Goal: Information Seeking & Learning: Learn about a topic

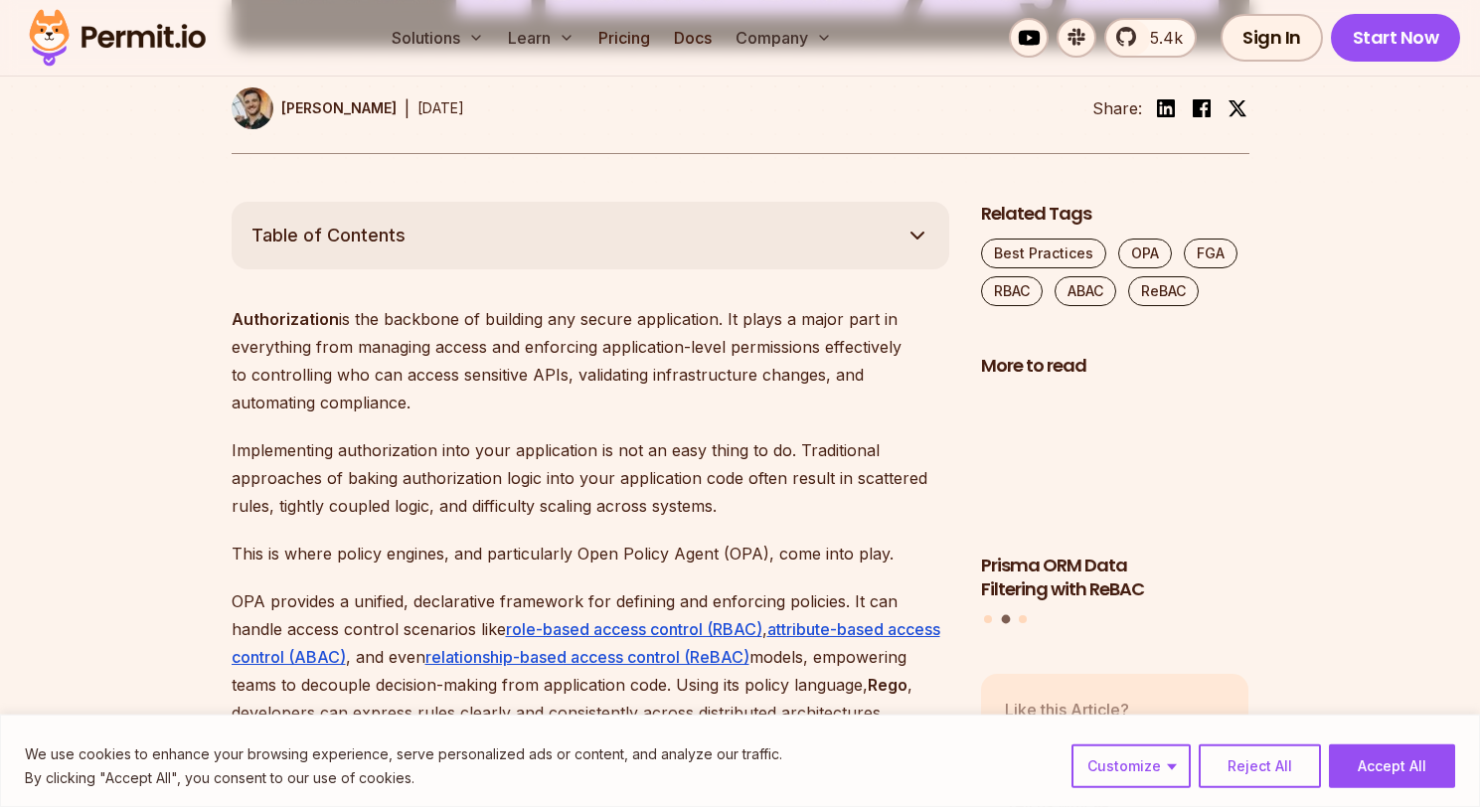
scroll to position [1014, 0]
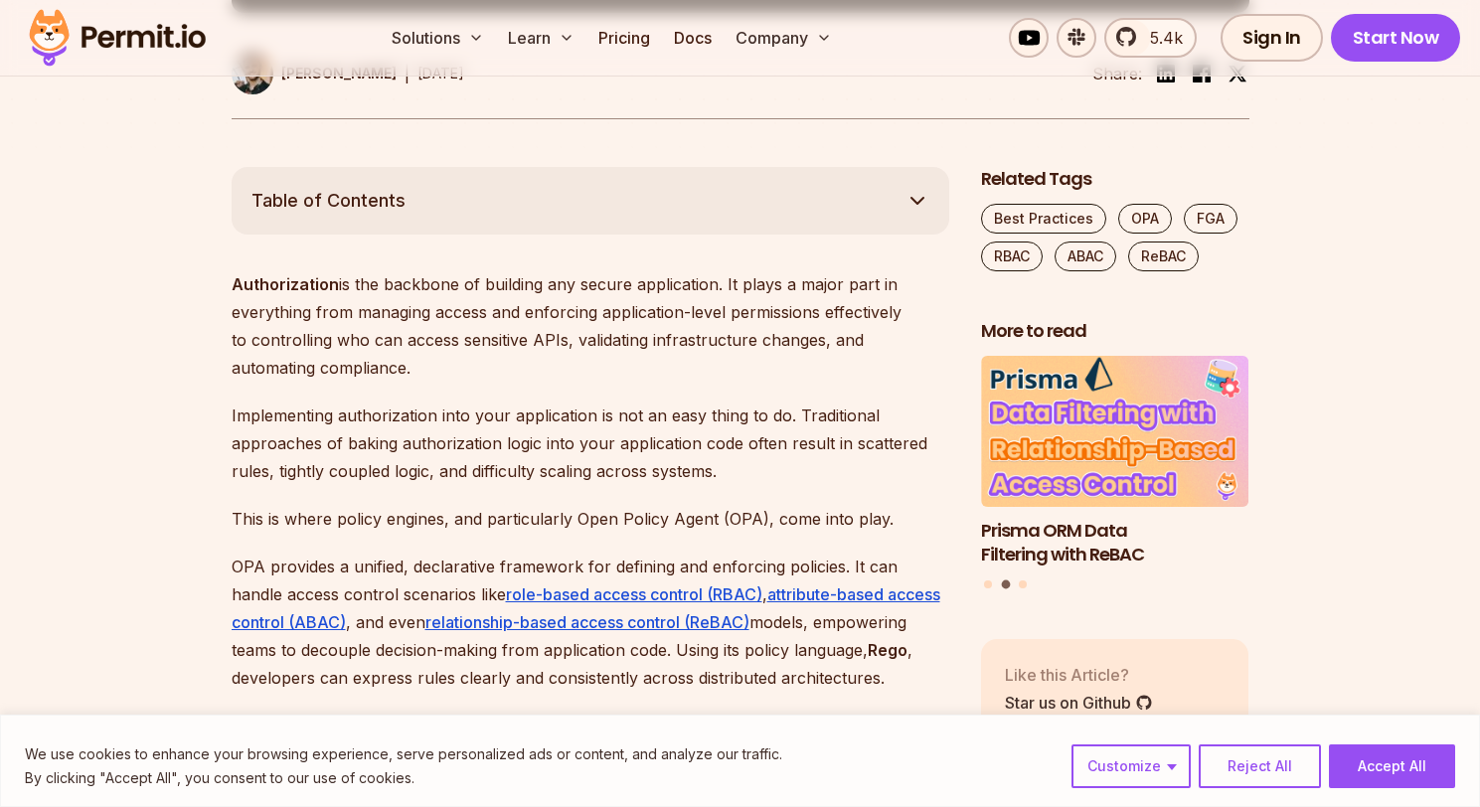
click at [399, 287] on p "Authorization is the backbone of building any secure application. It plays a ma…" at bounding box center [590, 325] width 717 height 111
click at [375, 290] on p "Authorization is the backbone of building any secure application. It plays a ma…" at bounding box center [590, 325] width 717 height 111
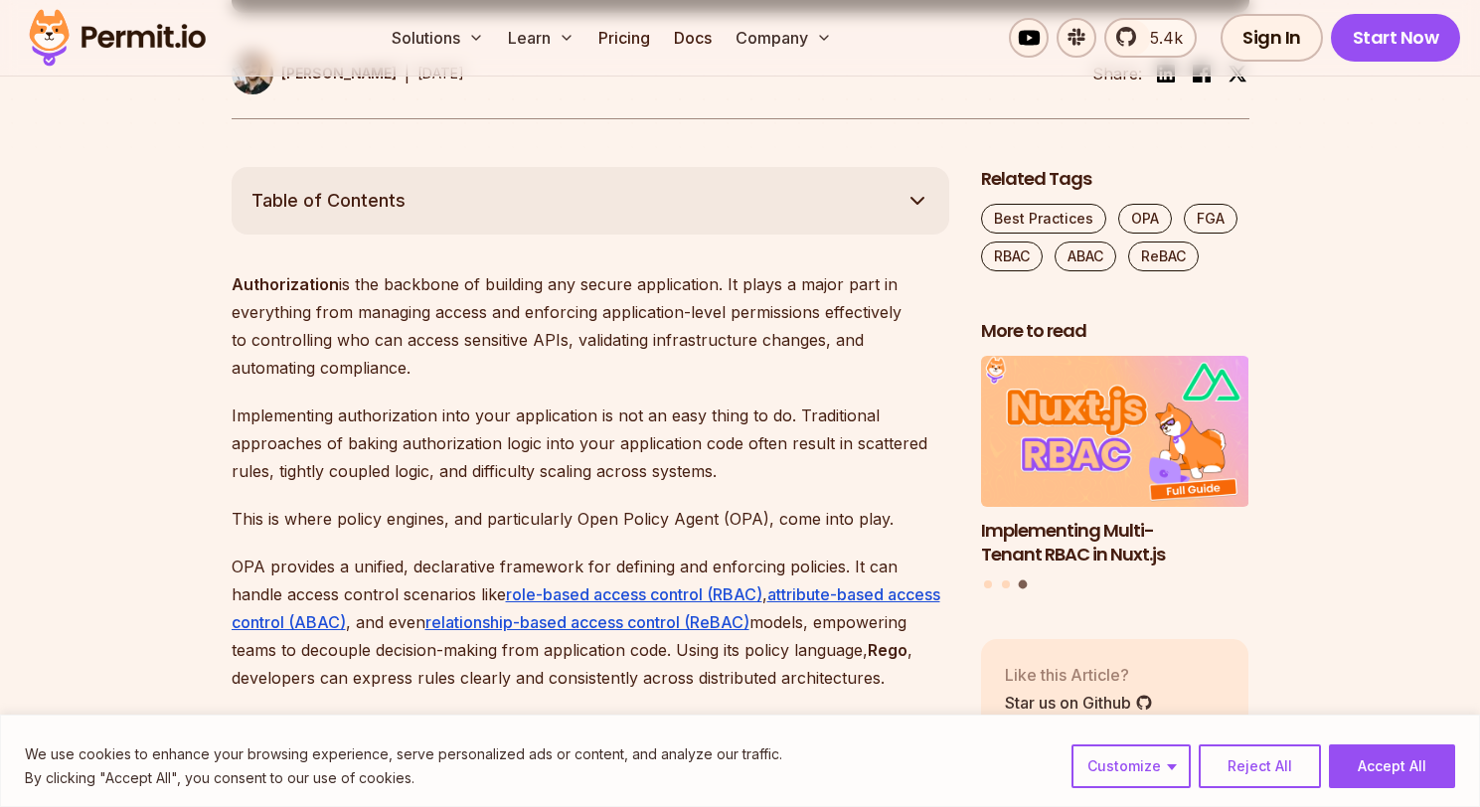
click at [351, 292] on p "Authorization is the backbone of building any secure application. It plays a ma…" at bounding box center [590, 325] width 717 height 111
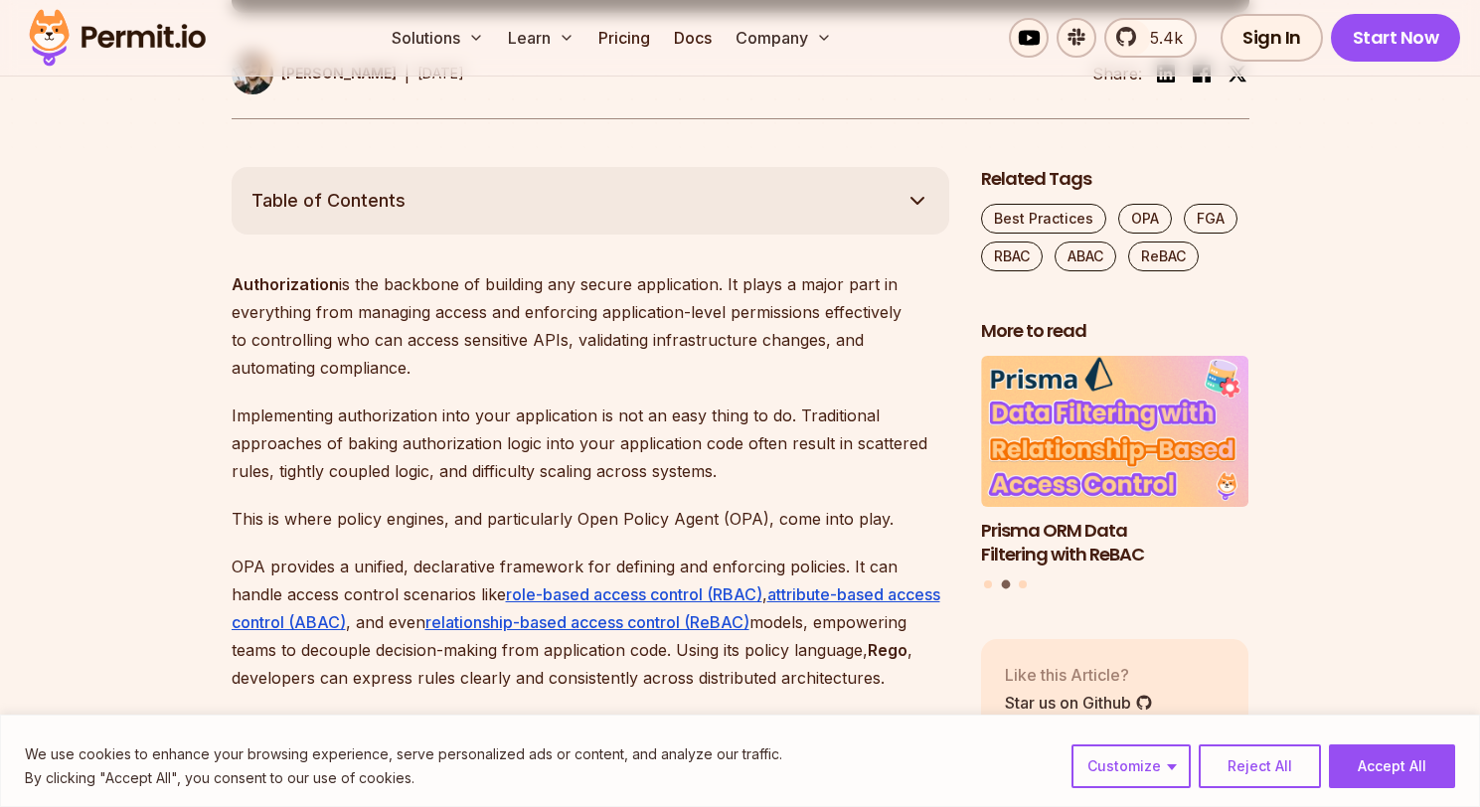
click at [324, 281] on strong "Authorization" at bounding box center [285, 284] width 107 height 20
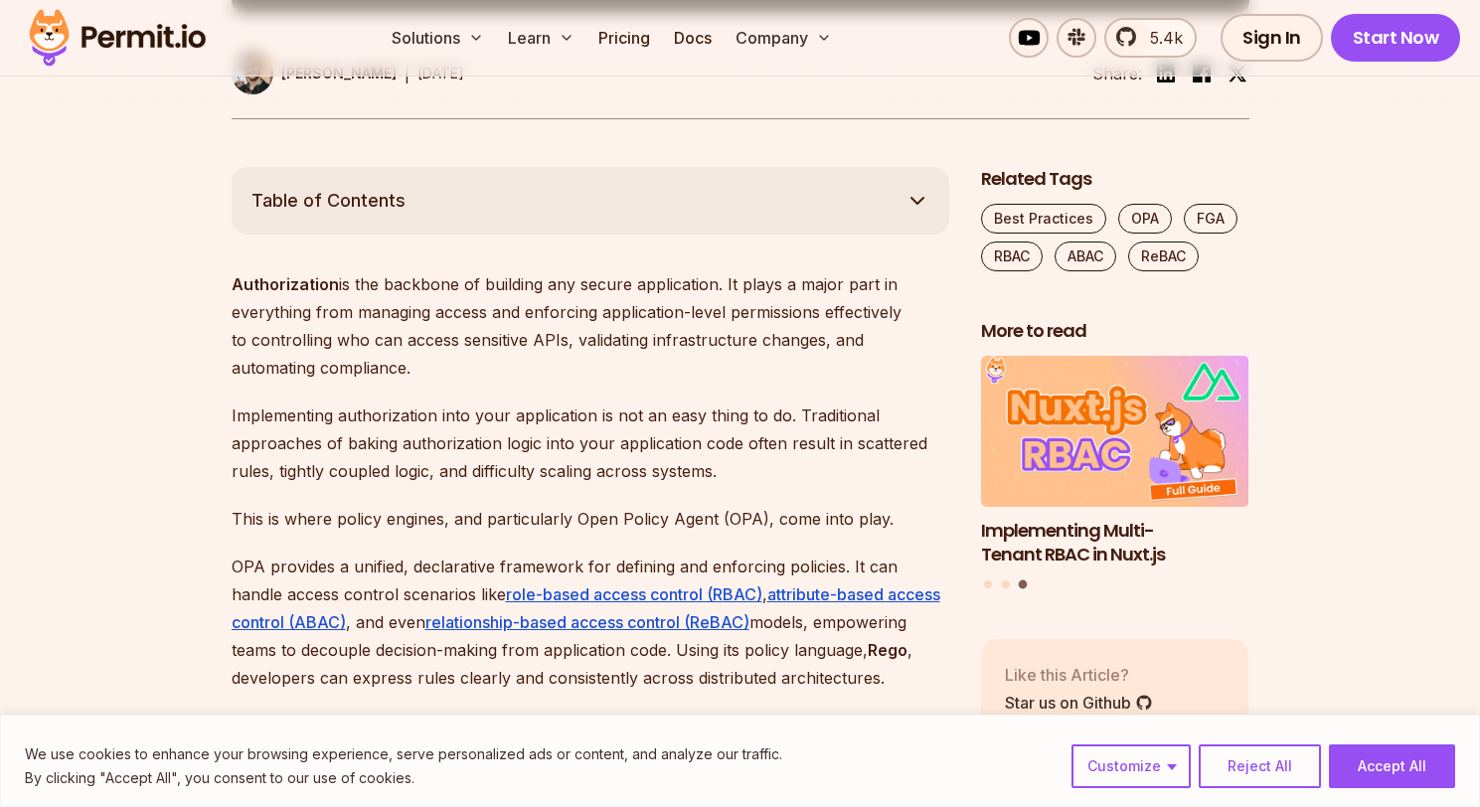
click at [449, 317] on p "Authorization is the backbone of building any secure application. It plays a ma…" at bounding box center [590, 325] width 717 height 111
click at [606, 304] on p "Authorization is the backbone of building any secure application. It plays a ma…" at bounding box center [590, 325] width 717 height 111
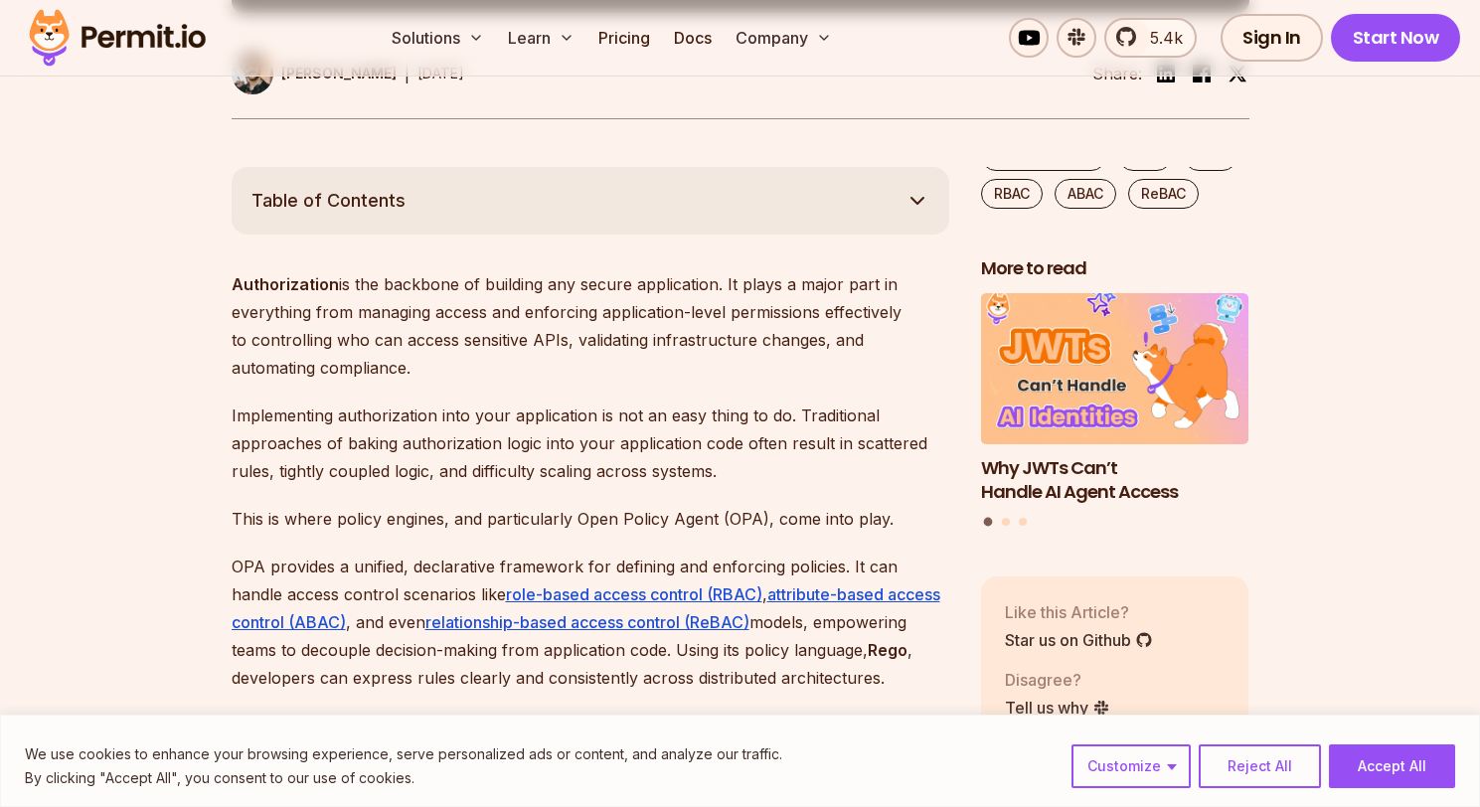
scroll to position [90, 0]
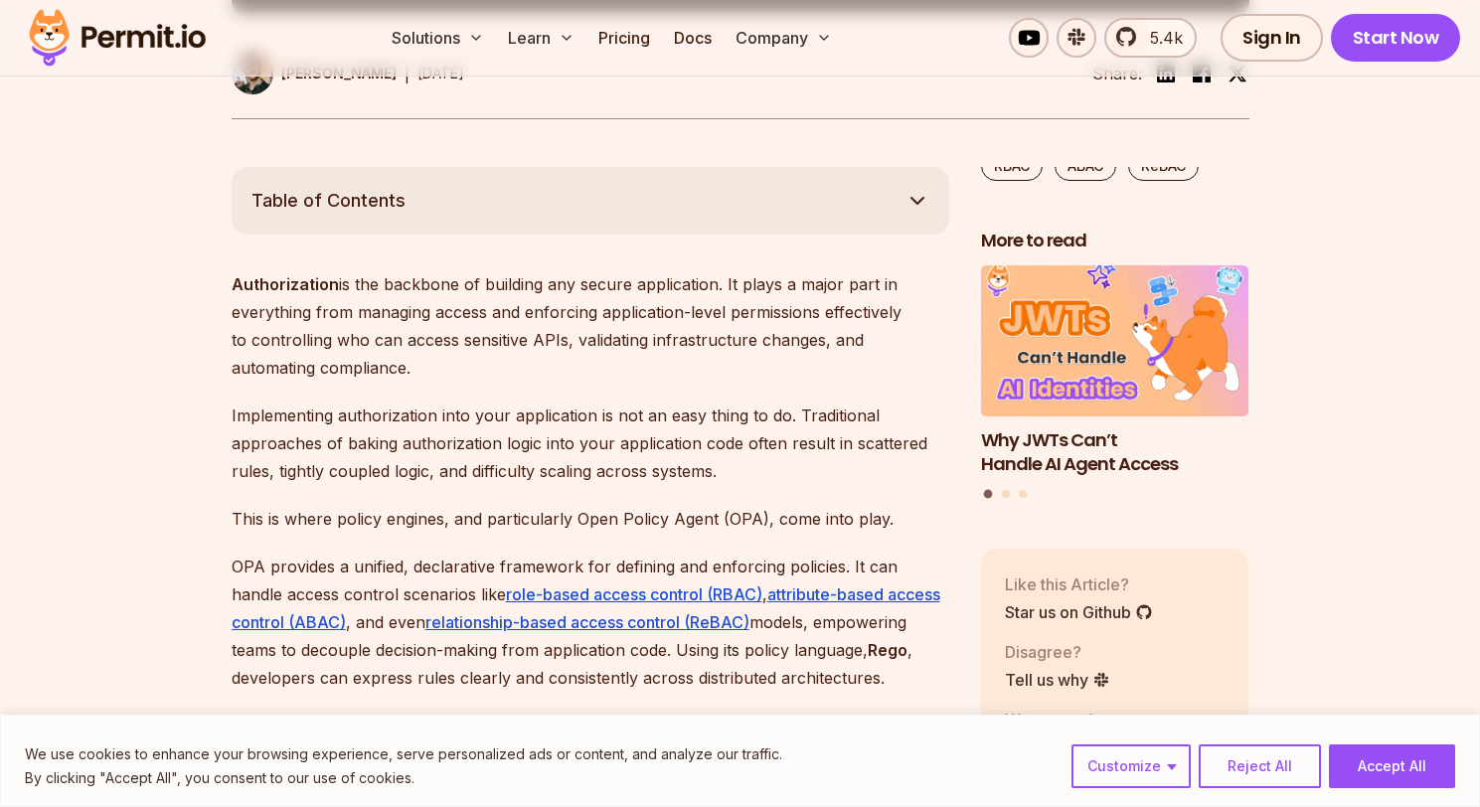
click at [664, 338] on p "Authorization is the backbone of building any secure application. It plays a ma…" at bounding box center [590, 325] width 717 height 111
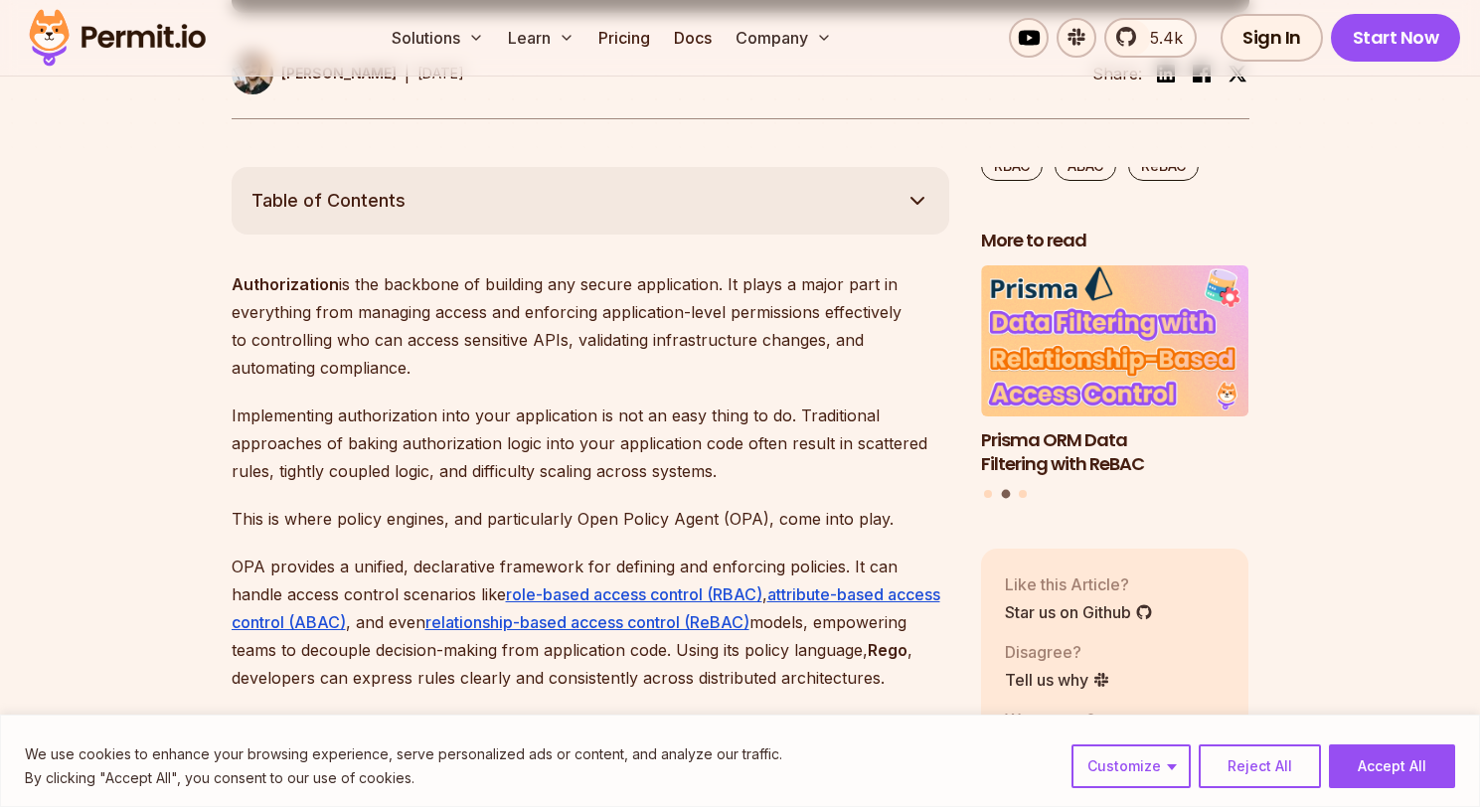
scroll to position [1115, 0]
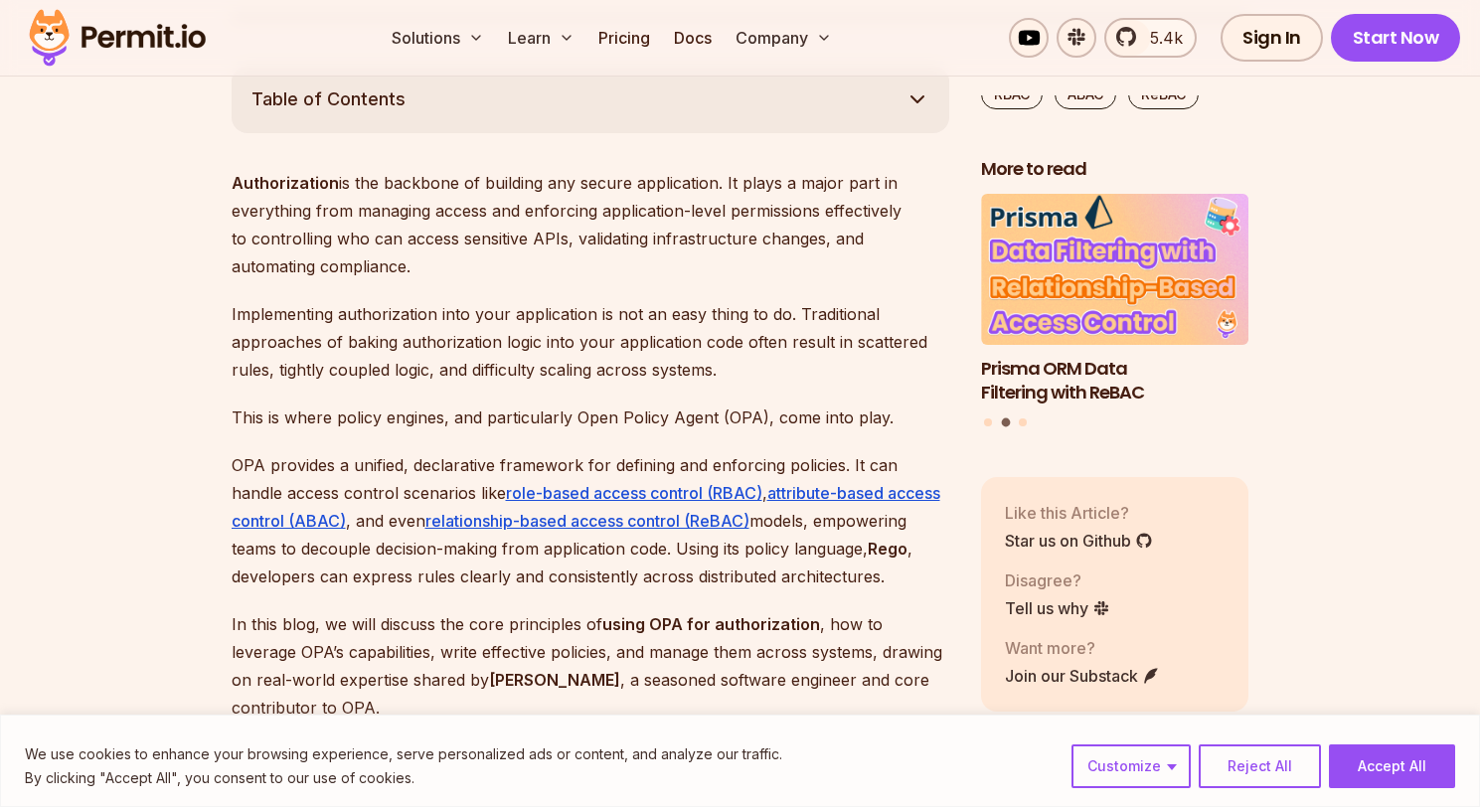
click at [349, 317] on p "Implementing authorization into your application is not an easy thing to do. Tr…" at bounding box center [590, 341] width 717 height 83
click at [600, 306] on p "Implementing authorization into your application is not an easy thing to do. Tr…" at bounding box center [590, 341] width 717 height 83
click at [725, 321] on p "Implementing authorization into your application is not an easy thing to do. Tr…" at bounding box center [590, 341] width 717 height 83
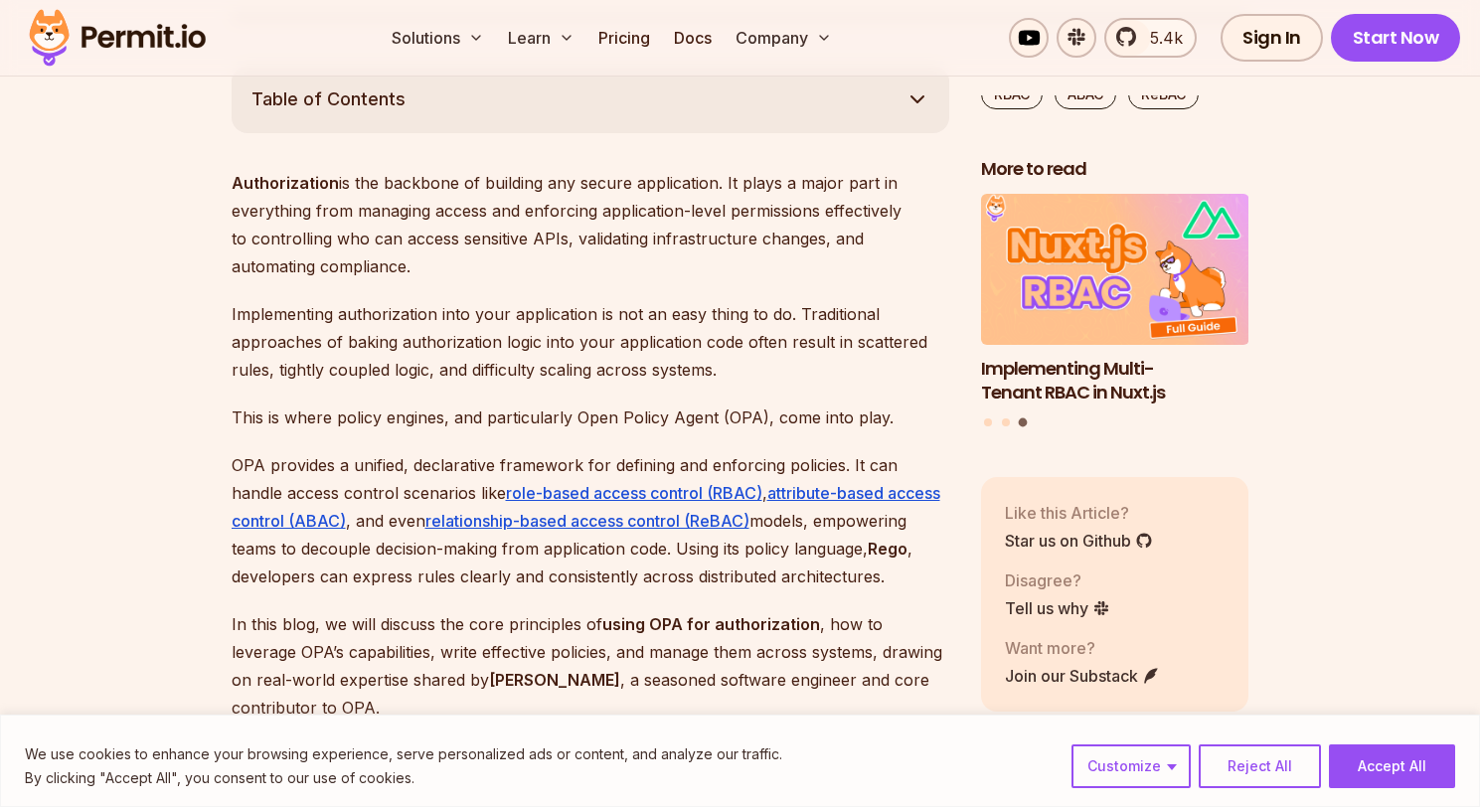
click at [291, 371] on p "Implementing authorization into your application is not an easy thing to do. Tr…" at bounding box center [590, 341] width 717 height 83
click at [366, 369] on p "Implementing authorization into your application is not an easy thing to do. Tr…" at bounding box center [590, 341] width 717 height 83
click at [534, 370] on p "Implementing authorization into your application is not an easy thing to do. Tr…" at bounding box center [590, 341] width 717 height 83
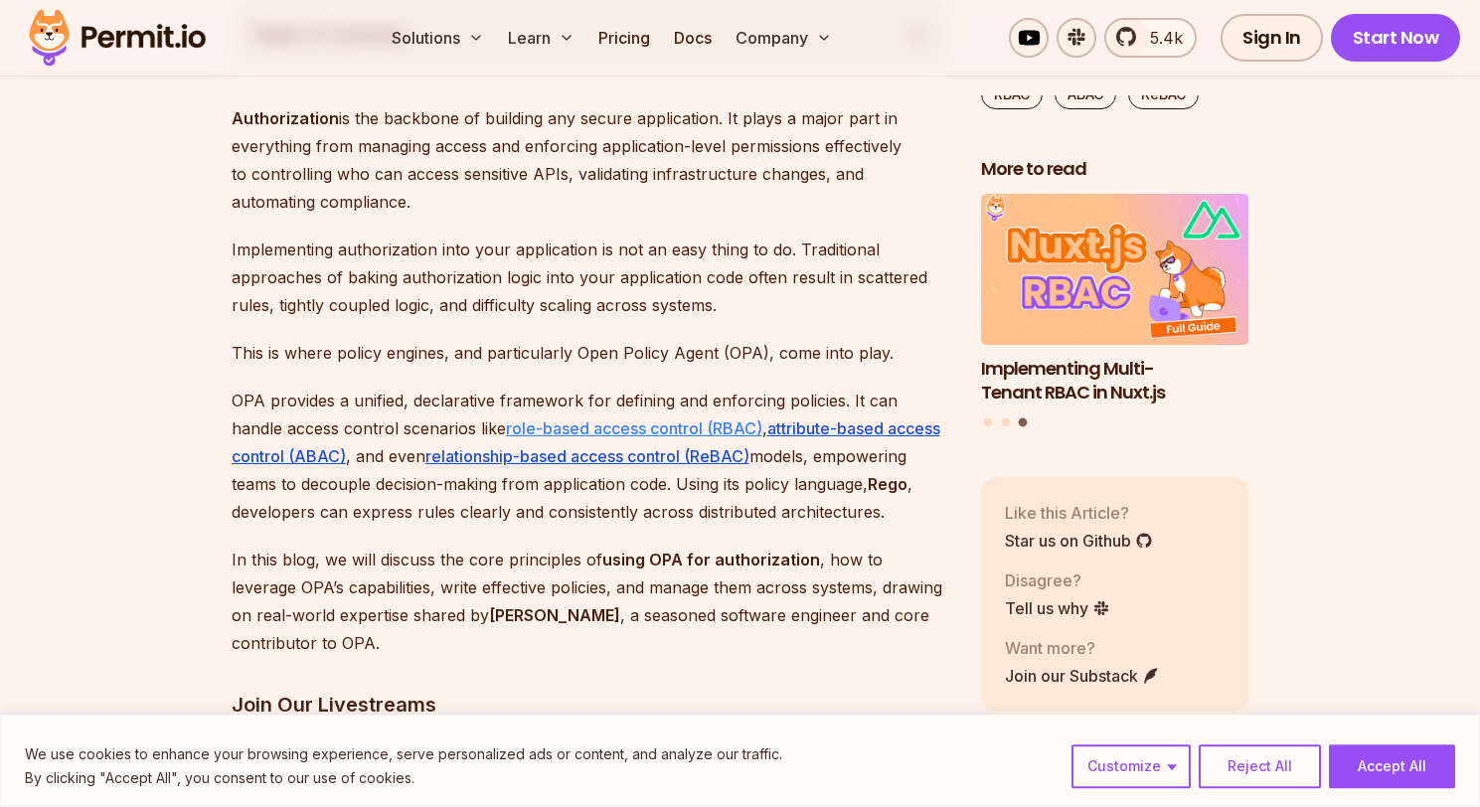
scroll to position [1216, 0]
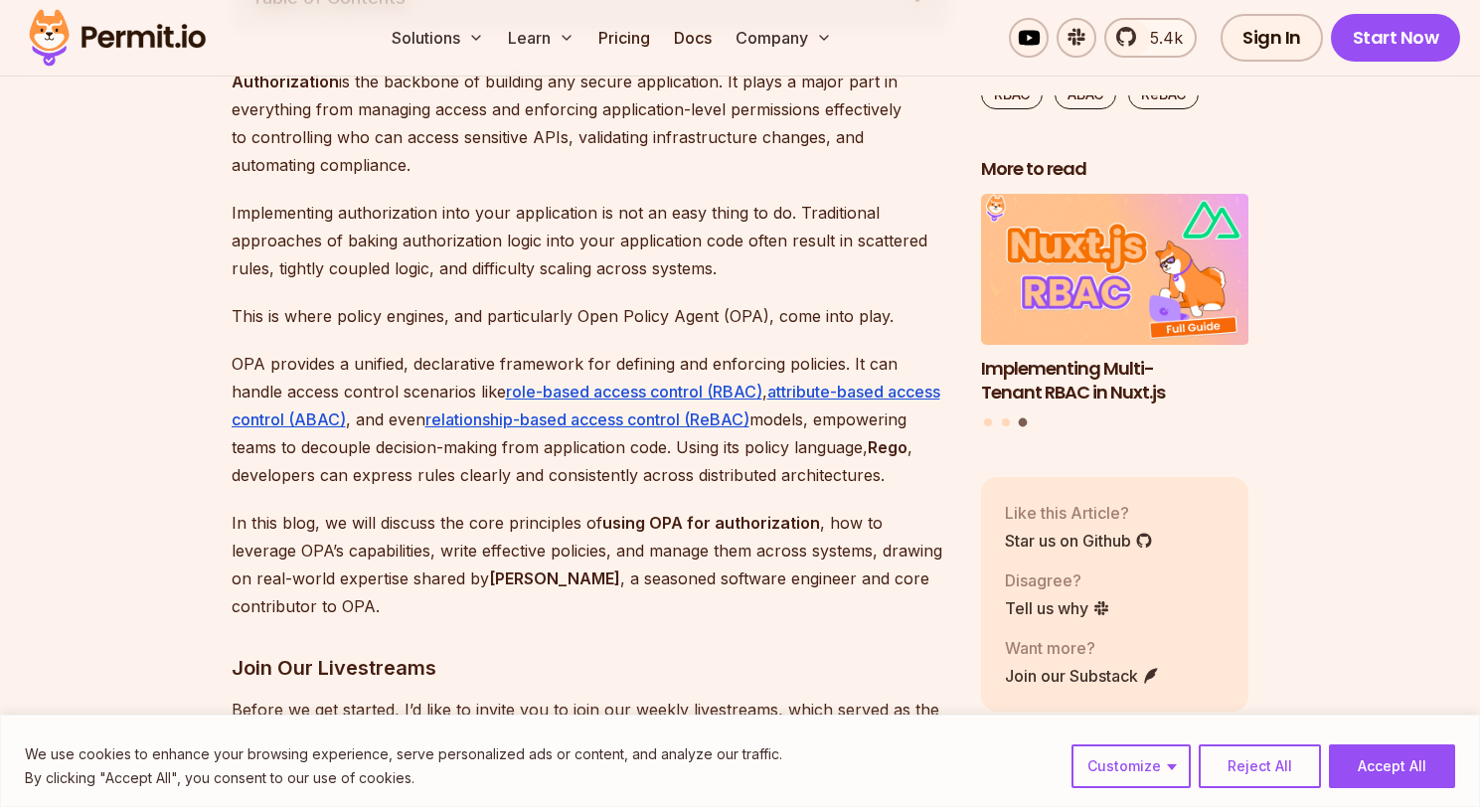
click at [338, 315] on p "This is where policy engines, and particularly Open Policy Agent (OPA), come in…" at bounding box center [590, 316] width 717 height 28
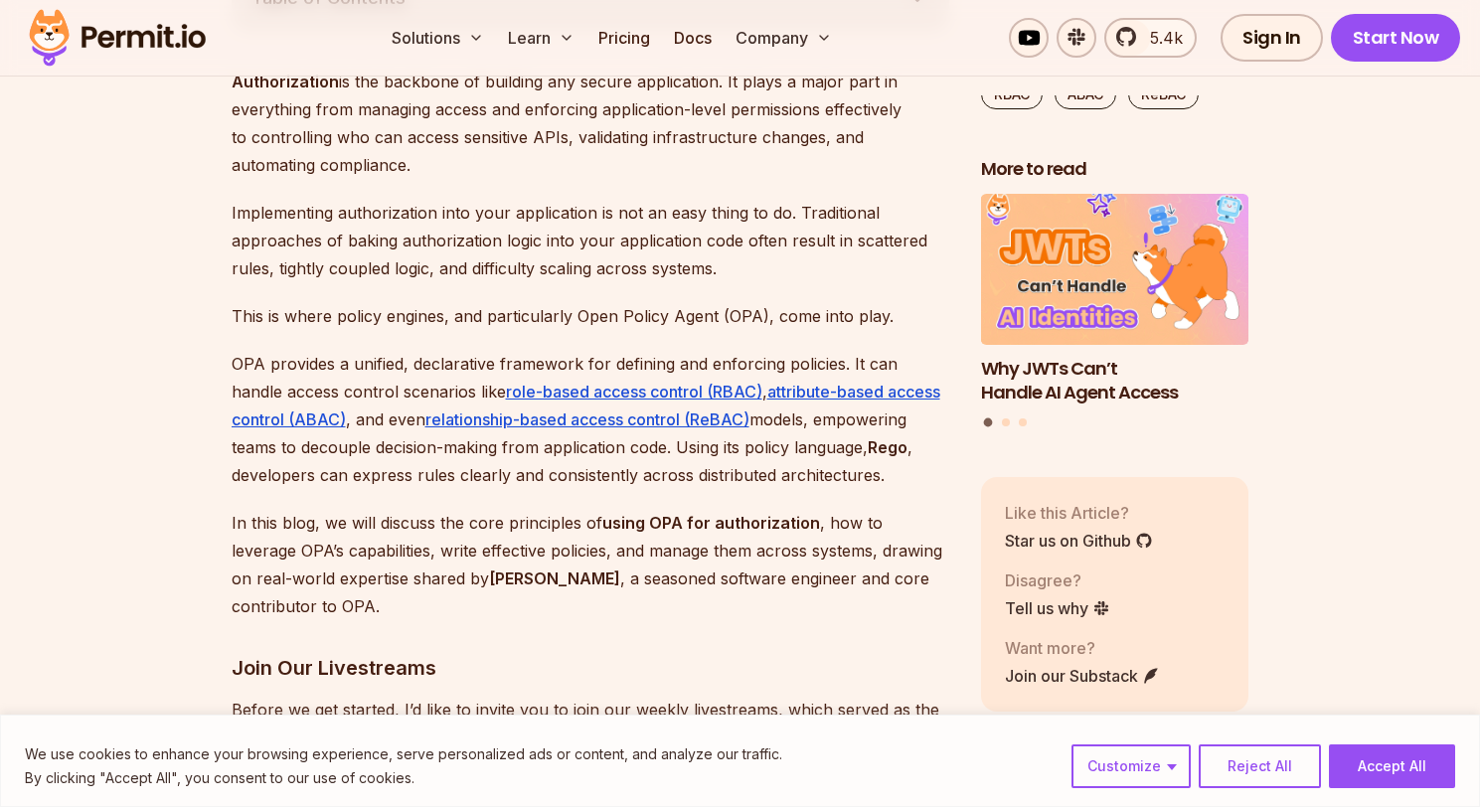
click at [503, 321] on p "This is where policy engines, and particularly Open Policy Agent (OPA), come in…" at bounding box center [590, 316] width 717 height 28
click at [289, 365] on p "OPA provides a unified, declarative framework for defining and enforcing polici…" at bounding box center [590, 419] width 717 height 139
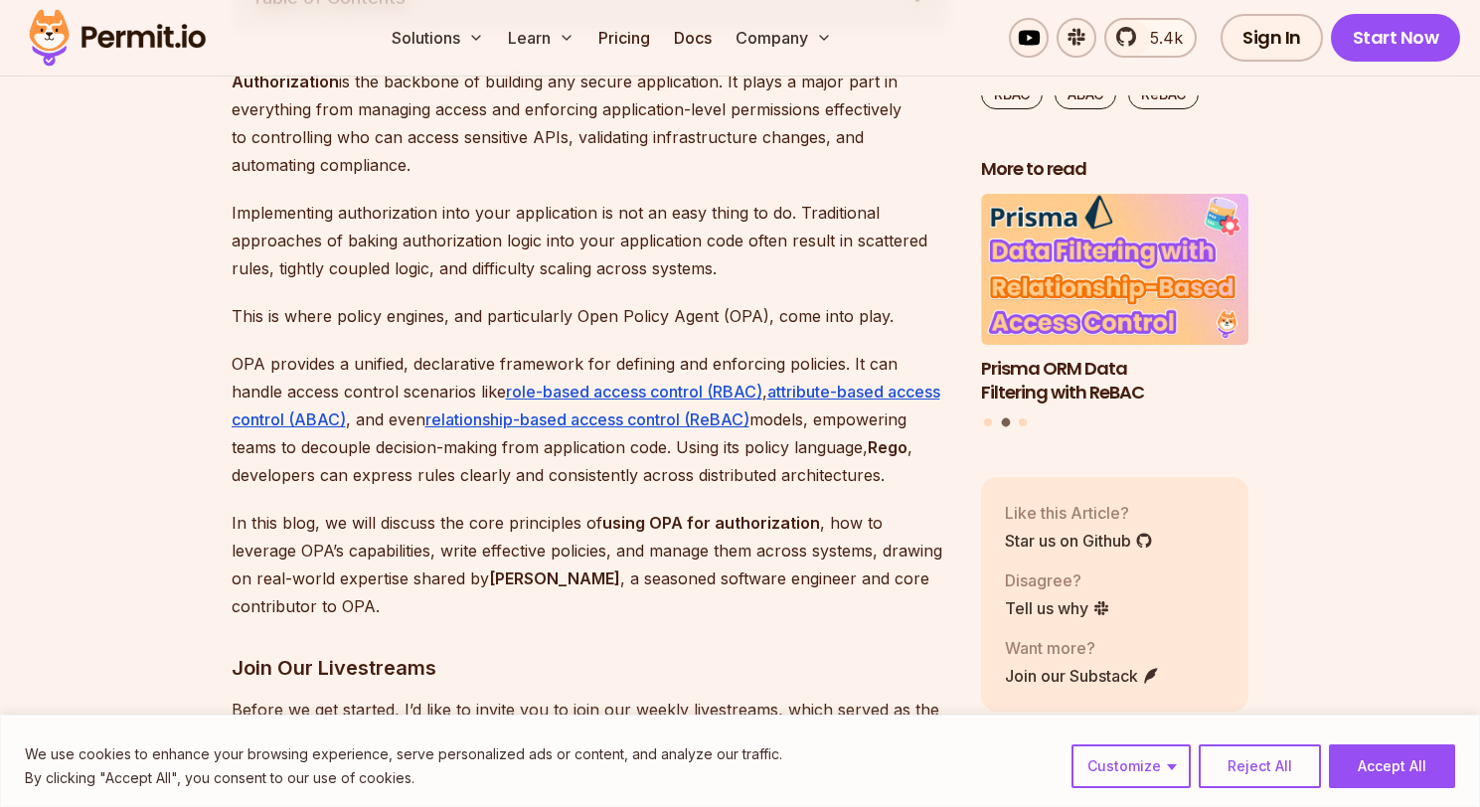
click at [376, 388] on p "OPA provides a unified, declarative framework for defining and enforcing polici…" at bounding box center [590, 419] width 717 height 139
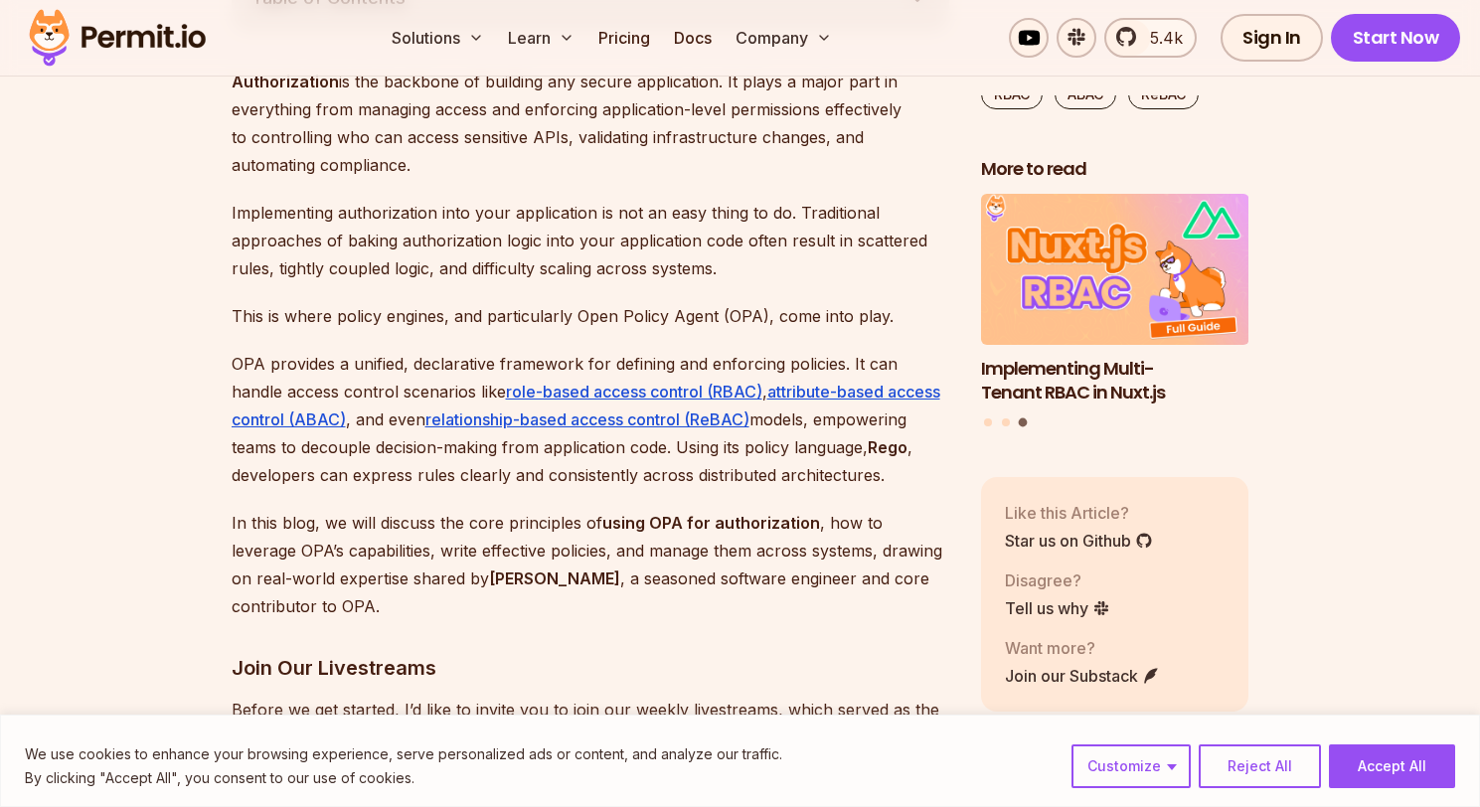
click at [297, 452] on p "OPA provides a unified, declarative framework for defining and enforcing polici…" at bounding box center [590, 419] width 717 height 139
click at [505, 448] on p "OPA provides a unified, declarative framework for defining and enforcing polici…" at bounding box center [590, 419] width 717 height 139
click at [618, 449] on p "OPA provides a unified, declarative framework for defining and enforcing polici…" at bounding box center [590, 419] width 717 height 139
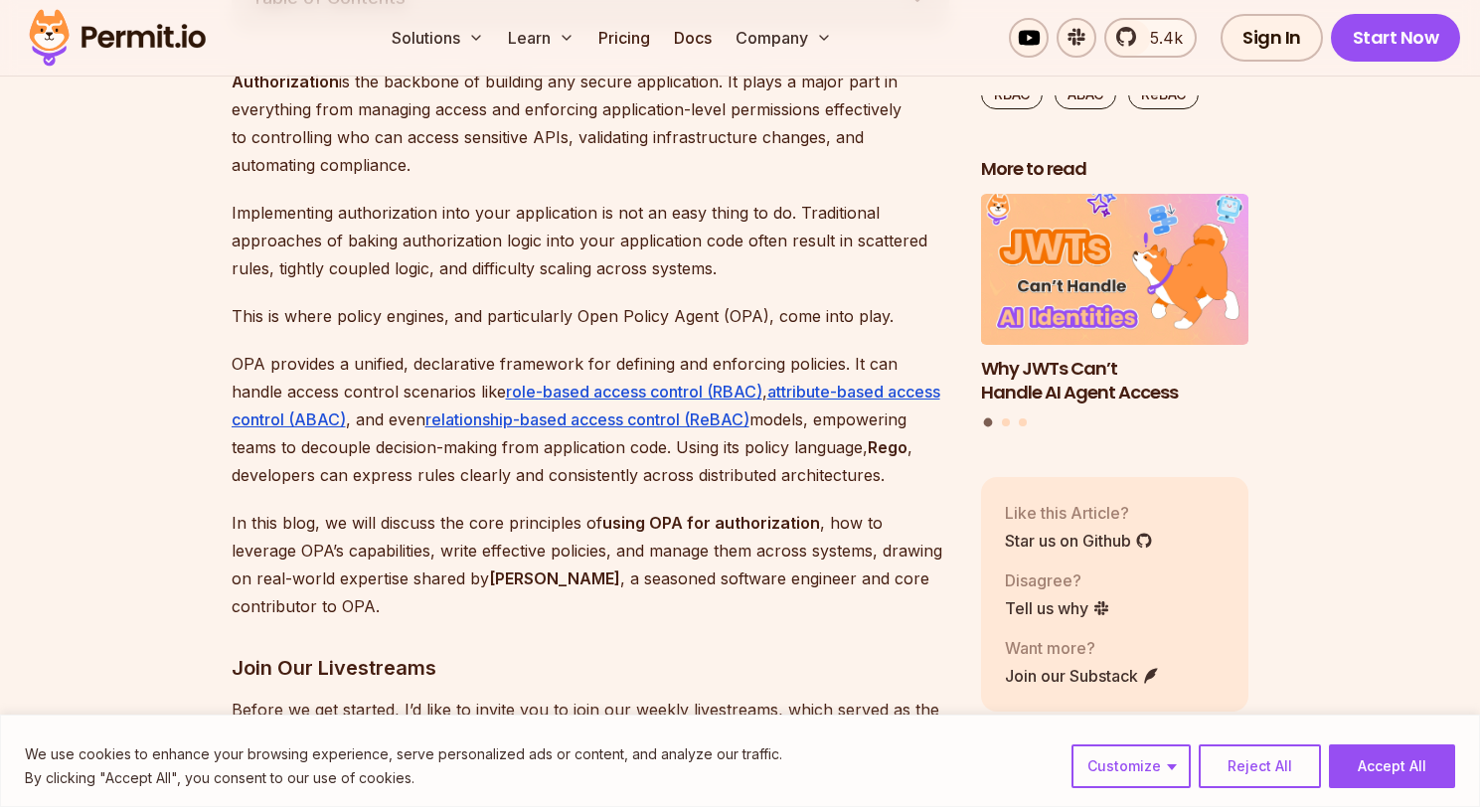
click at [722, 452] on p "OPA provides a unified, declarative framework for defining and enforcing polici…" at bounding box center [590, 419] width 717 height 139
click at [719, 455] on p "OPA provides a unified, declarative framework for defining and enforcing polici…" at bounding box center [590, 419] width 717 height 139
click at [817, 444] on p "OPA provides a unified, declarative framework for defining and enforcing polici…" at bounding box center [590, 419] width 717 height 139
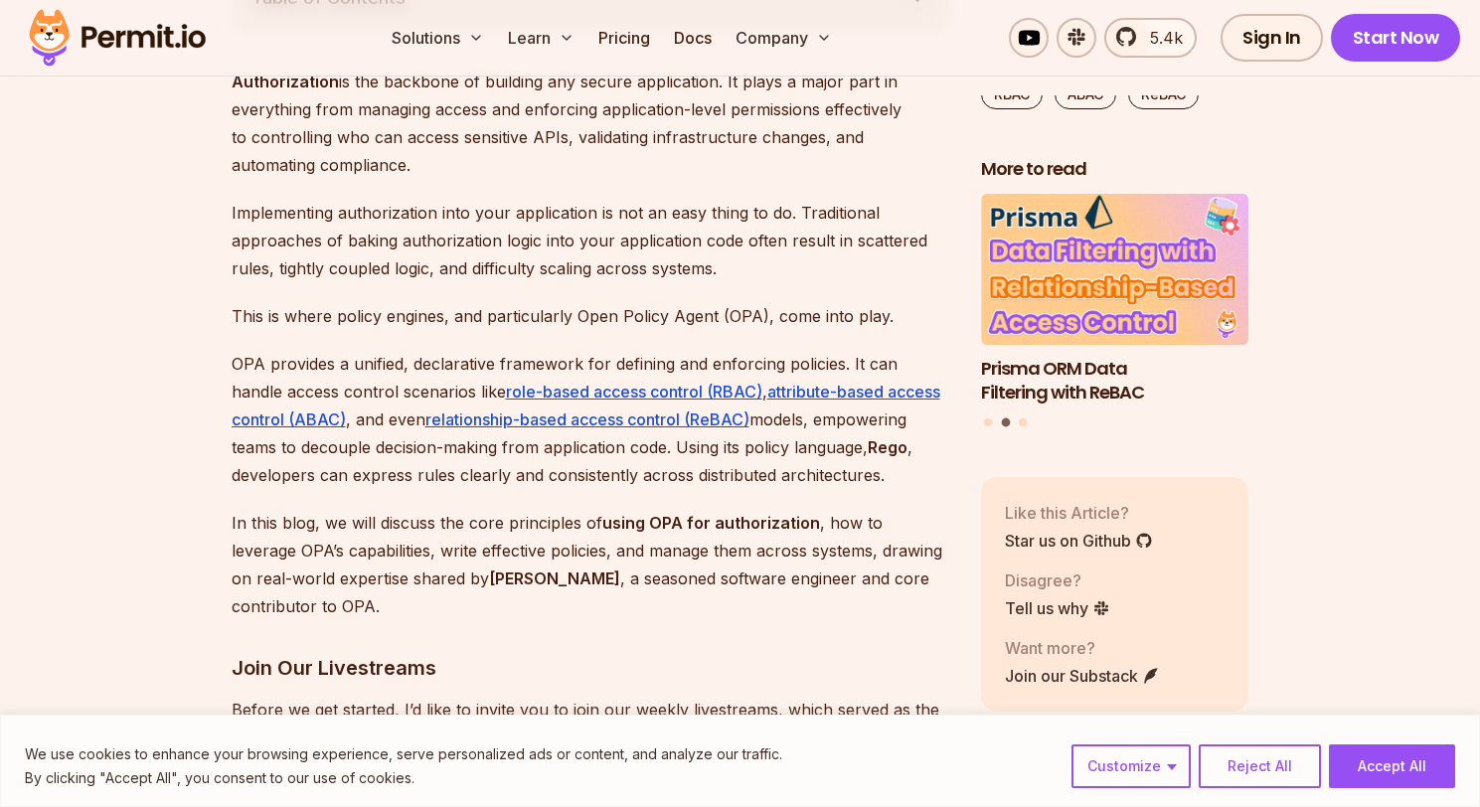
scroll to position [1318, 0]
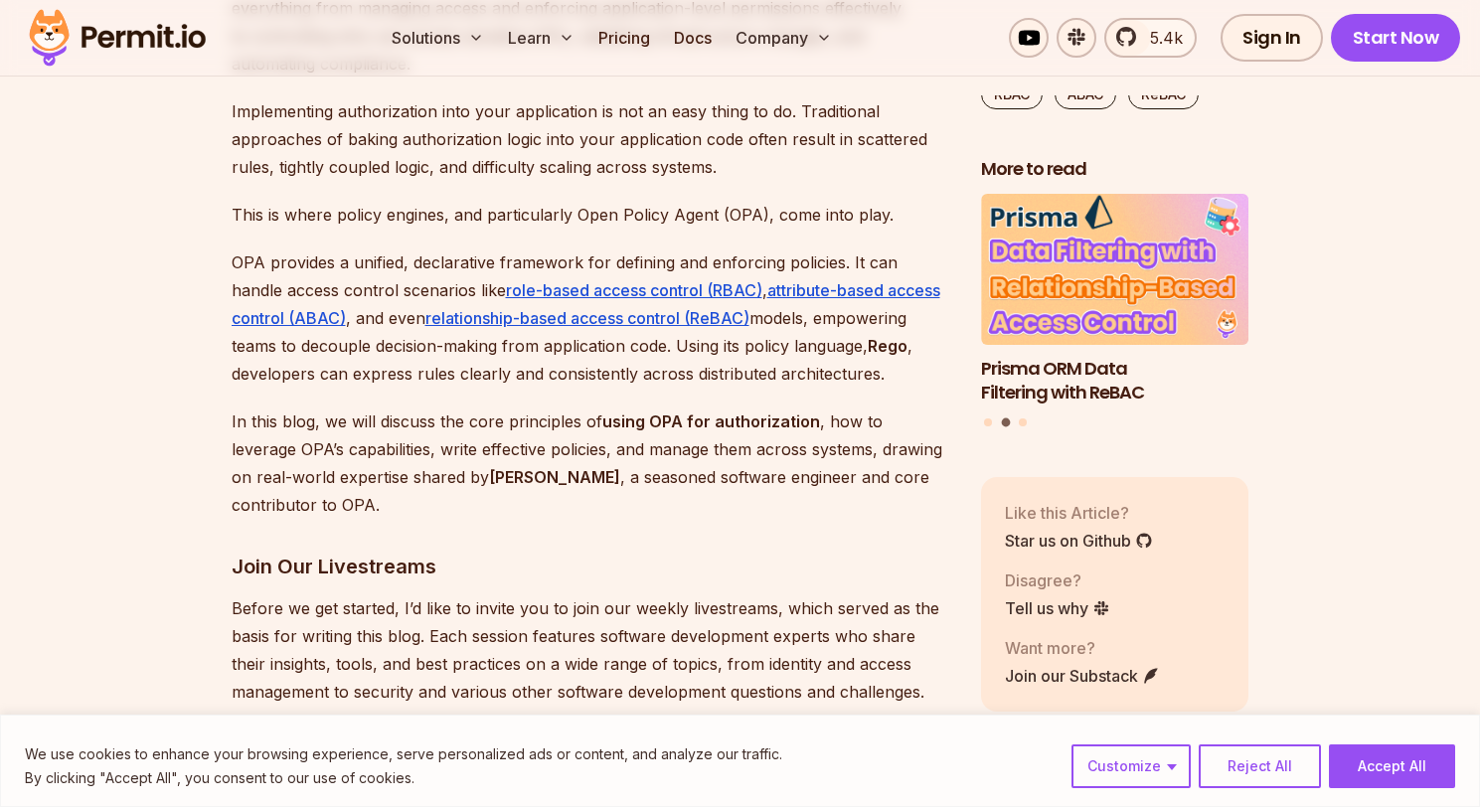
click at [304, 420] on p "In this blog, we will discuss the core principles of using OPA for authorizatio…" at bounding box center [590, 462] width 717 height 111
click at [412, 427] on p "In this blog, we will discuss the core principles of using OPA for authorizatio…" at bounding box center [590, 462] width 717 height 111
click at [555, 416] on p "In this blog, we will discuss the core principles of using OPA for authorizatio…" at bounding box center [590, 462] width 717 height 111
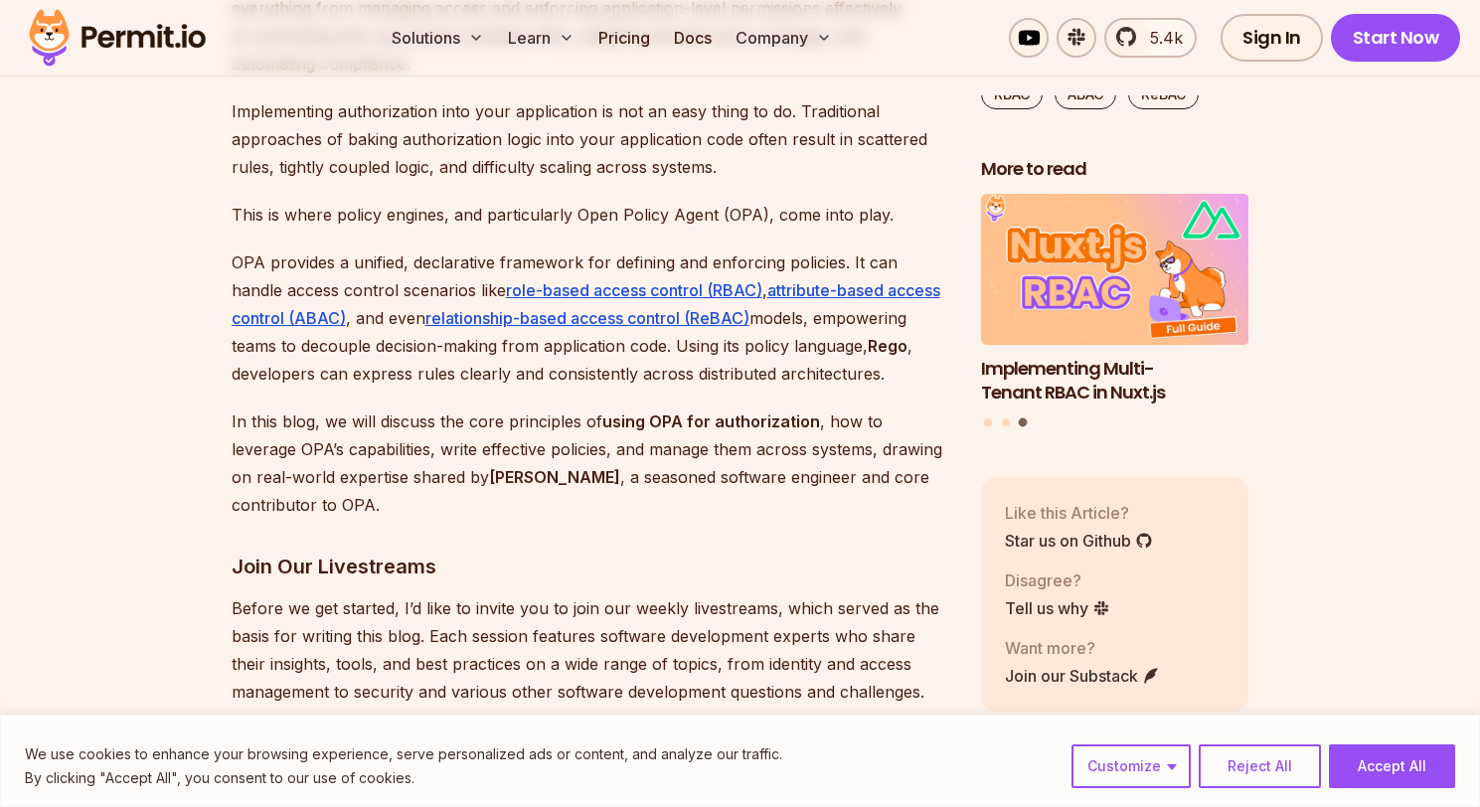
click at [773, 421] on strong "using OPA for authorization" at bounding box center [711, 421] width 218 height 20
click at [878, 424] on p "In this blog, we will discuss the core principles of using OPA for authorizatio…" at bounding box center [590, 462] width 717 height 111
click at [344, 444] on p "In this blog, we will discuss the core principles of using OPA for authorizatio…" at bounding box center [590, 462] width 717 height 111
click at [583, 451] on p "In this blog, we will discuss the core principles of using OPA for authorizatio…" at bounding box center [590, 462] width 717 height 111
click at [694, 446] on p "In this blog, we will discuss the core principles of using OPA for authorizatio…" at bounding box center [590, 462] width 717 height 111
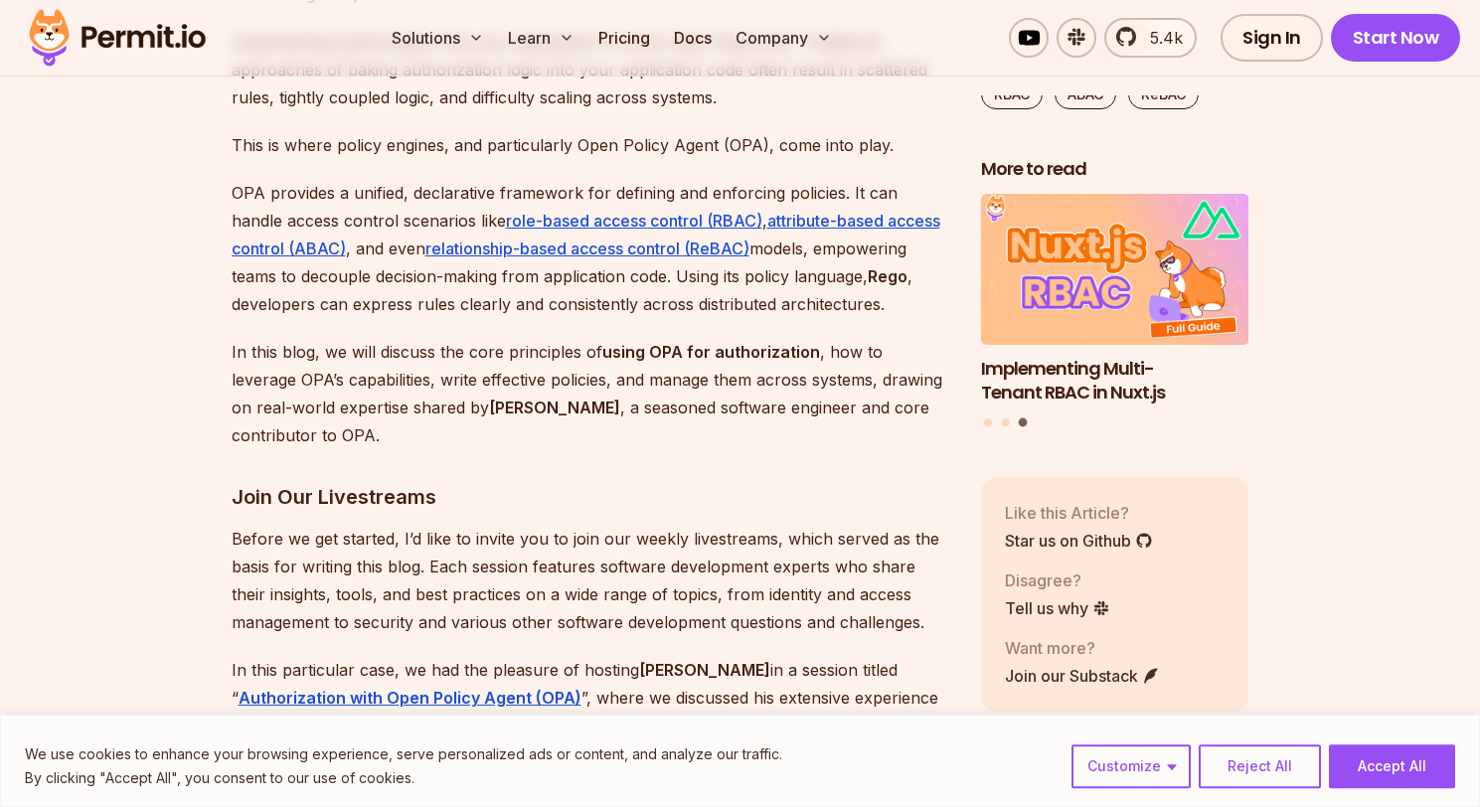
scroll to position [1419, 0]
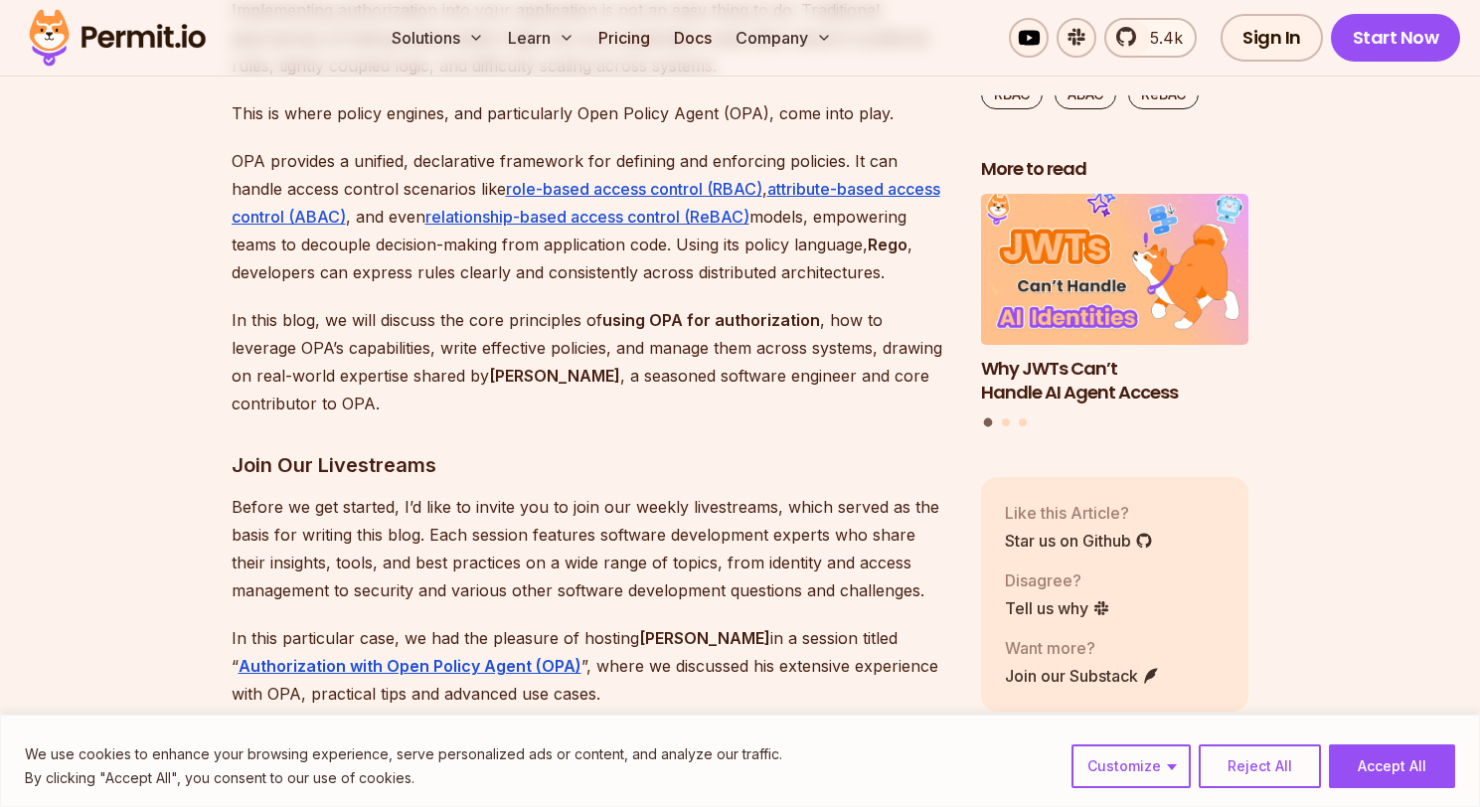
click at [321, 371] on p "In this blog, we will discuss the core principles of using OPA for authorizatio…" at bounding box center [590, 361] width 717 height 111
click at [381, 375] on p "In this blog, we will discuss the core principles of using OPA for authorizatio…" at bounding box center [590, 361] width 717 height 111
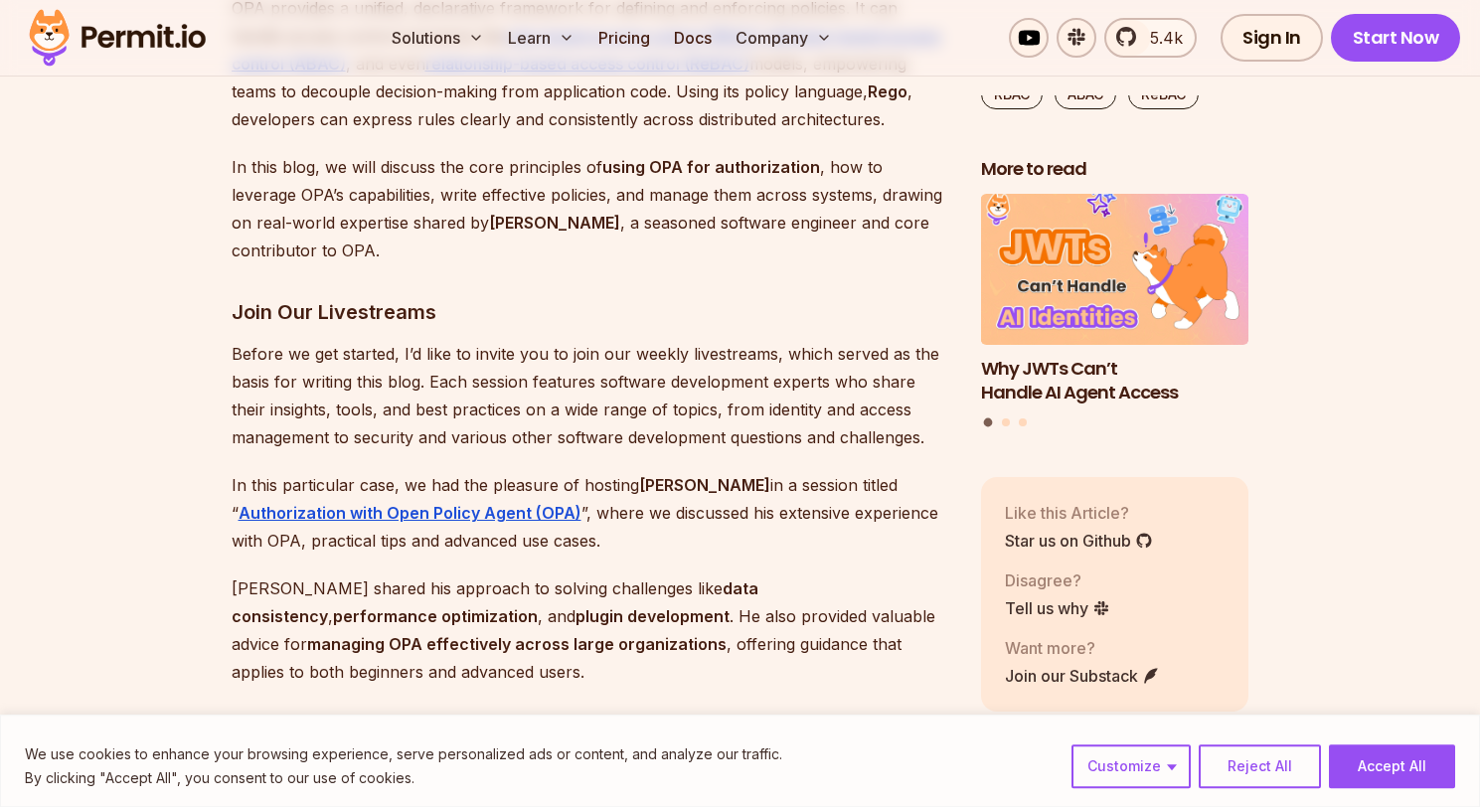
scroll to position [1622, 0]
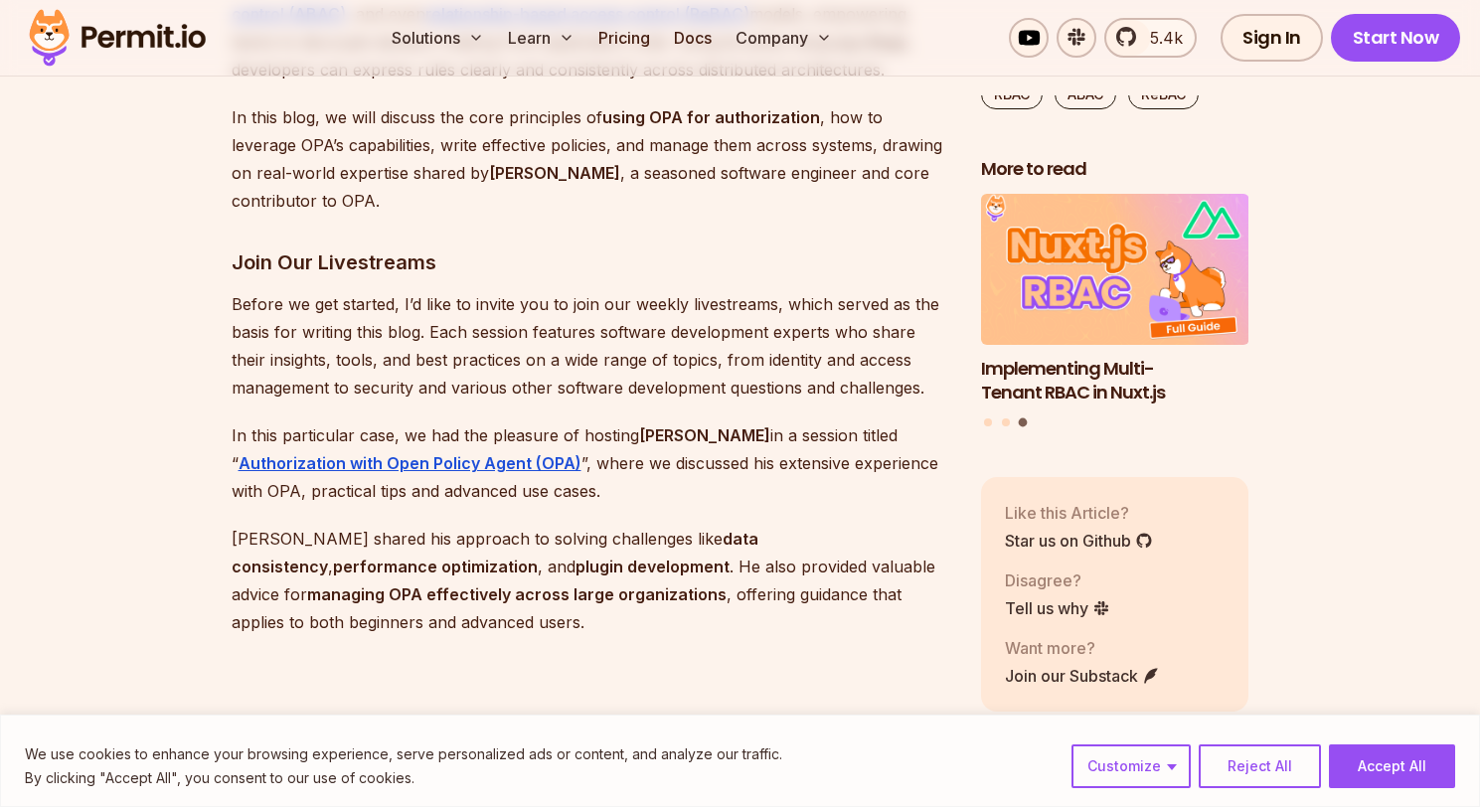
click at [728, 362] on p "Before we get started, I’d like to invite you to join our weekly livestreams, w…" at bounding box center [590, 345] width 717 height 111
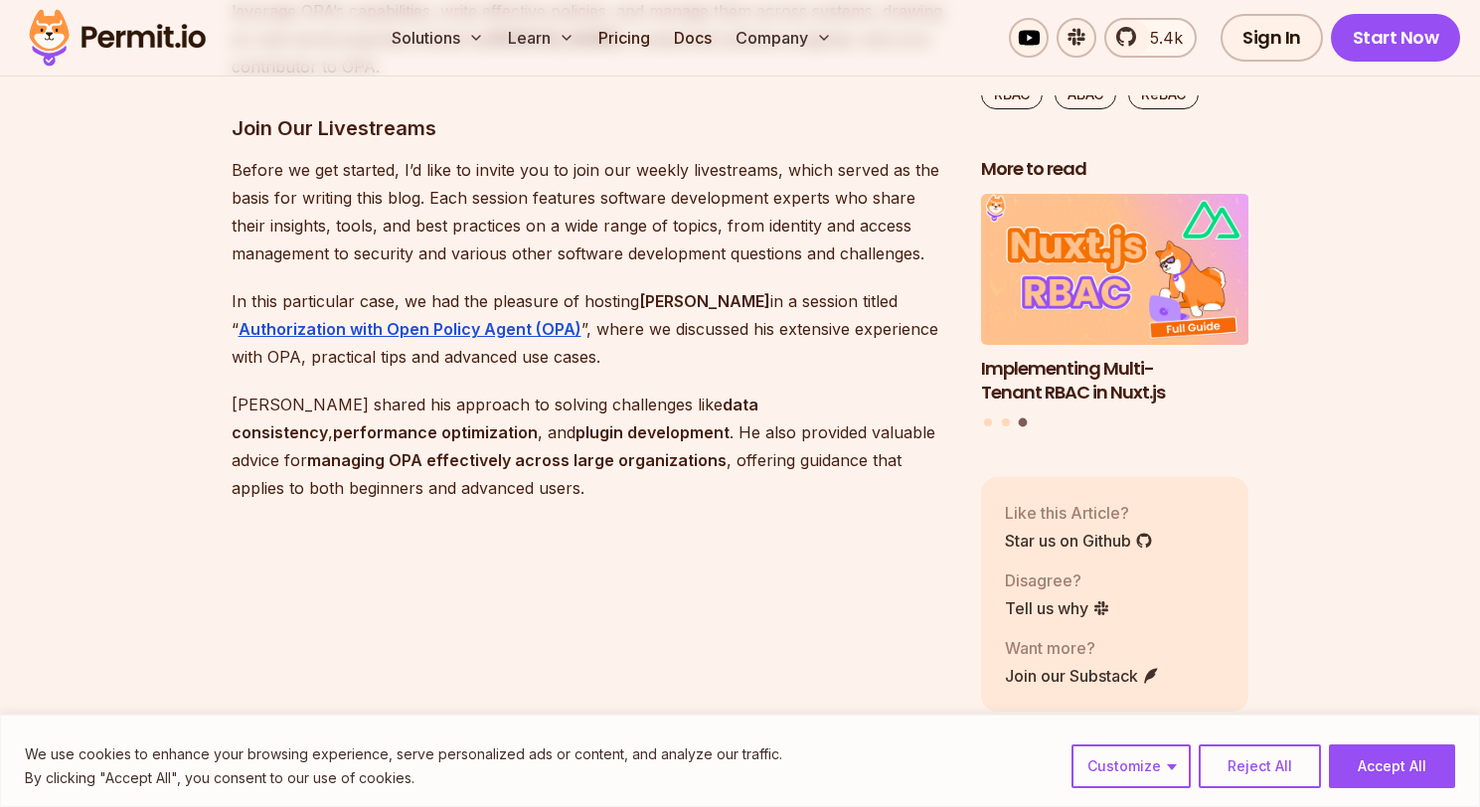
scroll to position [1723, 0]
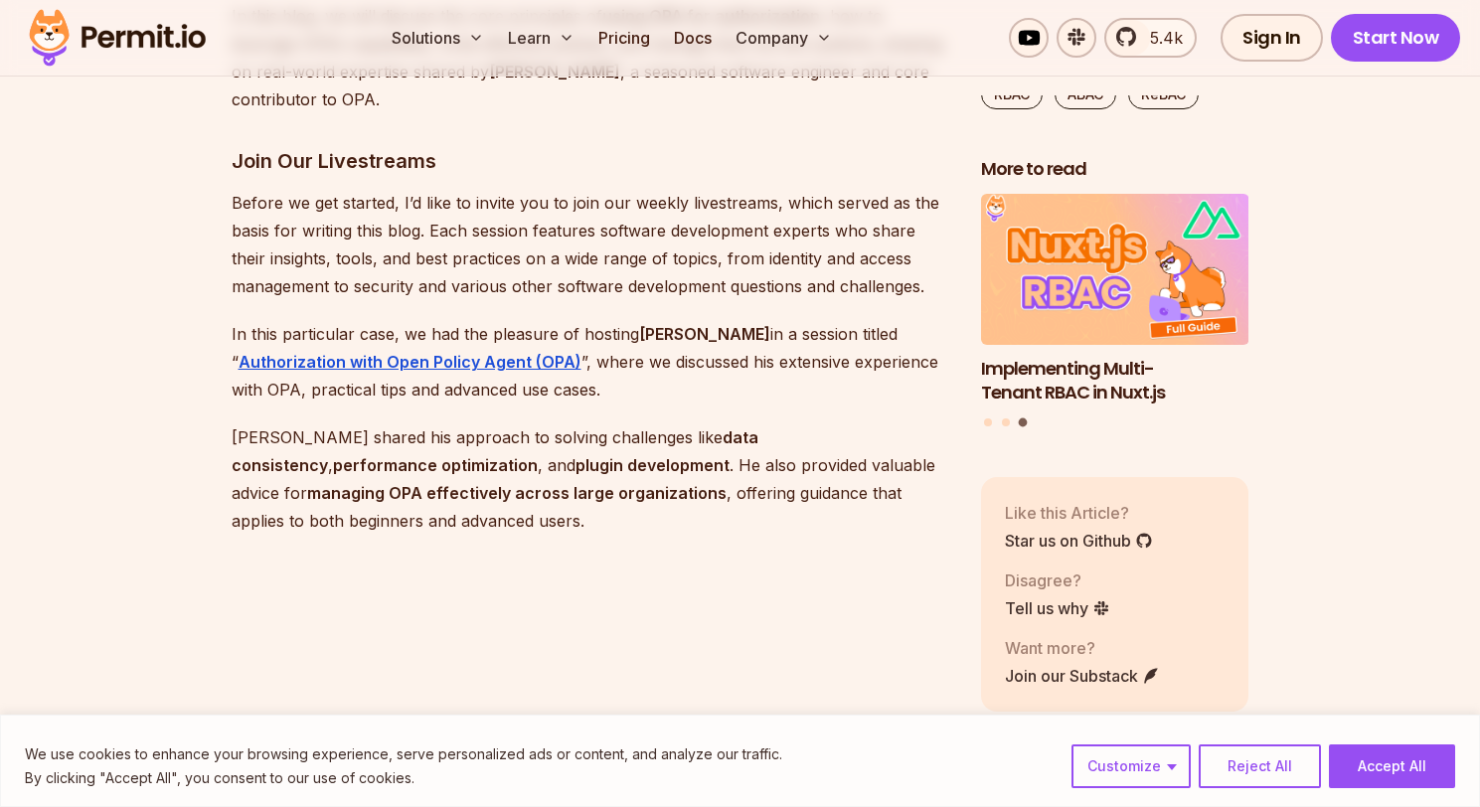
click at [288, 327] on p "In this particular case, we had the pleasure of hosting [PERSON_NAME] in a sess…" at bounding box center [590, 361] width 717 height 83
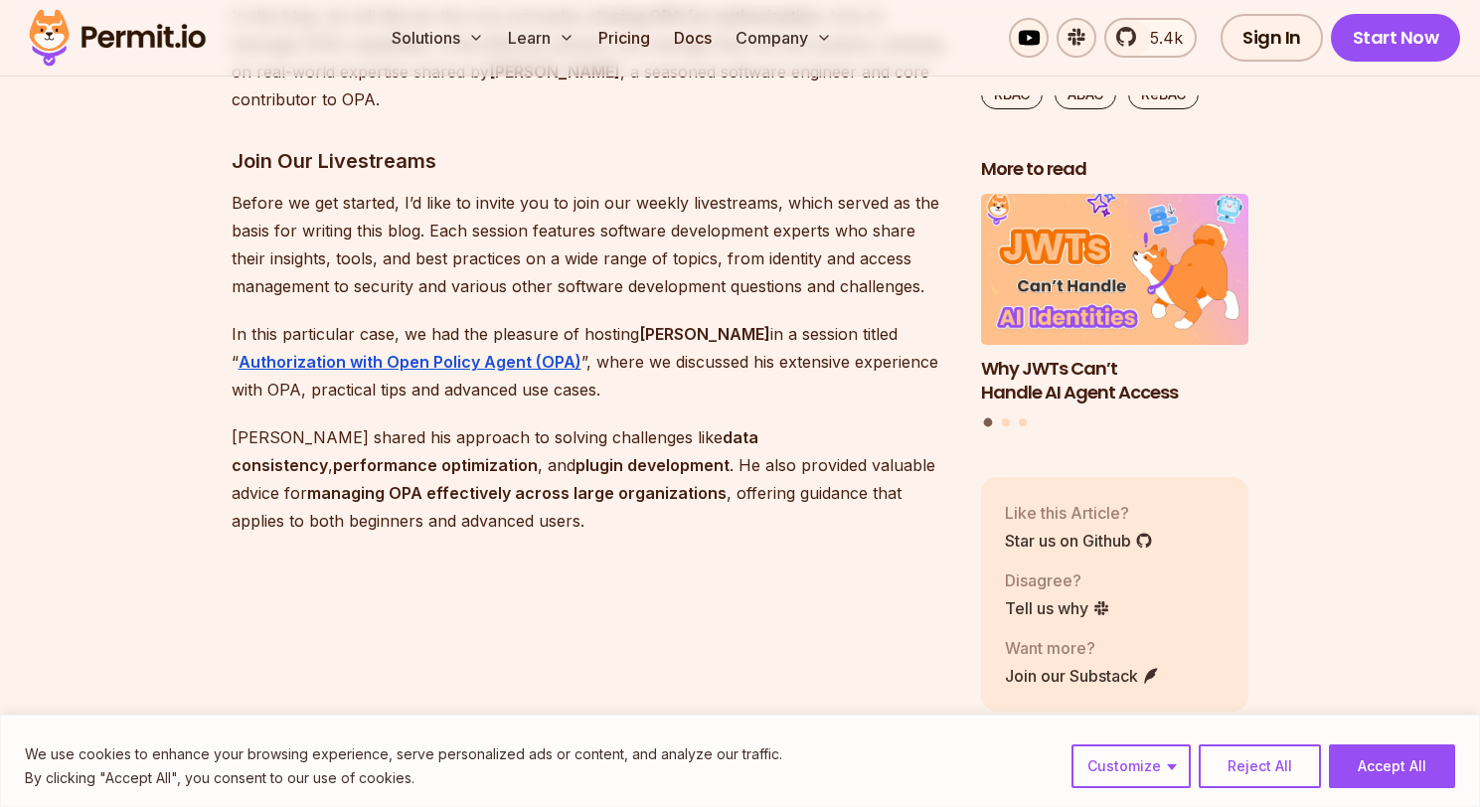
click at [411, 339] on p "In this particular case, we had the pleasure of hosting [PERSON_NAME] in a sess…" at bounding box center [590, 361] width 717 height 83
click at [614, 334] on p "In this particular case, we had the pleasure of hosting [PERSON_NAME] in a sess…" at bounding box center [590, 361] width 717 height 83
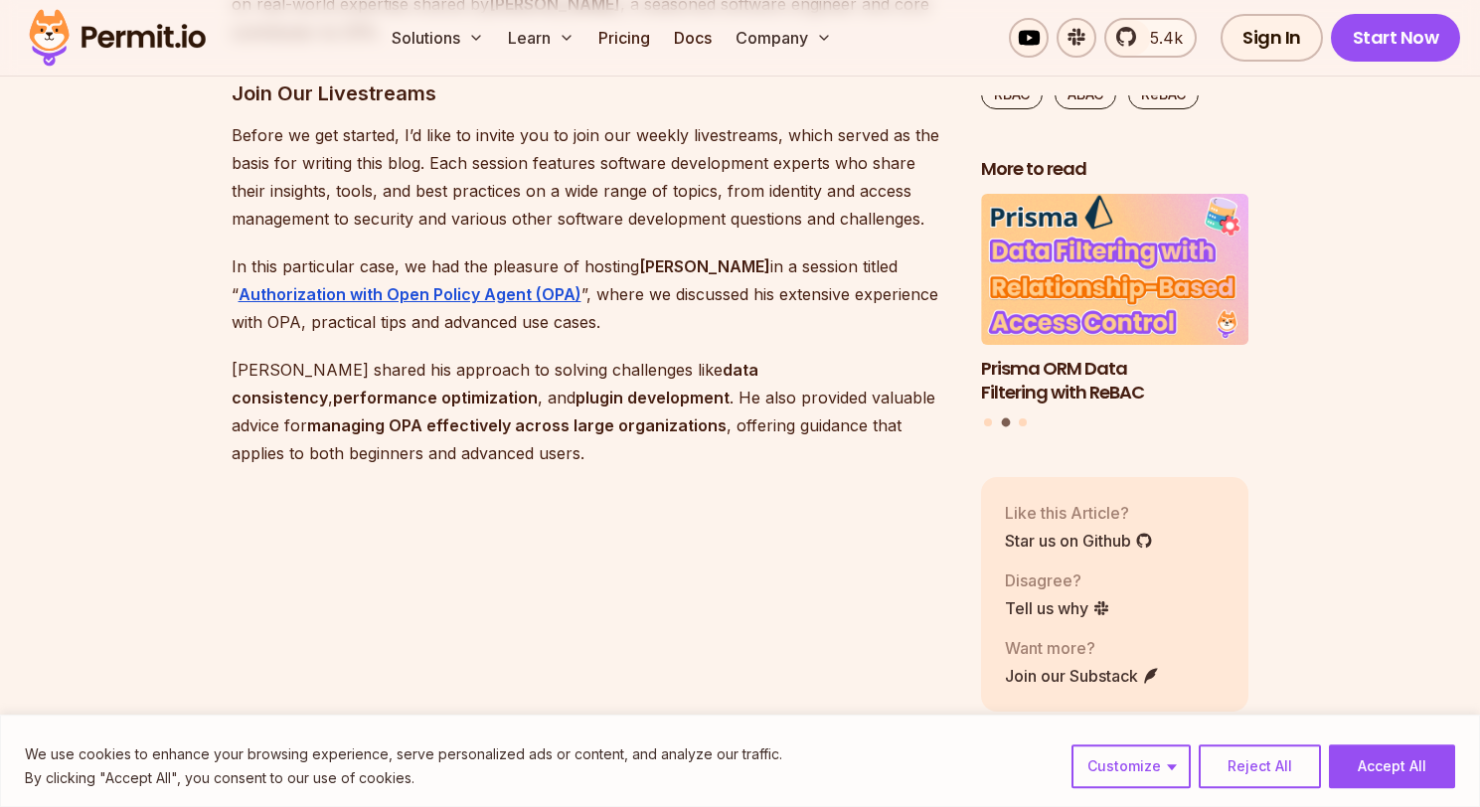
scroll to position [1824, 0]
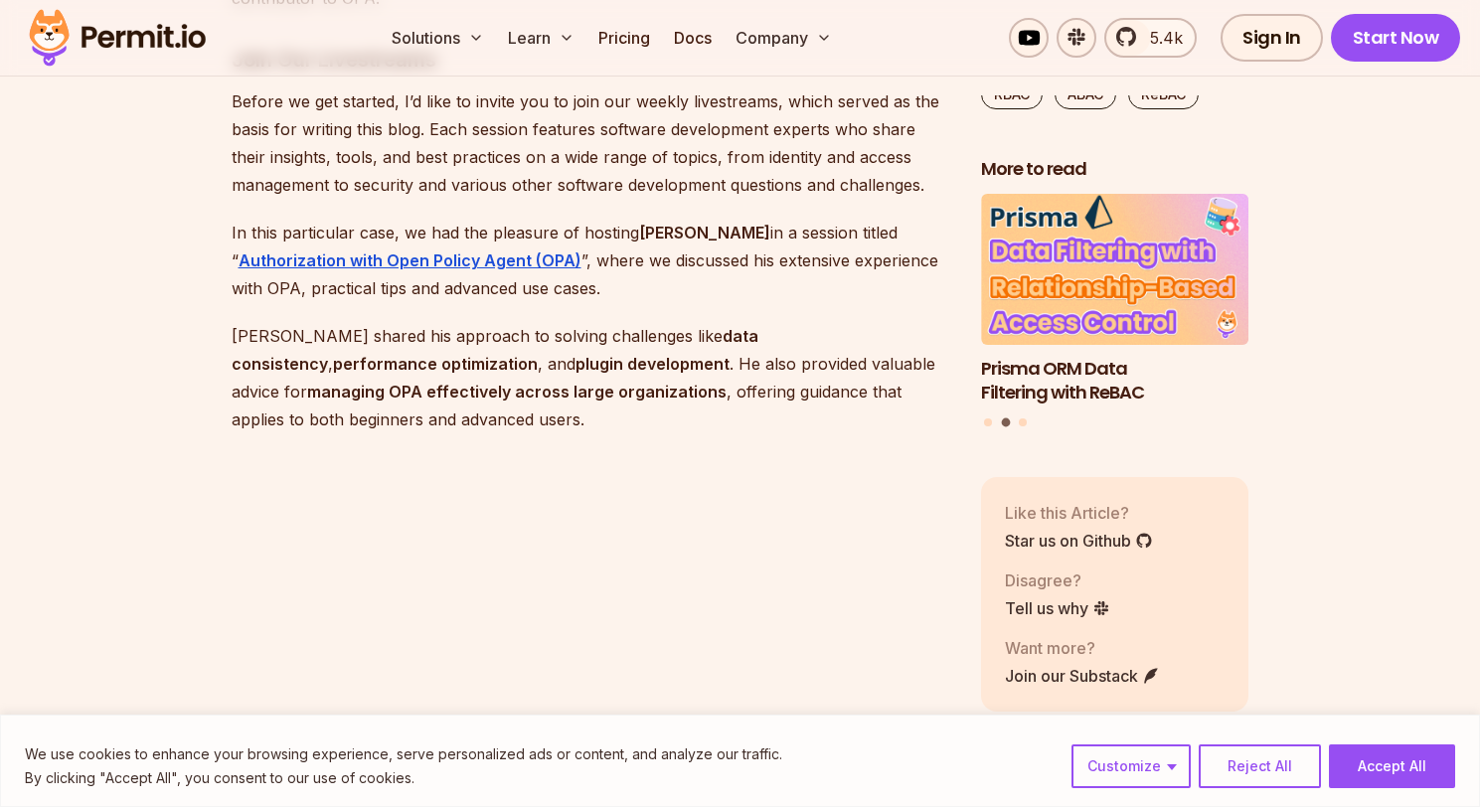
click at [276, 340] on p "[PERSON_NAME] shared his approach to solving challenges like data consistency ,…" at bounding box center [590, 377] width 717 height 111
click at [335, 341] on p "[PERSON_NAME] shared his approach to solving challenges like data consistency ,…" at bounding box center [590, 377] width 717 height 111
click at [363, 338] on p "[PERSON_NAME] shared his approach to solving challenges like data consistency ,…" at bounding box center [590, 377] width 717 height 111
click at [569, 362] on p "[PERSON_NAME] shared his approach to solving challenges like data consistency ,…" at bounding box center [590, 377] width 717 height 111
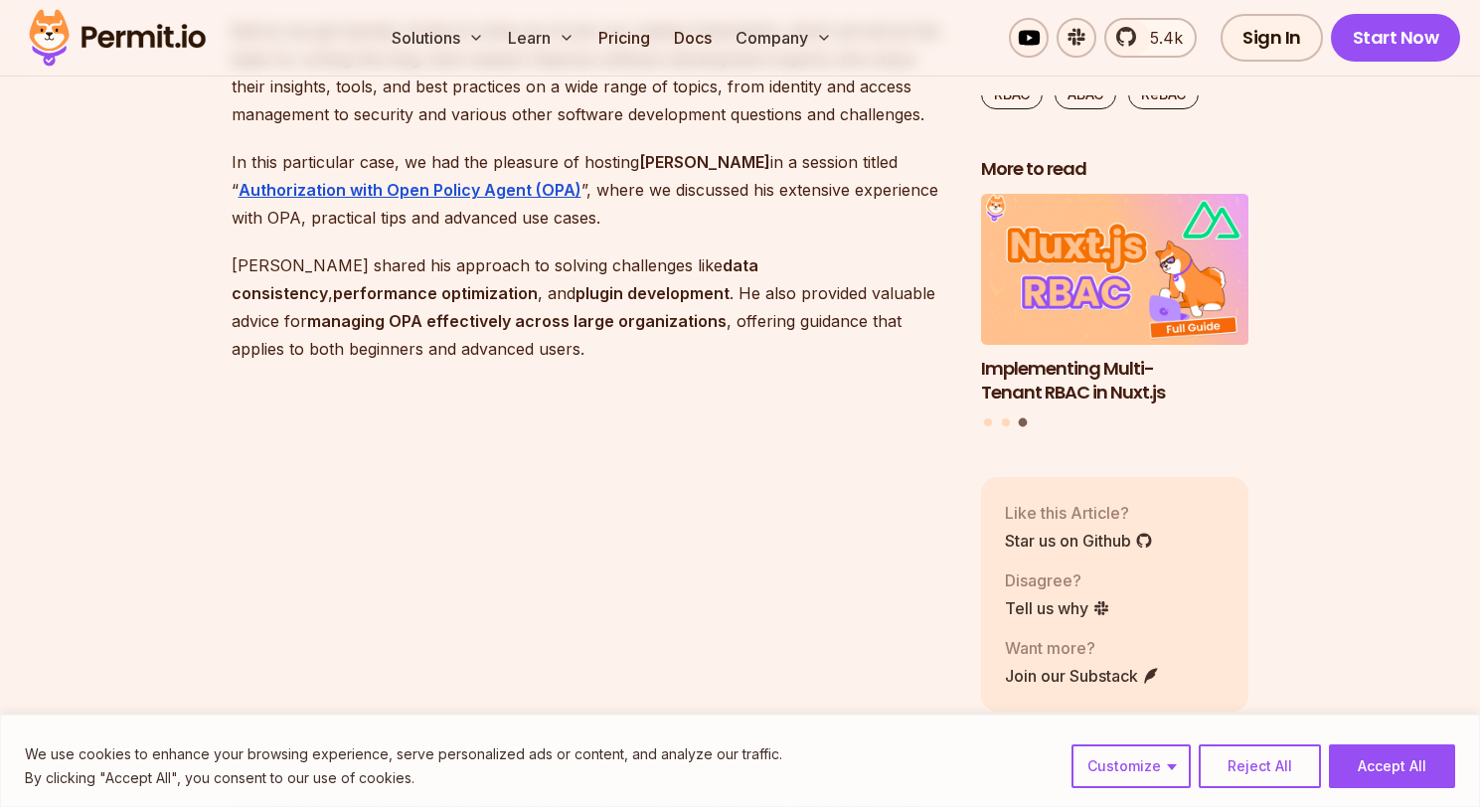
scroll to position [1926, 0]
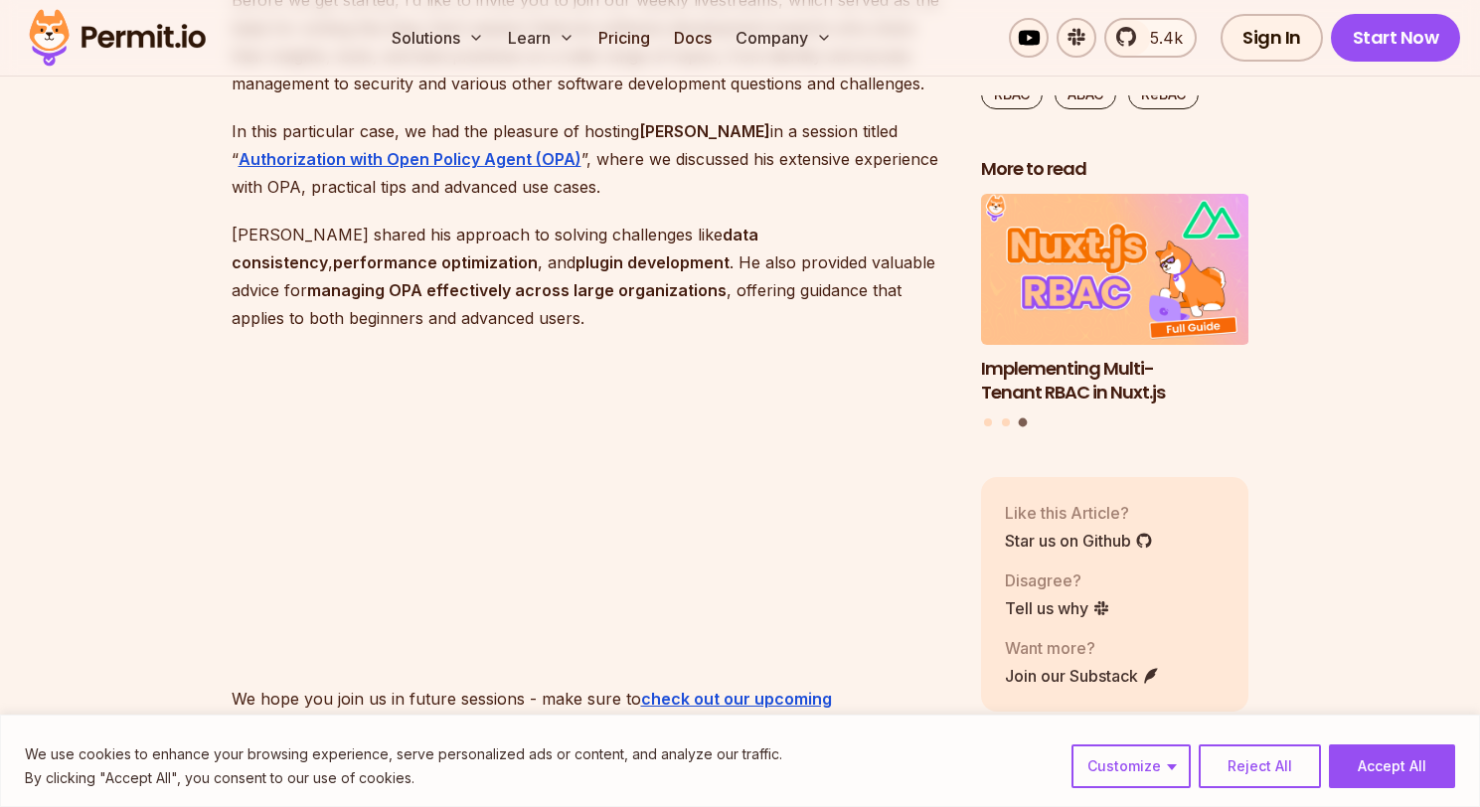
click at [348, 289] on strong "managing OPA effectively across large organizations" at bounding box center [516, 290] width 419 height 20
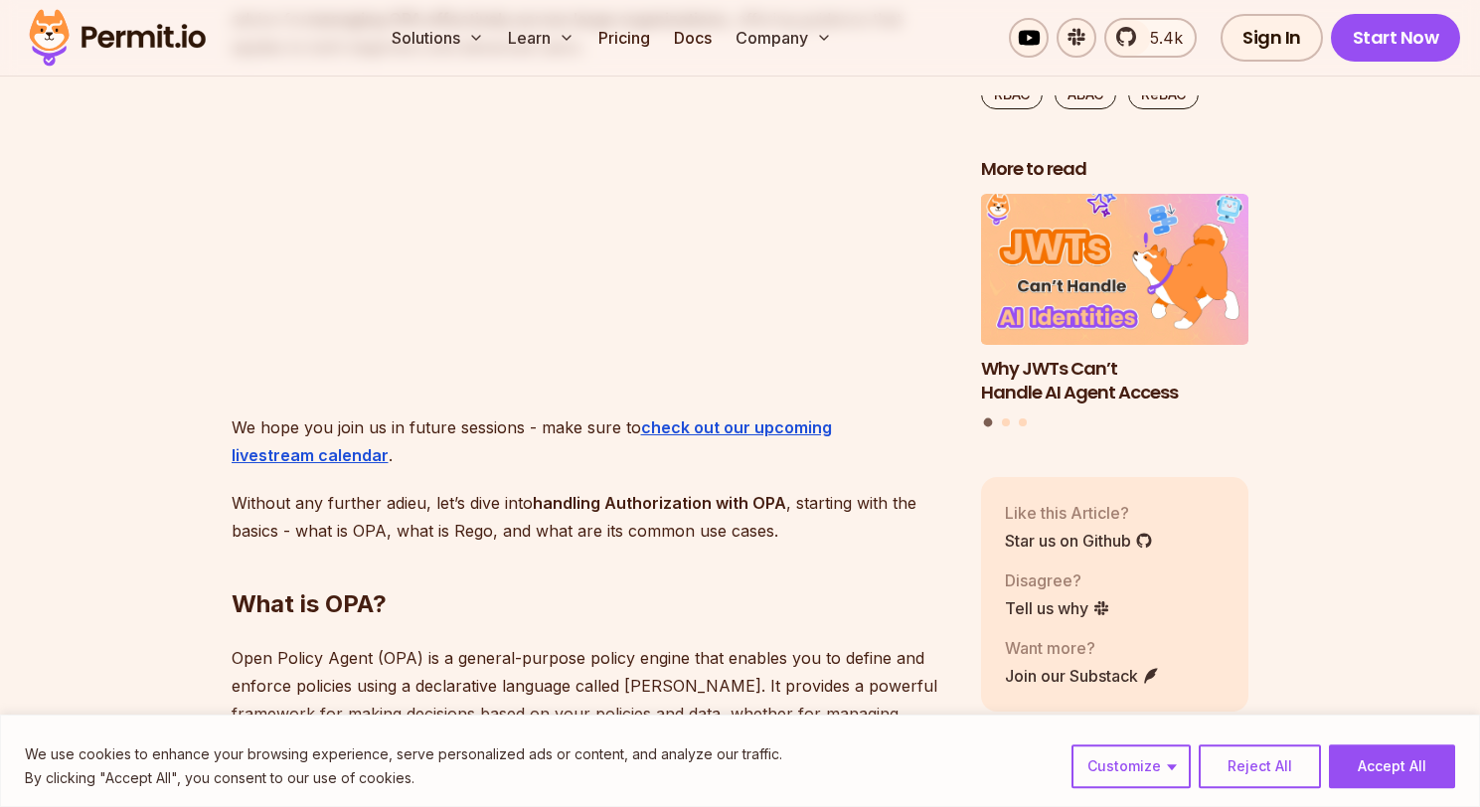
scroll to position [2230, 0]
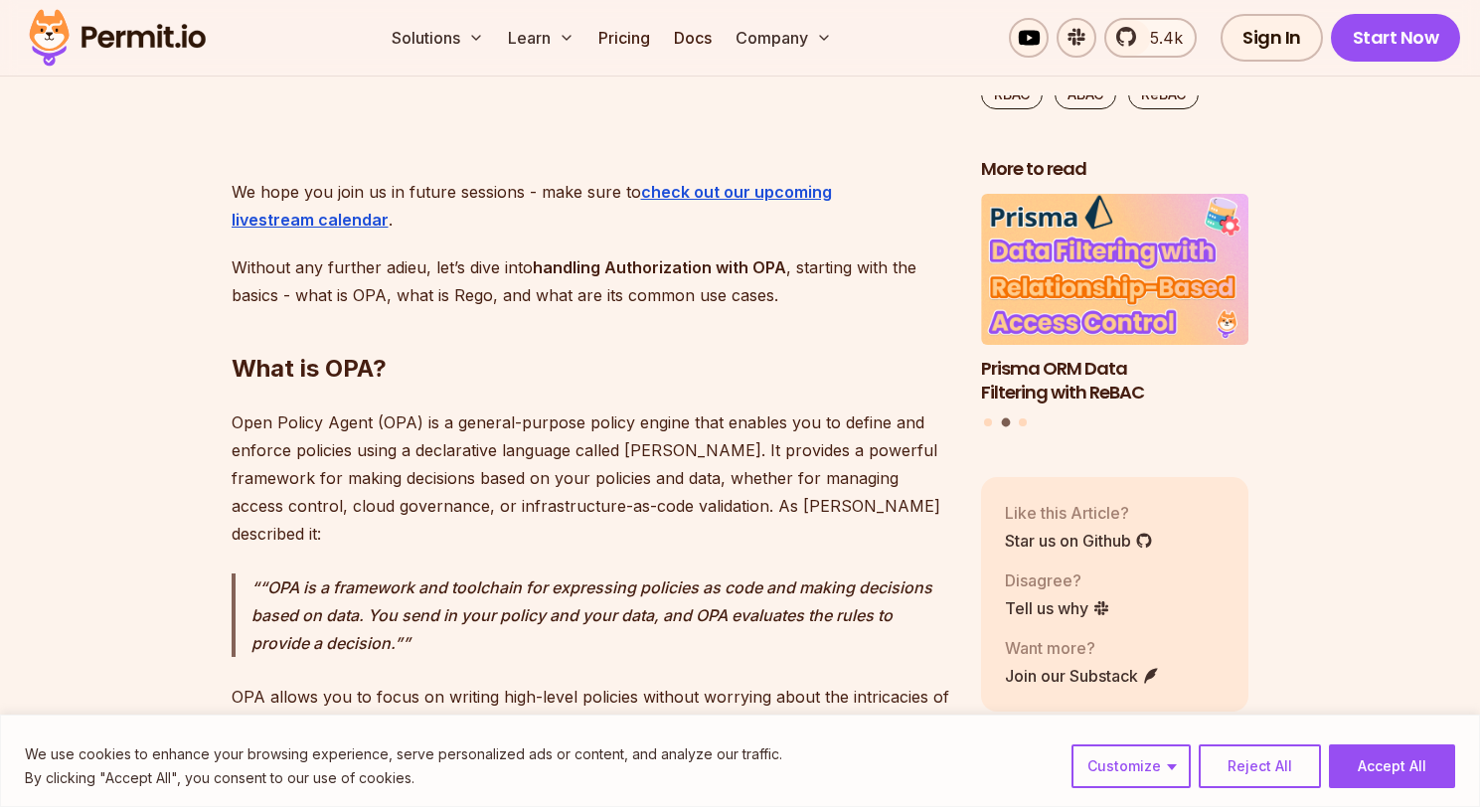
scroll to position [2534, 0]
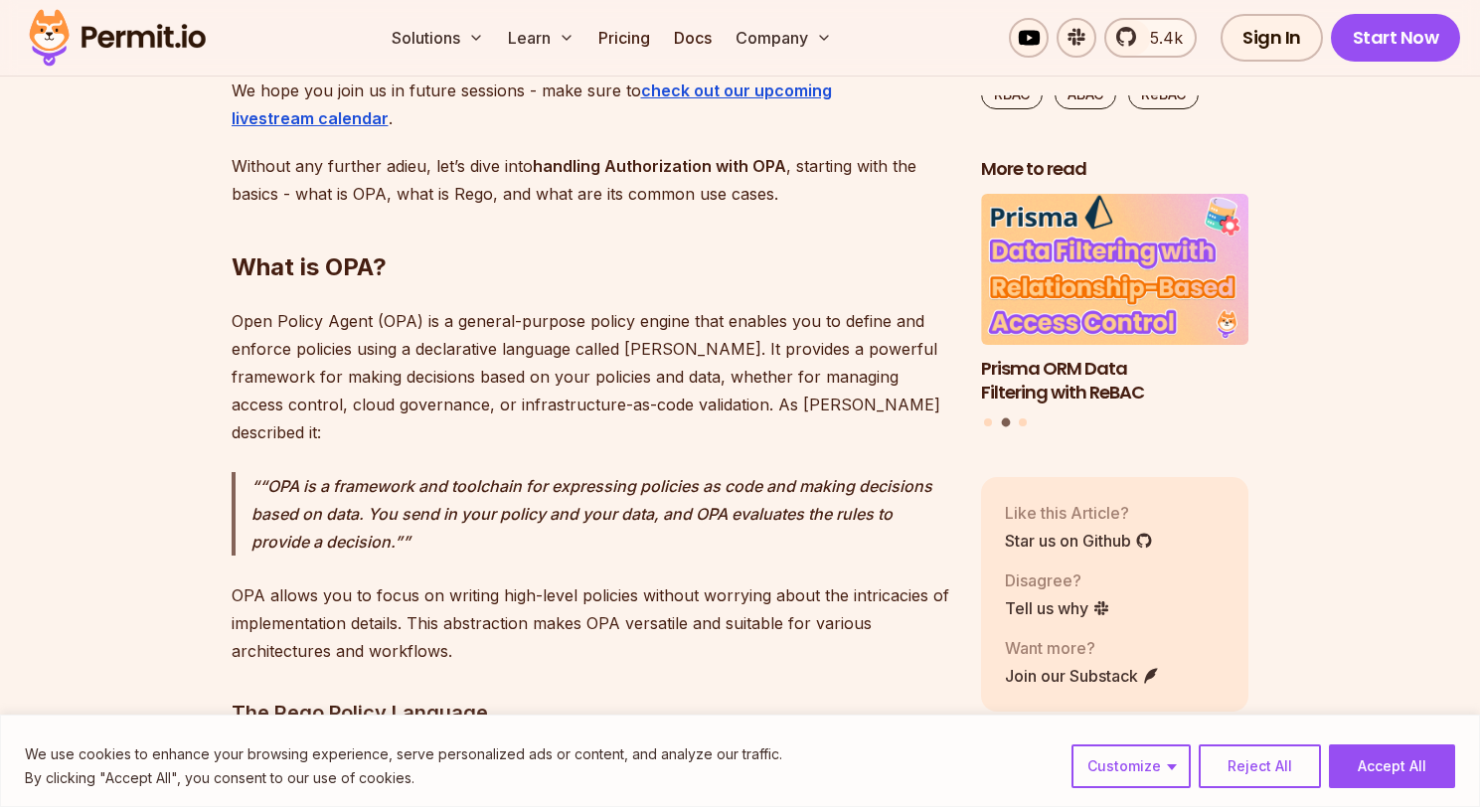
click at [434, 319] on p "Open Policy Agent (OPA) is a general-purpose policy engine that enables you to …" at bounding box center [590, 376] width 717 height 139
click at [602, 316] on p "Open Policy Agent (OPA) is a general-purpose policy engine that enables you to …" at bounding box center [590, 376] width 717 height 139
click at [640, 312] on p "Open Policy Agent (OPA) is a general-purpose policy engine that enables you to …" at bounding box center [590, 376] width 717 height 139
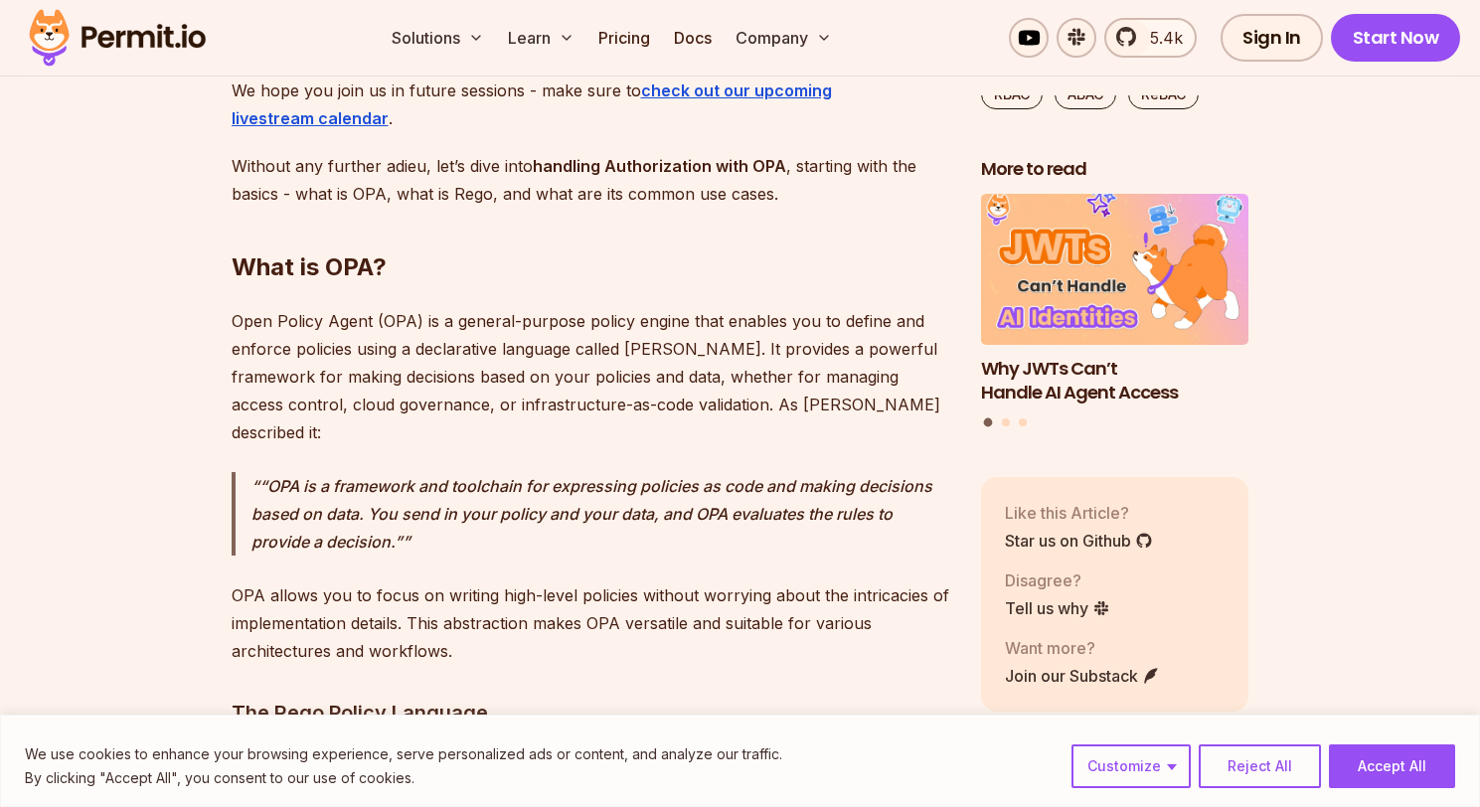
click at [764, 360] on p "Open Policy Agent (OPA) is a general-purpose policy engine that enables you to …" at bounding box center [590, 376] width 717 height 139
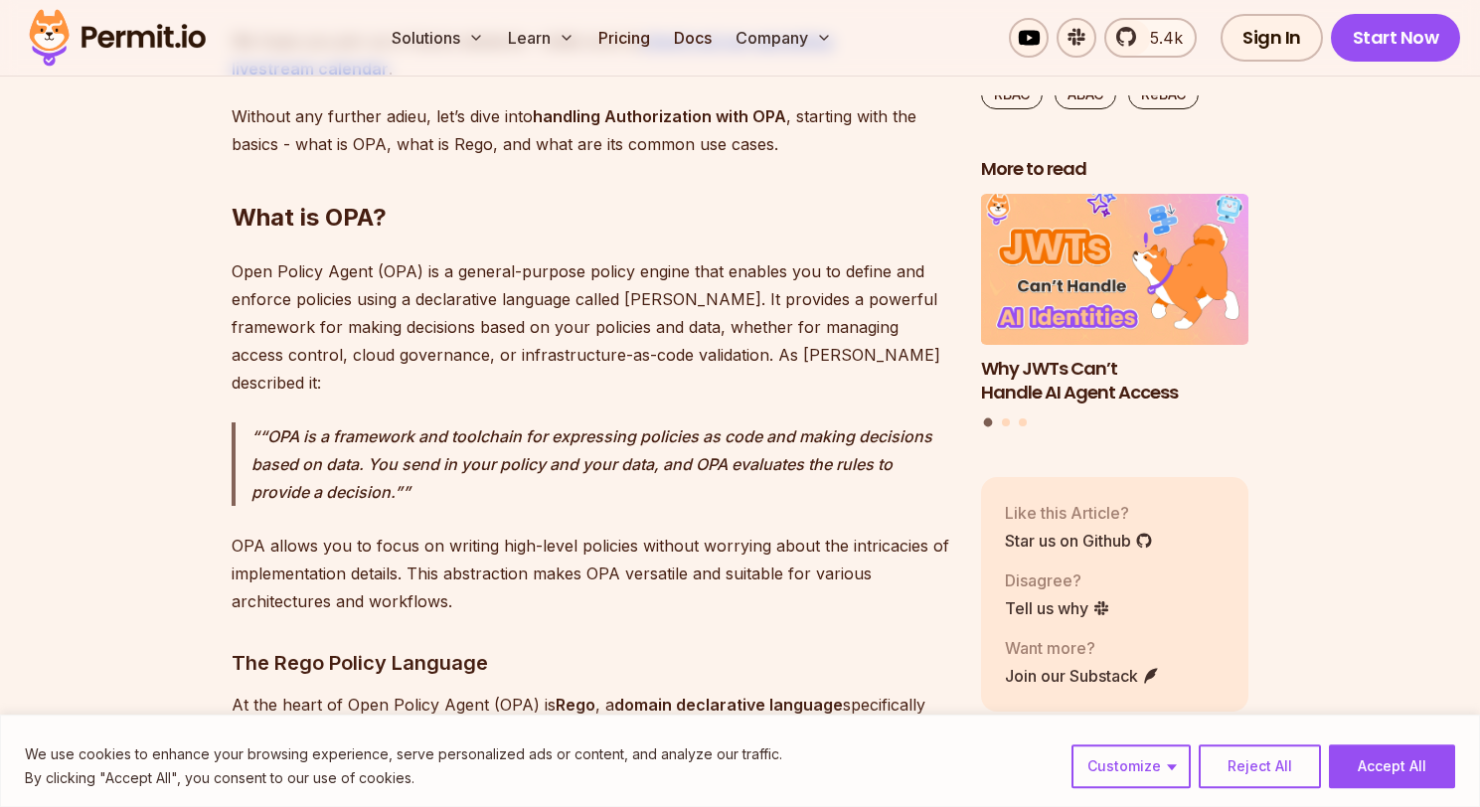
scroll to position [2635, 0]
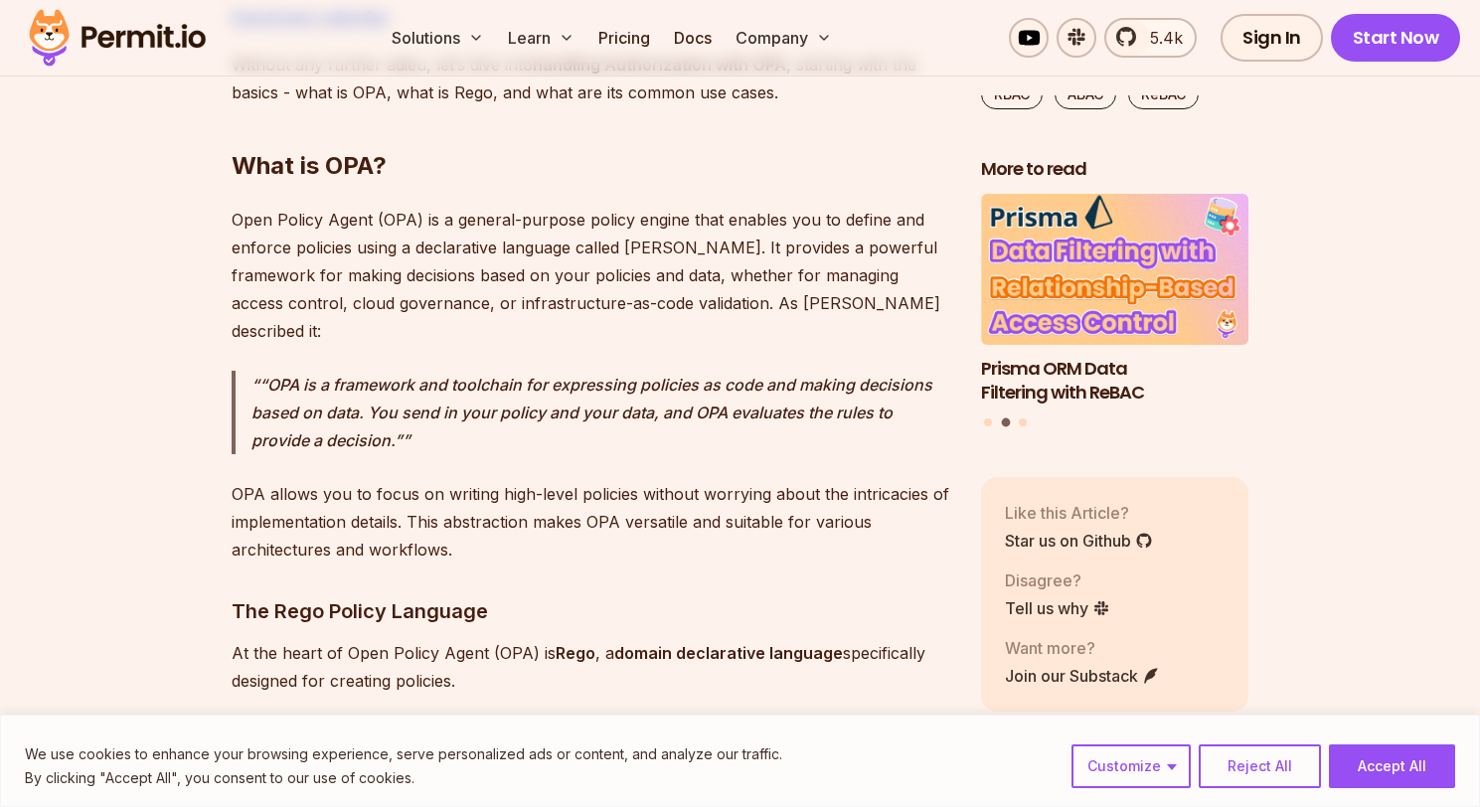
click at [426, 282] on p "Open Policy Agent (OPA) is a general-purpose policy engine that enables you to …" at bounding box center [590, 275] width 717 height 139
click at [637, 276] on p "Open Policy Agent (OPA) is a general-purpose policy engine that enables you to …" at bounding box center [590, 275] width 717 height 139
click at [698, 277] on p "Open Policy Agent (OPA) is a general-purpose policy engine that enables you to …" at bounding box center [590, 275] width 717 height 139
click at [583, 271] on p "Open Policy Agent (OPA) is a general-purpose policy engine that enables you to …" at bounding box center [590, 275] width 717 height 139
click at [353, 272] on p "Open Policy Agent (OPA) is a general-purpose policy engine that enables you to …" at bounding box center [590, 275] width 717 height 139
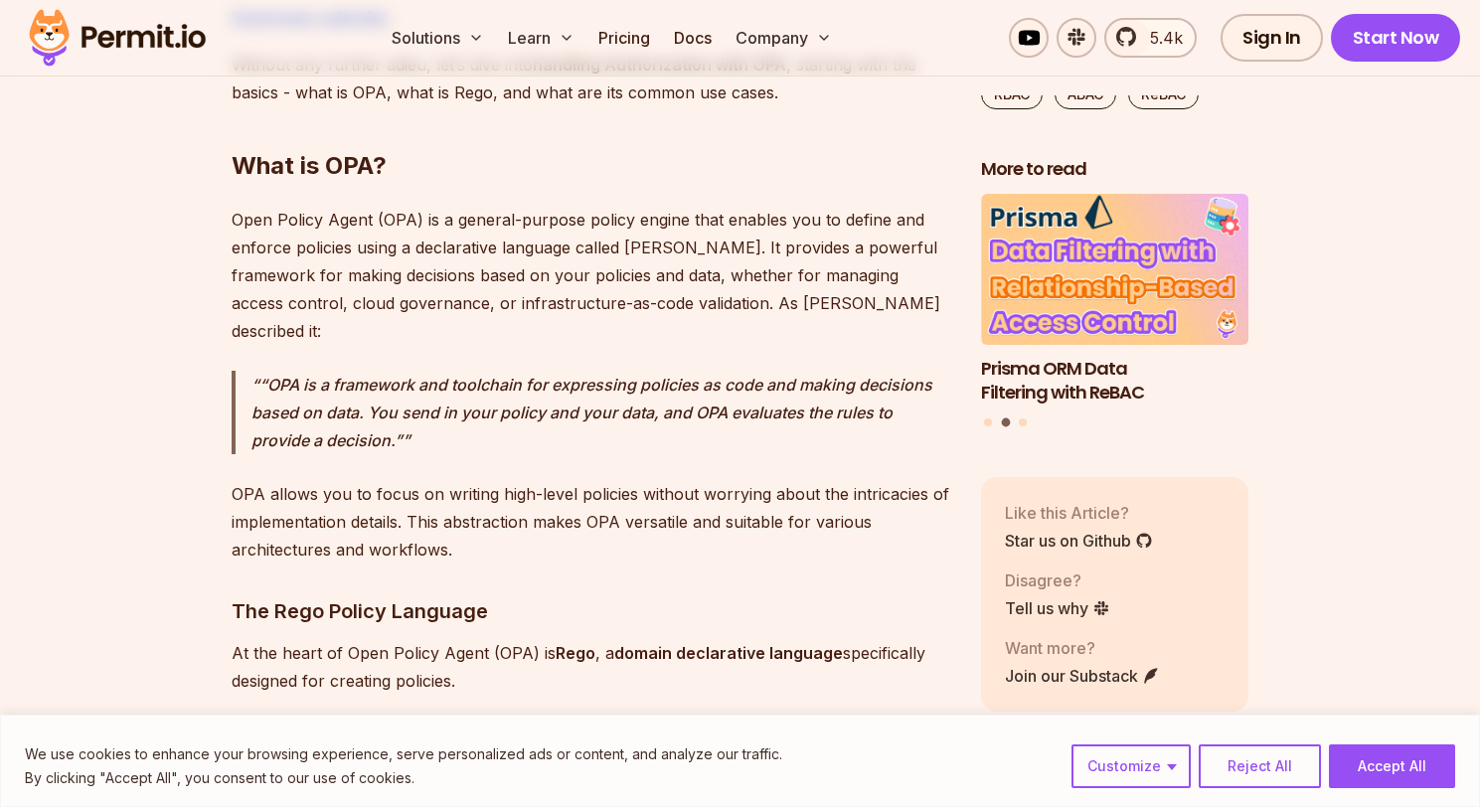
click at [495, 280] on p "Open Policy Agent (OPA) is a general-purpose policy engine that enables you to …" at bounding box center [590, 275] width 717 height 139
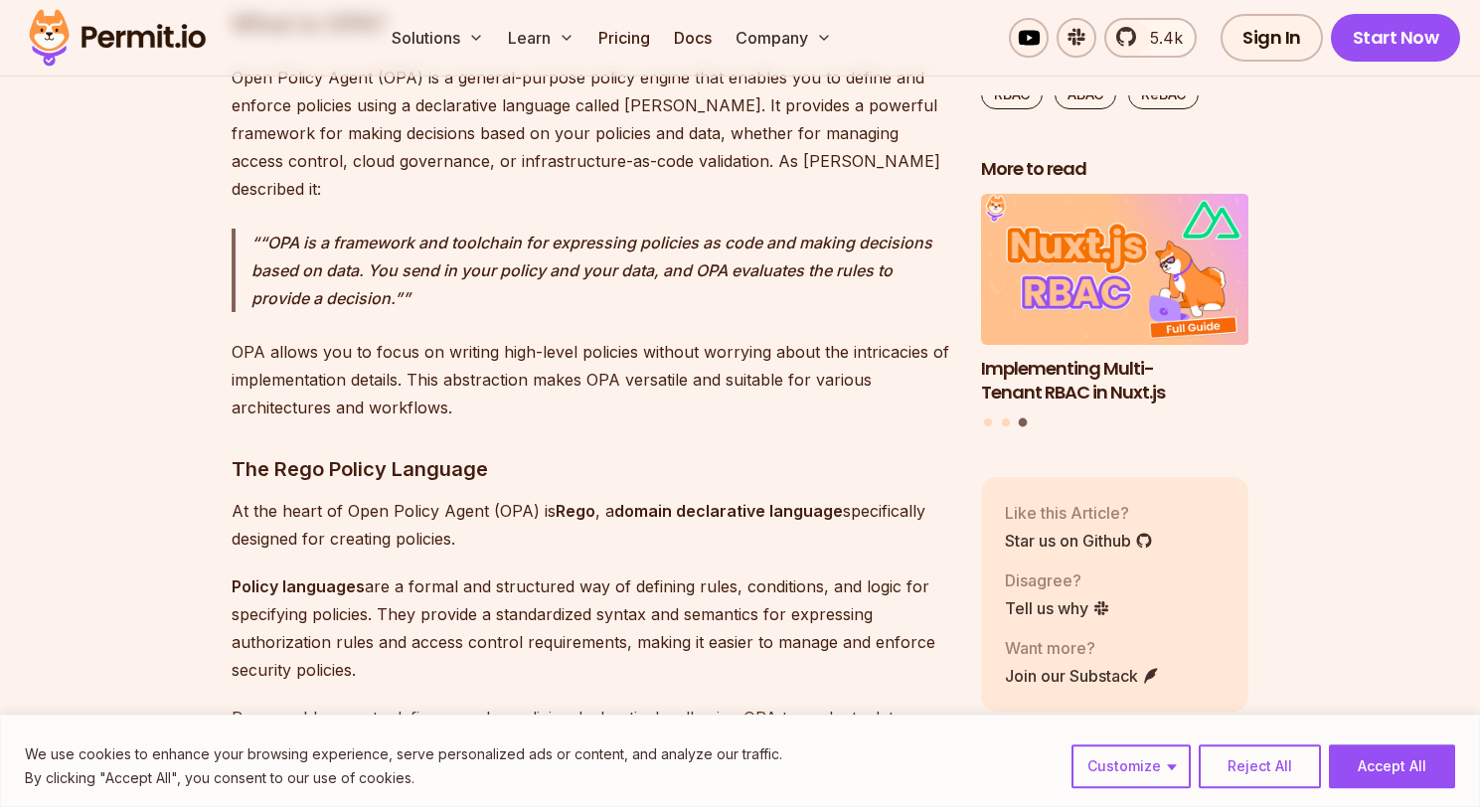
scroll to position [2737, 0]
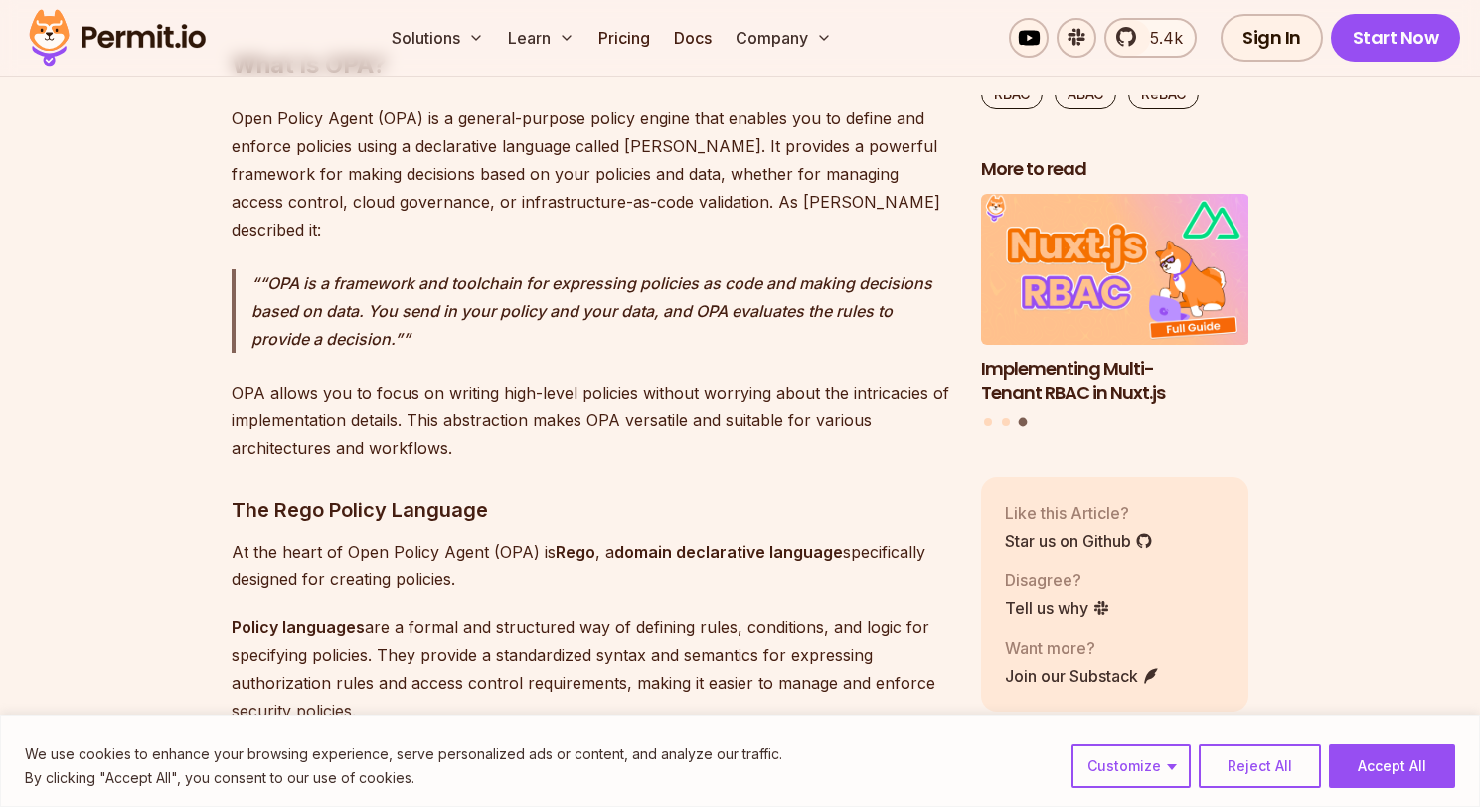
click at [465, 285] on p "“OPA is a framework and toolchain for expressing policies as code and making de…" at bounding box center [600, 310] width 698 height 83
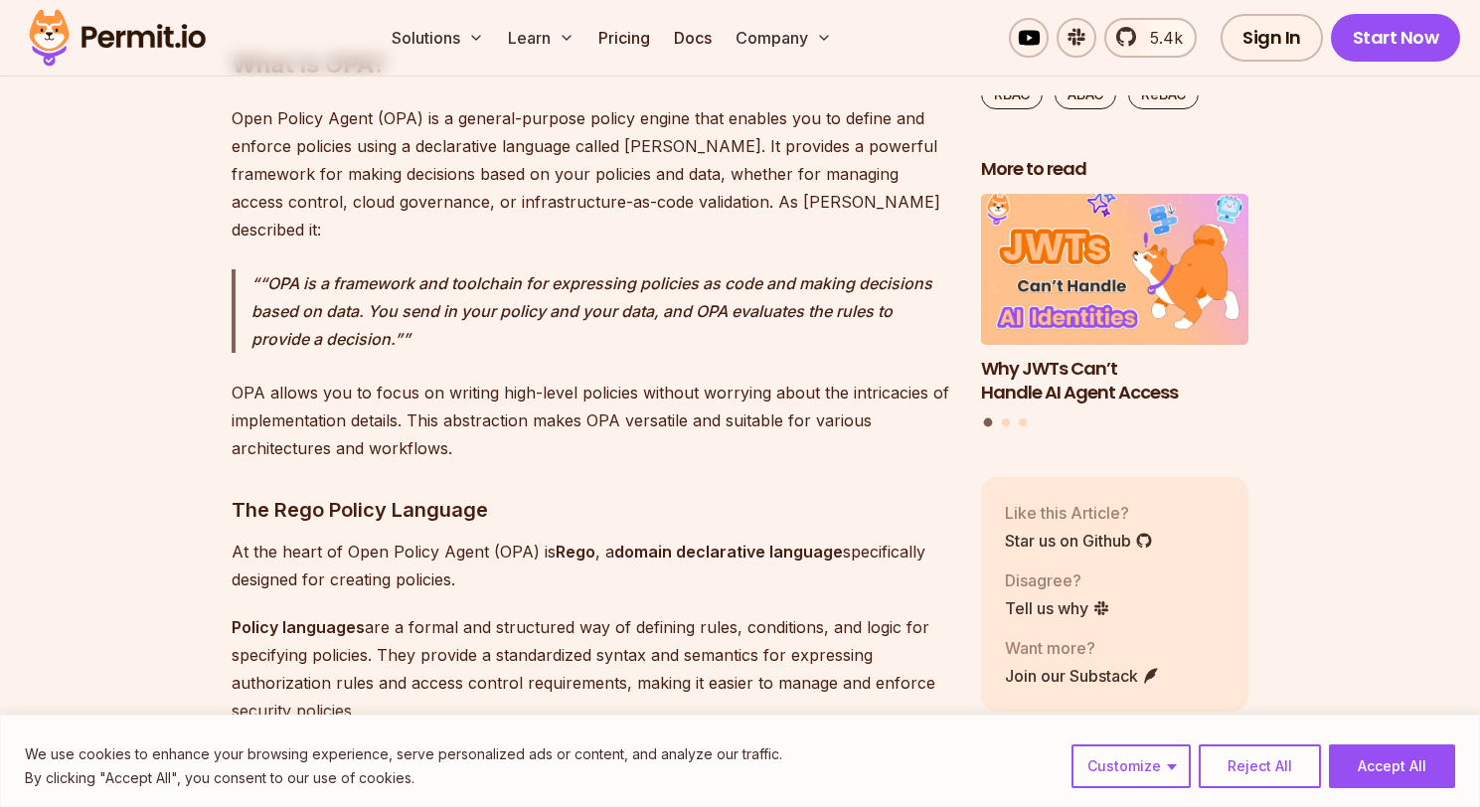
click at [280, 379] on p "OPA allows you to focus on writing high-level policies without worrying about t…" at bounding box center [590, 420] width 717 height 83
click at [416, 379] on p "OPA allows you to focus on writing high-level policies without worrying about t…" at bounding box center [590, 420] width 717 height 83
click at [532, 379] on p "OPA allows you to focus on writing high-level policies without worrying about t…" at bounding box center [590, 420] width 717 height 83
click at [688, 379] on p "OPA allows you to focus on writing high-level policies without worrying about t…" at bounding box center [590, 420] width 717 height 83
click at [292, 402] on p "OPA allows you to focus on writing high-level policies without worrying about t…" at bounding box center [590, 420] width 717 height 83
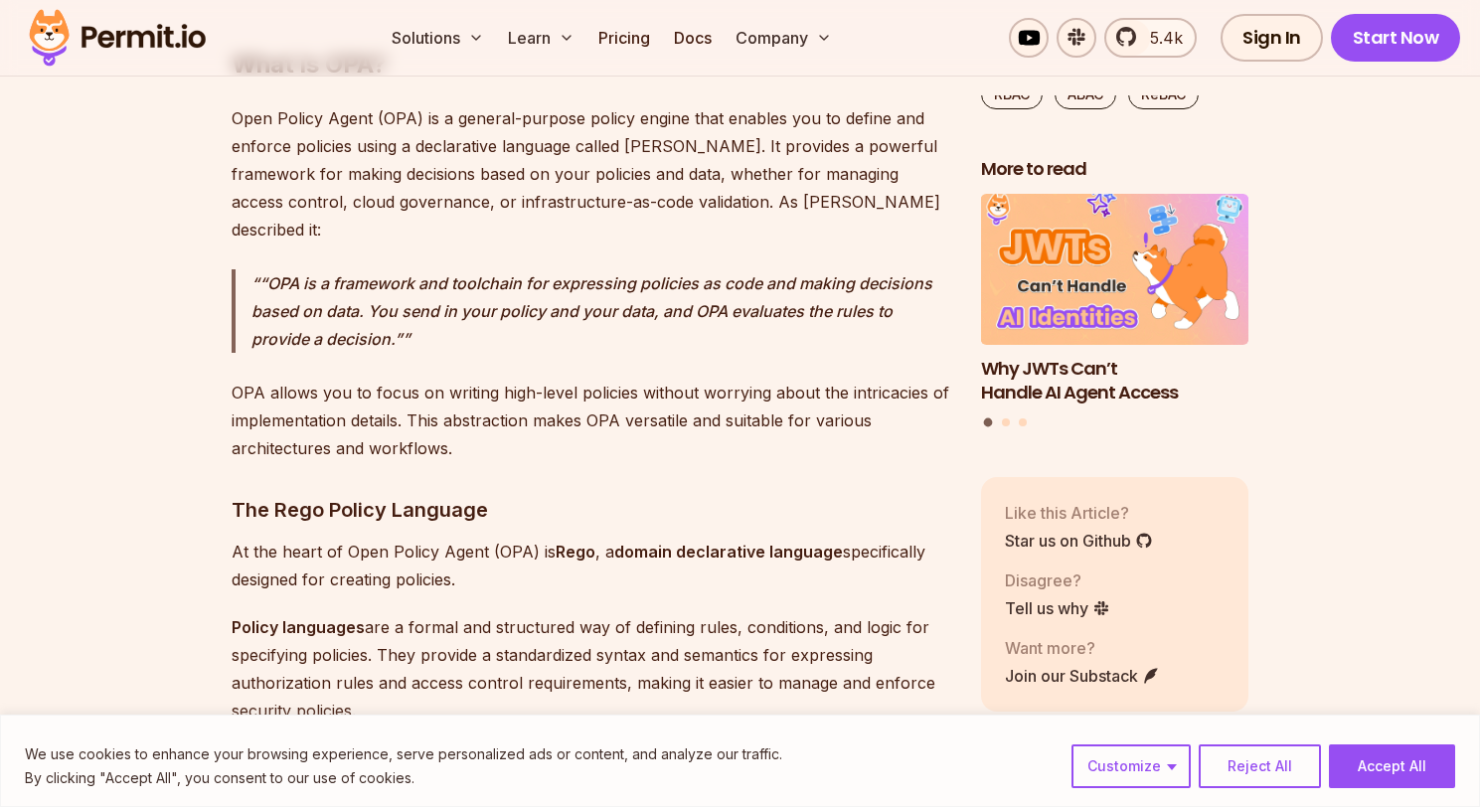
click at [441, 391] on p "OPA allows you to focus on writing high-level policies without worrying about t…" at bounding box center [590, 420] width 717 height 83
click at [665, 397] on p "OPA allows you to focus on writing high-level policies without worrying about t…" at bounding box center [590, 420] width 717 height 83
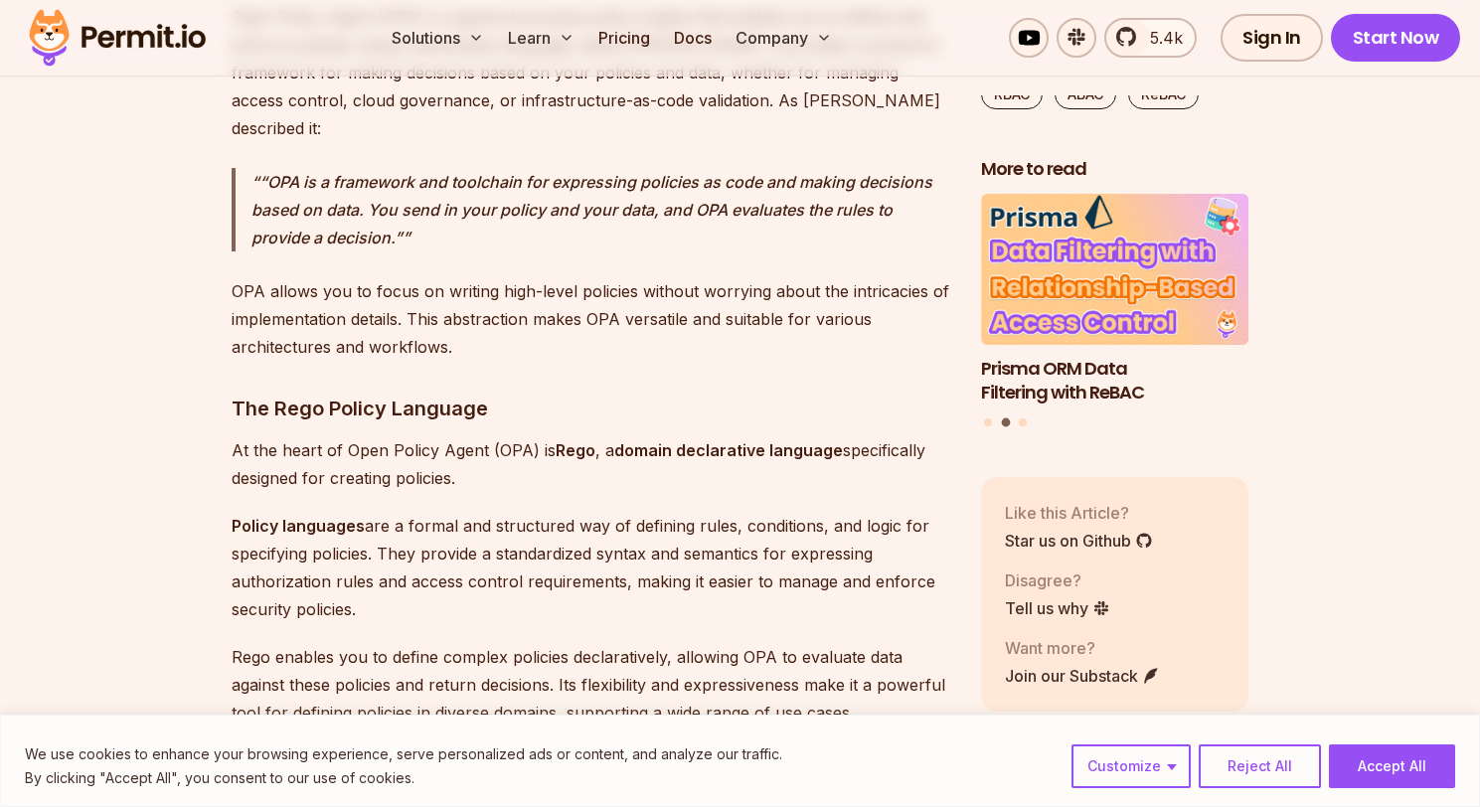
scroll to position [2939, 0]
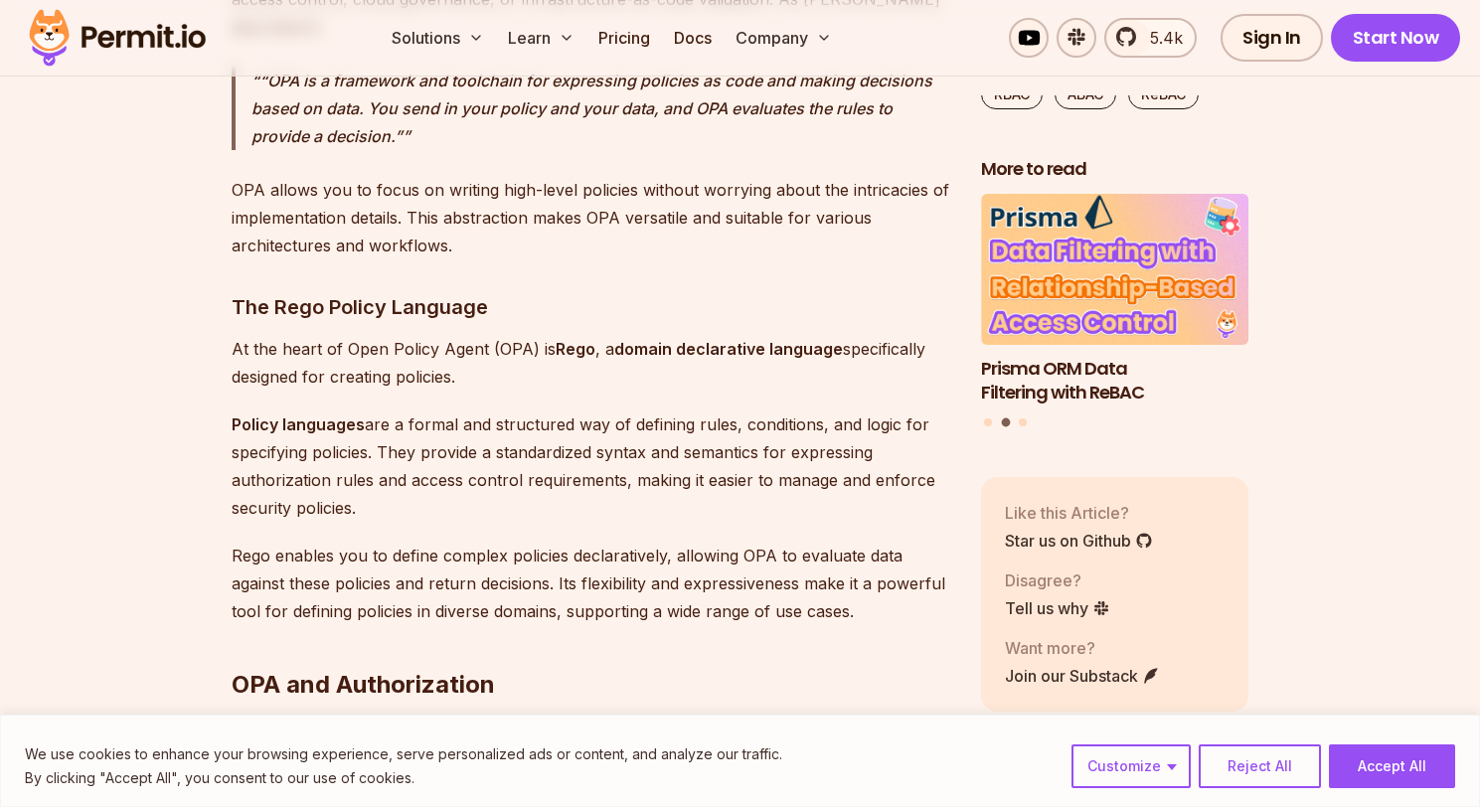
click at [283, 335] on p "At the heart of Open Policy Agent (OPA) is [PERSON_NAME] , a domain declarative…" at bounding box center [590, 363] width 717 height 56
click at [372, 335] on p "At the heart of Open Policy Agent (OPA) is [PERSON_NAME] , a domain declarative…" at bounding box center [590, 363] width 717 height 56
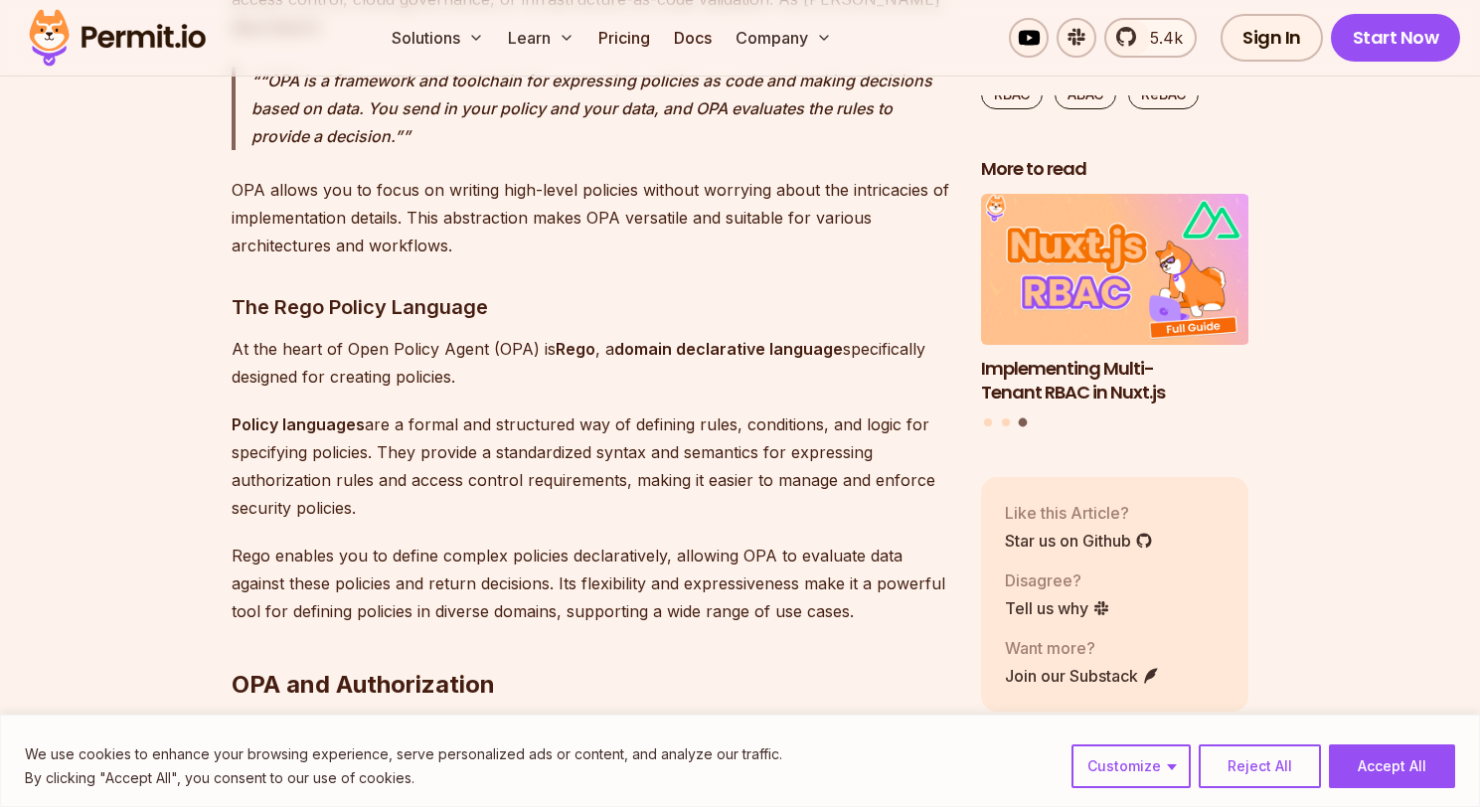
click at [356, 425] on p "Policy languages are a formal and structured way of defining rules, conditions,…" at bounding box center [590, 465] width 717 height 111
click at [323, 416] on p "Policy languages are a formal and structured way of defining rules, conditions,…" at bounding box center [590, 465] width 717 height 111
click at [425, 417] on p "Policy languages are a formal and structured way of defining rules, conditions,…" at bounding box center [590, 465] width 717 height 111
click at [592, 423] on p "Policy languages are a formal and structured way of defining rules, conditions,…" at bounding box center [590, 465] width 717 height 111
click at [733, 425] on p "Policy languages are a formal and structured way of defining rules, conditions,…" at bounding box center [590, 465] width 717 height 111
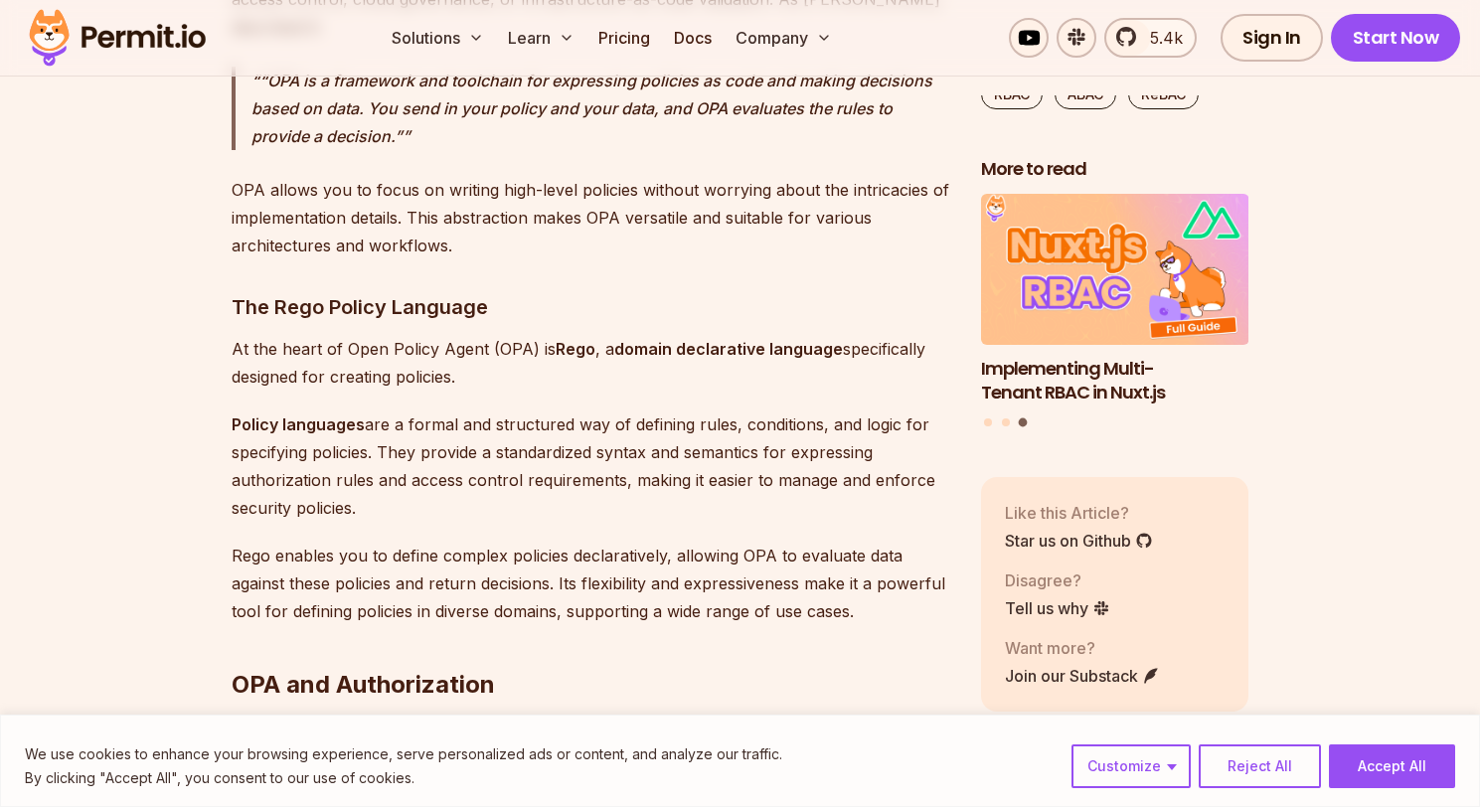
click at [286, 456] on p "Policy languages are a formal and structured way of defining rules, conditions,…" at bounding box center [590, 465] width 717 height 111
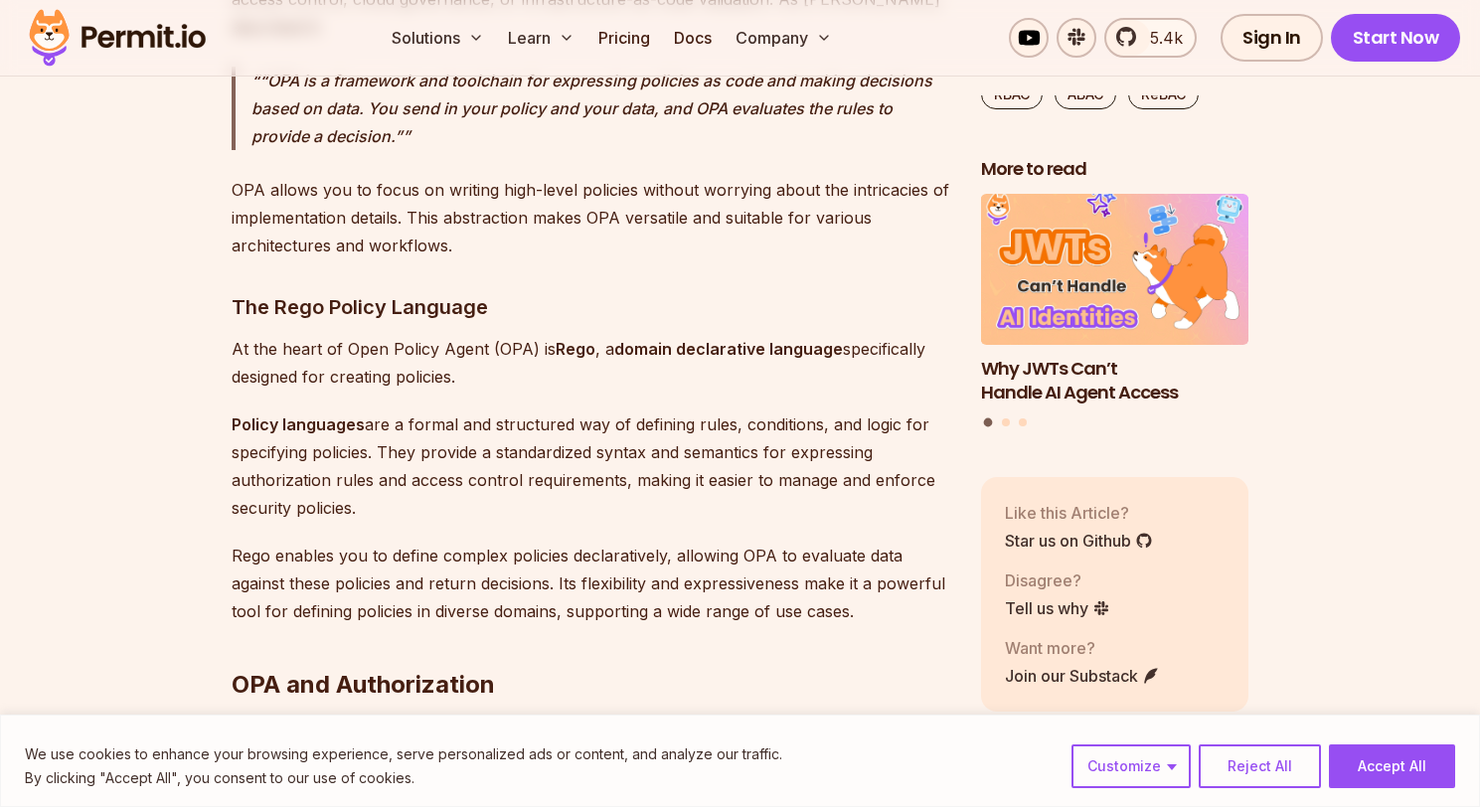
click at [404, 454] on p "Policy languages are a formal and structured way of defining rules, conditions,…" at bounding box center [590, 465] width 717 height 111
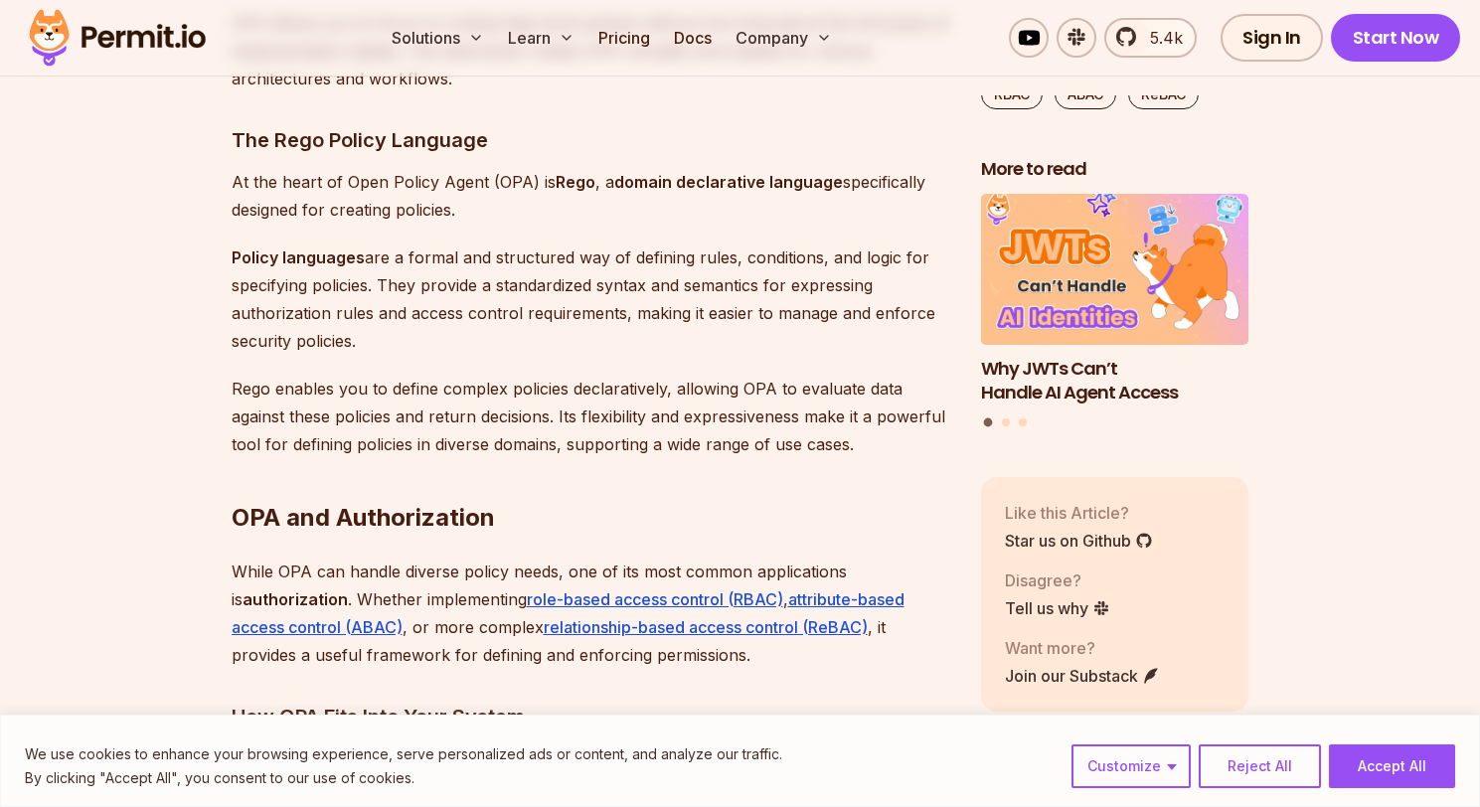
scroll to position [3142, 0]
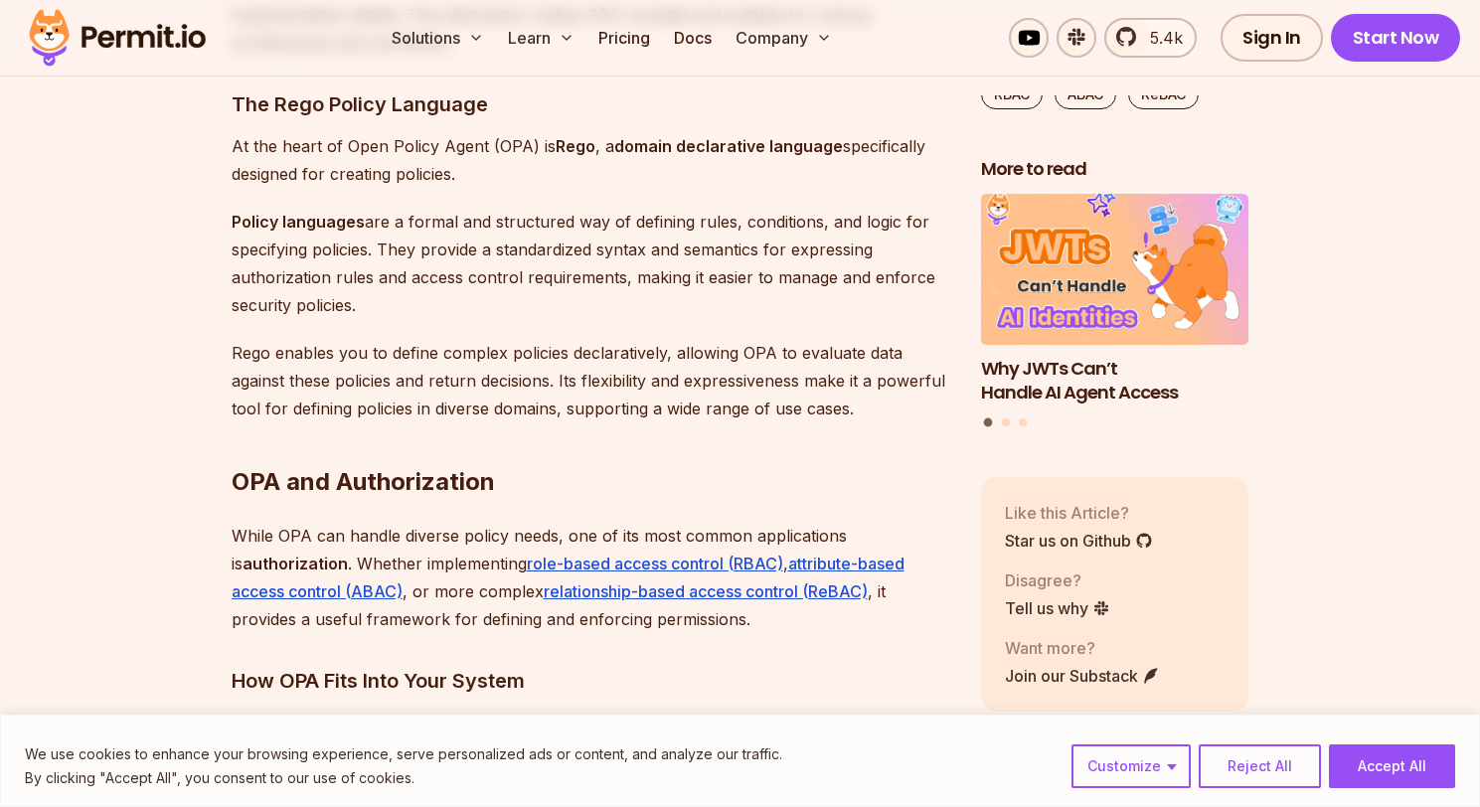
click at [342, 339] on p "Rego enables you to define complex policies declaratively, allowing OPA to eval…" at bounding box center [590, 380] width 717 height 83
click at [545, 339] on p "Rego enables you to define complex policies declaratively, allowing OPA to eval…" at bounding box center [590, 380] width 717 height 83
click at [284, 359] on p "Rego enables you to define complex policies declaratively, allowing OPA to eval…" at bounding box center [590, 380] width 717 height 83
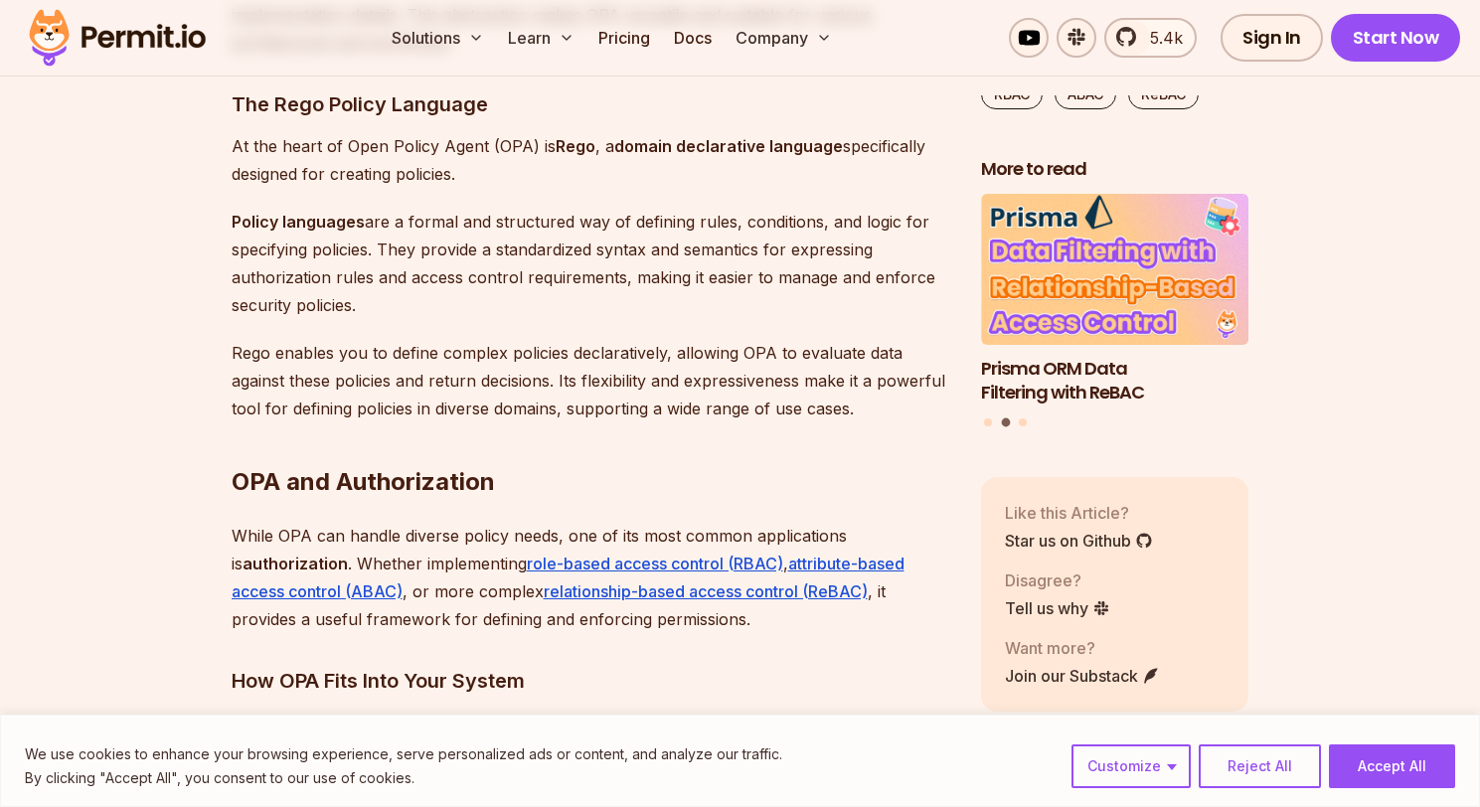
click at [424, 352] on p "Rego enables you to define complex policies declaratively, allowing OPA to eval…" at bounding box center [590, 380] width 717 height 83
click at [596, 354] on p "Rego enables you to define complex policies declaratively, allowing OPA to eval…" at bounding box center [590, 380] width 717 height 83
click at [762, 355] on p "Rego enables you to define complex policies declaratively, allowing OPA to eval…" at bounding box center [590, 380] width 717 height 83
click at [834, 346] on p "Rego enables you to define complex policies declaratively, allowing OPA to eval…" at bounding box center [590, 380] width 717 height 83
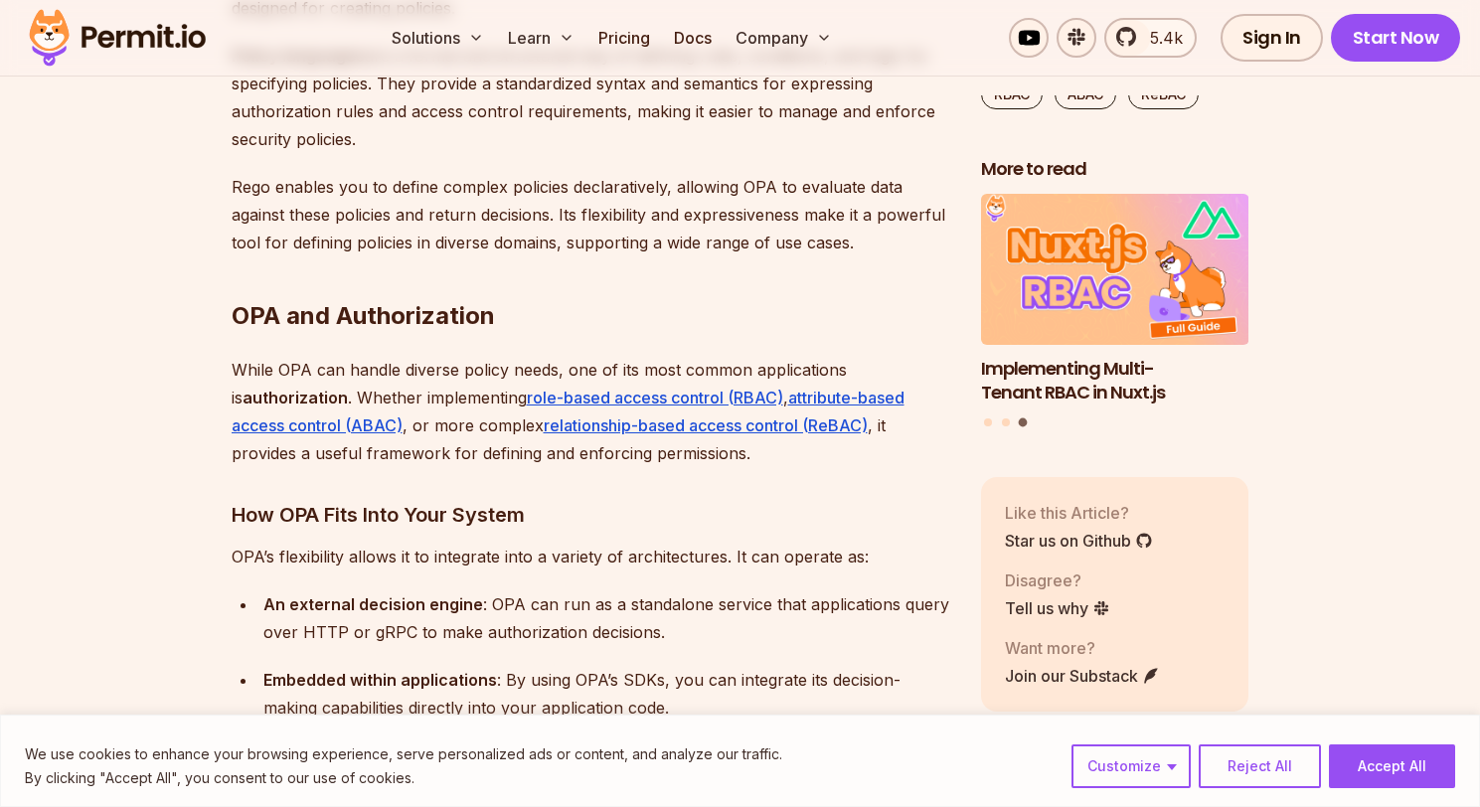
scroll to position [3345, 0]
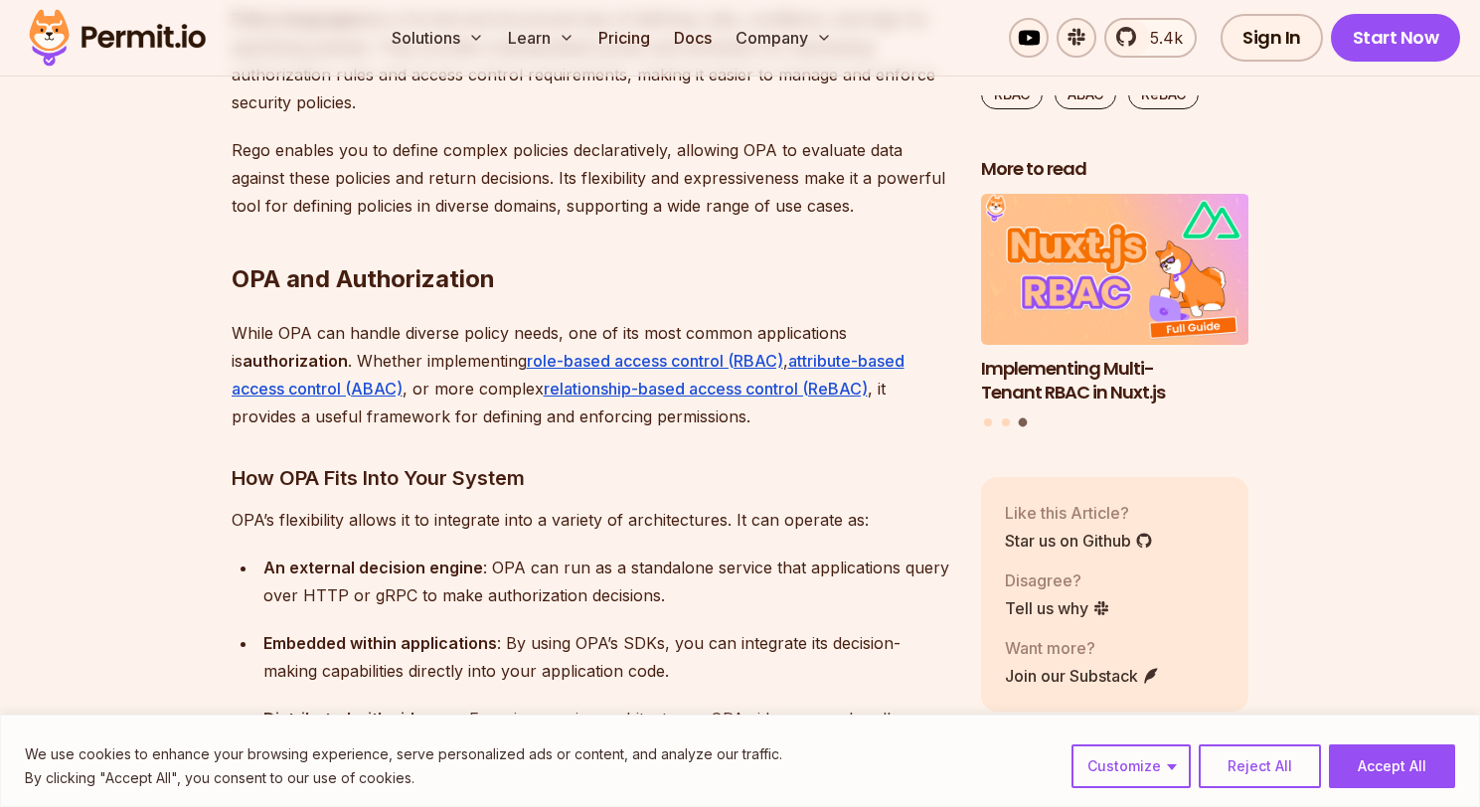
click at [298, 319] on p "While OPA can handle diverse policy needs, one of its most common applications …" at bounding box center [590, 374] width 717 height 111
click at [337, 319] on p "While OPA can handle diverse policy needs, one of its most common applications …" at bounding box center [590, 374] width 717 height 111
click at [383, 319] on p "While OPA can handle diverse policy needs, one of its most common applications …" at bounding box center [590, 374] width 717 height 111
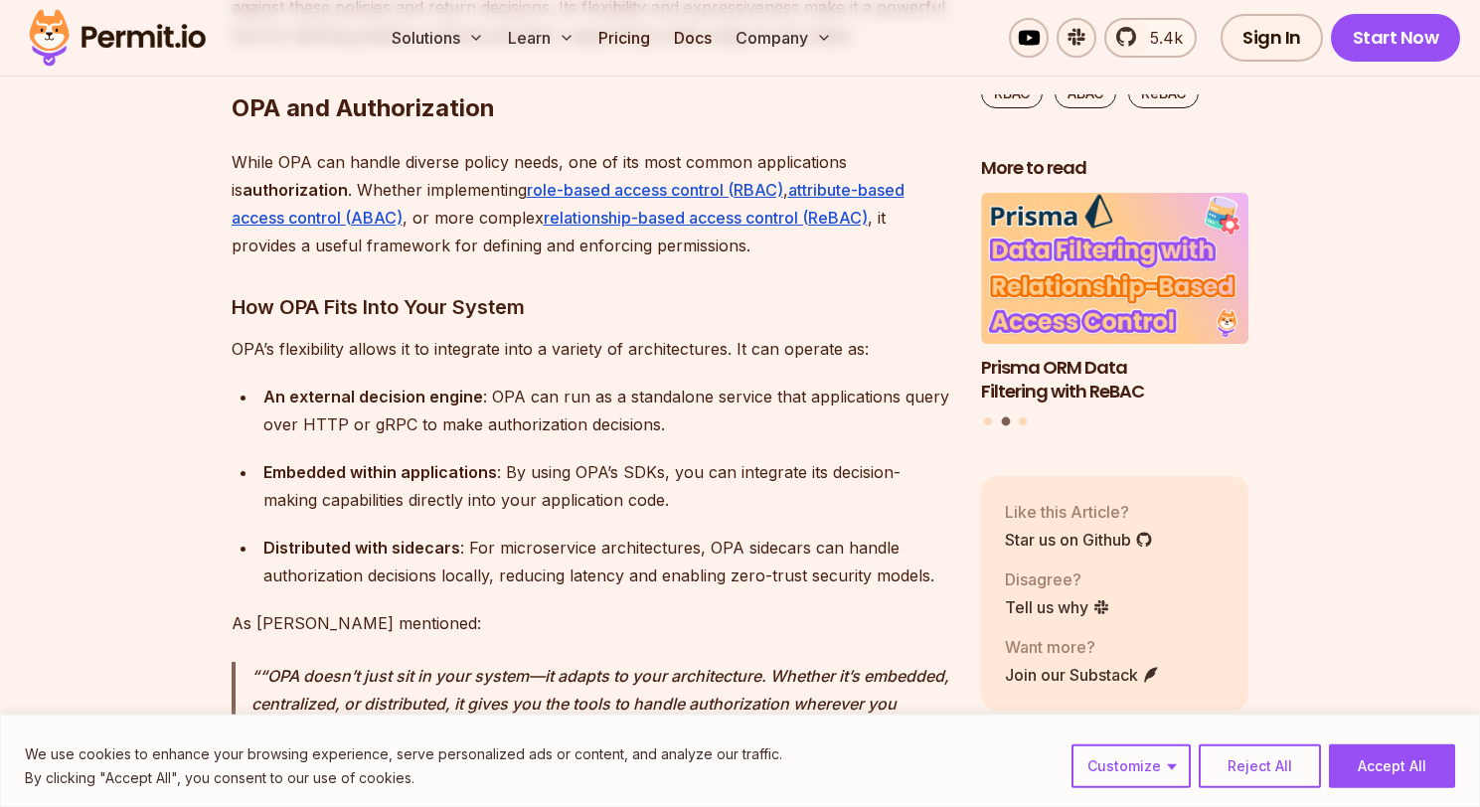
scroll to position [3548, 0]
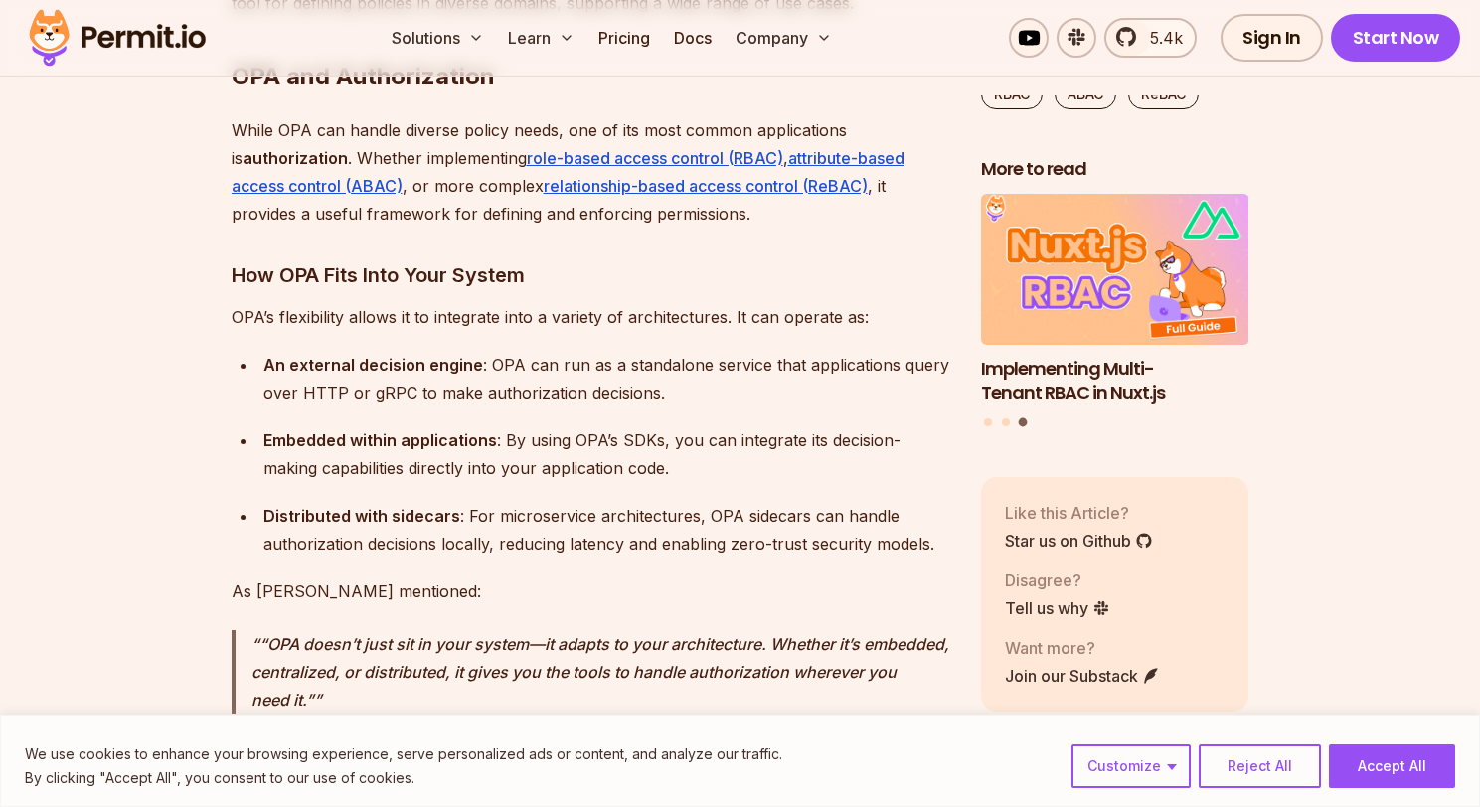
click at [296, 303] on p "OPA’s flexibility allows it to integrate into a variety of architectures. It ca…" at bounding box center [590, 317] width 717 height 28
click at [312, 303] on p "OPA’s flexibility allows it to integrate into a variety of architectures. It ca…" at bounding box center [590, 317] width 717 height 28
click at [302, 303] on p "OPA’s flexibility allows it to integrate into a variety of architectures. It ca…" at bounding box center [590, 317] width 717 height 28
click at [421, 303] on p "OPA’s flexibility allows it to integrate into a variety of architectures. It ca…" at bounding box center [590, 317] width 717 height 28
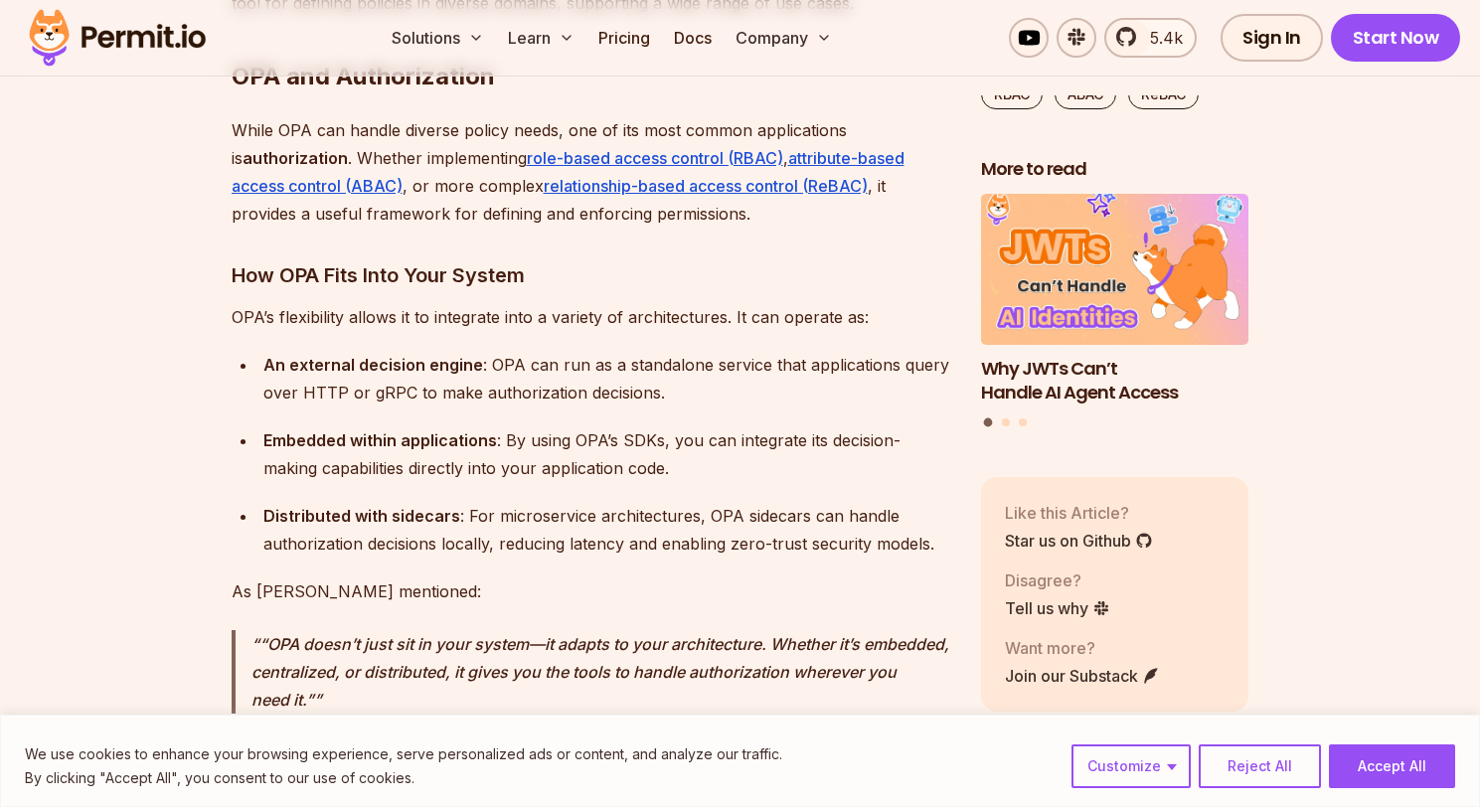
click at [577, 303] on p "OPA’s flexibility allows it to integrate into a variety of architectures. It ca…" at bounding box center [590, 317] width 717 height 28
click at [351, 355] on strong "An external decision engine" at bounding box center [373, 365] width 220 height 20
click at [412, 355] on strong "An external decision engine" at bounding box center [373, 365] width 220 height 20
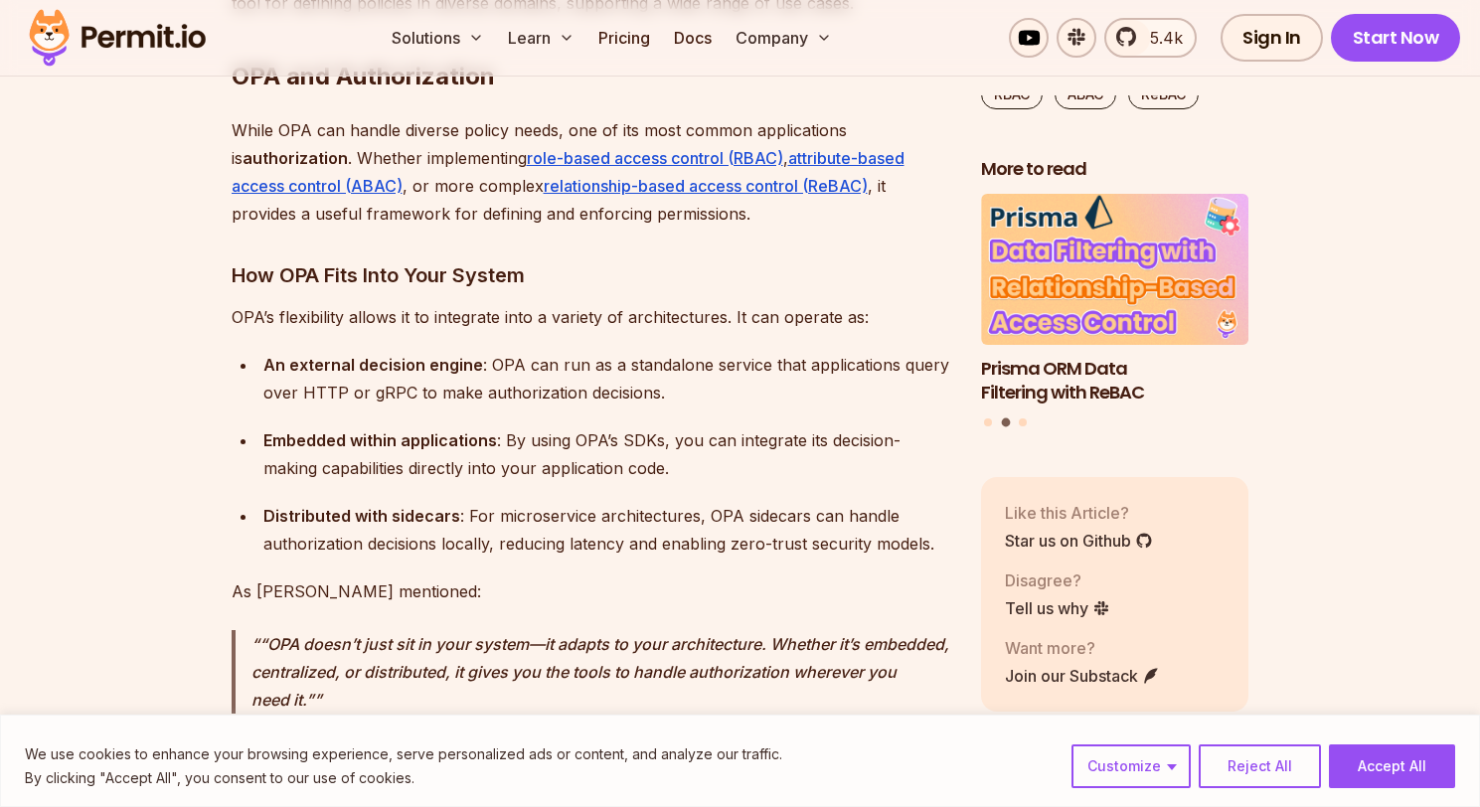
click at [435, 355] on strong "An external decision engine" at bounding box center [373, 365] width 220 height 20
click at [760, 351] on div "An external decision engine : OPA can run as a standalone service that applicat…" at bounding box center [606, 379] width 686 height 56
click at [292, 368] on div "An external decision engine : OPA can run as a standalone service that applicat…" at bounding box center [606, 379] width 686 height 56
click at [570, 351] on div "An external decision engine : OPA can run as a standalone service that applicat…" at bounding box center [606, 379] width 686 height 56
click at [623, 351] on div "An external decision engine : OPA can run as a standalone service that applicat…" at bounding box center [606, 379] width 686 height 56
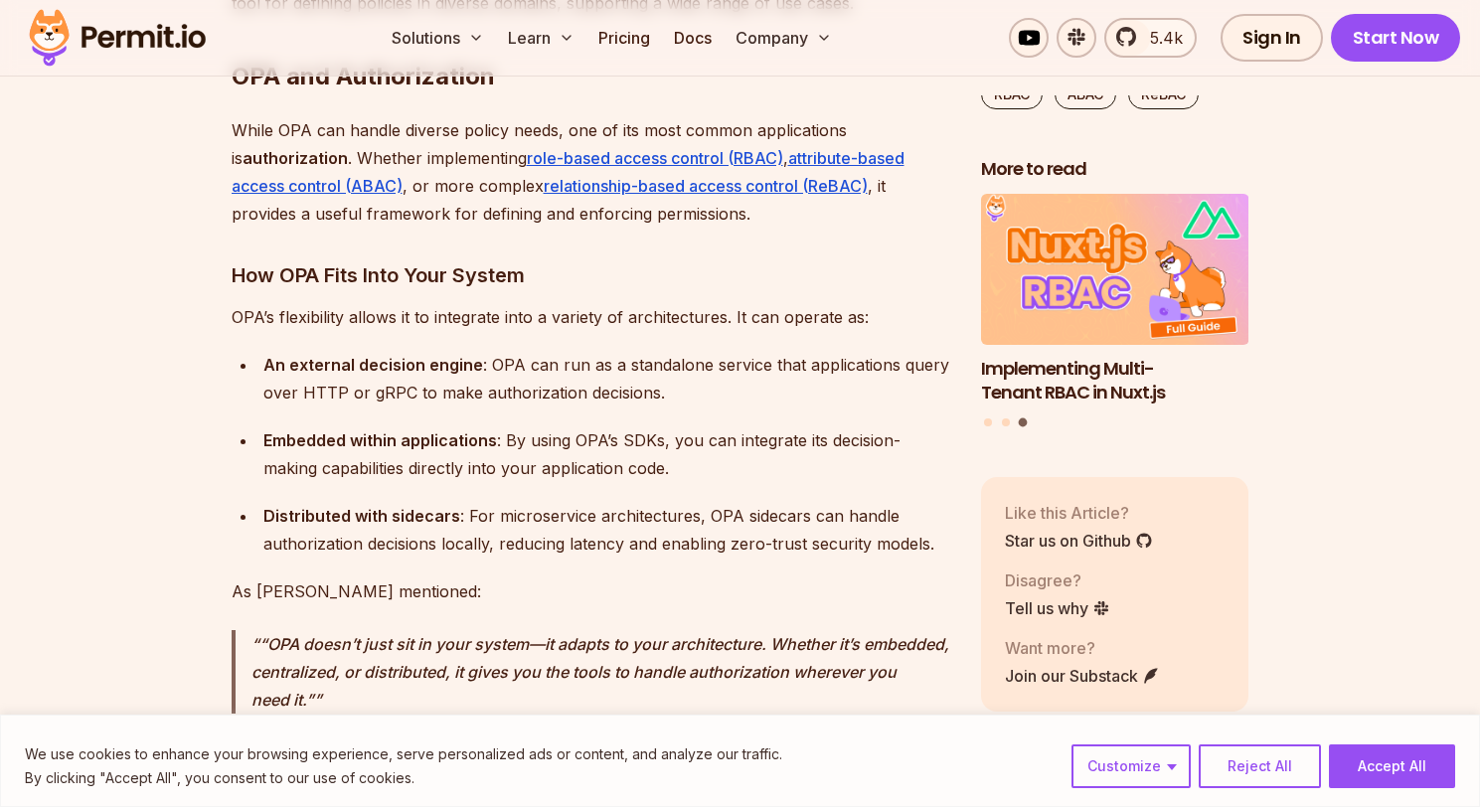
click at [807, 351] on div "An external decision engine : OPA can run as a standalone service that applicat…" at bounding box center [606, 379] width 686 height 56
click at [344, 366] on div "An external decision engine : OPA can run as a standalone service that applicat…" at bounding box center [606, 379] width 686 height 56
click at [445, 364] on div "An external decision engine : OPA can run as a standalone service that applicat…" at bounding box center [606, 379] width 686 height 56
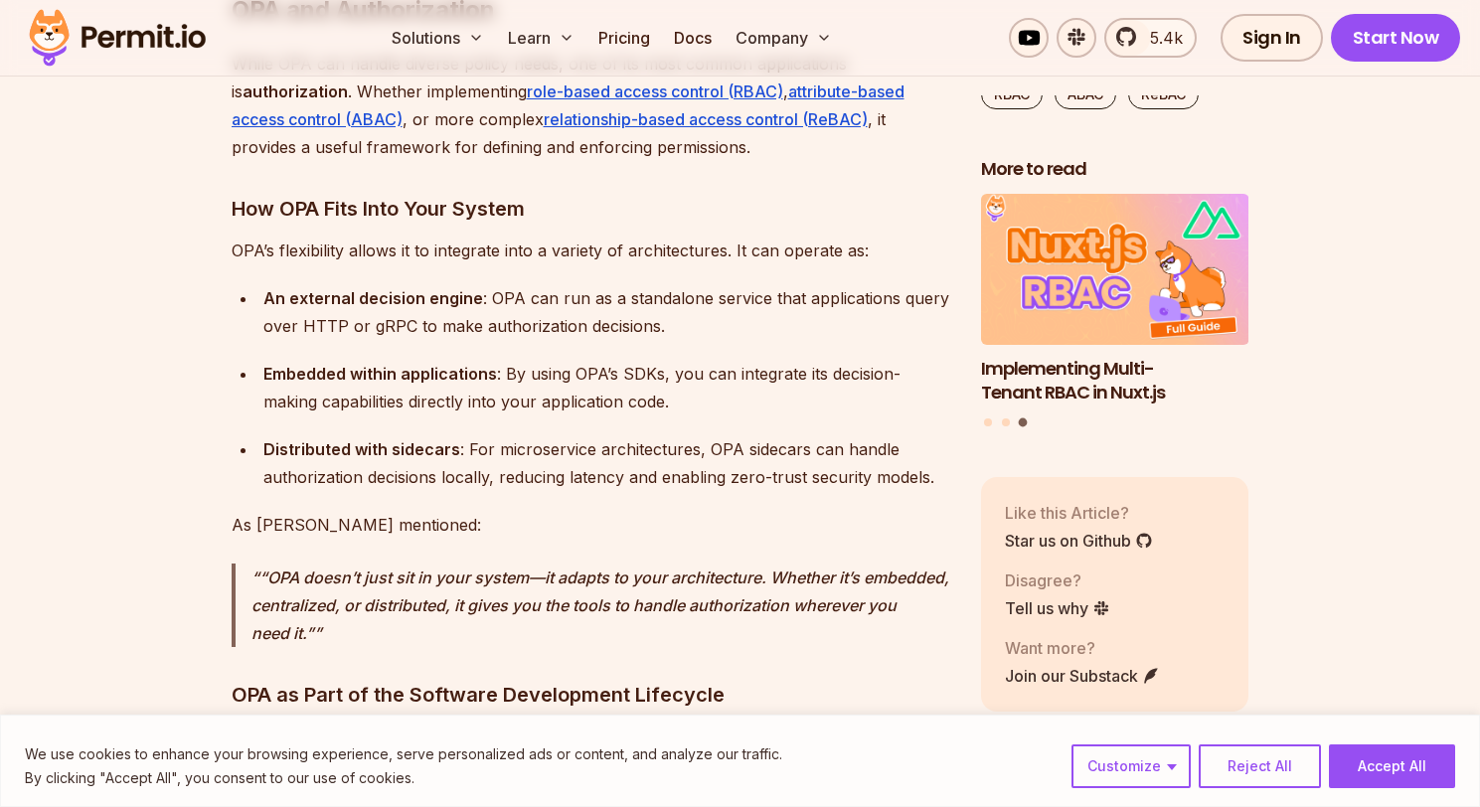
scroll to position [3649, 0]
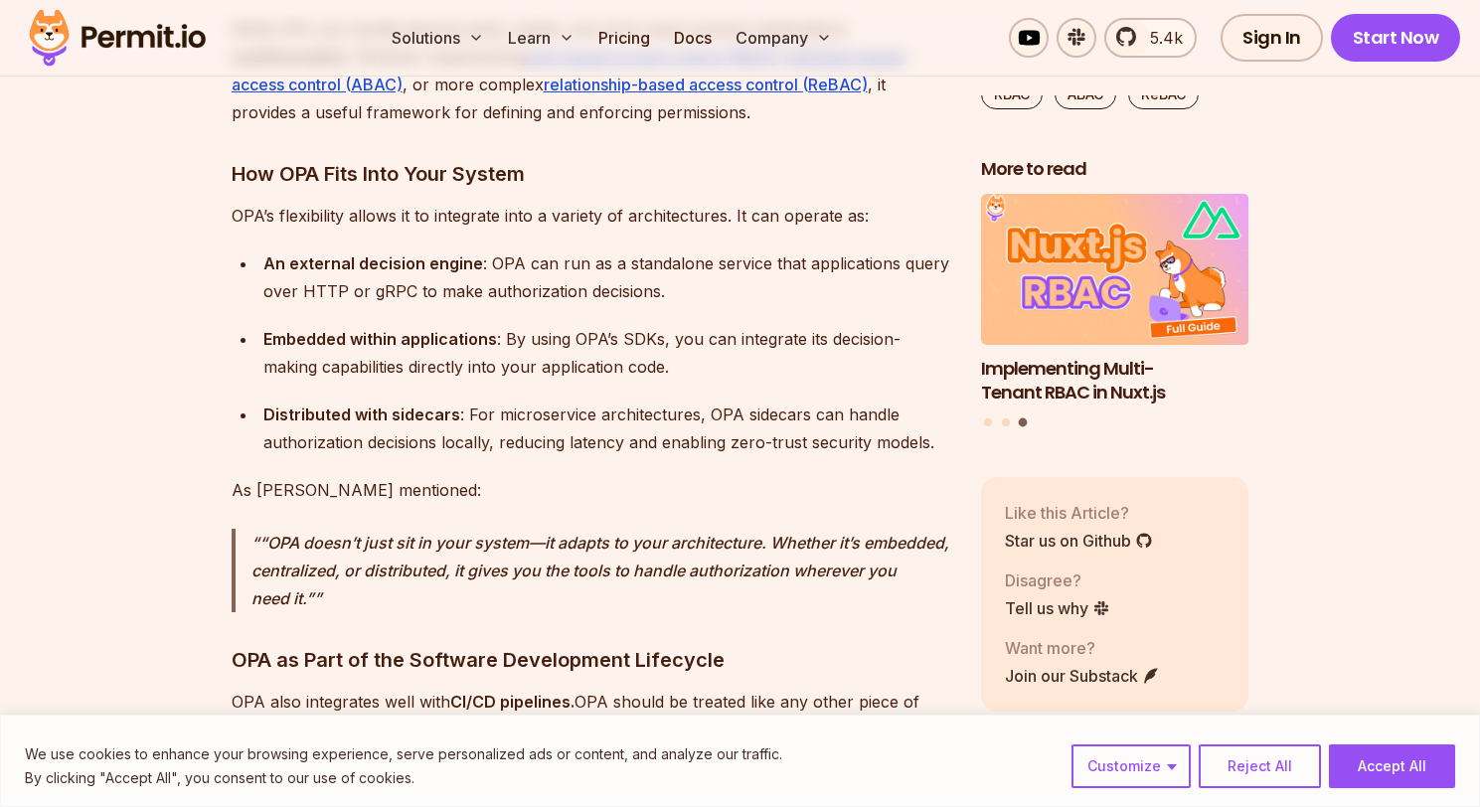
click at [564, 265] on div "An external decision engine : OPA can run as a standalone service that applicat…" at bounding box center [606, 277] width 686 height 56
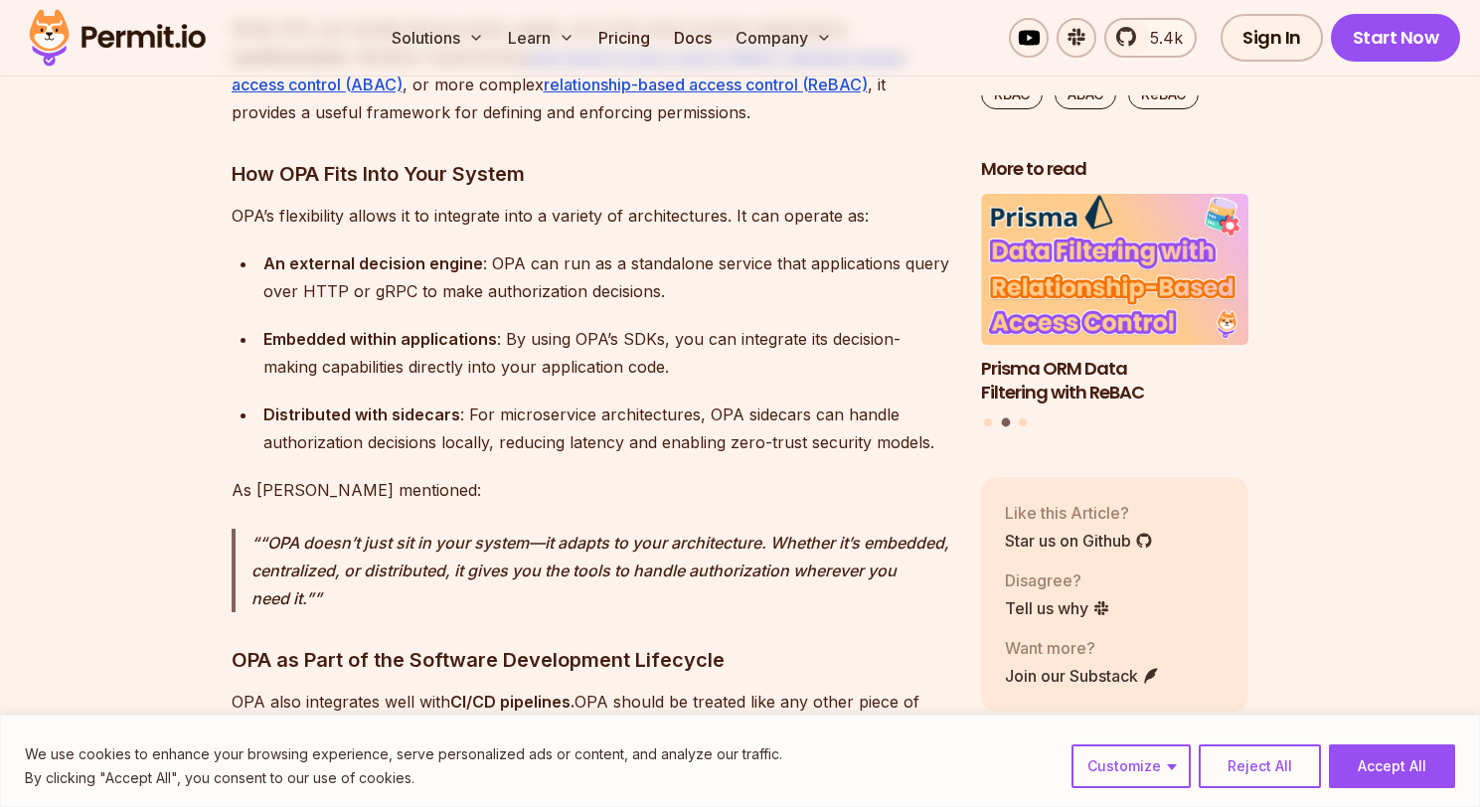
click at [783, 400] on div "Distributed with sidecars : For microservice architectures, OPA sidecars can ha…" at bounding box center [606, 428] width 686 height 56
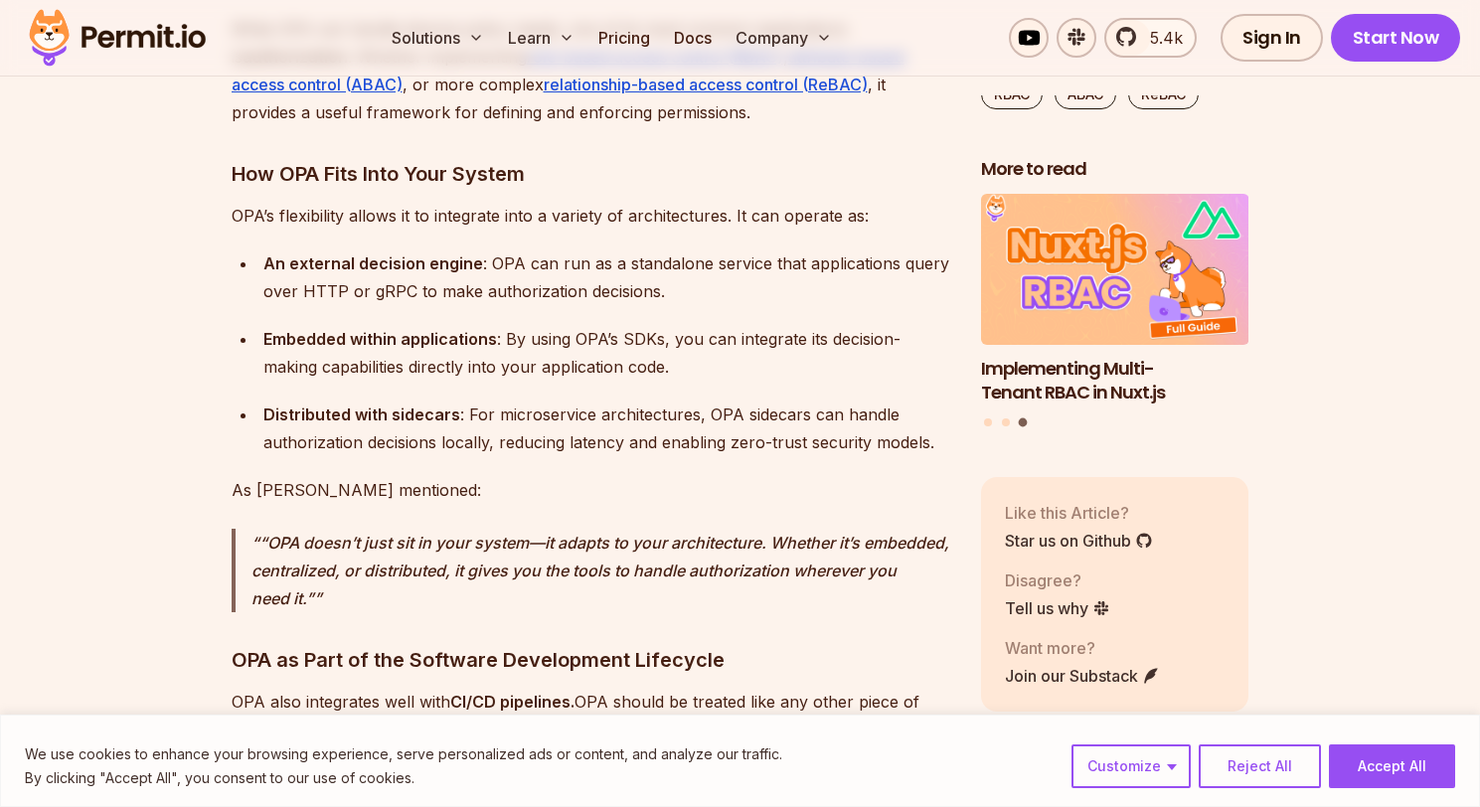
click at [387, 414] on div "Distributed with sidecars : For microservice architectures, OPA sidecars can ha…" at bounding box center [606, 428] width 686 height 56
click at [550, 419] on div "Distributed with sidecars : For microservice architectures, OPA sidecars can ha…" at bounding box center [606, 428] width 686 height 56
click at [744, 400] on div "Distributed with sidecars : For microservice architectures, OPA sidecars can ha…" at bounding box center [606, 428] width 686 height 56
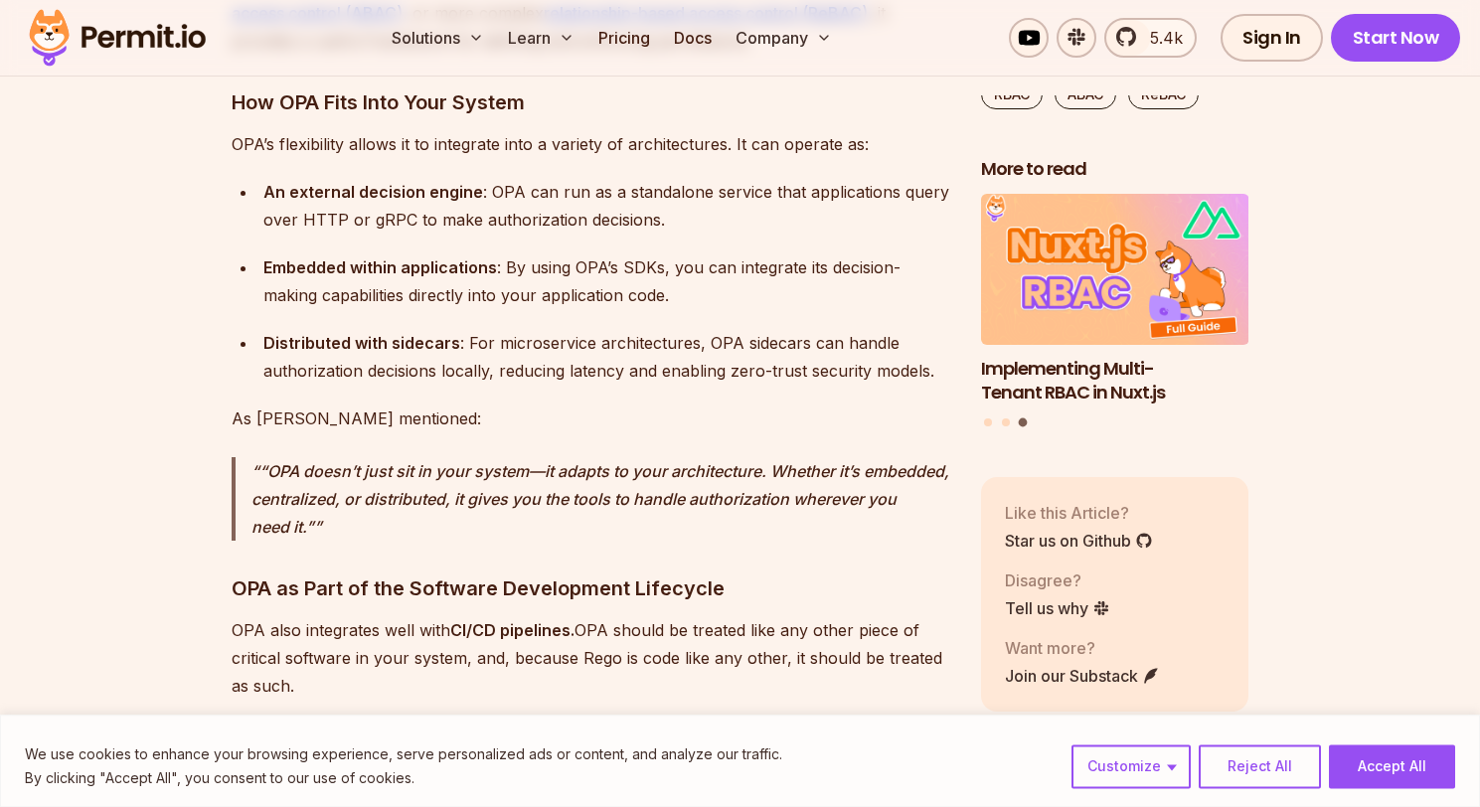
scroll to position [3750, 0]
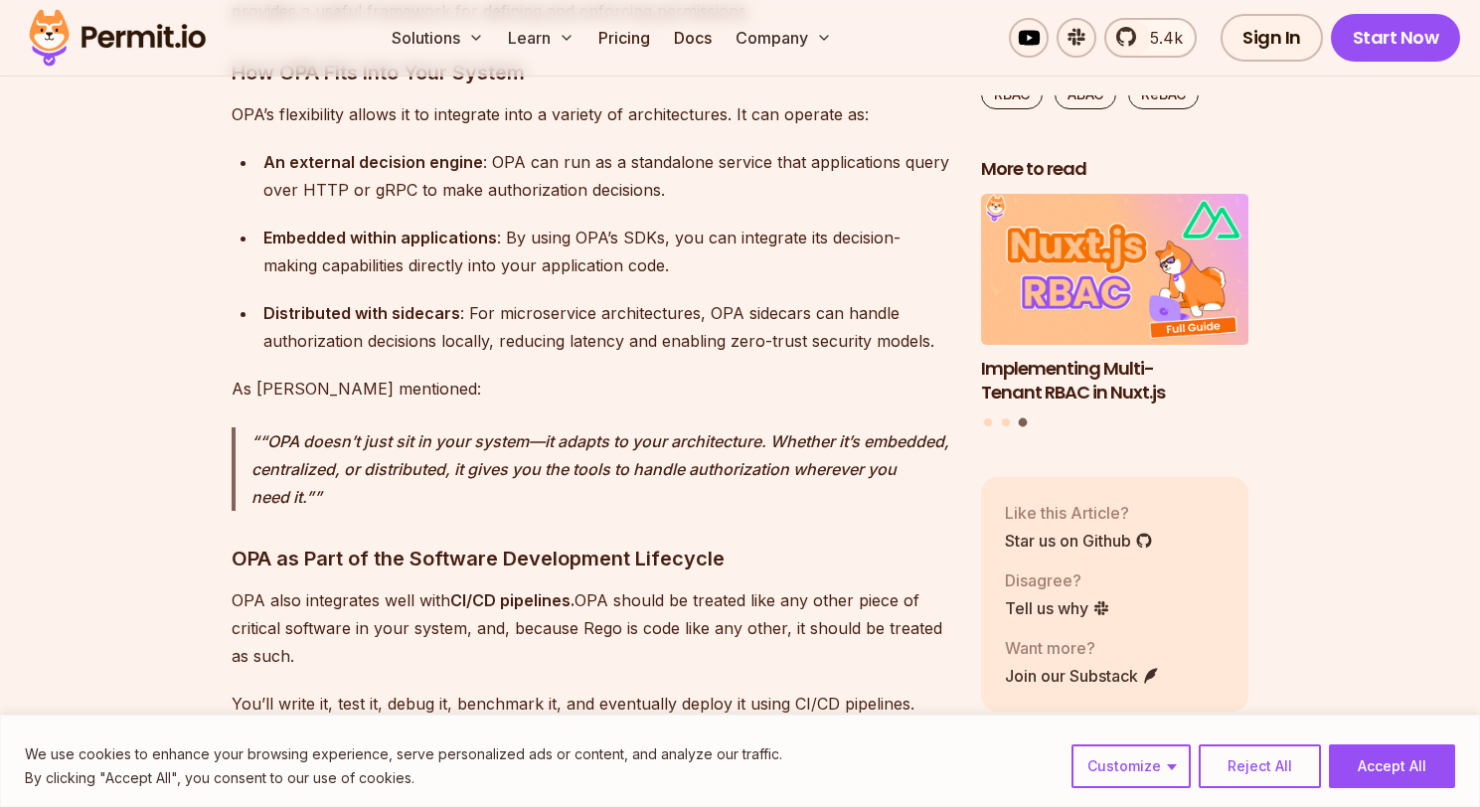
click at [540, 316] on div "Distributed with sidecars : For microservice architectures, OPA sidecars can ha…" at bounding box center [606, 327] width 686 height 56
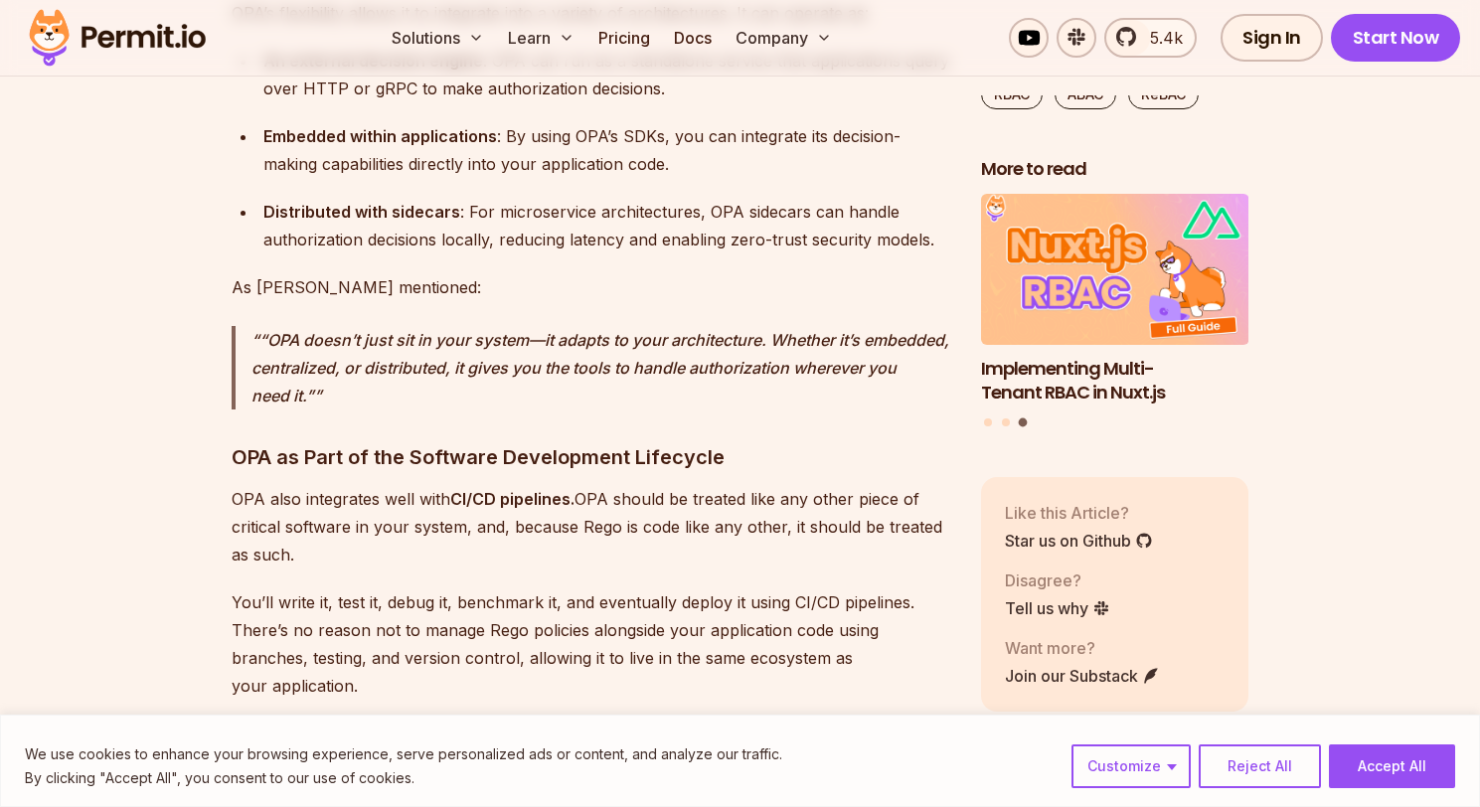
scroll to position [3953, 0]
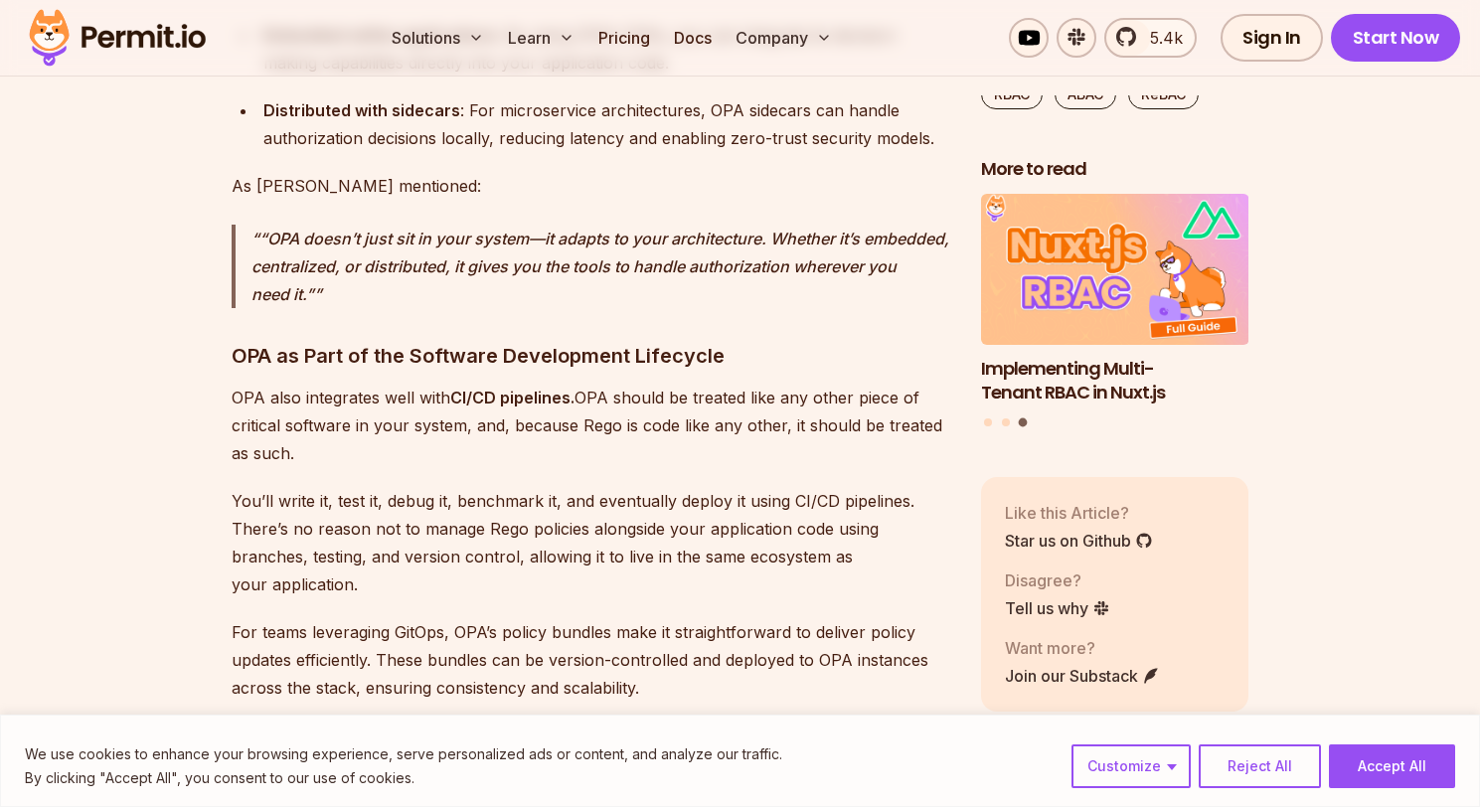
drag, startPoint x: 304, startPoint y: 361, endPoint x: 335, endPoint y: 366, distance: 31.2
click at [313, 384] on p "OPA also integrates well with CI/CD pipelines. OPA should be treated like any o…" at bounding box center [590, 425] width 717 height 83
click at [335, 384] on p "OPA also integrates well with CI/CD pipelines. OPA should be treated like any o…" at bounding box center [590, 425] width 717 height 83
click at [353, 384] on p "OPA also integrates well with CI/CD pipelines. OPA should be treated like any o…" at bounding box center [590, 425] width 717 height 83
click at [362, 384] on p "OPA also integrates well with CI/CD pipelines. OPA should be treated like any o…" at bounding box center [590, 425] width 717 height 83
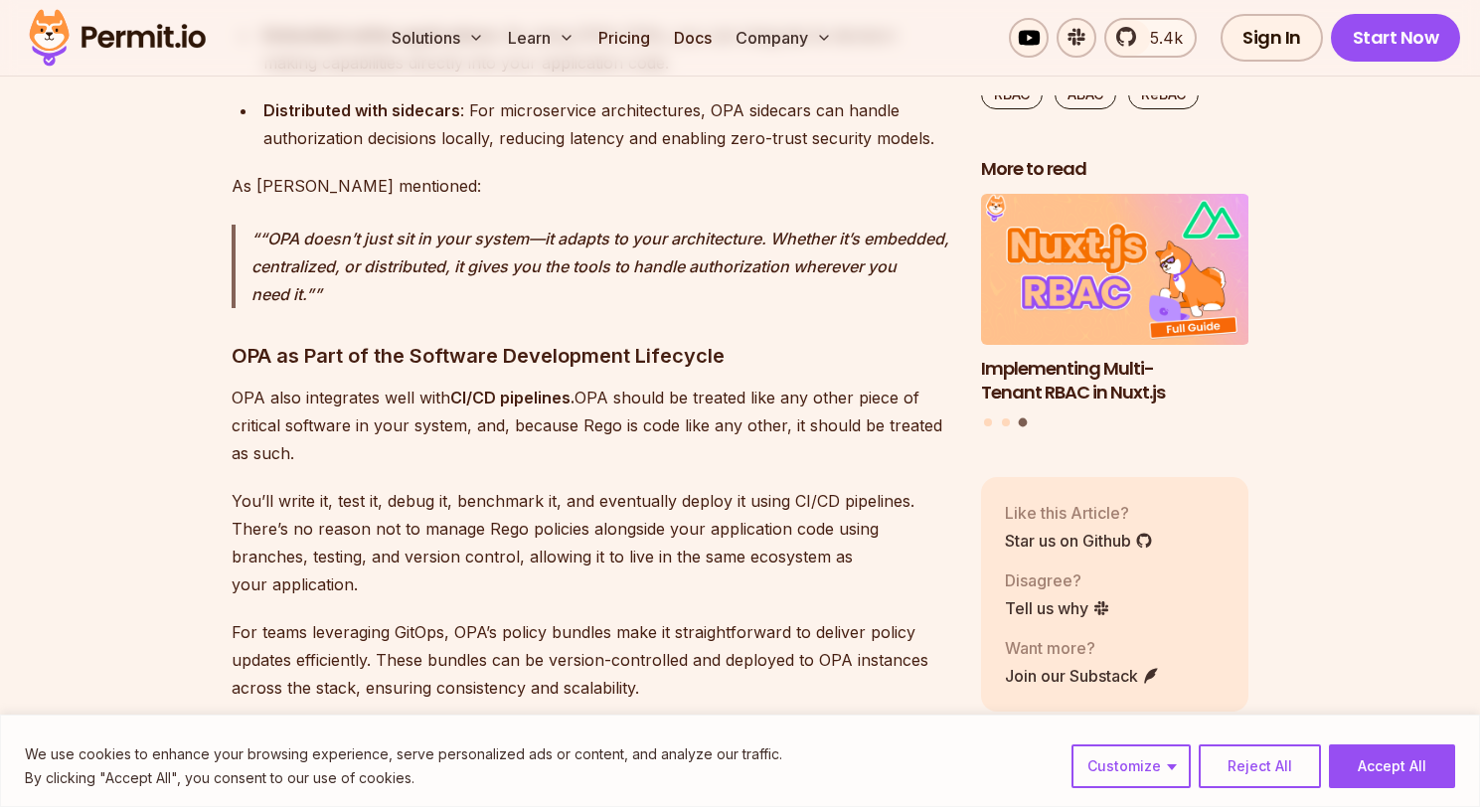
click at [362, 384] on p "OPA also integrates well with CI/CD pipelines. OPA should be treated like any o…" at bounding box center [590, 425] width 717 height 83
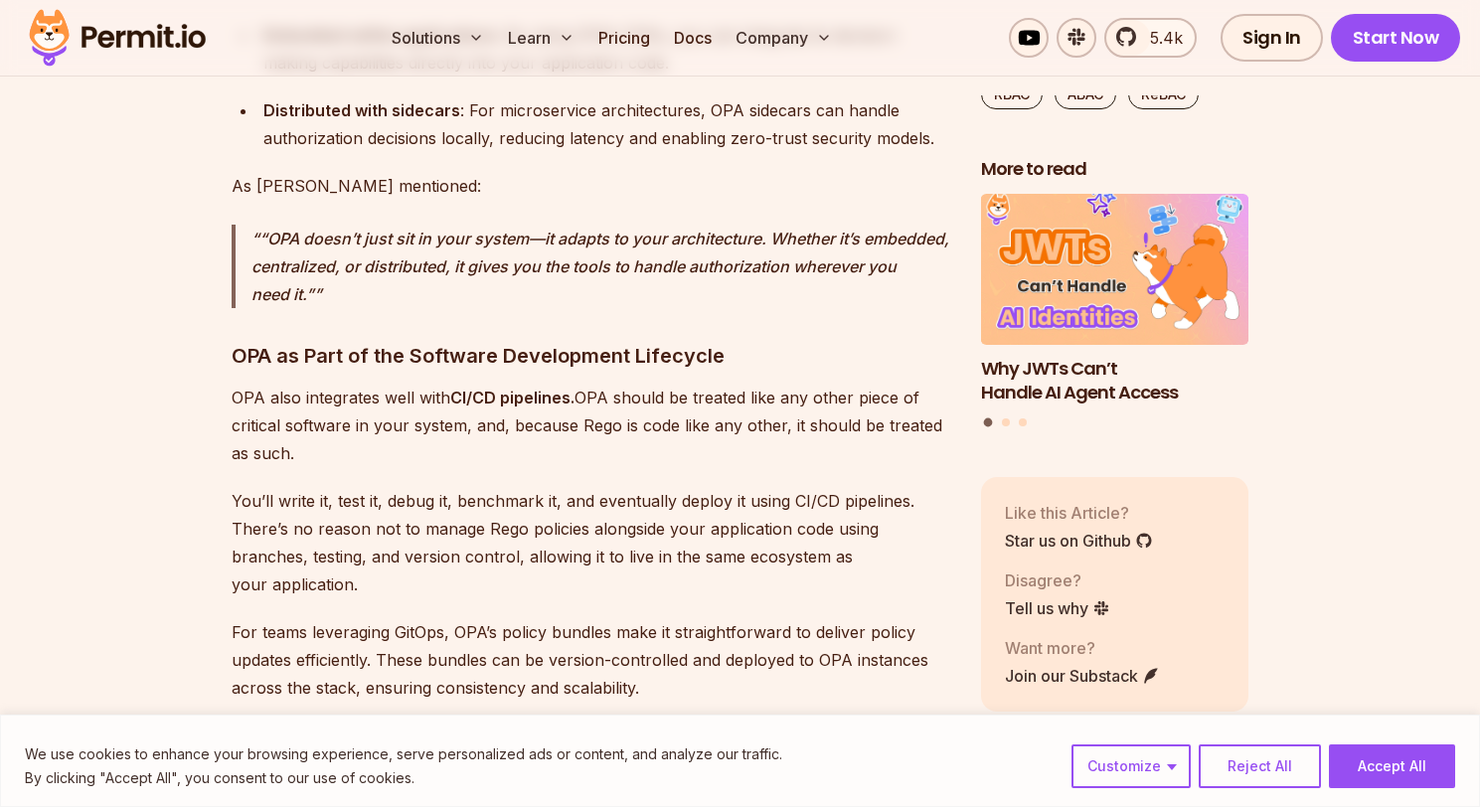
click at [676, 384] on p "OPA also integrates well with CI/CD pipelines. OPA should be treated like any o…" at bounding box center [590, 425] width 717 height 83
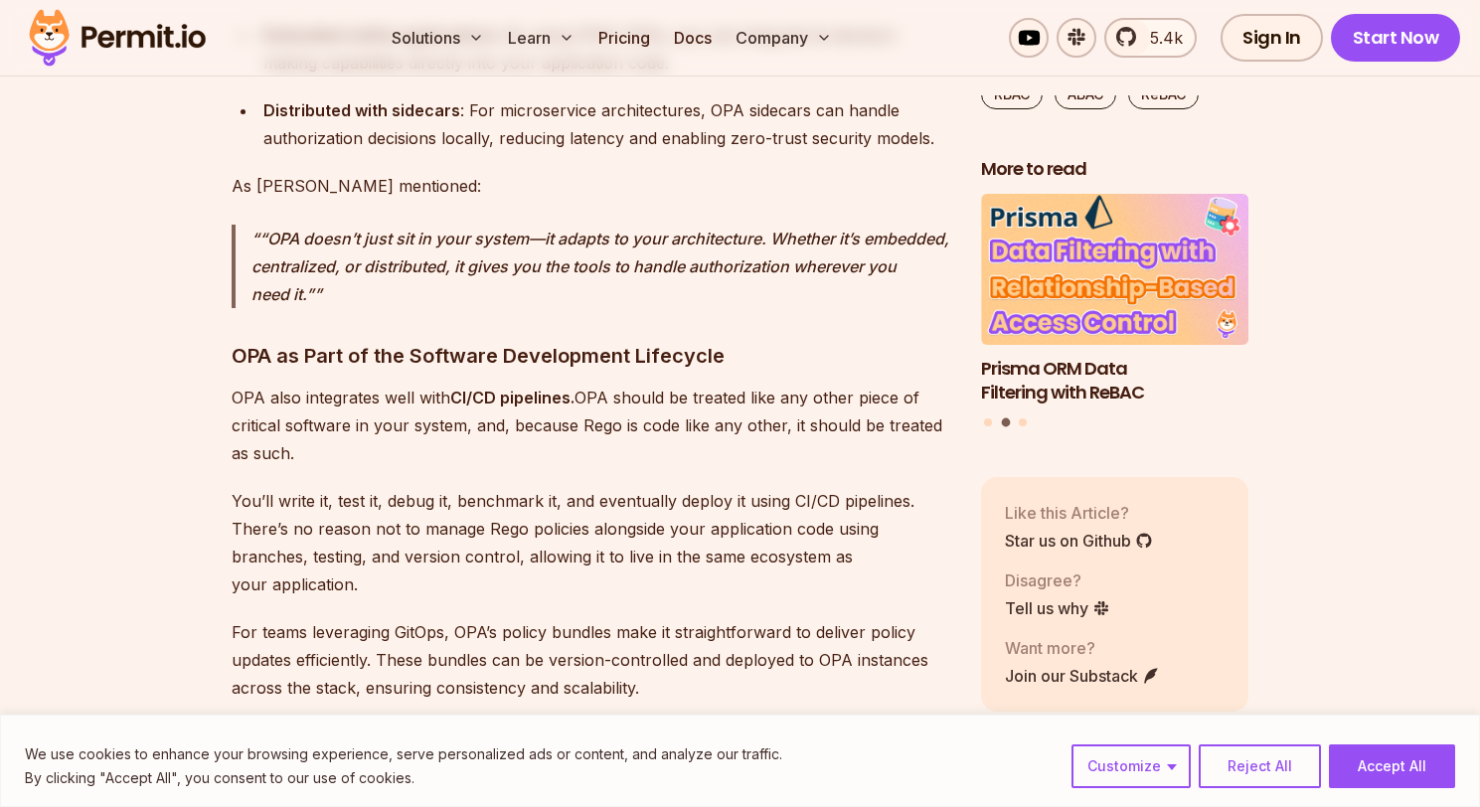
click at [353, 398] on p "OPA also integrates well with CI/CD pipelines. OPA should be treated like any o…" at bounding box center [590, 425] width 717 height 83
click at [594, 402] on p "OPA also integrates well with CI/CD pipelines. OPA should be treated like any o…" at bounding box center [590, 425] width 717 height 83
click at [565, 393] on p "OPA also integrates well with CI/CD pipelines. OPA should be treated like any o…" at bounding box center [590, 425] width 717 height 83
click at [655, 398] on p "OPA also integrates well with CI/CD pipelines. OPA should be treated like any o…" at bounding box center [590, 425] width 717 height 83
click at [739, 397] on p "OPA also integrates well with CI/CD pipelines. OPA should be treated like any o…" at bounding box center [590, 425] width 717 height 83
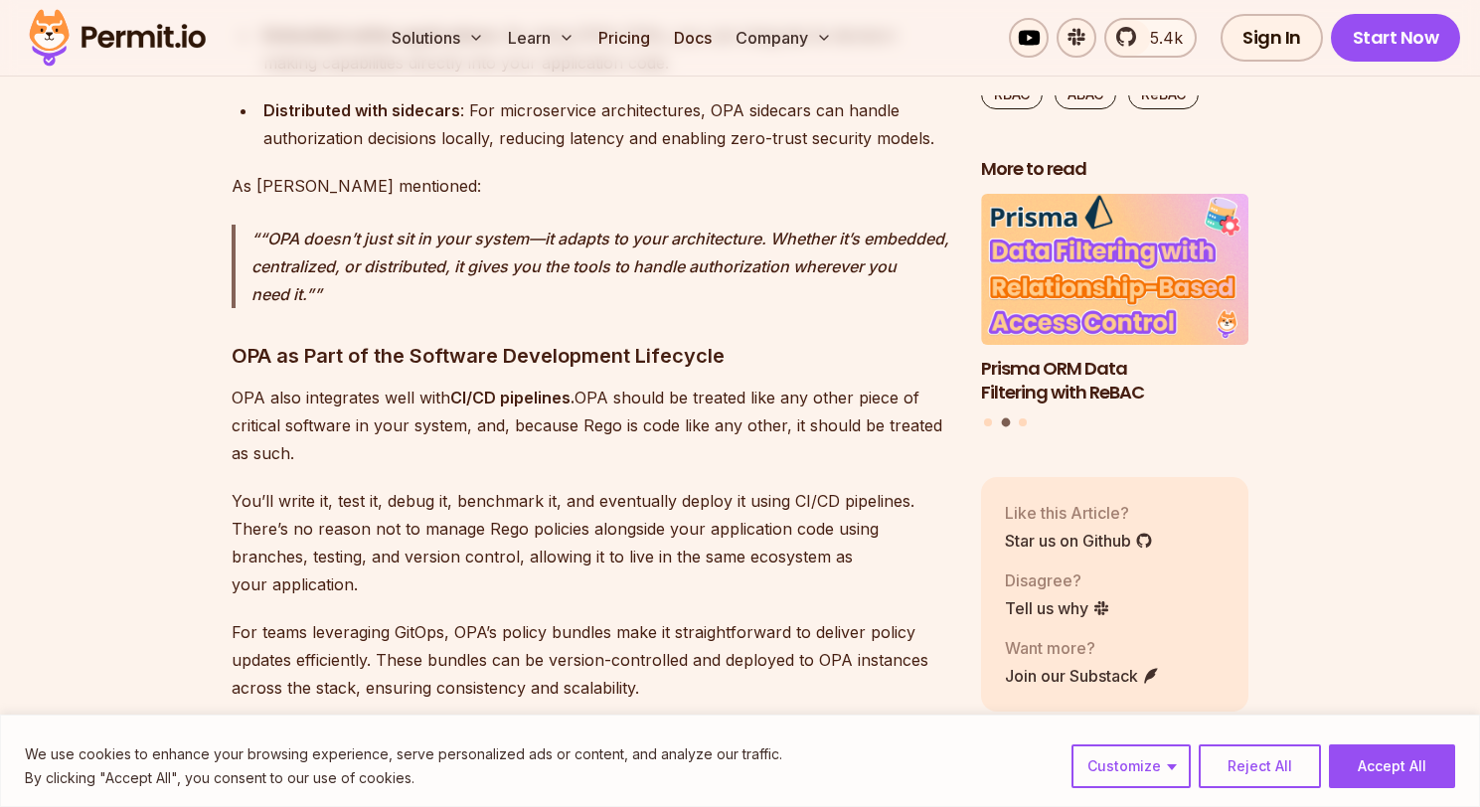
click at [821, 402] on p "OPA also integrates well with CI/CD pipelines. OPA should be treated like any o…" at bounding box center [590, 425] width 717 height 83
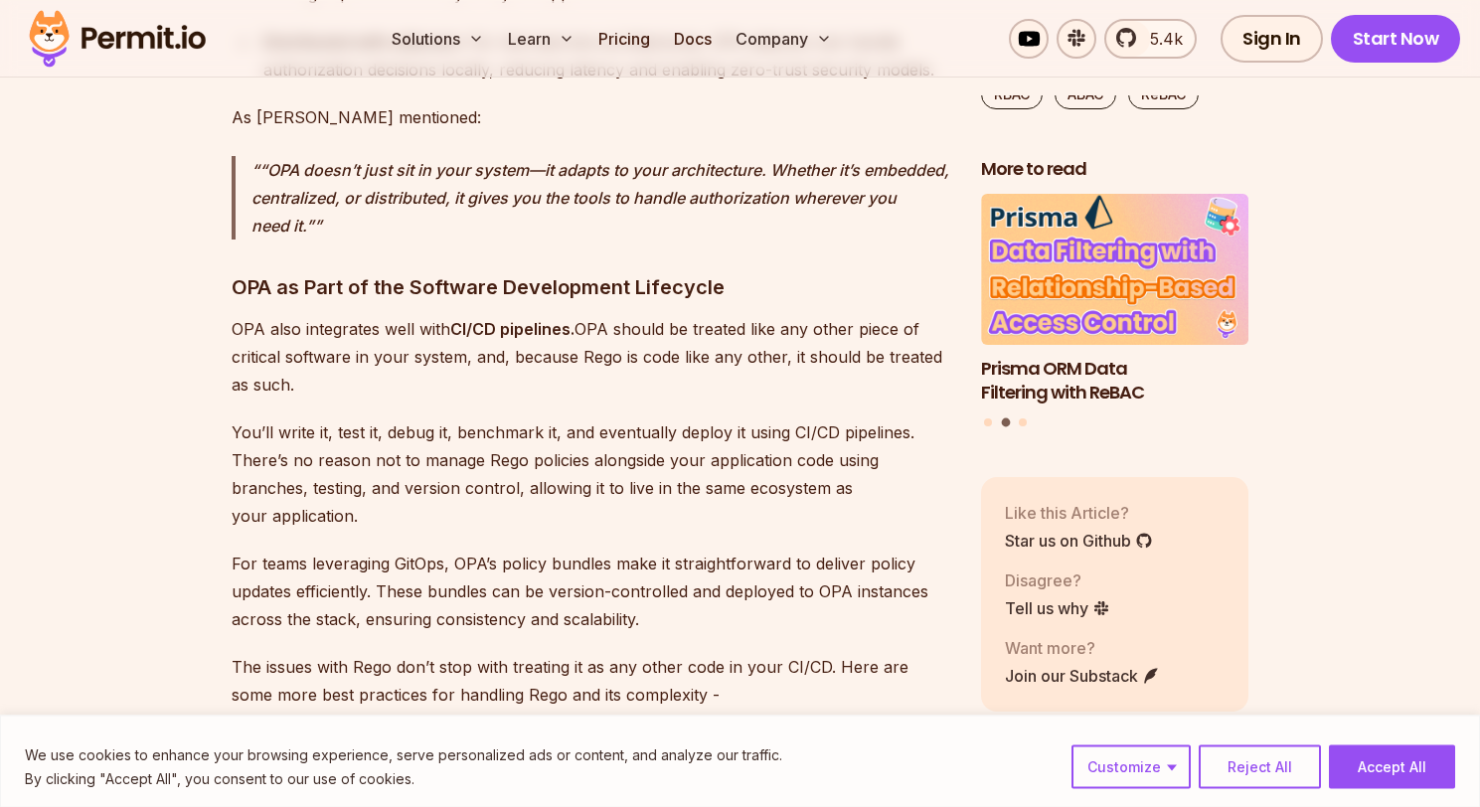
scroll to position [4054, 0]
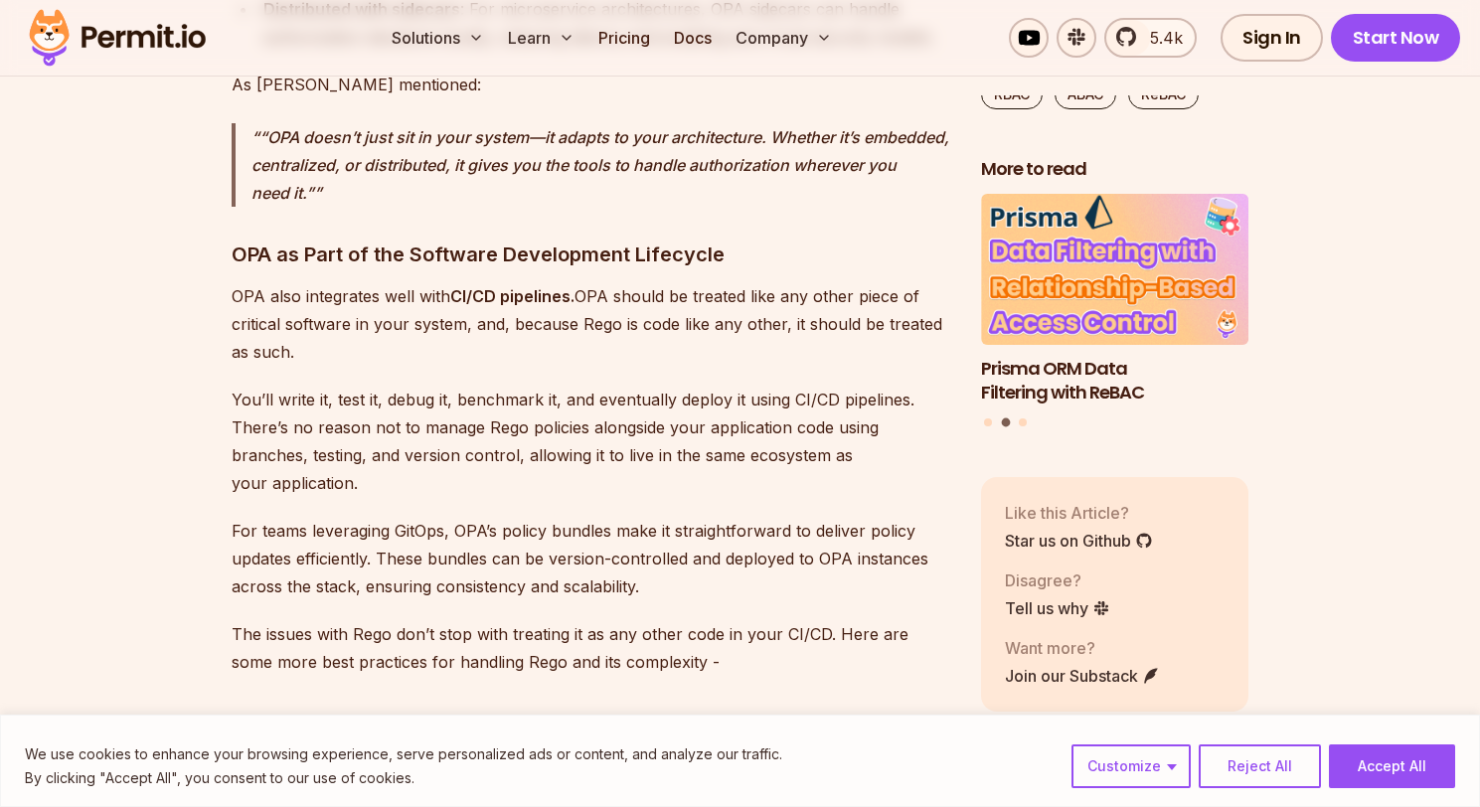
click at [272, 386] on p "You’ll write it, test it, debug it, benchmark it, and eventually deploy it usin…" at bounding box center [590, 441] width 717 height 111
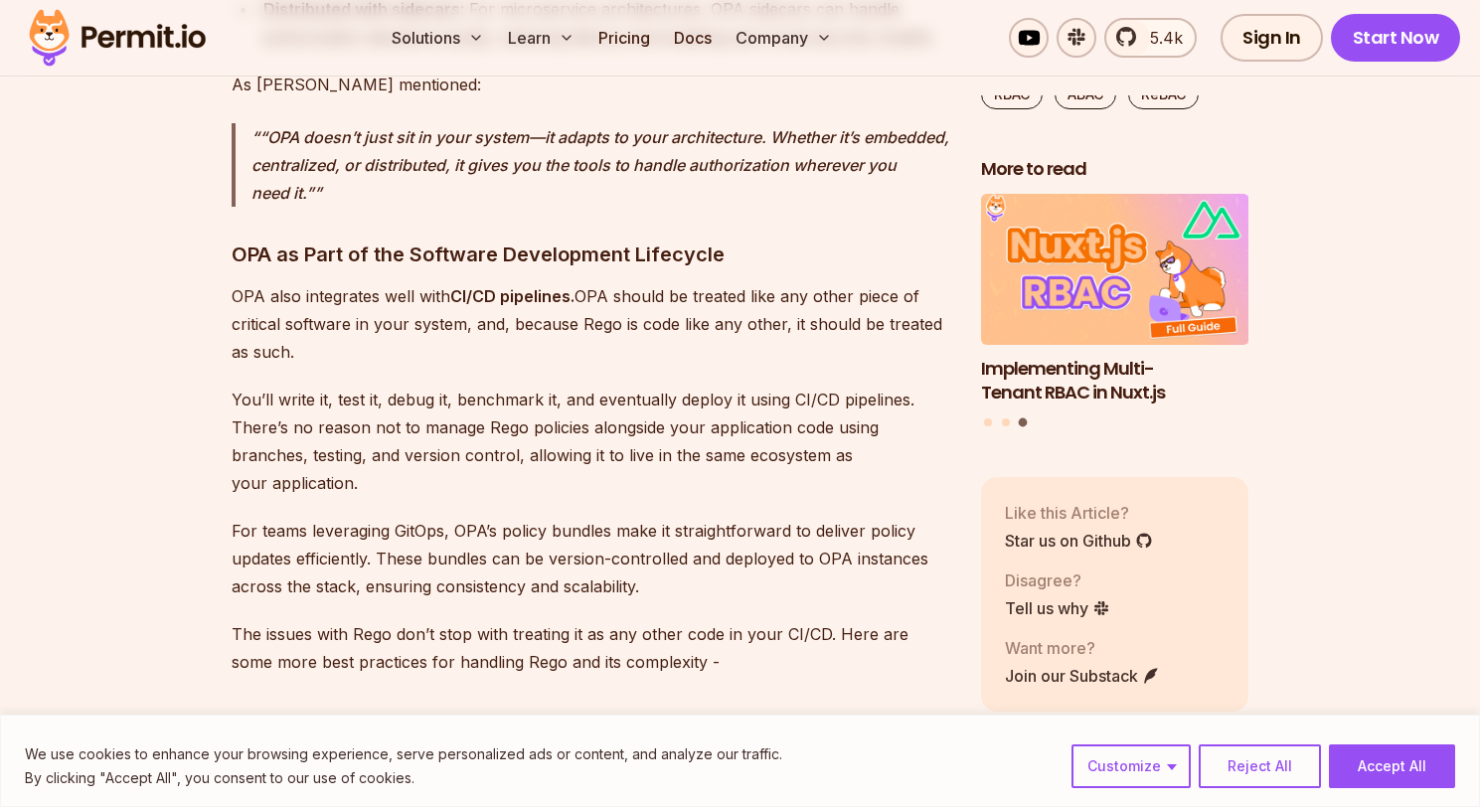
click at [331, 386] on p "You’ll write it, test it, debug it, benchmark it, and eventually deploy it usin…" at bounding box center [590, 441] width 717 height 111
drag, startPoint x: 535, startPoint y: 364, endPoint x: 605, endPoint y: 359, distance: 70.7
click at [536, 386] on p "You’ll write it, test it, debug it, benchmark it, and eventually deploy it usin…" at bounding box center [590, 441] width 717 height 111
click at [644, 386] on p "You’ll write it, test it, debug it, benchmark it, and eventually deploy it usin…" at bounding box center [590, 441] width 717 height 111
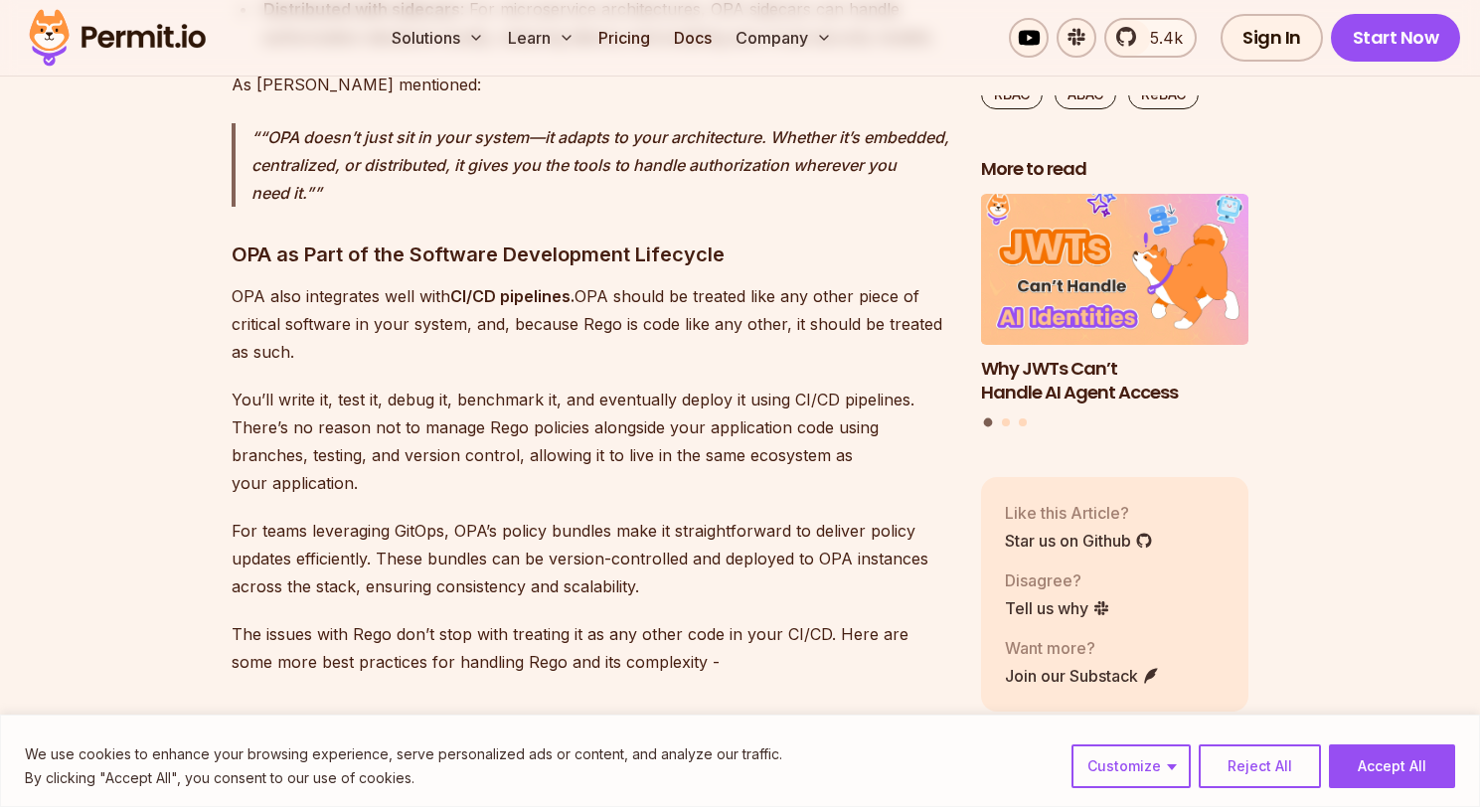
drag, startPoint x: 478, startPoint y: 424, endPoint x: 571, endPoint y: 417, distance: 93.7
click at [479, 424] on p "You’ll write it, test it, debug it, benchmark it, and eventually deploy it usin…" at bounding box center [590, 441] width 717 height 111
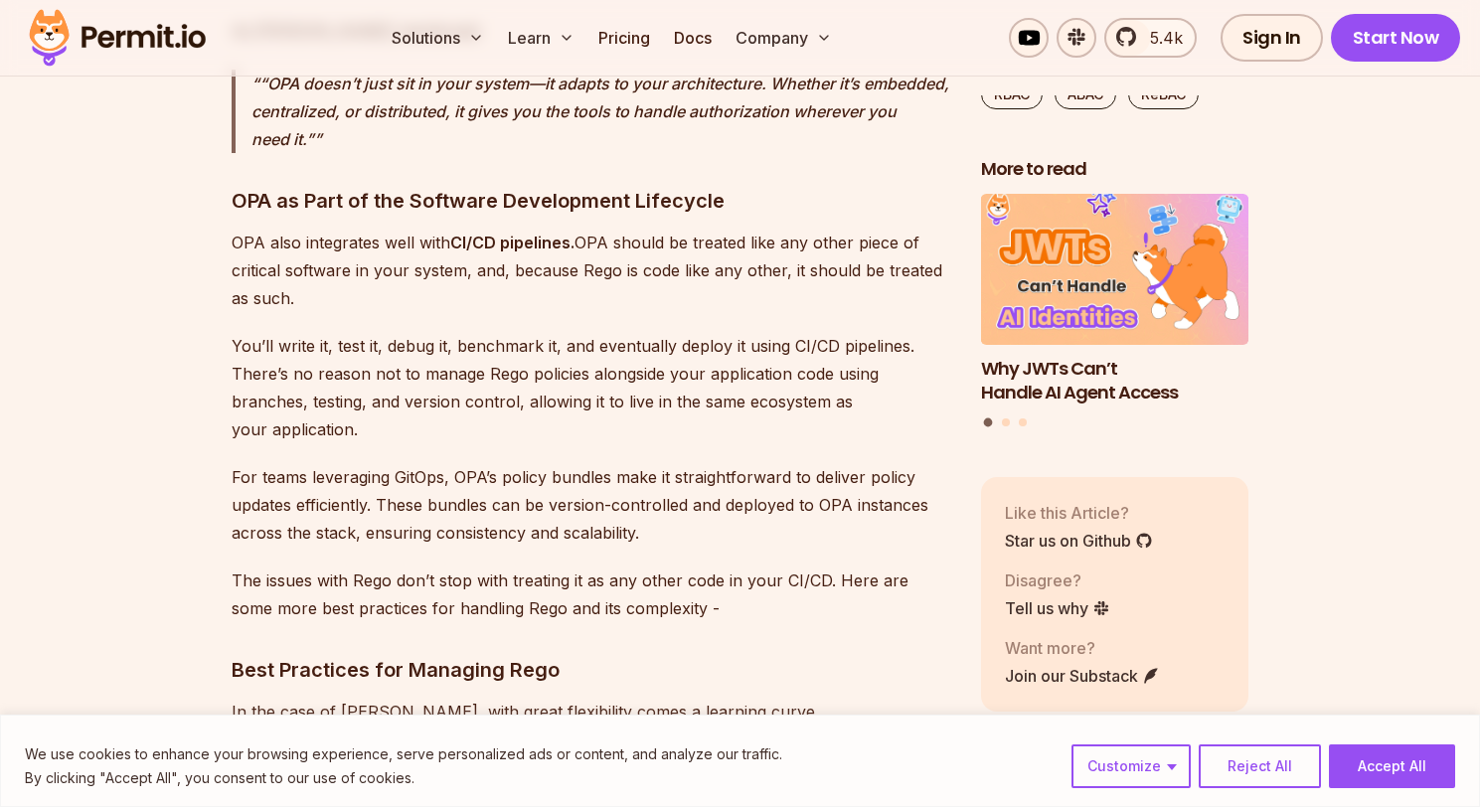
scroll to position [4156, 0]
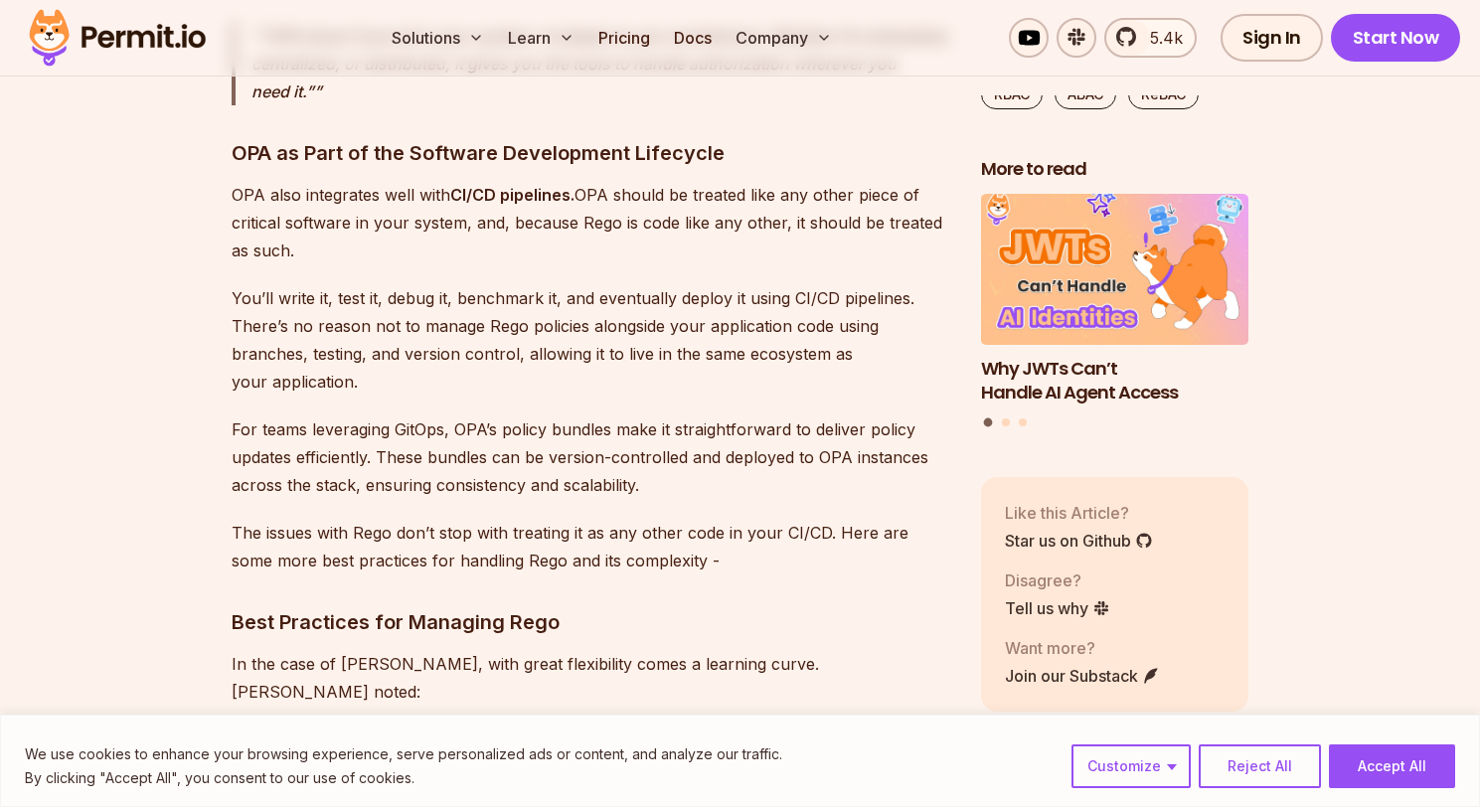
click at [328, 344] on p "You’ll write it, test it, debug it, benchmark it, and eventually deploy it usin…" at bounding box center [590, 339] width 717 height 111
click at [301, 415] on p "For teams leveraging GitOps, OPA’s policy bundles make it straightforward to de…" at bounding box center [590, 456] width 717 height 83
click at [367, 415] on p "For teams leveraging GitOps, OPA’s policy bundles make it straightforward to de…" at bounding box center [590, 456] width 717 height 83
click at [488, 415] on p "For teams leveraging GitOps, OPA’s policy bundles make it straightforward to de…" at bounding box center [590, 456] width 717 height 83
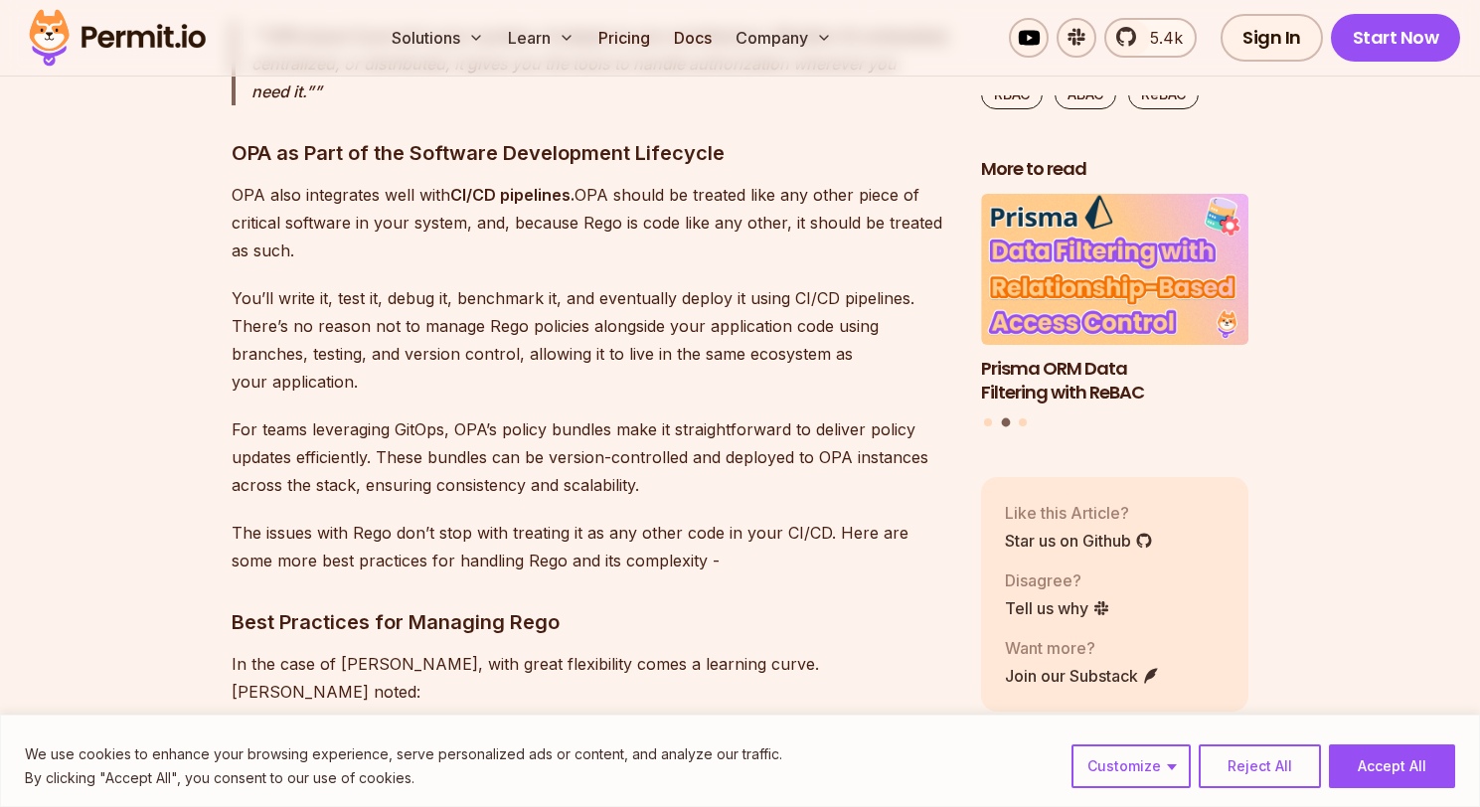
click at [620, 415] on p "For teams leveraging GitOps, OPA’s policy bundles make it straightforward to de…" at bounding box center [590, 456] width 717 height 83
click at [643, 415] on p "For teams leveraging GitOps, OPA’s policy bundles make it straightforward to de…" at bounding box center [590, 456] width 717 height 83
click at [673, 415] on p "For teams leveraging GitOps, OPA’s policy bundles make it straightforward to de…" at bounding box center [590, 456] width 717 height 83
click at [734, 415] on p "For teams leveraging GitOps, OPA’s policy bundles make it straightforward to de…" at bounding box center [590, 456] width 717 height 83
click at [274, 430] on p "For teams leveraging GitOps, OPA’s policy bundles make it straightforward to de…" at bounding box center [590, 456] width 717 height 83
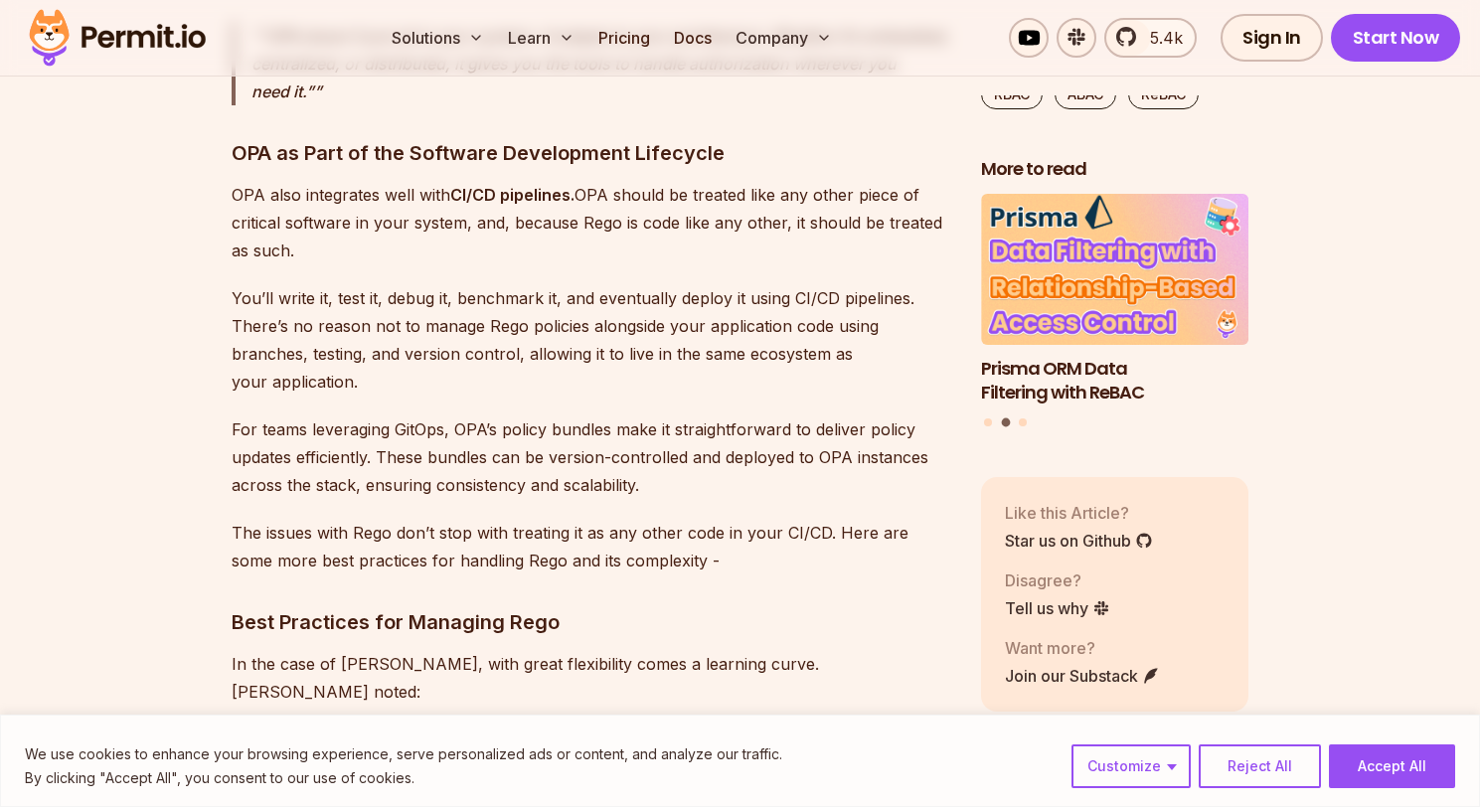
click at [482, 434] on p "For teams leveraging GitOps, OPA’s policy bundles make it straightforward to de…" at bounding box center [590, 456] width 717 height 83
click at [749, 429] on p "For teams leveraging GitOps, OPA’s policy bundles make it straightforward to de…" at bounding box center [590, 456] width 717 height 83
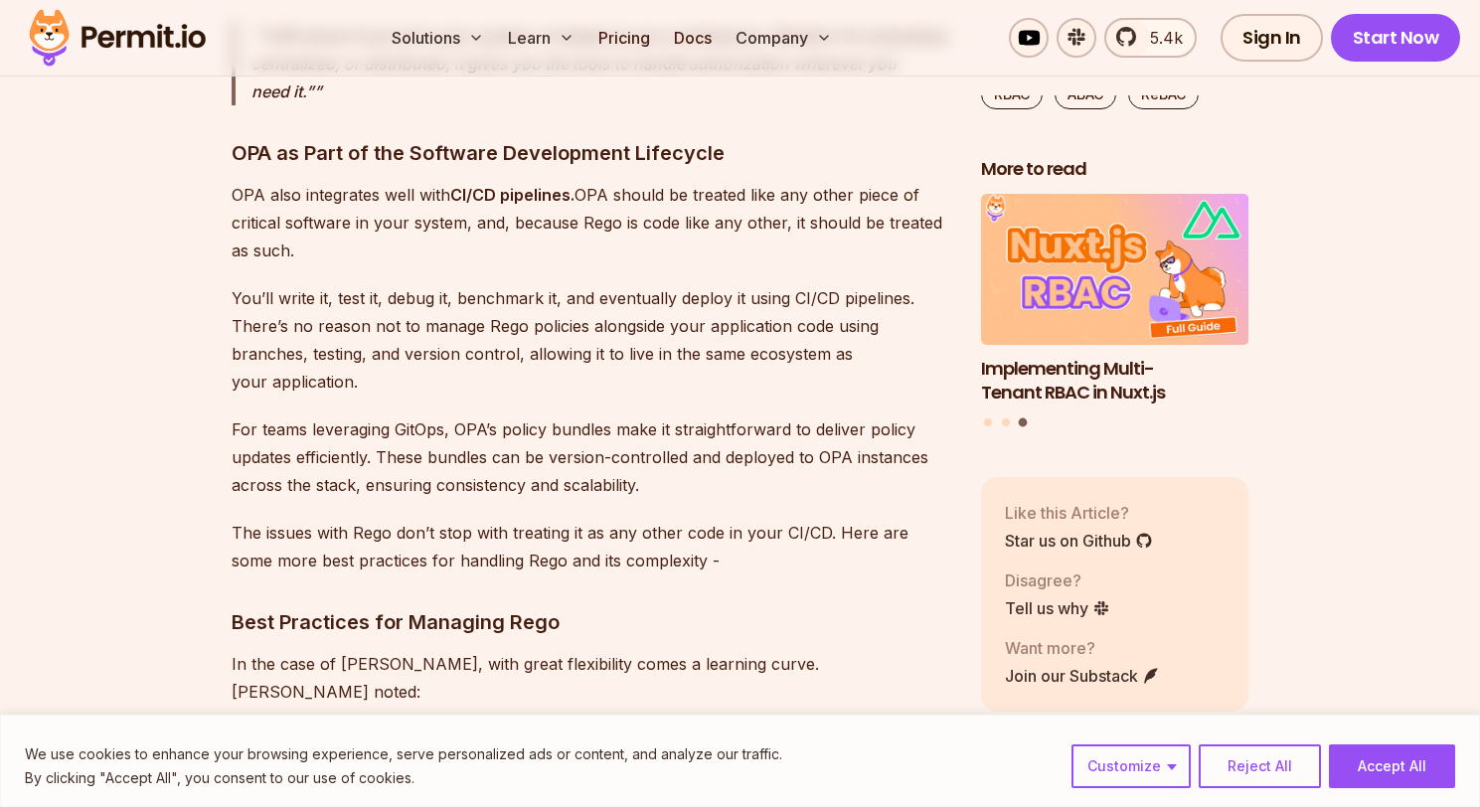
click at [282, 456] on p "For teams leveraging GitOps, OPA’s policy bundles make it straightforward to de…" at bounding box center [590, 456] width 717 height 83
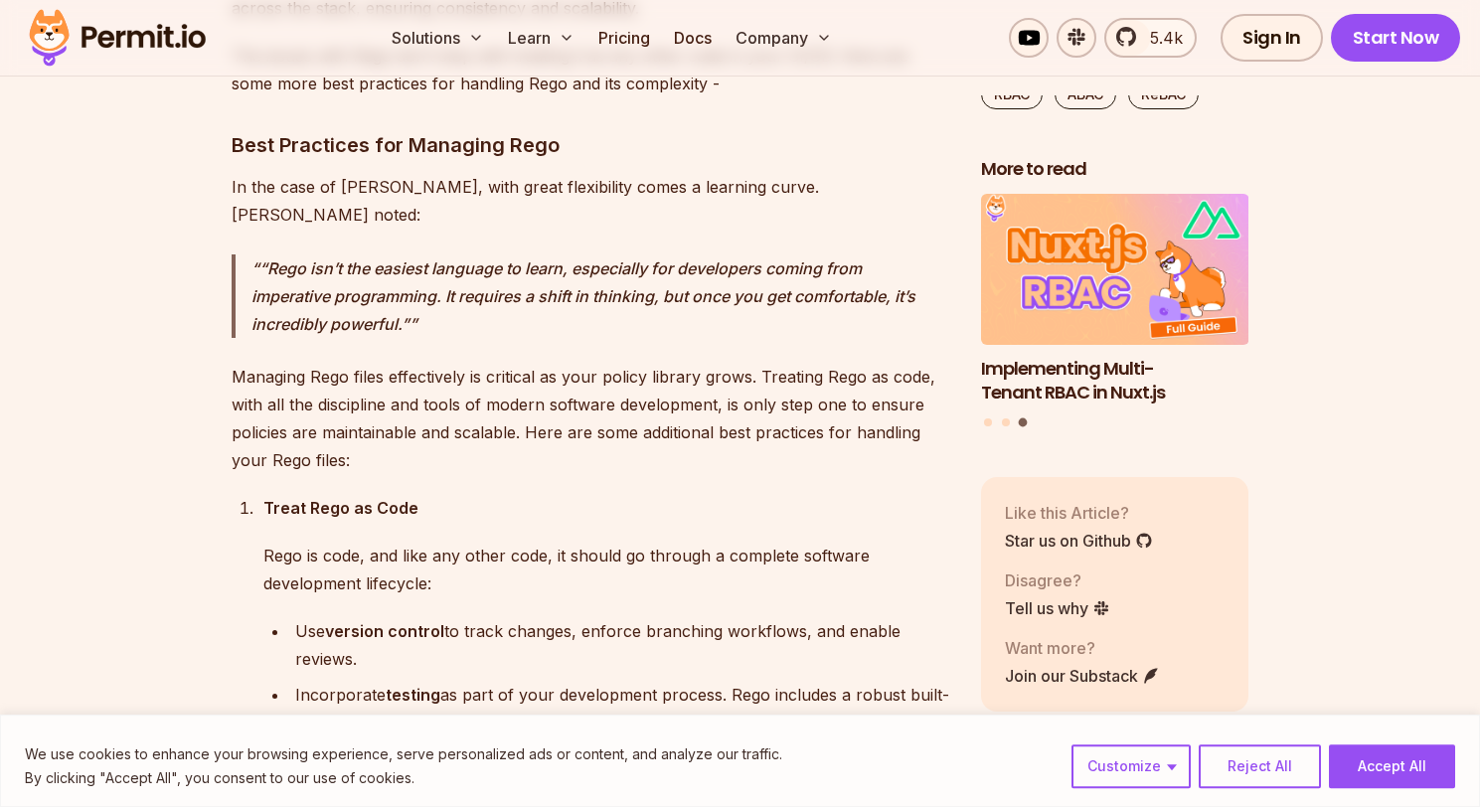
scroll to position [4663, 0]
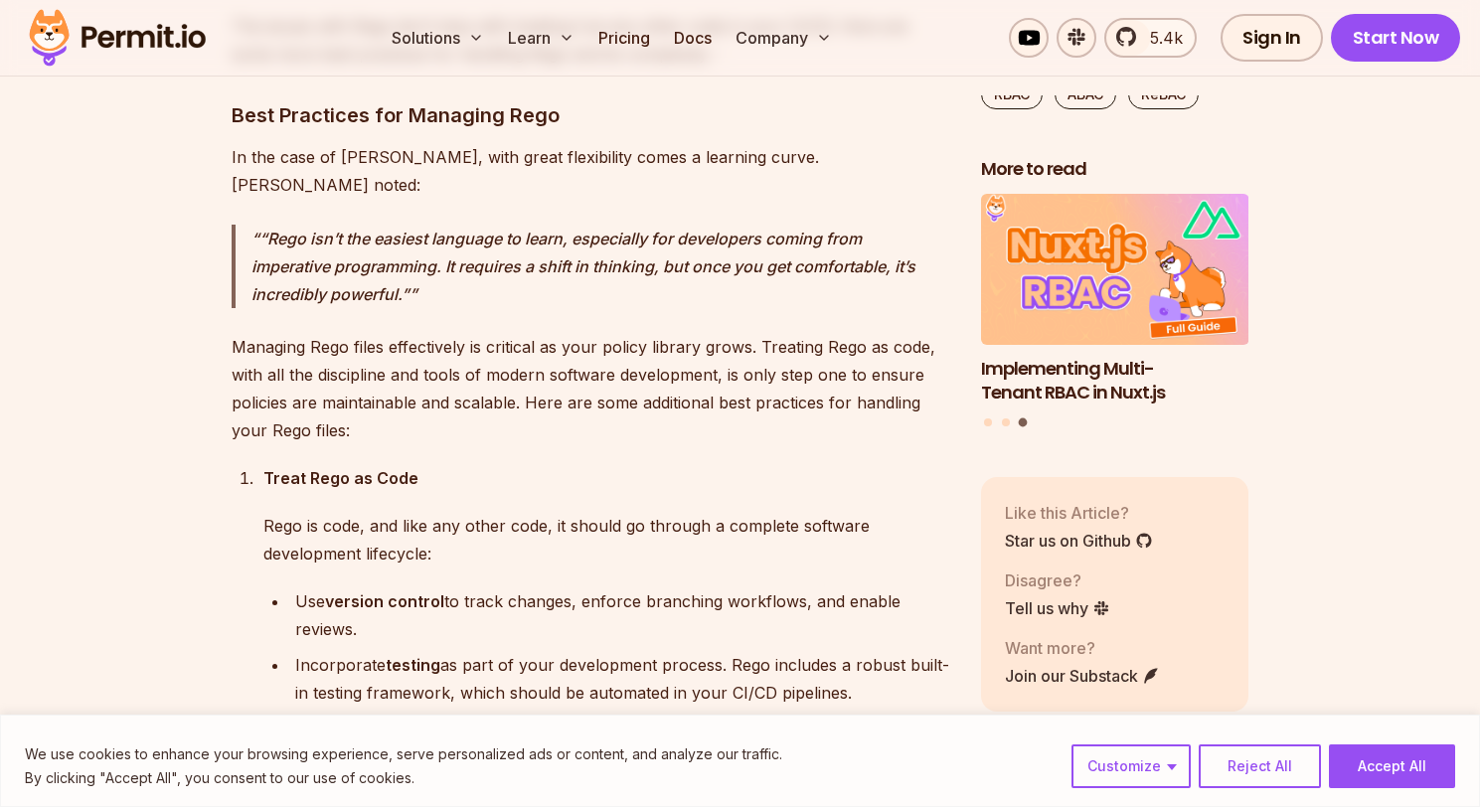
click at [613, 512] on p "Rego is code, and like any other code, it should go through a complete software…" at bounding box center [606, 540] width 686 height 56
click at [342, 512] on p "Rego is code, and like any other code, it should go through a complete software…" at bounding box center [606, 540] width 686 height 56
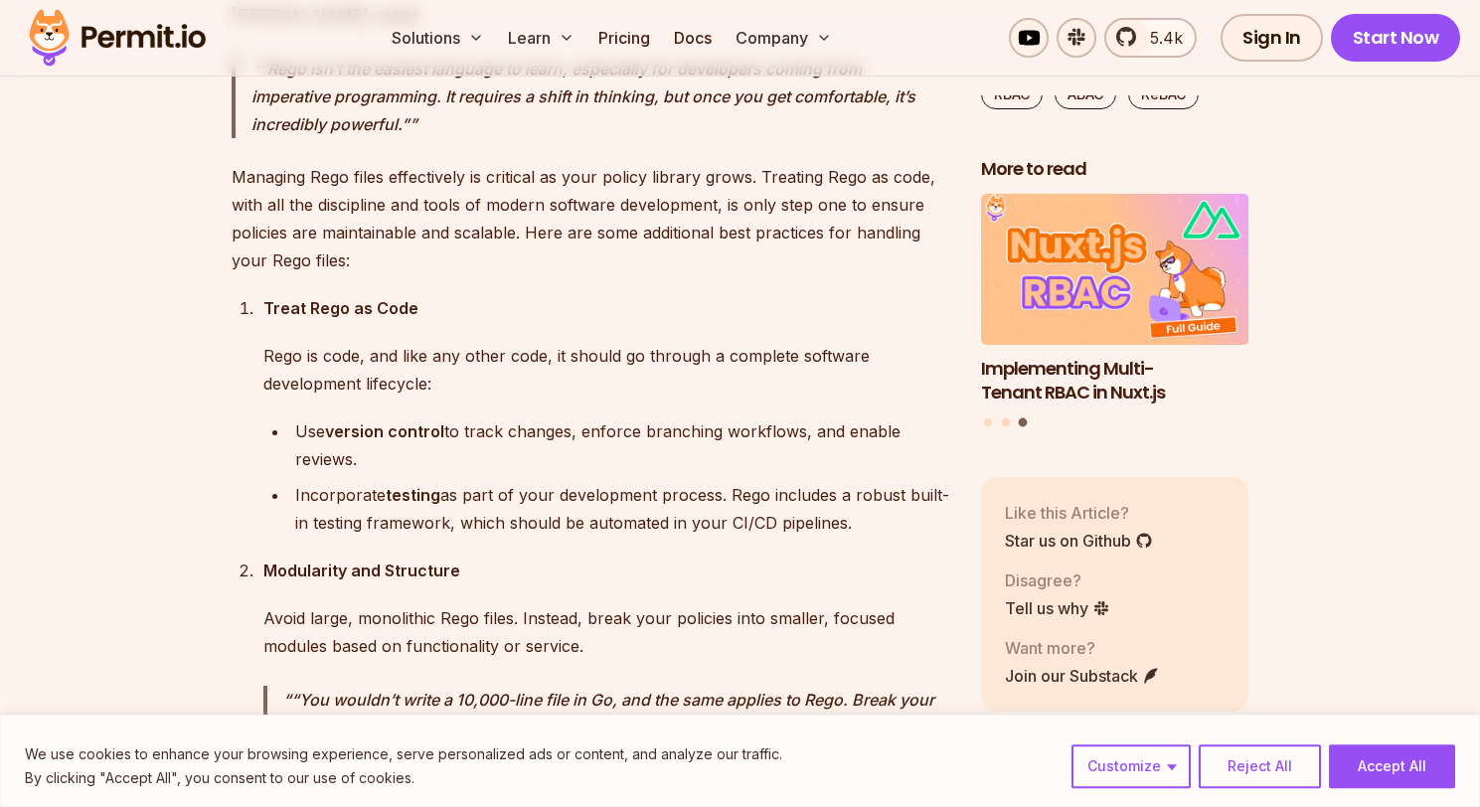
scroll to position [4865, 0]
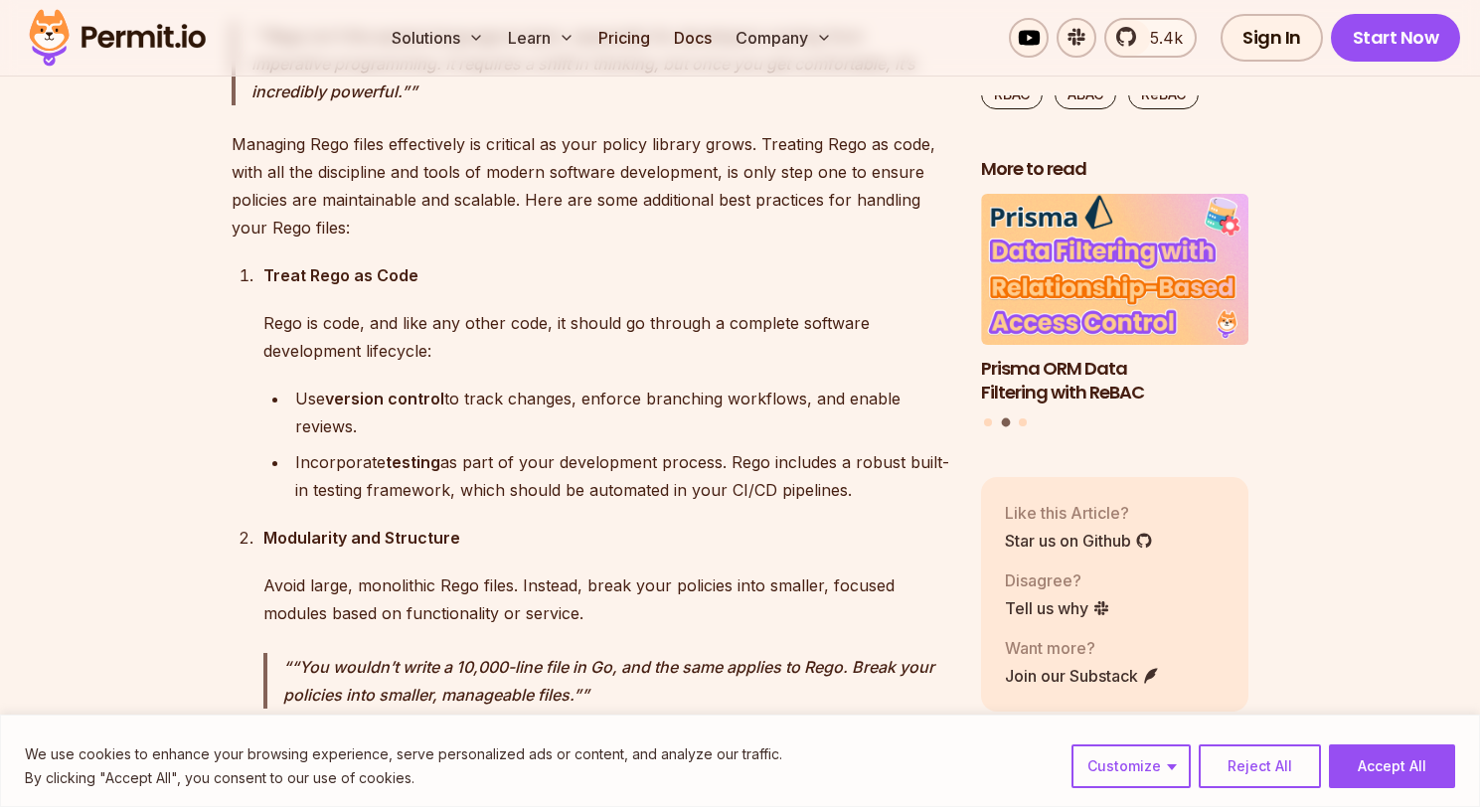
click at [383, 448] on div "Incorporate testing as part of your development process. [PERSON_NAME] includes…" at bounding box center [622, 476] width 654 height 56
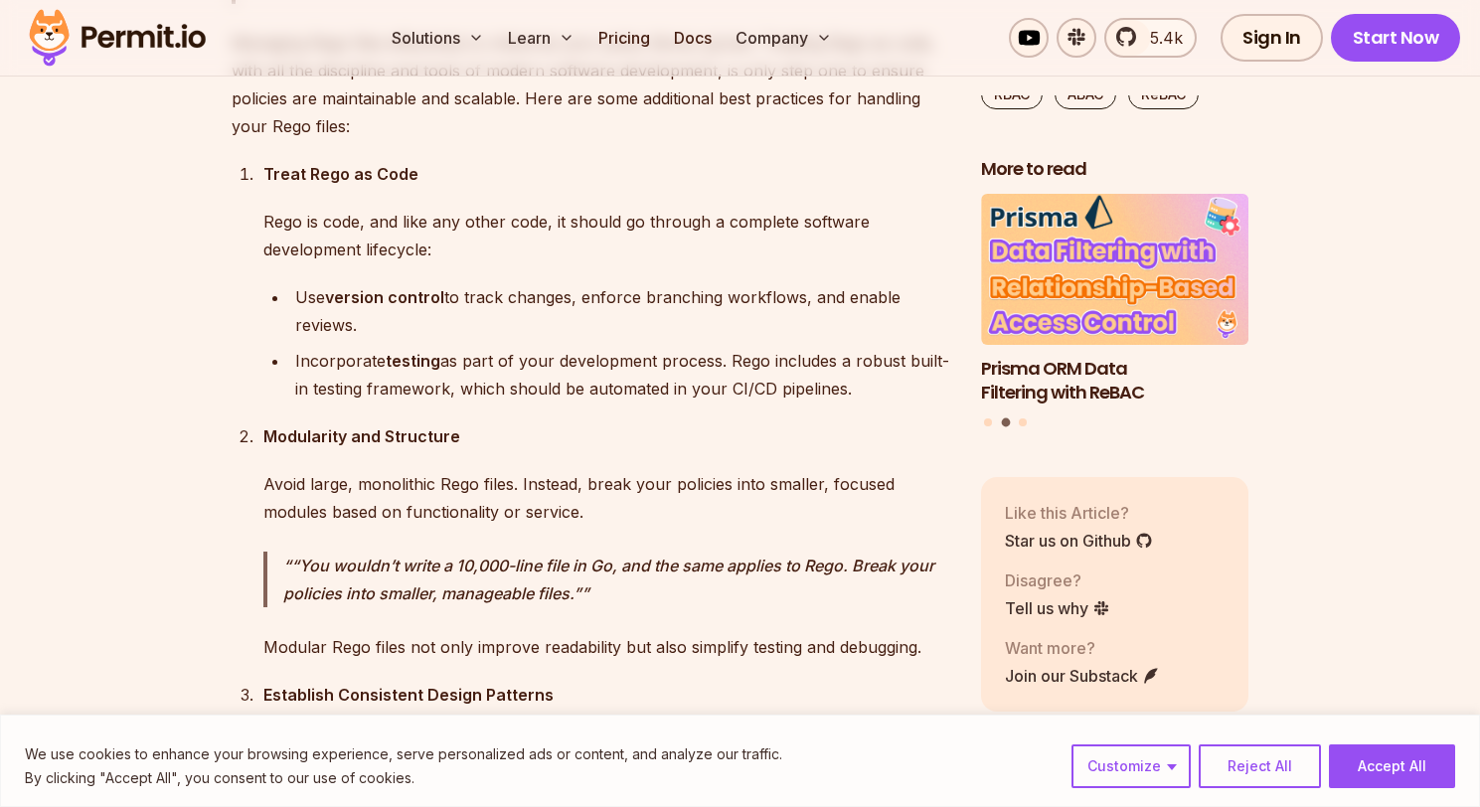
scroll to position [5068, 0]
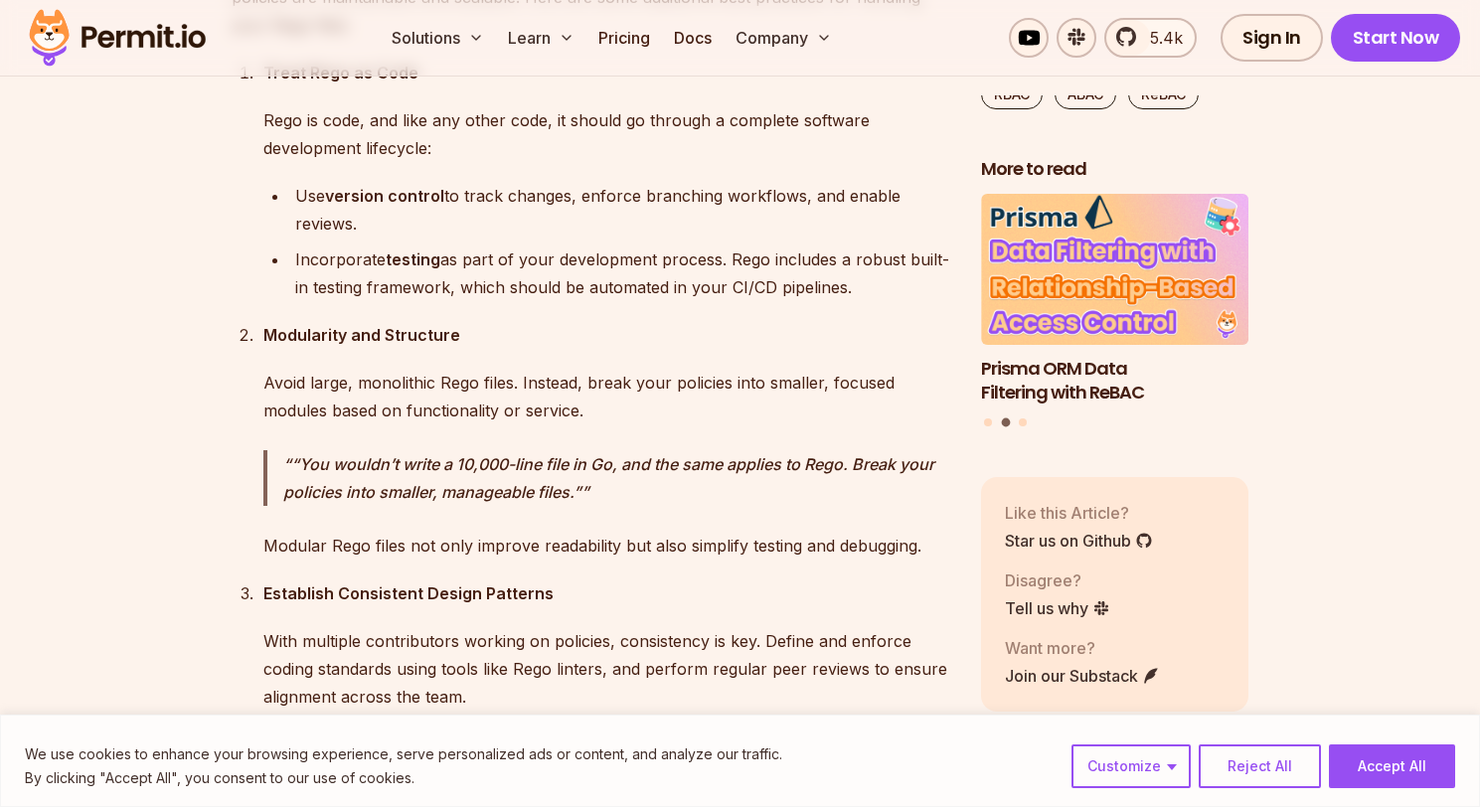
click at [354, 369] on p "Avoid large, monolithic Rego files. Instead, break your policies into smaller, …" at bounding box center [606, 397] width 686 height 56
click at [396, 369] on p "Avoid large, monolithic Rego files. Instead, break your policies into smaller, …" at bounding box center [606, 397] width 686 height 56
click at [483, 369] on p "Avoid large, monolithic Rego files. Instead, break your policies into smaller, …" at bounding box center [606, 397] width 686 height 56
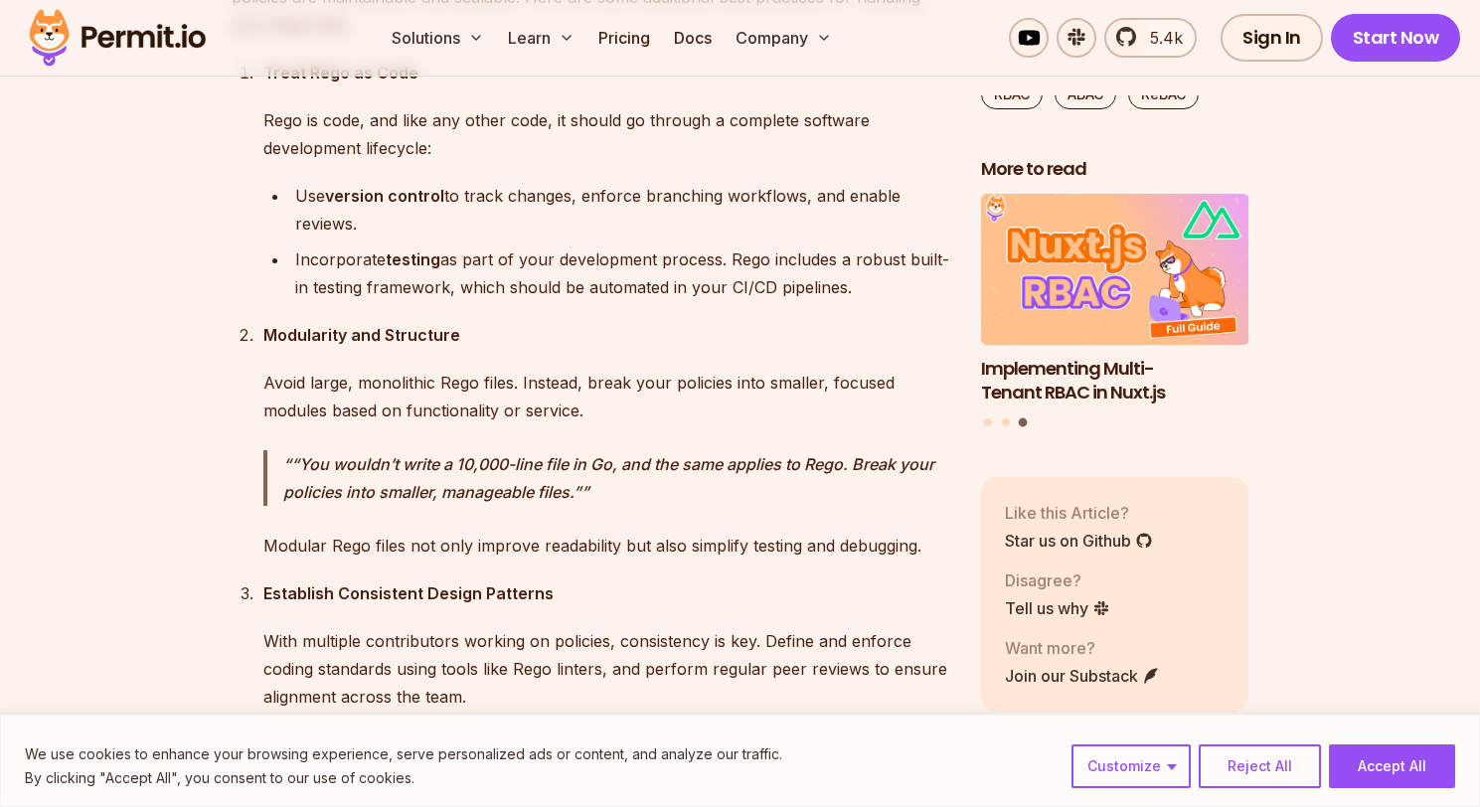
click at [708, 369] on p "Avoid large, monolithic Rego files. Instead, break your policies into smaller, …" at bounding box center [606, 397] width 686 height 56
click at [359, 369] on p "Avoid large, monolithic Rego files. Instead, break your policies into smaller, …" at bounding box center [606, 397] width 686 height 56
click at [457, 369] on p "Avoid large, monolithic Rego files. Instead, break your policies into smaller, …" at bounding box center [606, 397] width 686 height 56
click at [349, 450] on p "“You wouldn’t write a 10,000-line file in Go, and the same applies to Rego. Bre…" at bounding box center [616, 478] width 666 height 56
click at [328, 450] on p "“You wouldn’t write a 10,000-line file in Go, and the same applies to Rego. Bre…" at bounding box center [616, 478] width 666 height 56
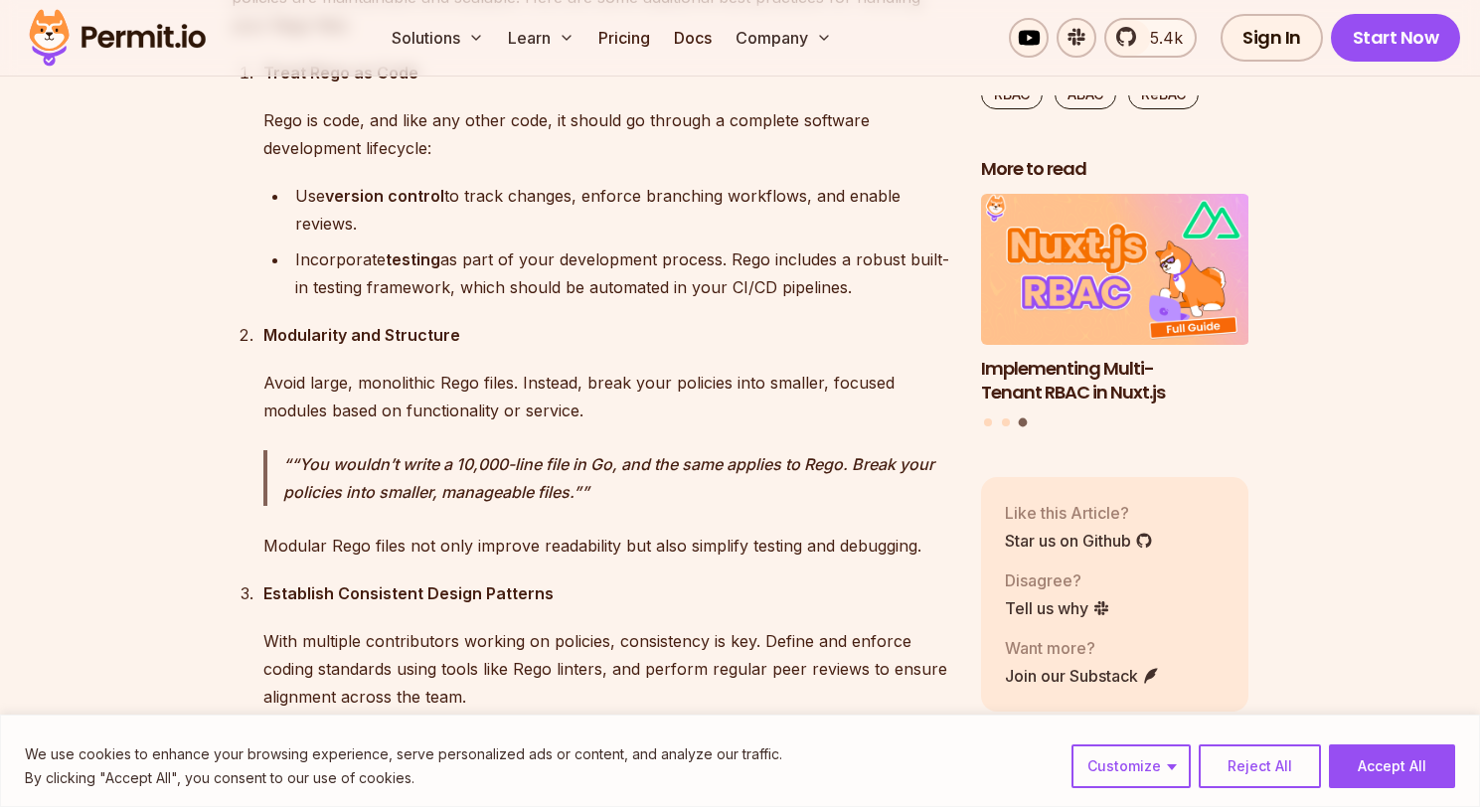
click at [426, 450] on p "“You wouldn’t write a 10,000-line file in Go, and the same applies to Rego. Bre…" at bounding box center [616, 478] width 666 height 56
click at [554, 450] on p "“You wouldn’t write a 10,000-line file in Go, and the same applies to Rego. Bre…" at bounding box center [616, 478] width 666 height 56
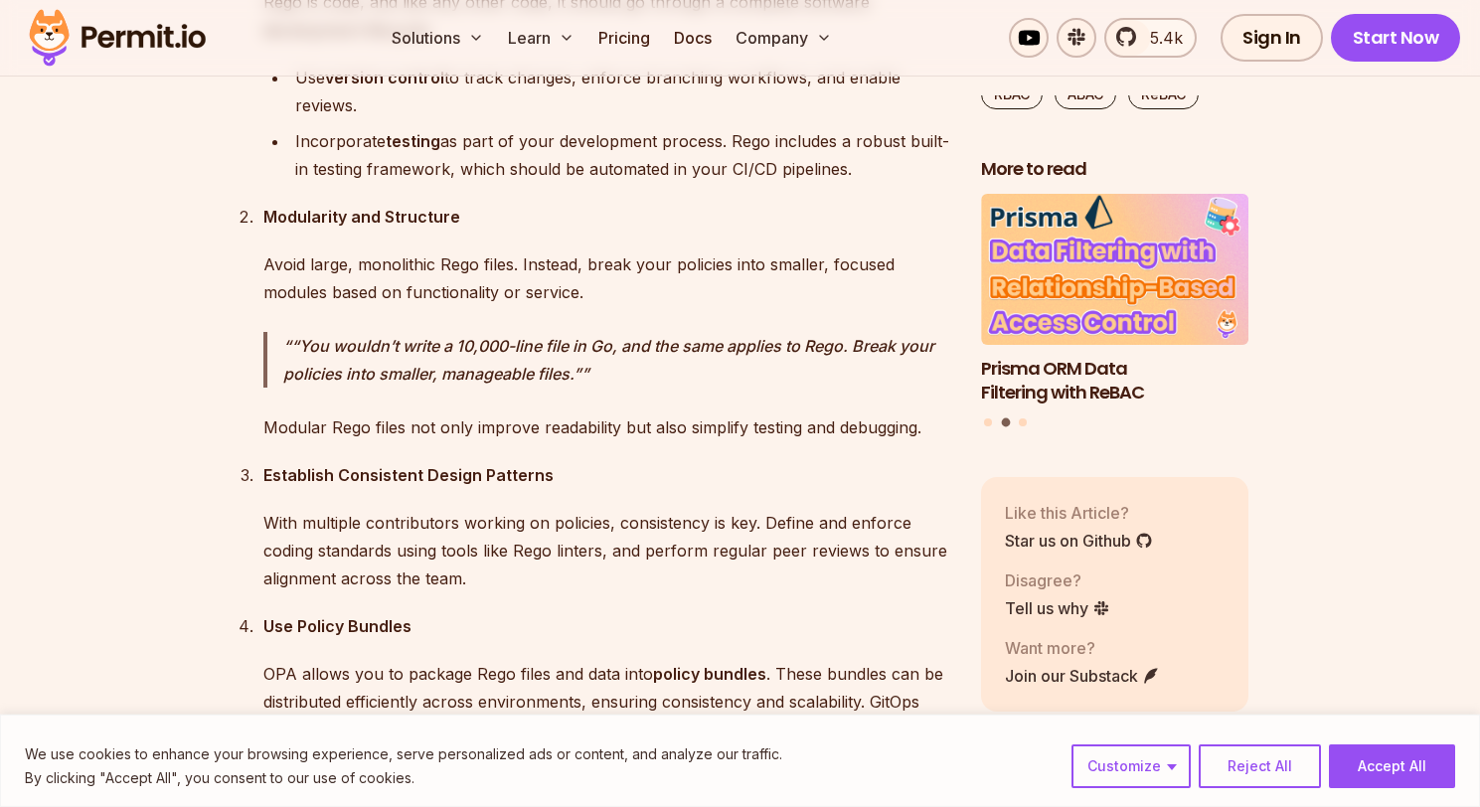
scroll to position [5271, 0]
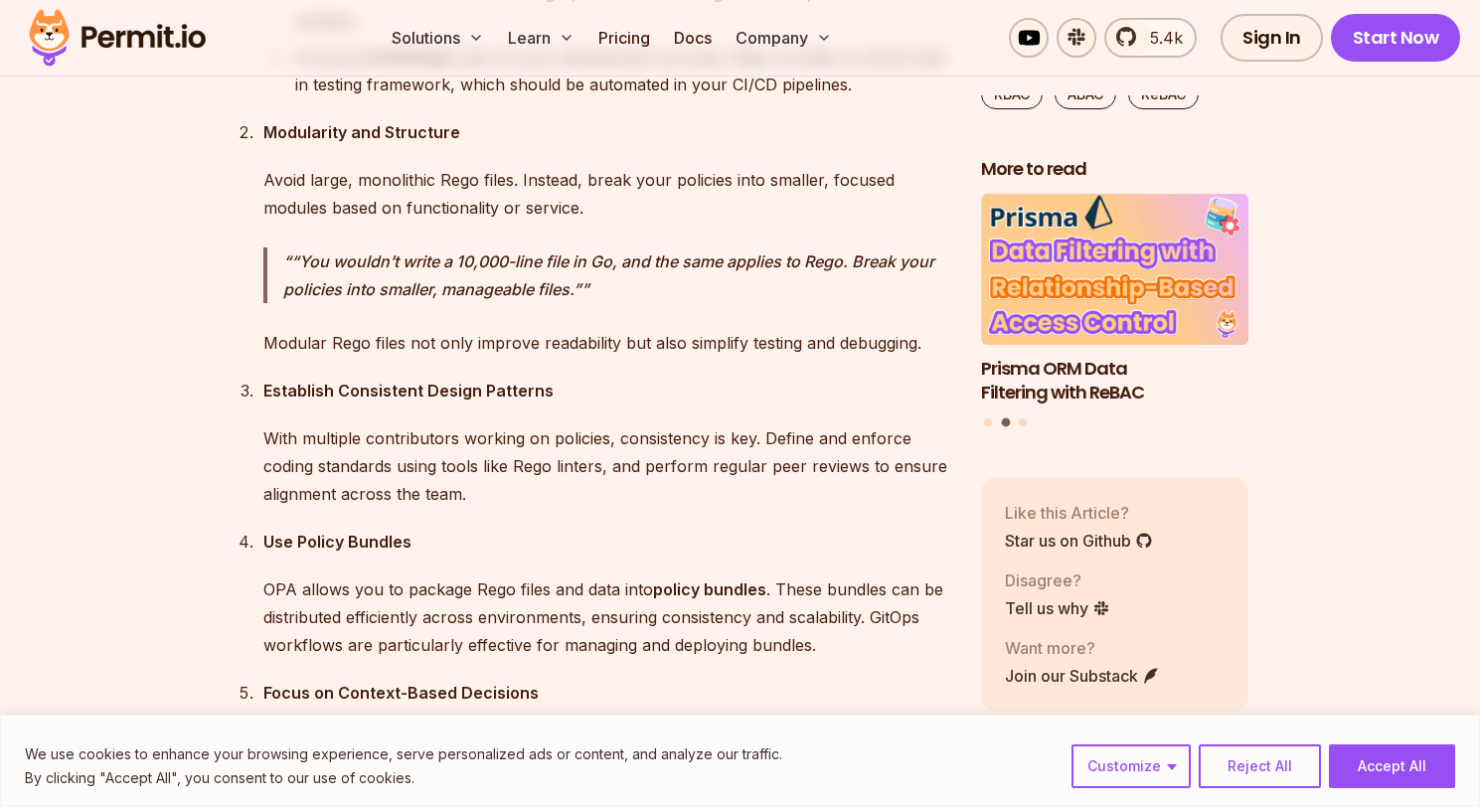
click at [428, 424] on p "With multiple contributors working on policies, consistency is key. Define and …" at bounding box center [606, 465] width 686 height 83
click at [452, 424] on p "With multiple contributors working on policies, consistency is key. Define and …" at bounding box center [606, 465] width 686 height 83
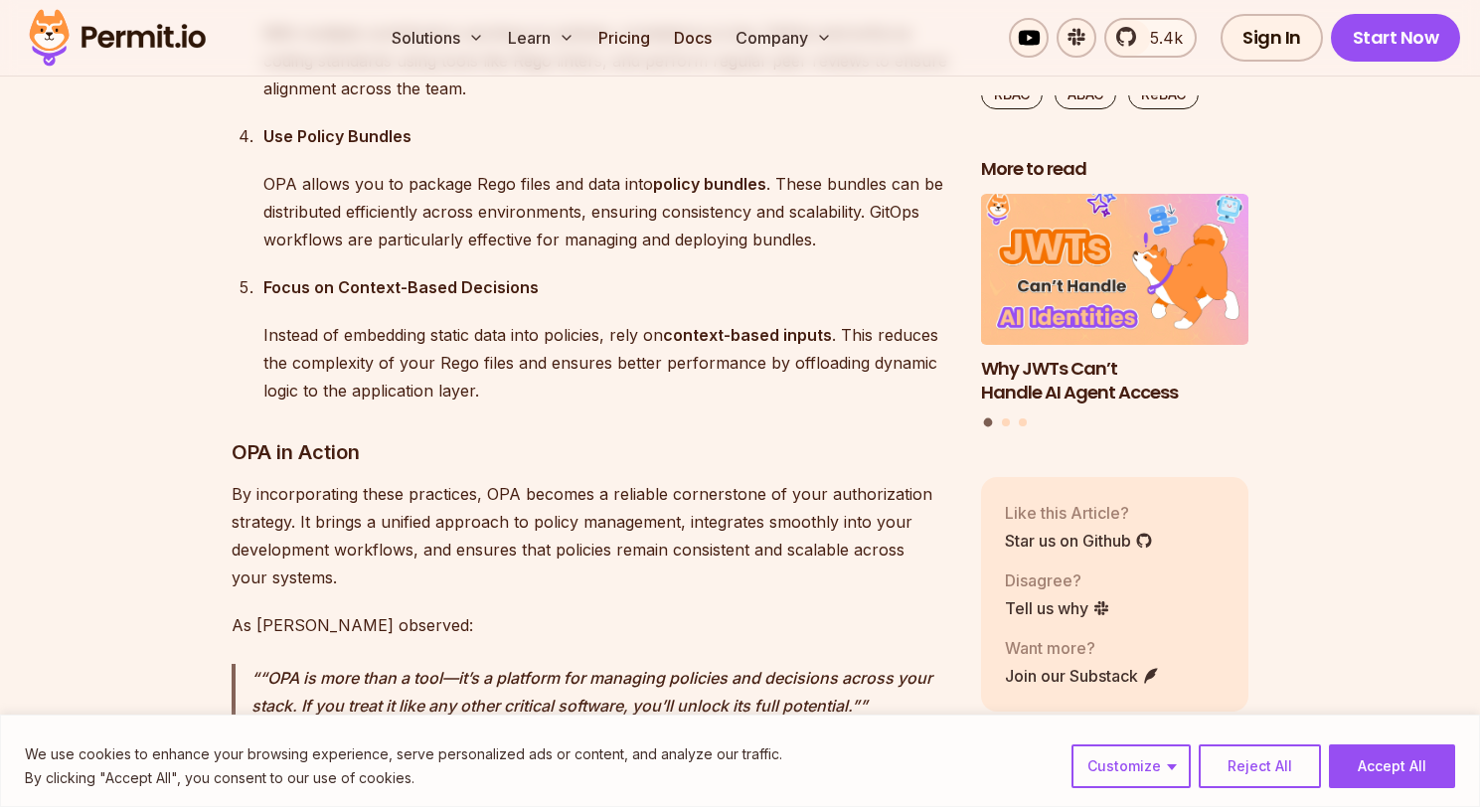
scroll to position [5778, 0]
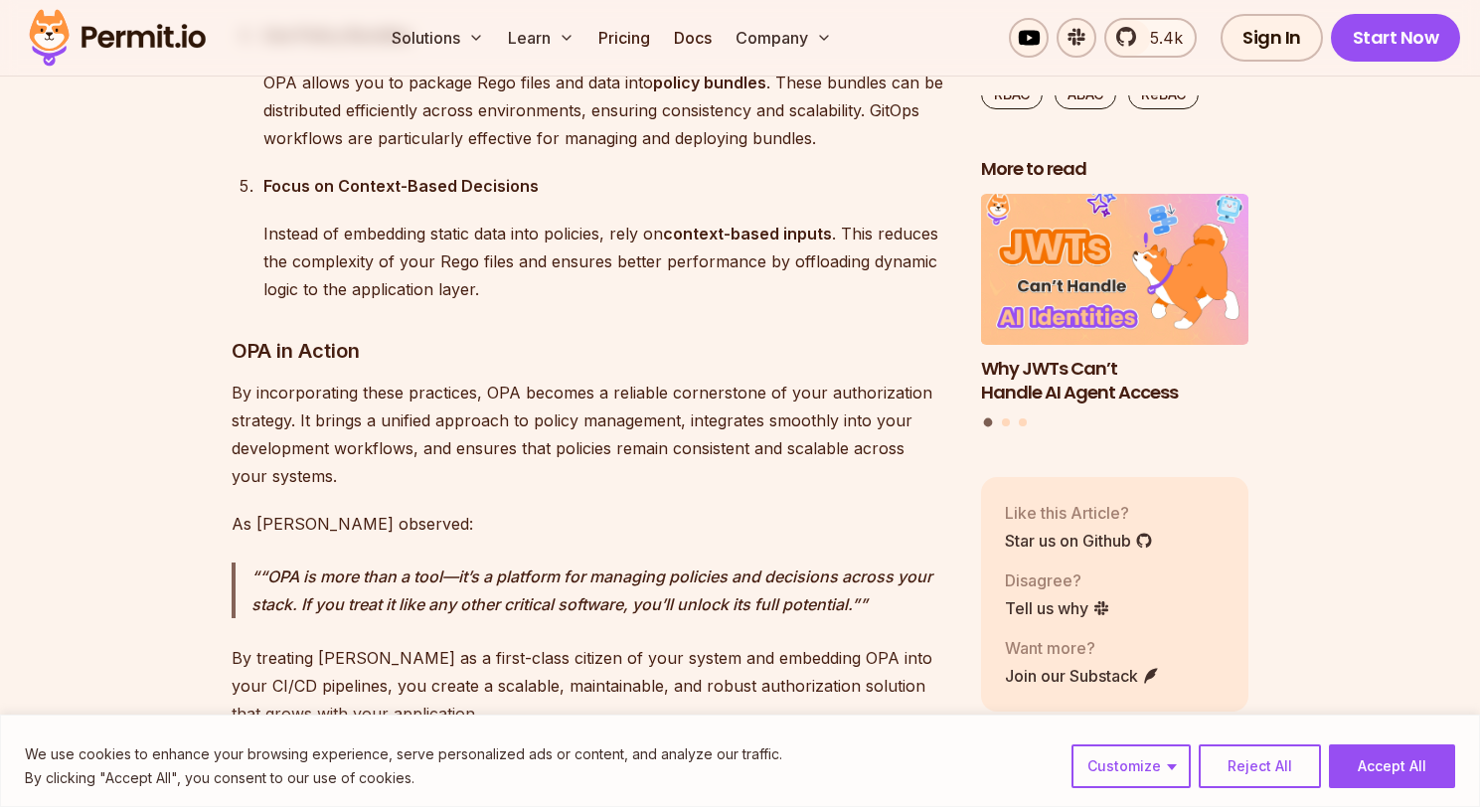
click at [375, 379] on p "By incorporating these practices, OPA becomes a reliable cornerstone of your au…" at bounding box center [590, 434] width 717 height 111
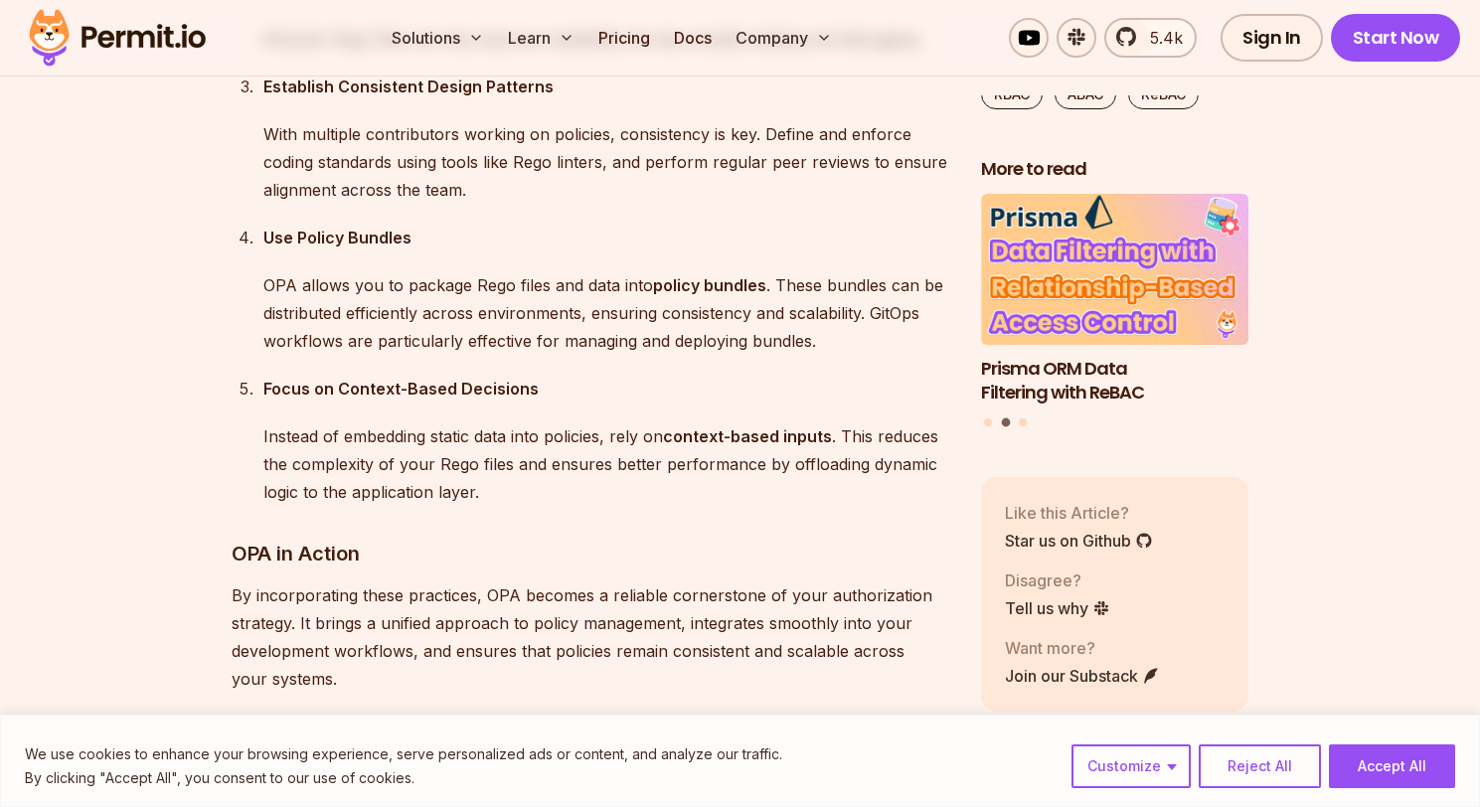
scroll to position [5676, 0]
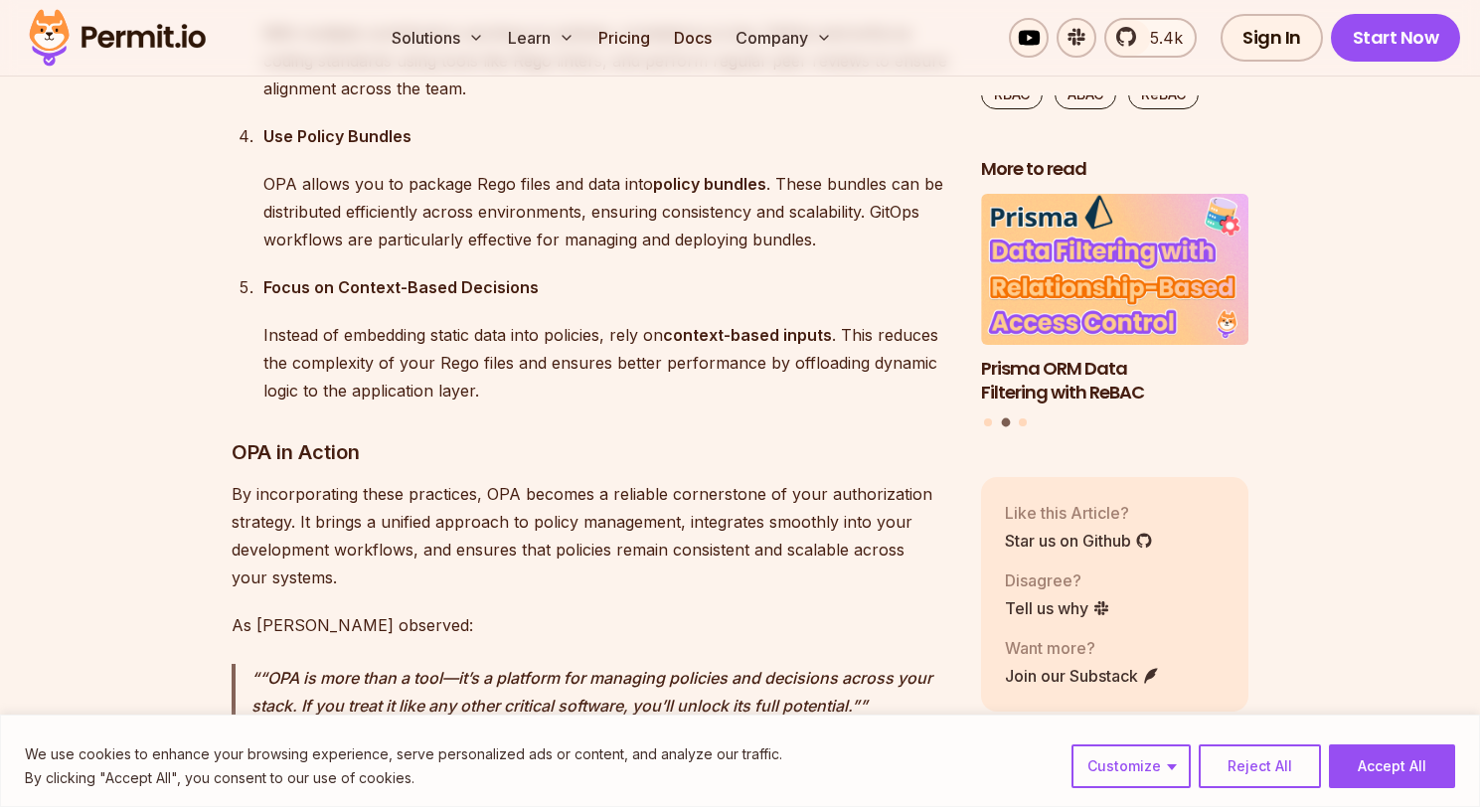
click at [362, 321] on p "Instead of embedding static data into policies, rely on context-based inputs . …" at bounding box center [606, 362] width 686 height 83
click at [458, 321] on p "Instead of embedding static data into policies, rely on context-based inputs . …" at bounding box center [606, 362] width 686 height 83
click at [762, 325] on strong "context-based inputs" at bounding box center [747, 335] width 169 height 20
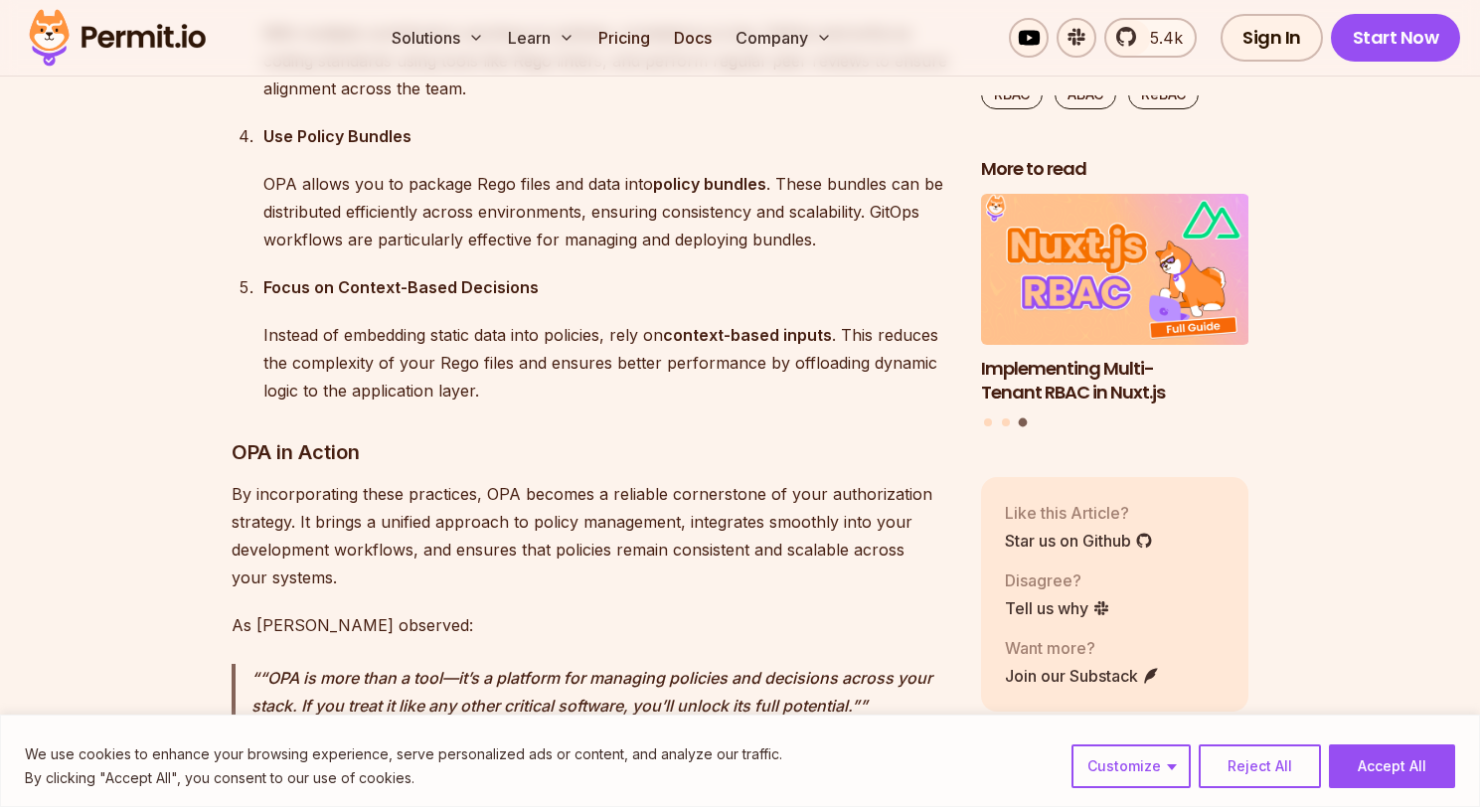
click at [430, 321] on p "Instead of embedding static data into policies, rely on context-based inputs . …" at bounding box center [606, 362] width 686 height 83
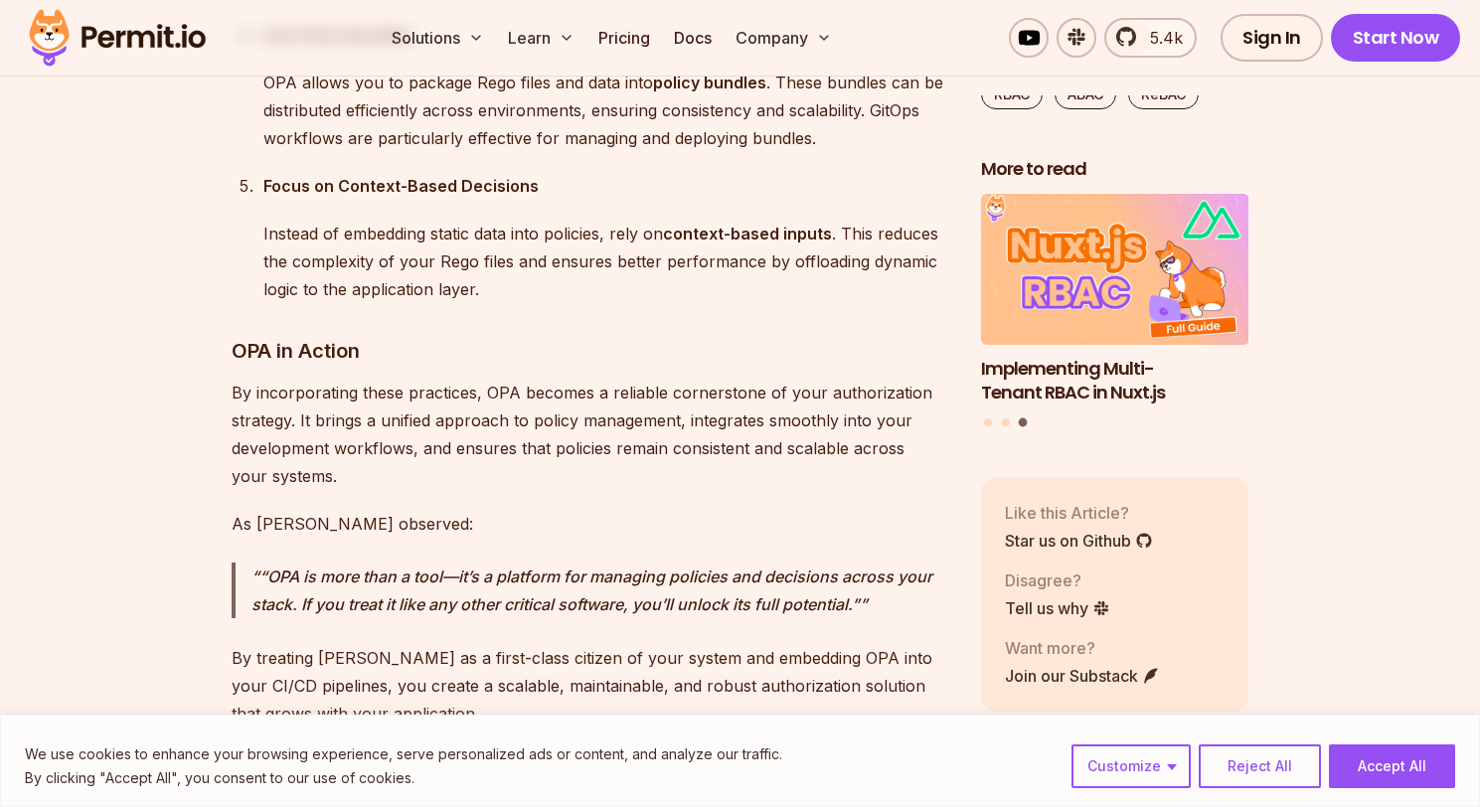
click at [283, 379] on p "By incorporating these practices, OPA becomes a reliable cornerstone of your au…" at bounding box center [590, 434] width 717 height 111
click at [466, 379] on p "By incorporating these practices, OPA becomes a reliable cornerstone of your au…" at bounding box center [590, 434] width 717 height 111
click at [612, 379] on p "By incorporating these practices, OPA becomes a reliable cornerstone of your au…" at bounding box center [590, 434] width 717 height 111
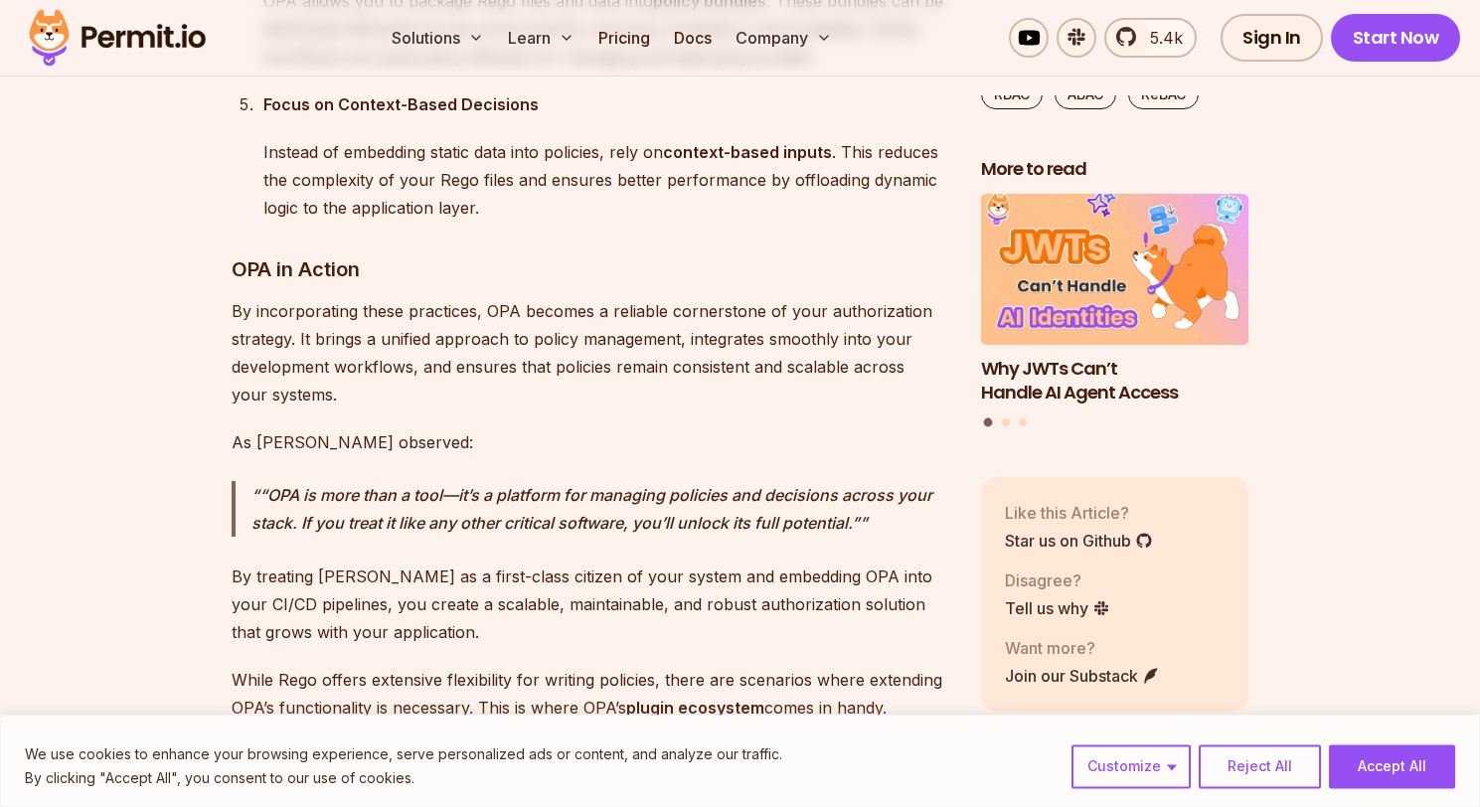
scroll to position [5980, 0]
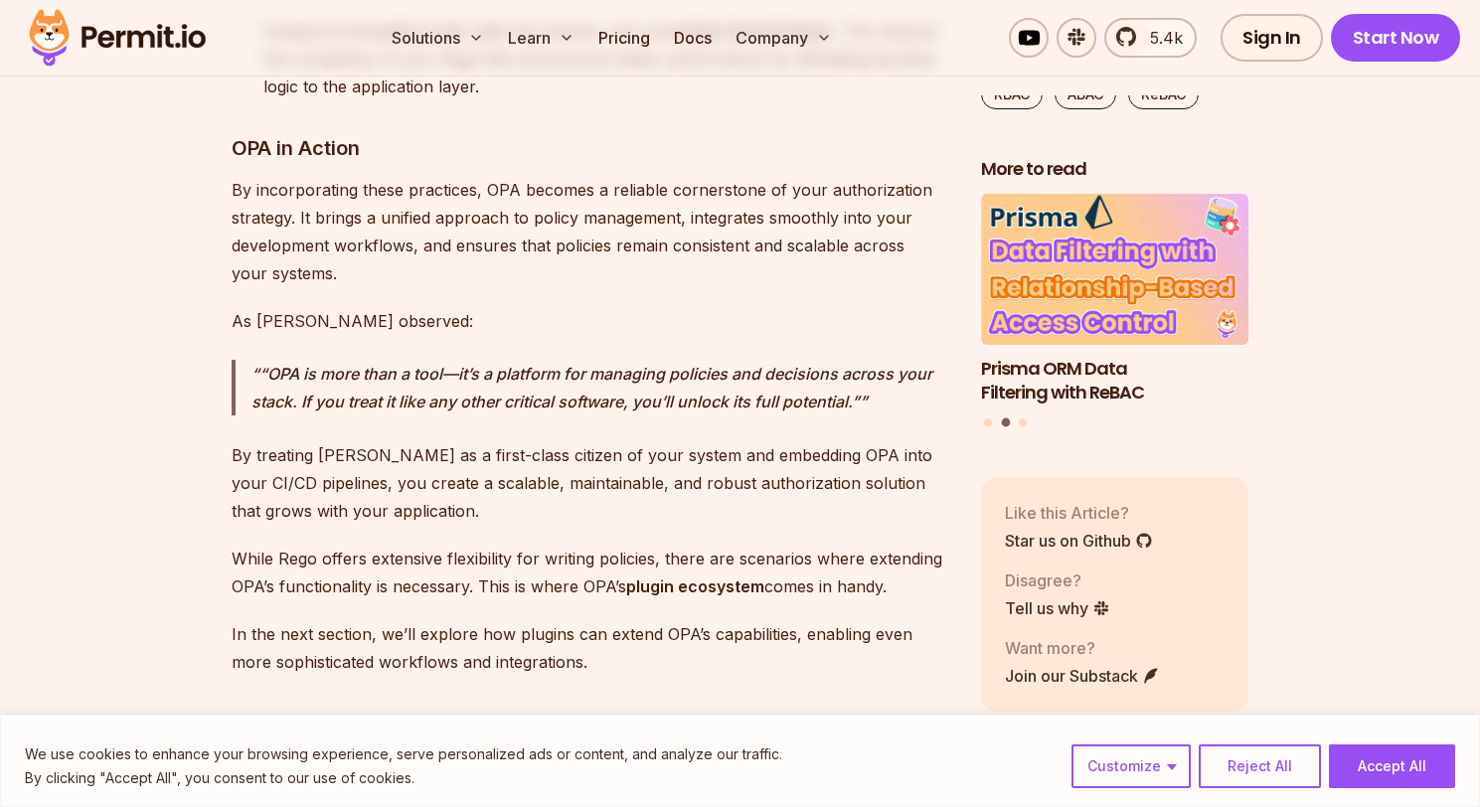
click at [326, 360] on p "“OPA is more than a tool—it’s a platform for managing policies and decisions ac…" at bounding box center [600, 388] width 698 height 56
click at [374, 360] on p "“OPA is more than a tool—it’s a platform for managing policies and decisions ac…" at bounding box center [600, 388] width 698 height 56
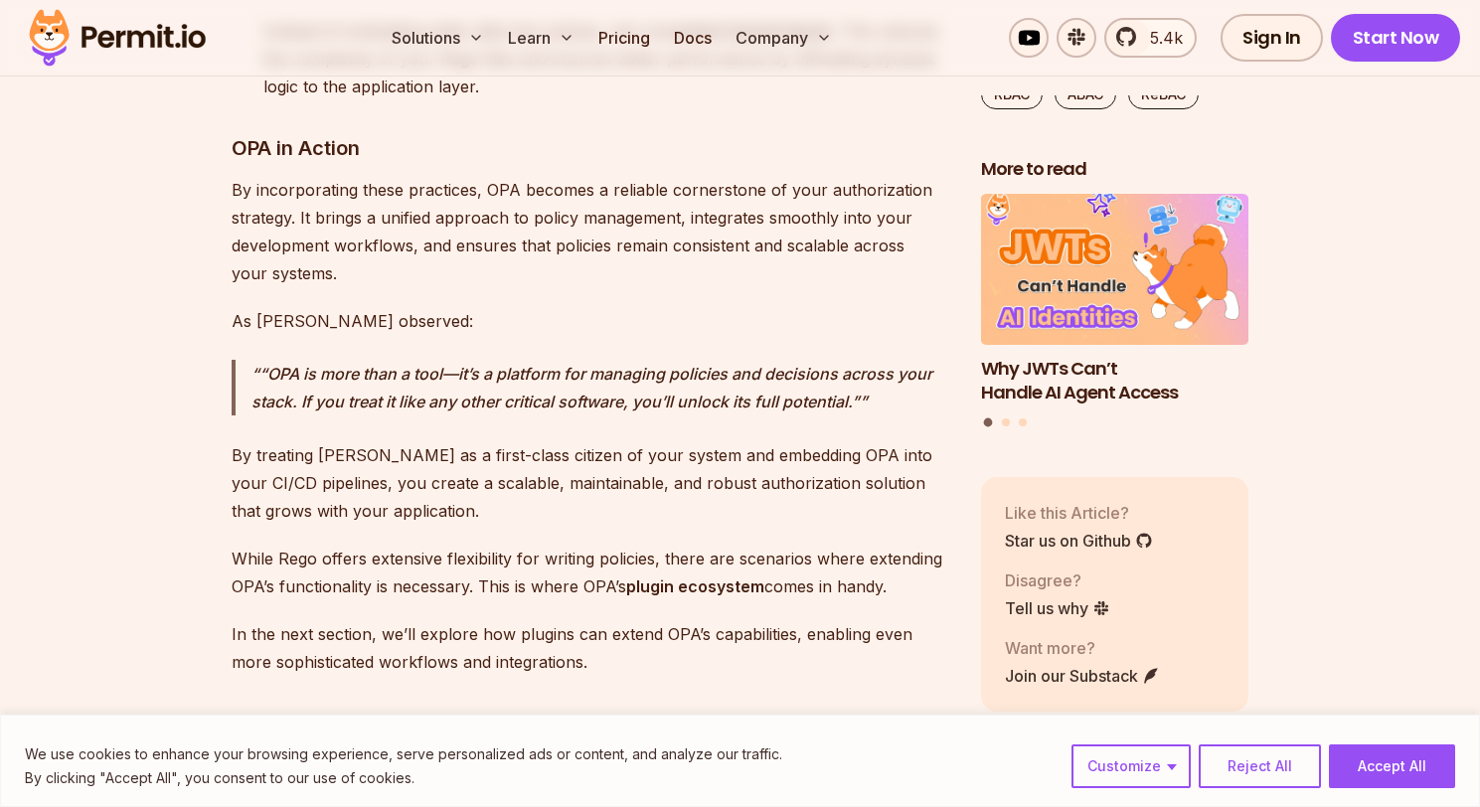
click at [778, 441] on p "By treating [PERSON_NAME] as a first-class citizen of your system and embedding…" at bounding box center [590, 482] width 717 height 83
click at [788, 441] on p "By treating [PERSON_NAME] as a first-class citizen of your system and embedding…" at bounding box center [590, 482] width 717 height 83
click at [805, 441] on p "By treating [PERSON_NAME] as a first-class citizen of your system and embedding…" at bounding box center [590, 482] width 717 height 83
click at [812, 441] on p "By treating [PERSON_NAME] as a first-class citizen of your system and embedding…" at bounding box center [590, 482] width 717 height 83
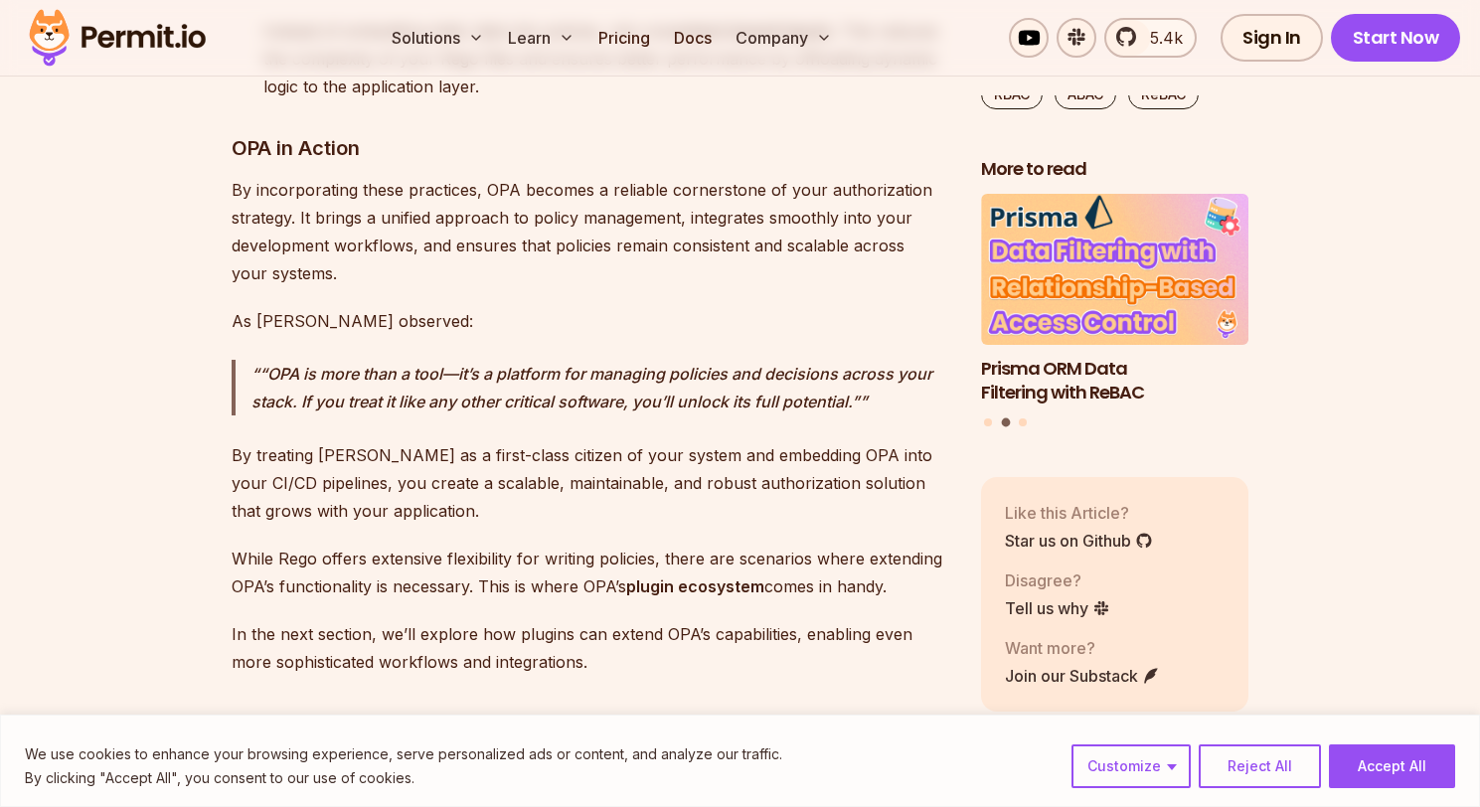
click at [541, 441] on p "By treating [PERSON_NAME] as a first-class citizen of your system and embedding…" at bounding box center [590, 482] width 717 height 83
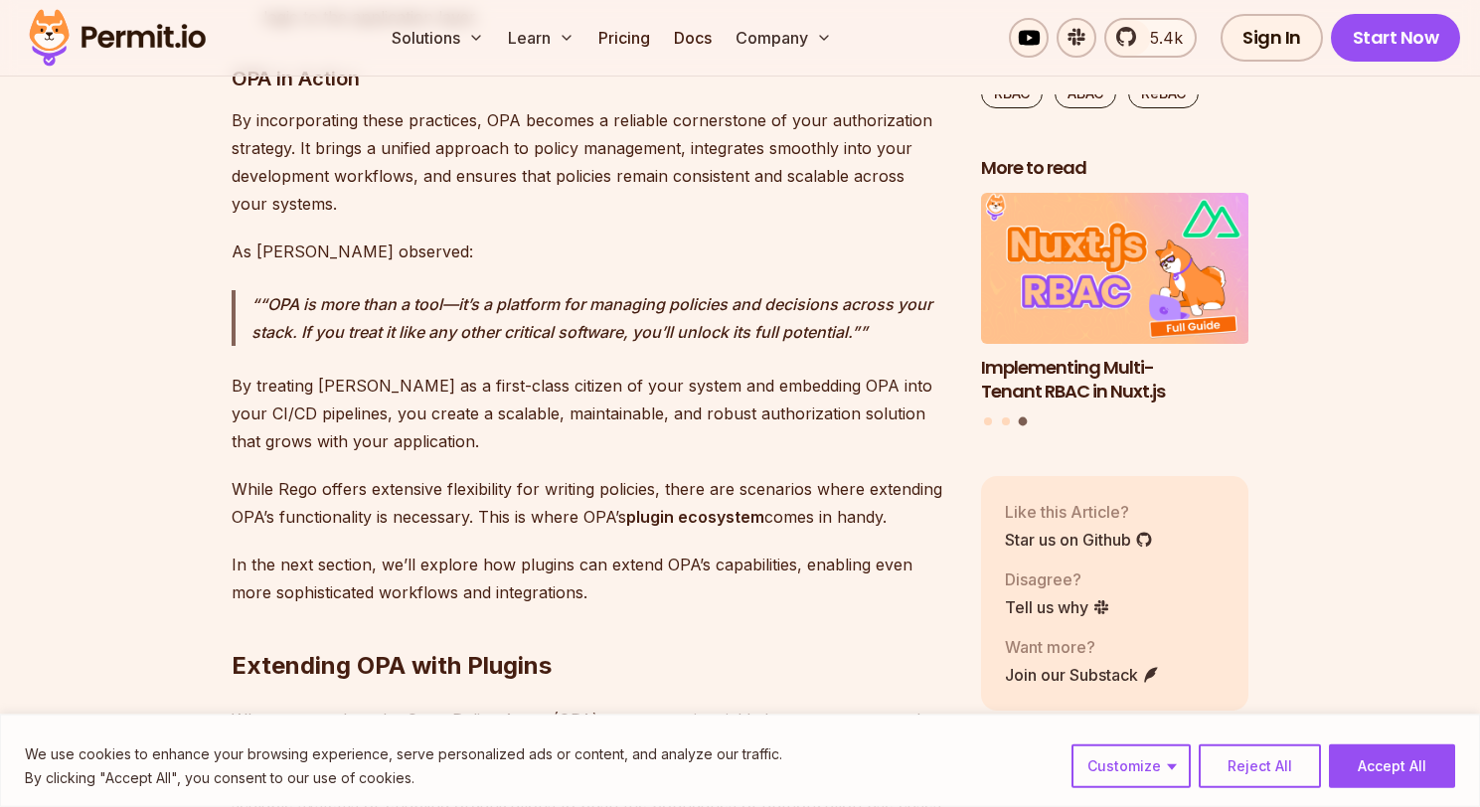
scroll to position [6082, 0]
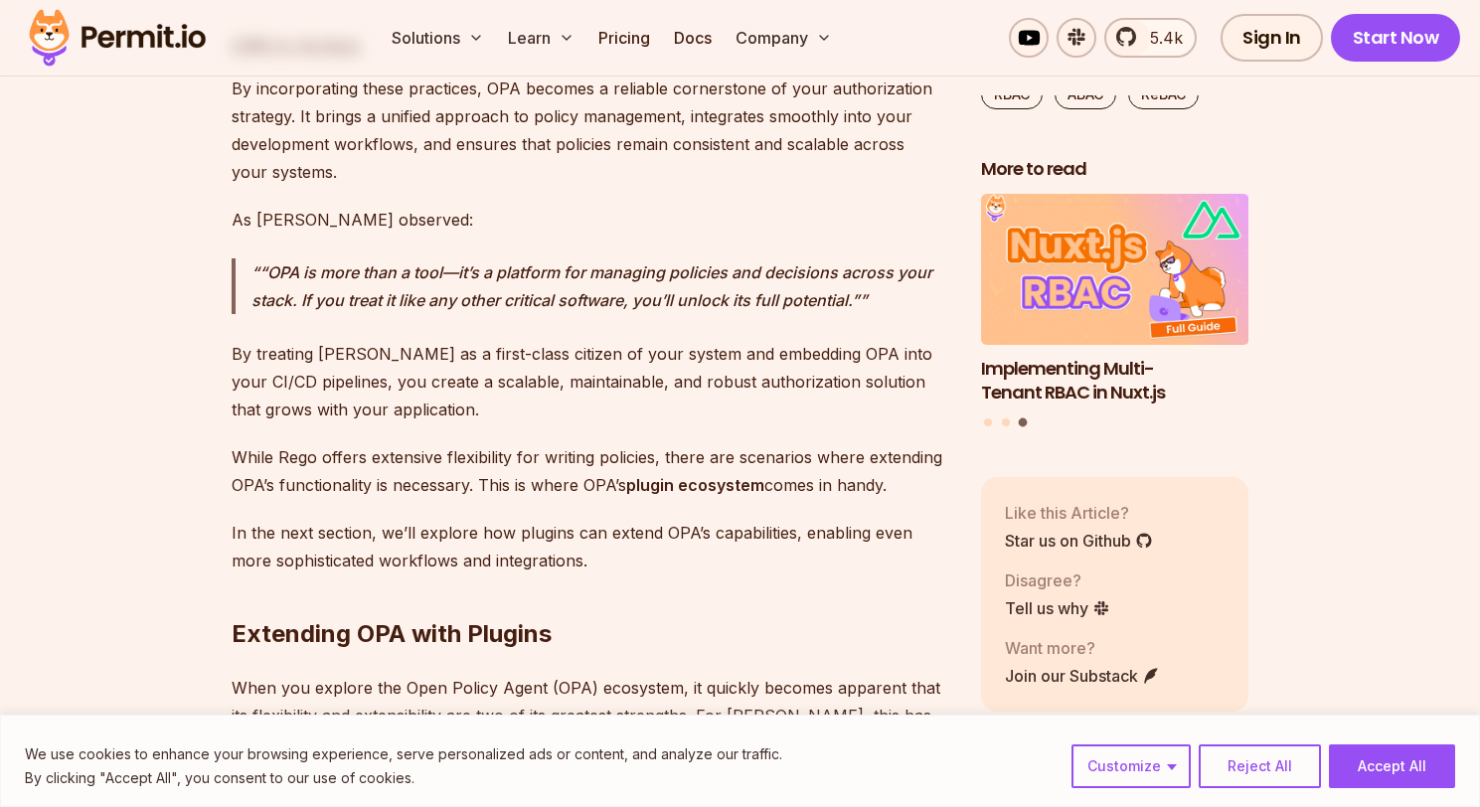
click at [305, 443] on p "While [PERSON_NAME] offers extensive flexibility for writing policies, there ar…" at bounding box center [590, 471] width 717 height 56
click at [516, 443] on p "While [PERSON_NAME] offers extensive flexibility for writing policies, there ar…" at bounding box center [590, 471] width 717 height 56
click at [742, 443] on p "While [PERSON_NAME] offers extensive flexibility for writing policies, there ar…" at bounding box center [590, 471] width 717 height 56
click at [357, 443] on p "While [PERSON_NAME] offers extensive flexibility for writing policies, there ar…" at bounding box center [590, 471] width 717 height 56
click at [502, 443] on p "While [PERSON_NAME] offers extensive flexibility for writing policies, there ar…" at bounding box center [590, 471] width 717 height 56
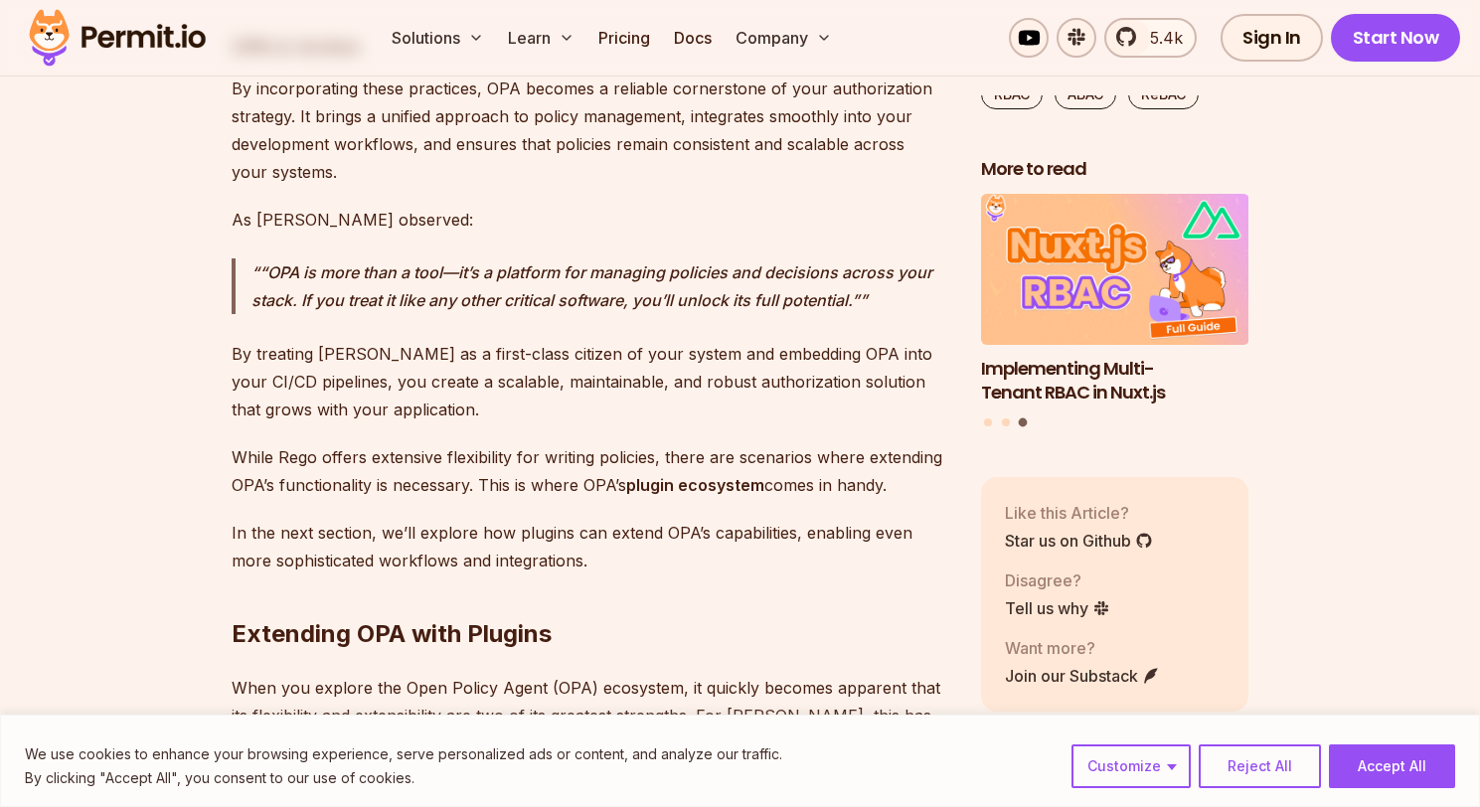
click at [546, 443] on p "While [PERSON_NAME] offers extensive flexibility for writing policies, there ar…" at bounding box center [590, 471] width 717 height 56
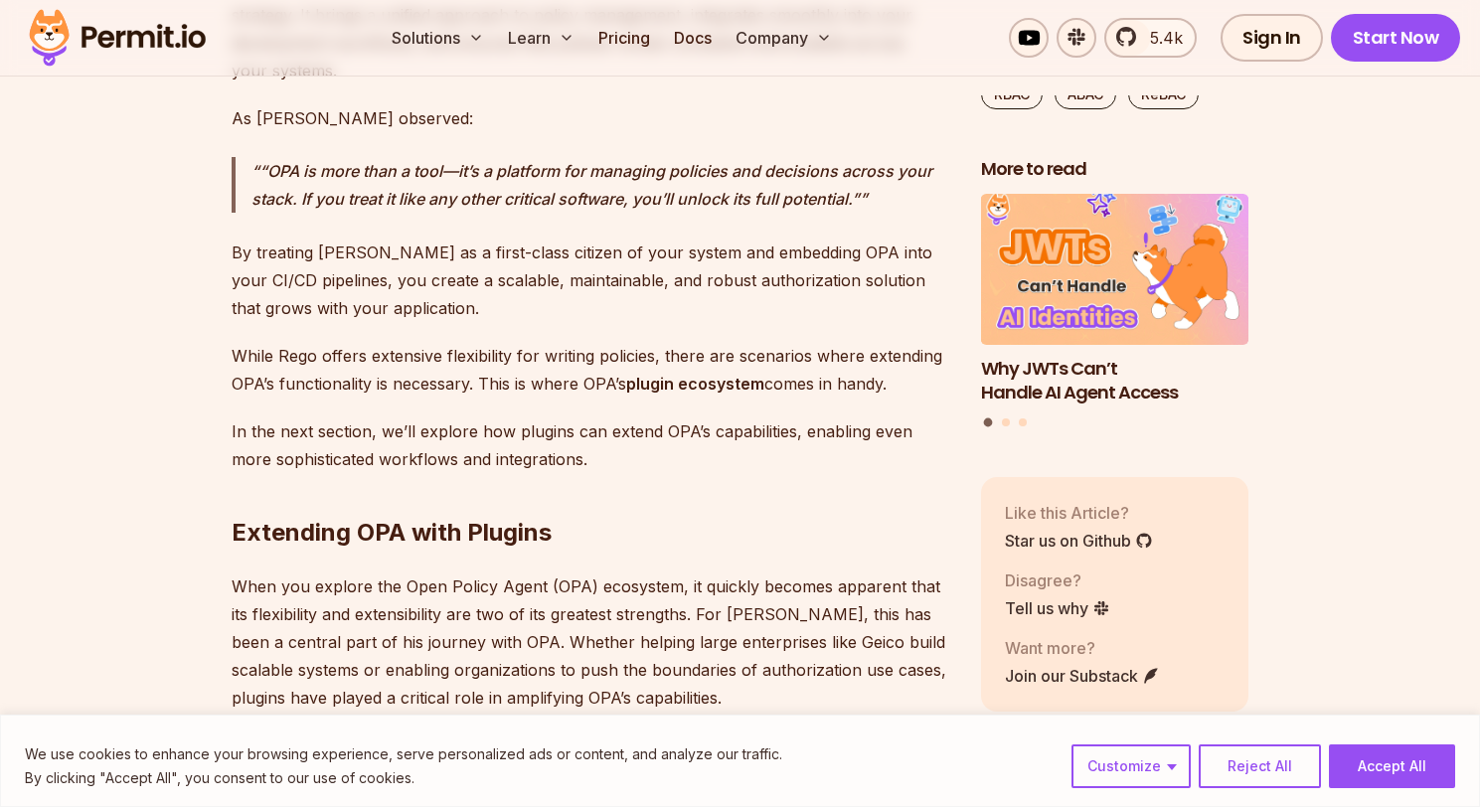
scroll to position [6284, 0]
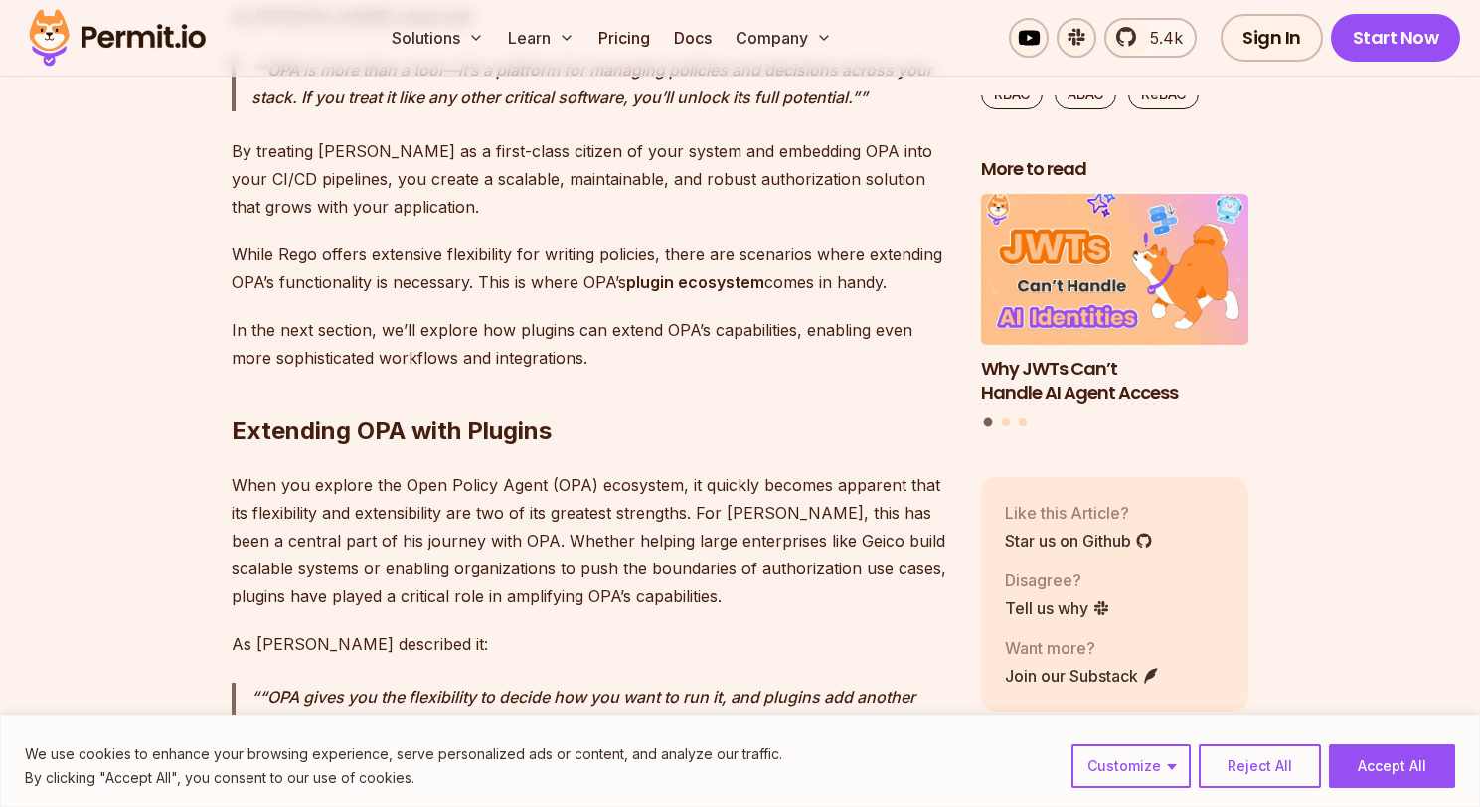
click at [779, 316] on p "In the next section, we’ll explore how plugins can extend OPA’s capabilities, e…" at bounding box center [590, 344] width 717 height 56
click at [352, 316] on p "In the next section, we’ll explore how plugins can extend OPA’s capabilities, e…" at bounding box center [590, 344] width 717 height 56
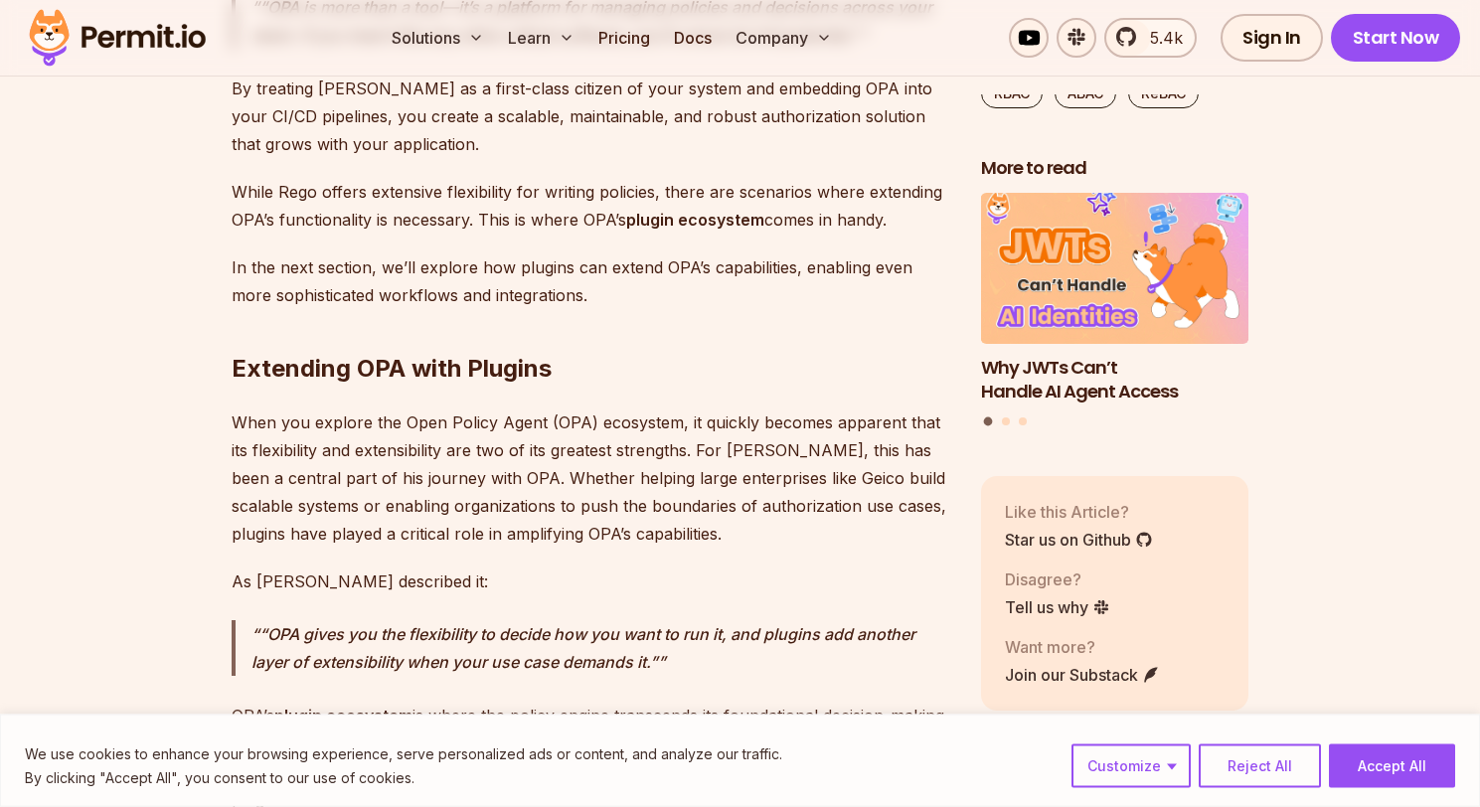
scroll to position [6386, 0]
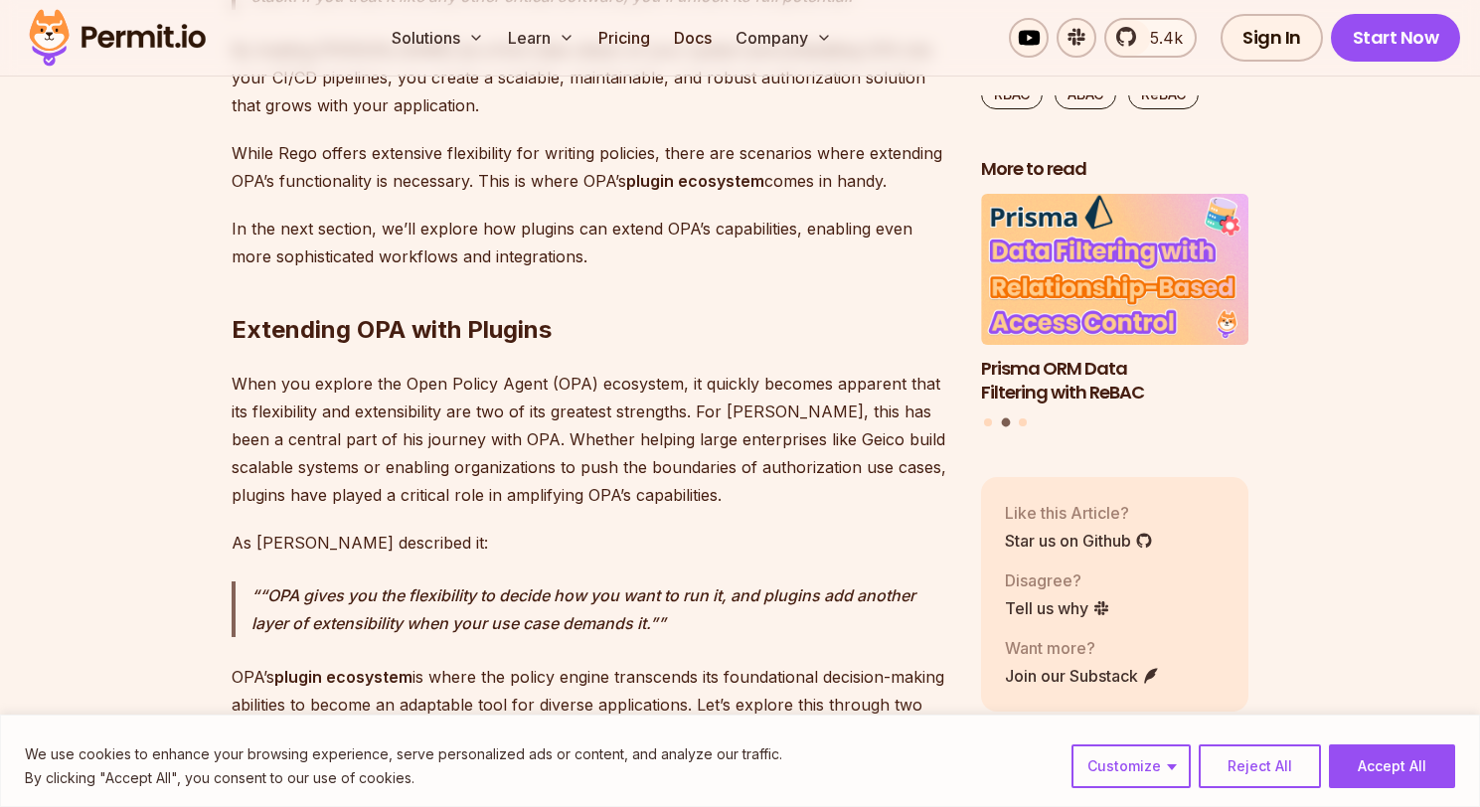
click at [830, 411] on p "When you explore the Open Policy Agent (OPA) ecosystem, it quickly becomes appa…" at bounding box center [590, 439] width 717 height 139
drag, startPoint x: 538, startPoint y: 402, endPoint x: 626, endPoint y: 407, distance: 88.6
click at [545, 403] on p "When you explore the Open Policy Agent (OPA) ecosystem, it quickly becomes appa…" at bounding box center [590, 439] width 717 height 139
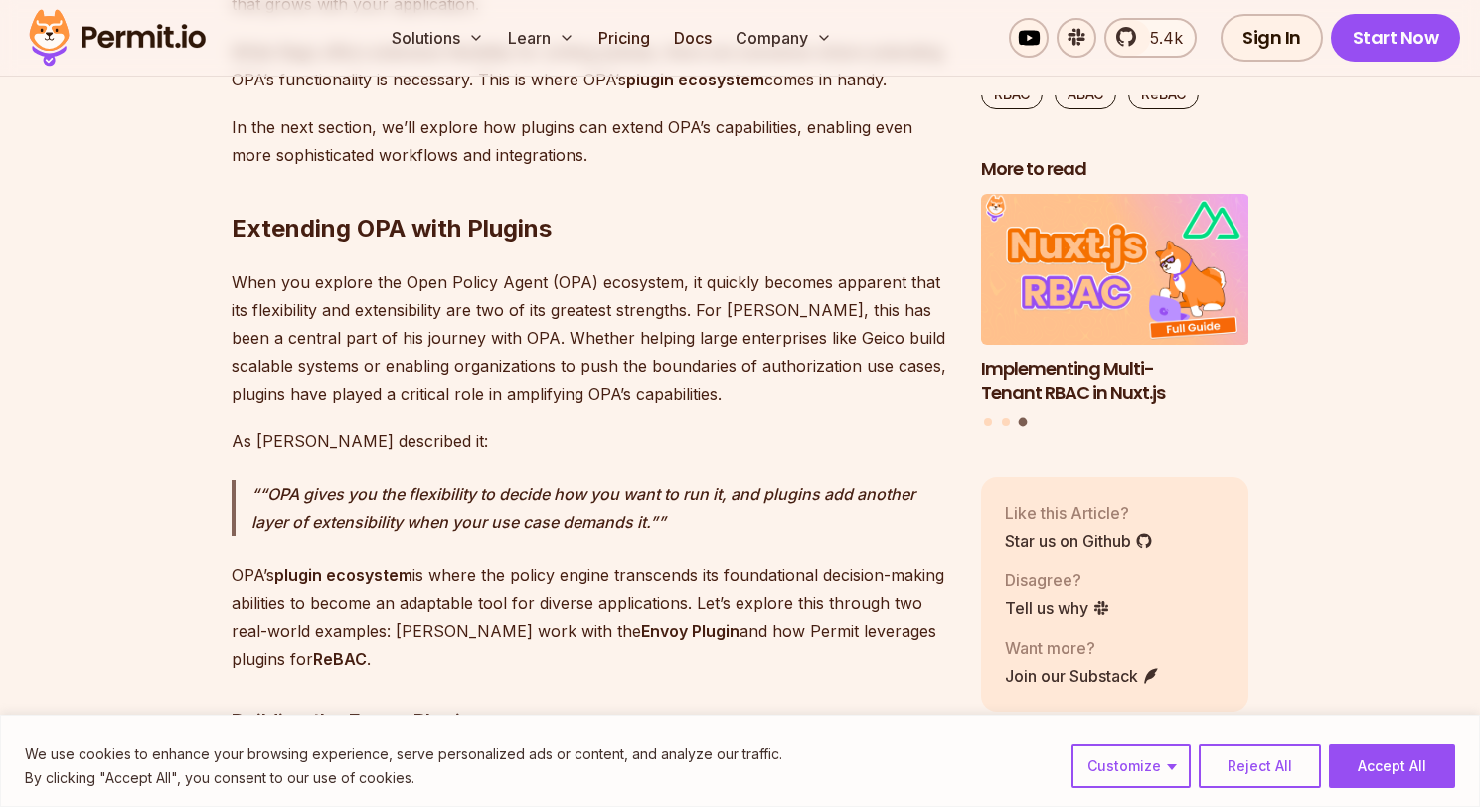
click at [357, 480] on p "“OPA gives you the flexibility to decide how you want to run it, and plugins ad…" at bounding box center [600, 508] width 698 height 56
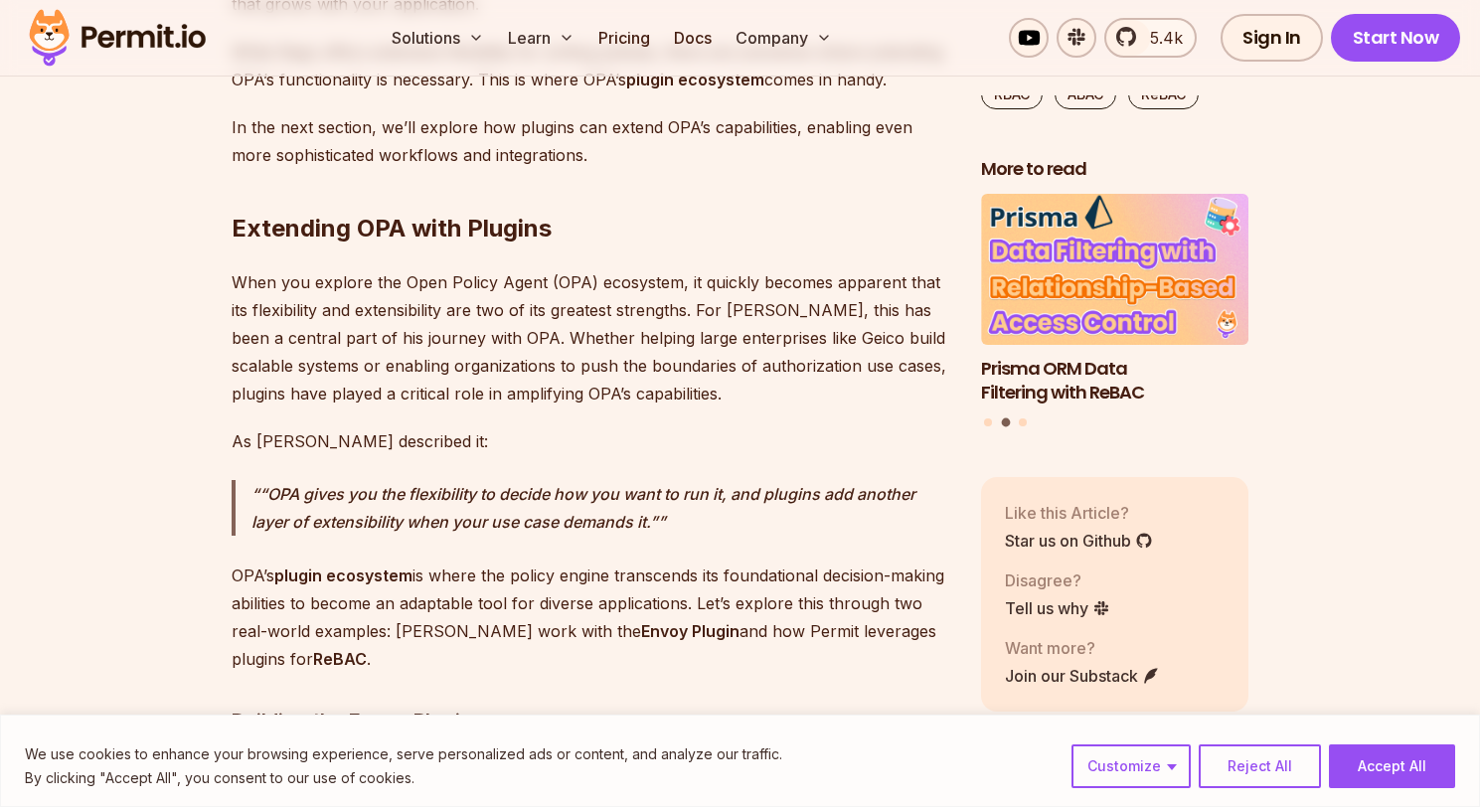
click at [611, 561] on p "OPA’s plugin ecosystem is where the policy engine transcends its foundational d…" at bounding box center [590, 616] width 717 height 111
click at [742, 561] on p "OPA’s plugin ecosystem is where the policy engine transcends its foundational d…" at bounding box center [590, 616] width 717 height 111
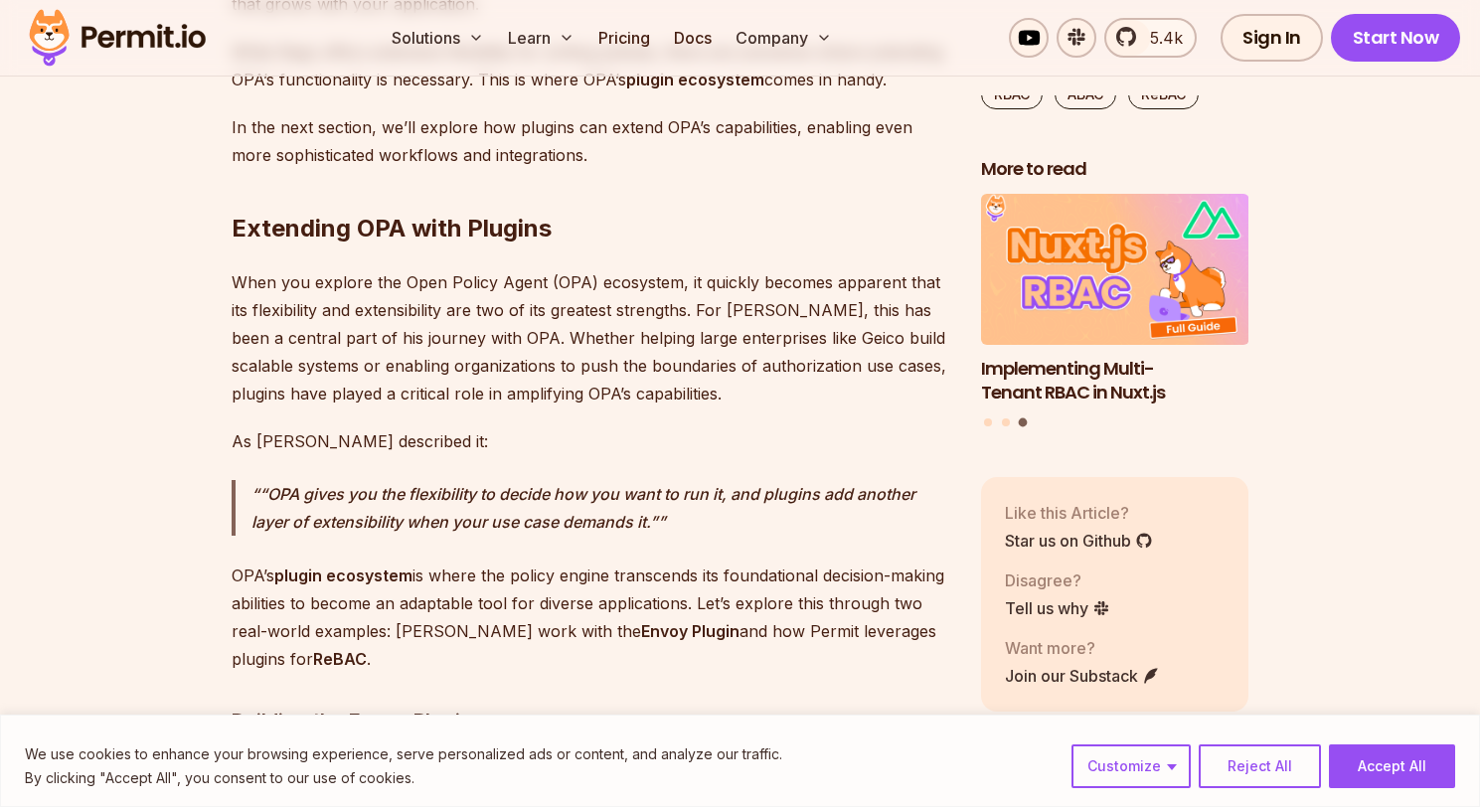
click at [766, 561] on p "OPA’s plugin ecosystem is where the policy engine transcends its foundational d…" at bounding box center [590, 616] width 717 height 111
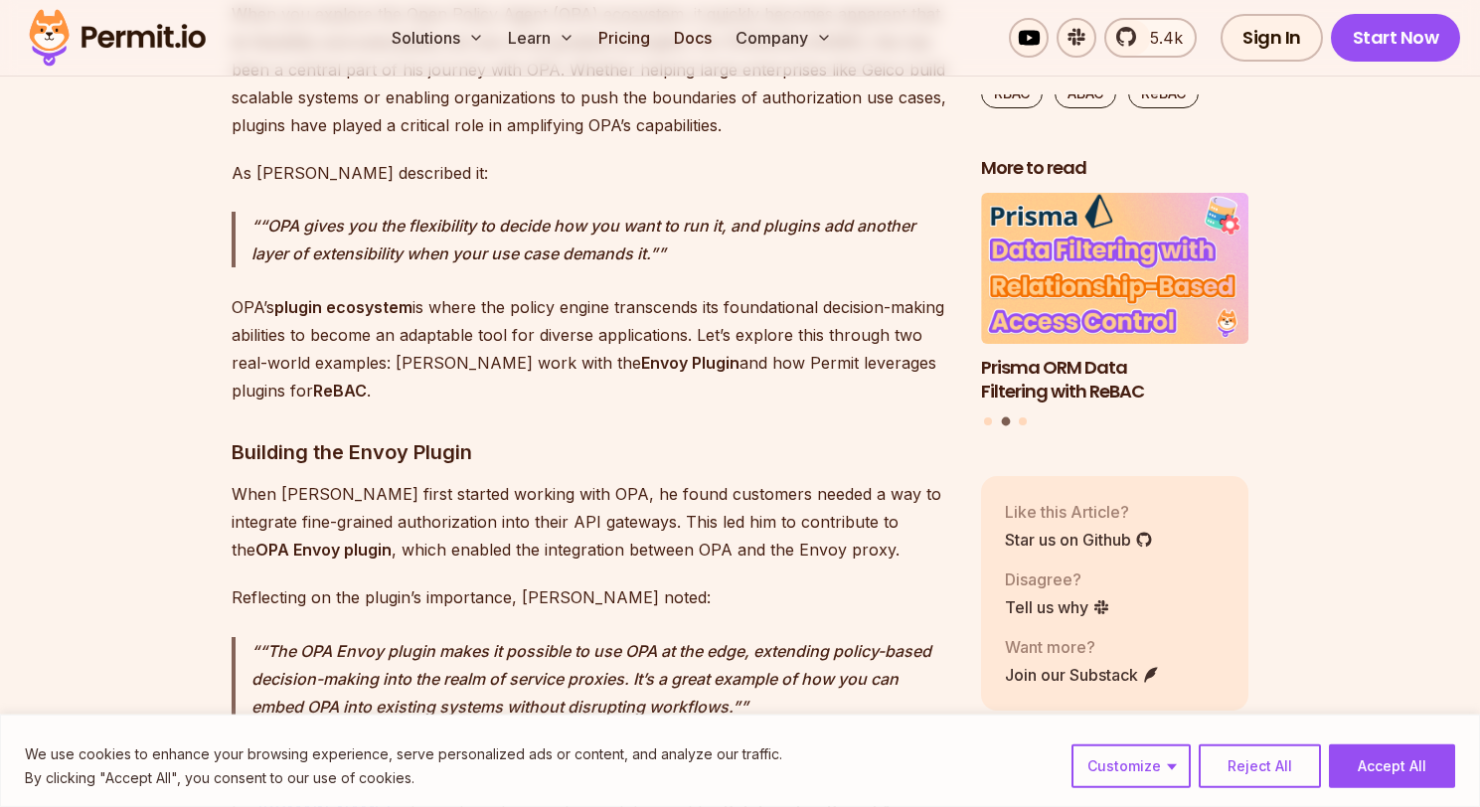
scroll to position [6791, 0]
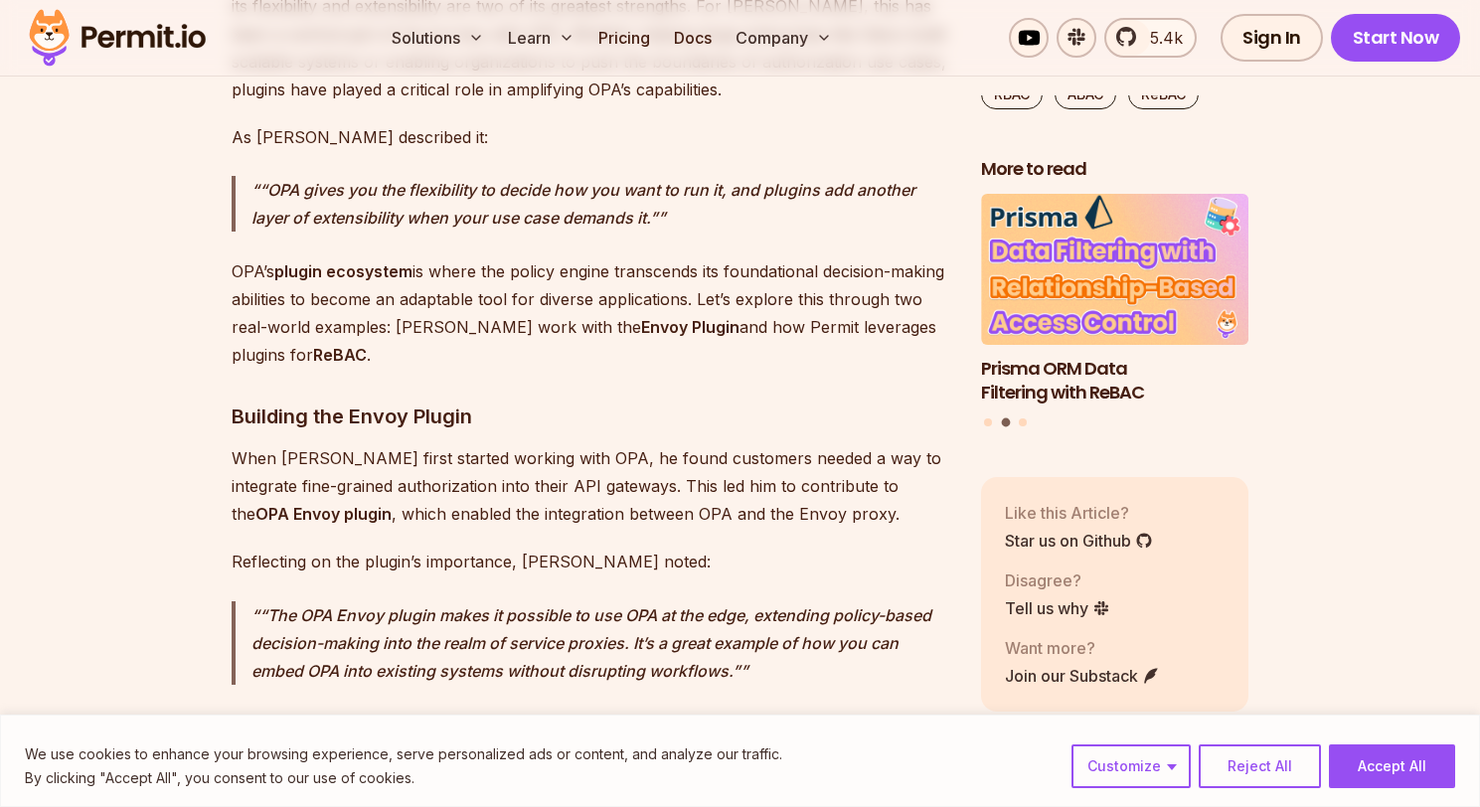
click at [340, 444] on p "When [PERSON_NAME] first started working with OPA, he found customers needed a …" at bounding box center [590, 485] width 717 height 83
click at [480, 444] on p "When [PERSON_NAME] first started working with OPA, he found customers needed a …" at bounding box center [590, 485] width 717 height 83
click at [482, 444] on p "When [PERSON_NAME] first started working with OPA, he found customers needed a …" at bounding box center [590, 485] width 717 height 83
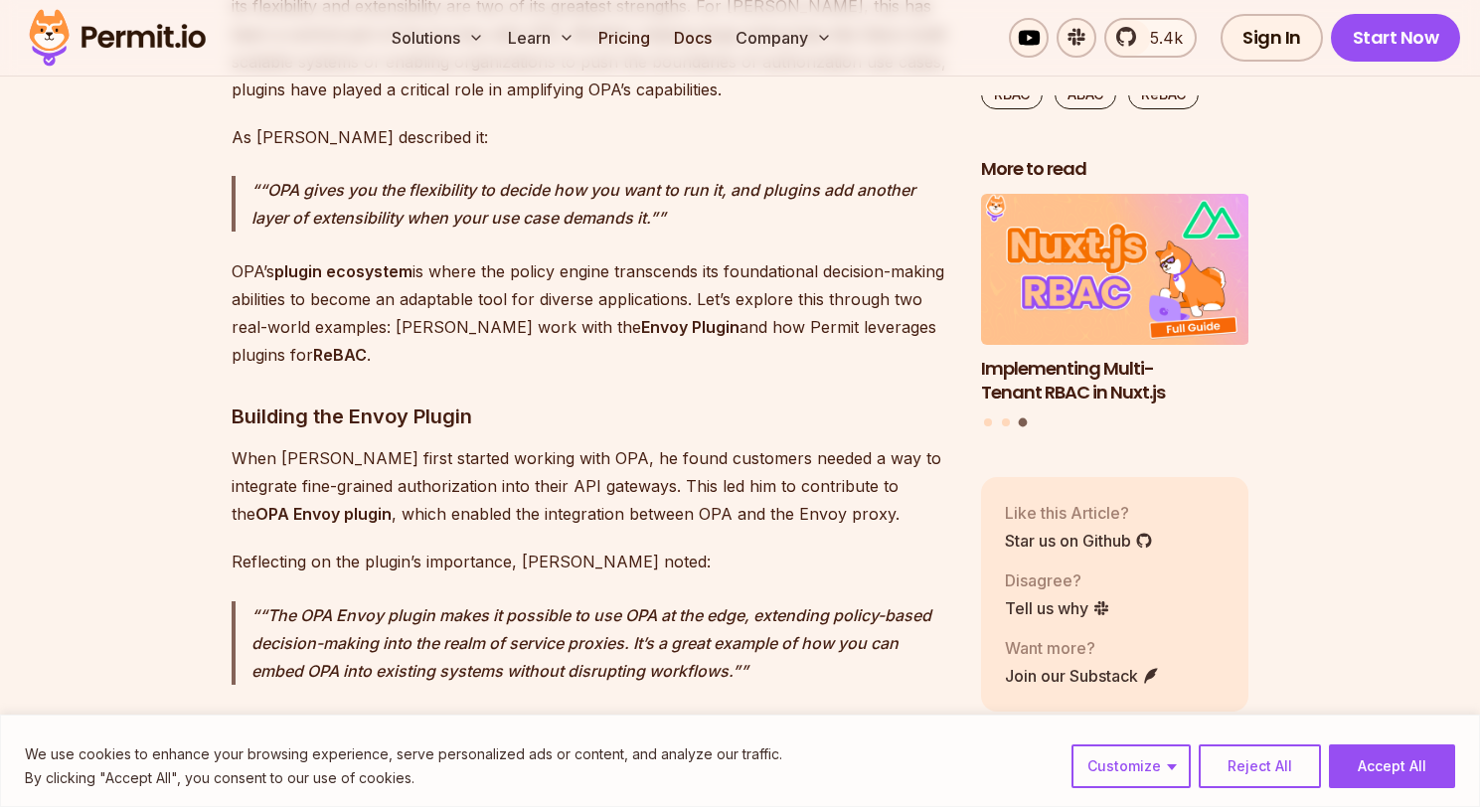
click at [618, 444] on p "When [PERSON_NAME] first started working with OPA, he found customers needed a …" at bounding box center [590, 485] width 717 height 83
click at [817, 444] on p "When [PERSON_NAME] first started working with OPA, he found customers needed a …" at bounding box center [590, 485] width 717 height 83
click at [313, 444] on p "When [PERSON_NAME] first started working with OPA, he found customers needed a …" at bounding box center [590, 485] width 717 height 83
click at [380, 444] on p "When [PERSON_NAME] first started working with OPA, he found customers needed a …" at bounding box center [590, 485] width 717 height 83
click at [536, 444] on p "When [PERSON_NAME] first started working with OPA, he found customers needed a …" at bounding box center [590, 485] width 717 height 83
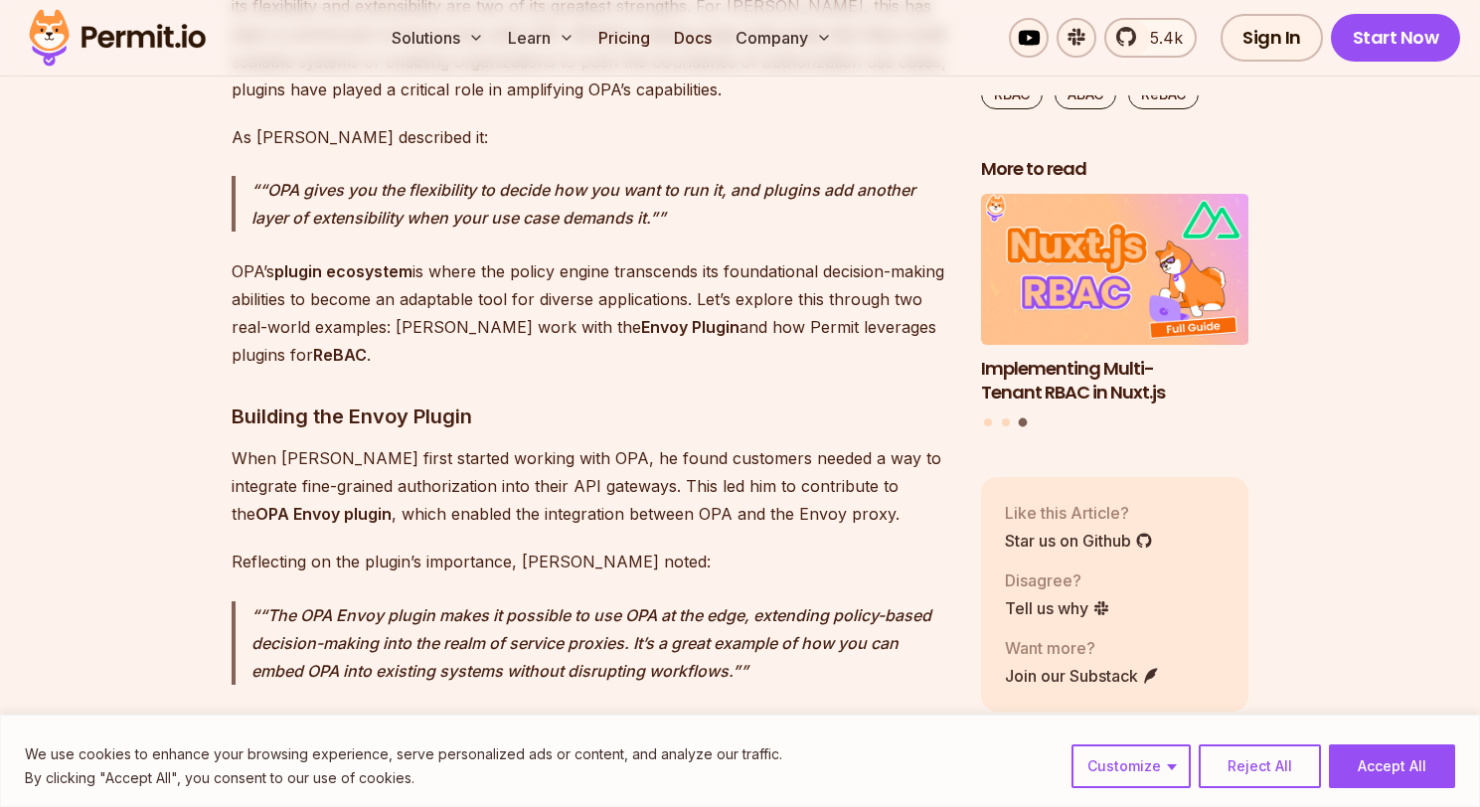
click at [410, 601] on p "“The OPA Envoy plugin makes it possible to use OPA at the edge, extending polic…" at bounding box center [600, 642] width 698 height 83
click at [409, 601] on p "“The OPA Envoy plugin makes it possible to use OPA at the edge, extending polic…" at bounding box center [600, 642] width 698 height 83
click at [506, 601] on p "“The OPA Envoy plugin makes it possible to use OPA at the edge, extending polic…" at bounding box center [600, 642] width 698 height 83
click at [671, 601] on p "“The OPA Envoy plugin makes it possible to use OPA at the edge, extending polic…" at bounding box center [600, 642] width 698 height 83
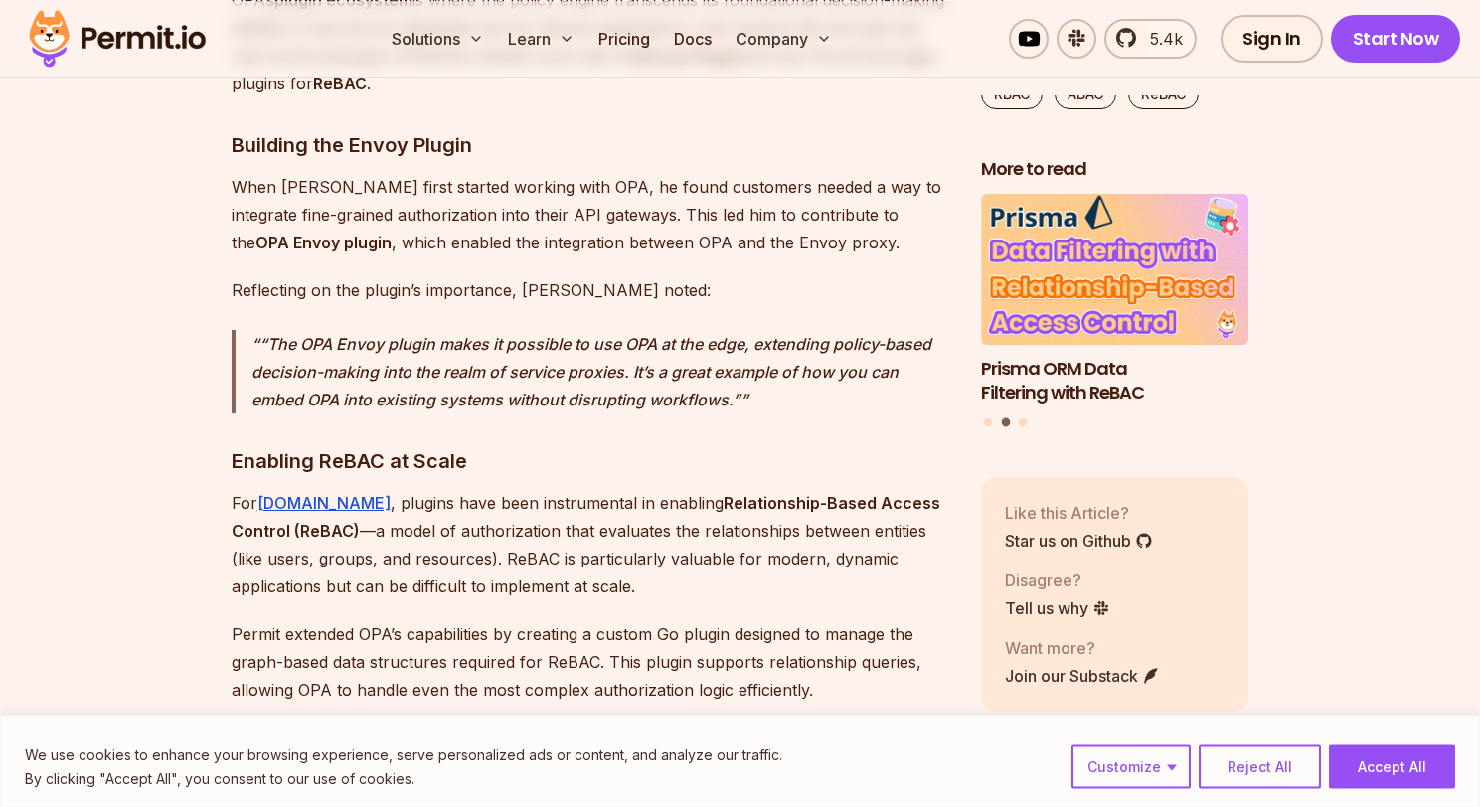
scroll to position [7095, 0]
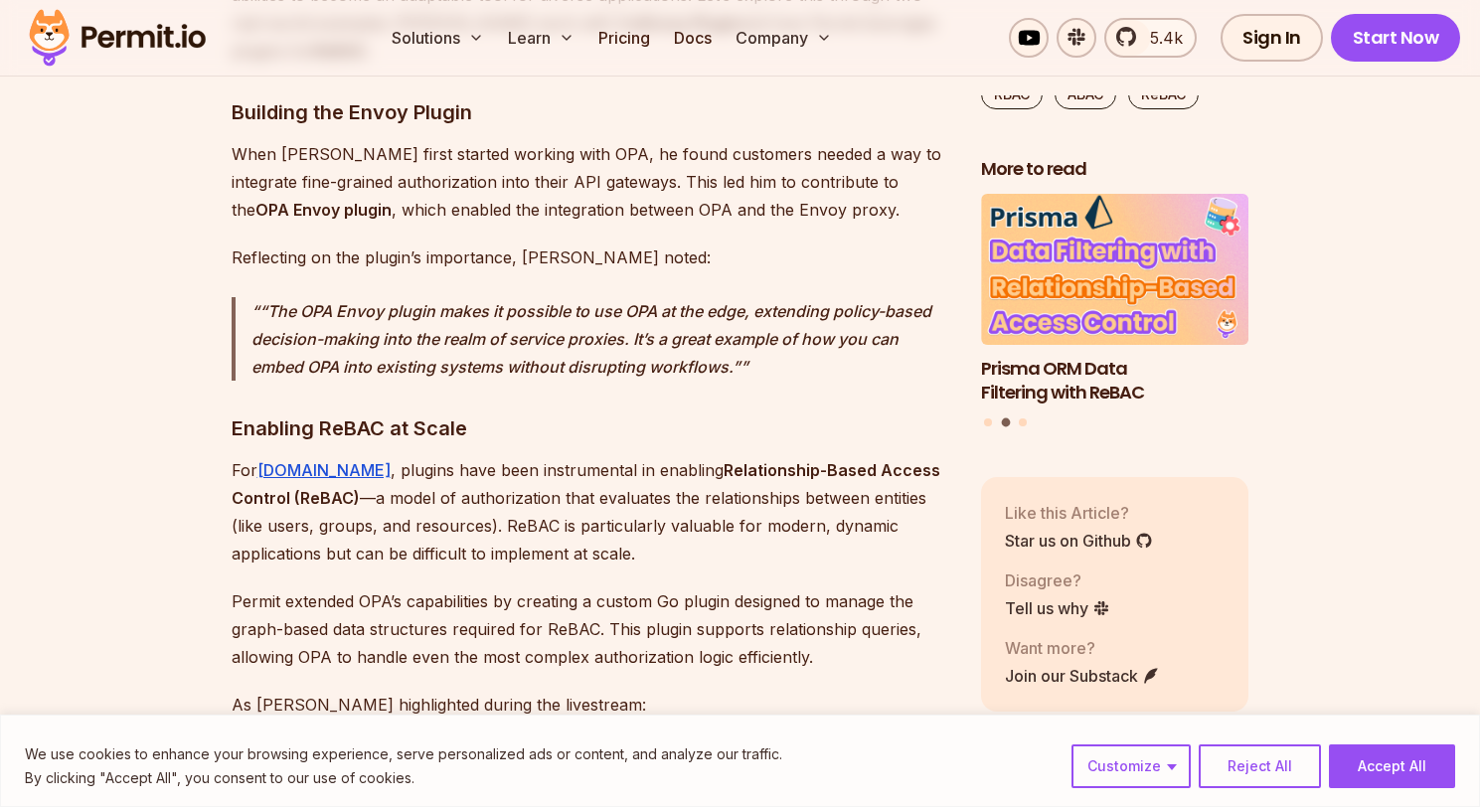
click at [384, 456] on p "For [DOMAIN_NAME] , plugins have been instrumental in enabling Relationship-Bas…" at bounding box center [590, 511] width 717 height 111
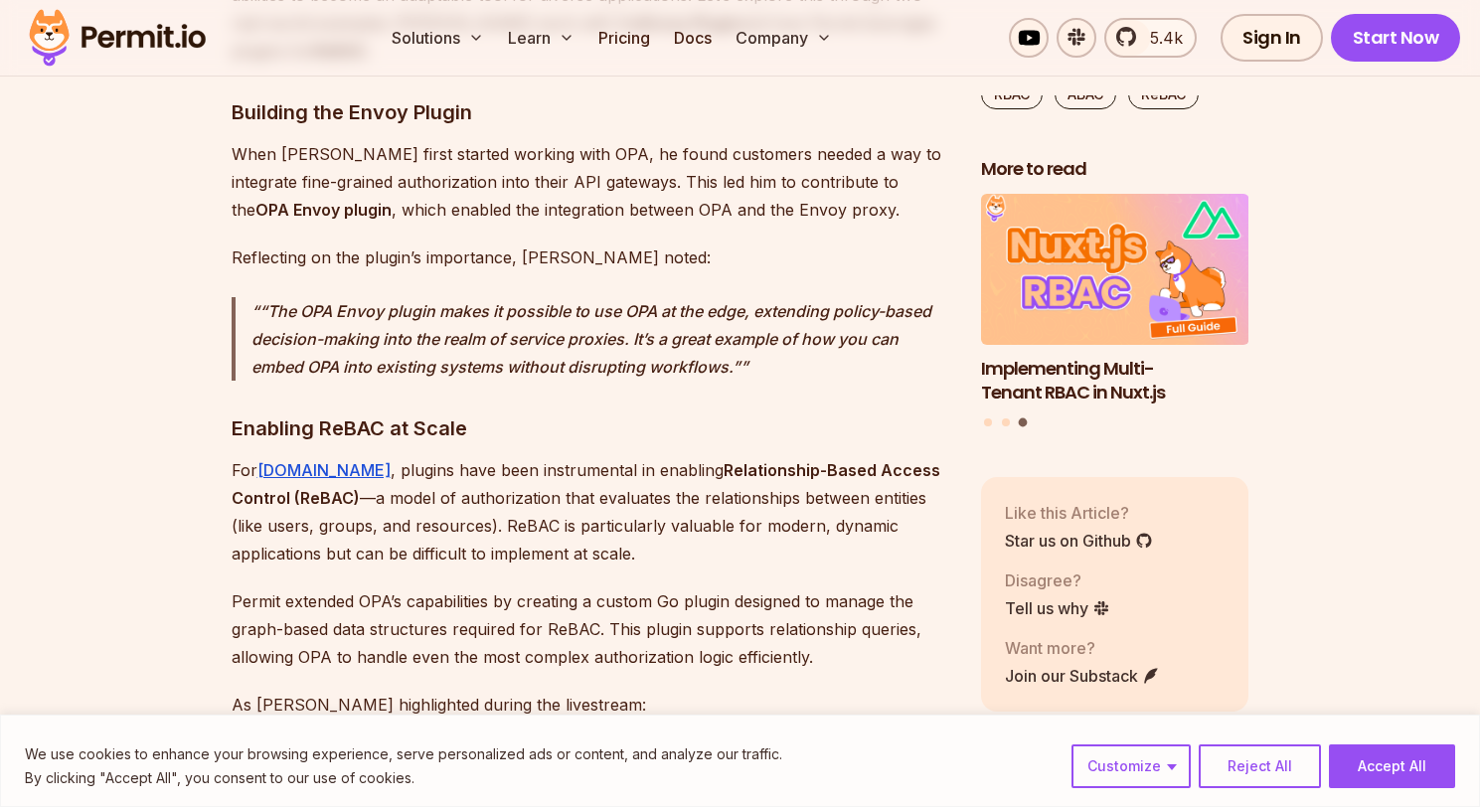
click at [401, 456] on p "For [DOMAIN_NAME] , plugins have been instrumental in enabling Relationship-Bas…" at bounding box center [590, 511] width 717 height 111
click at [415, 456] on p "For [DOMAIN_NAME] , plugins have been instrumental in enabling Relationship-Bas…" at bounding box center [590, 511] width 717 height 111
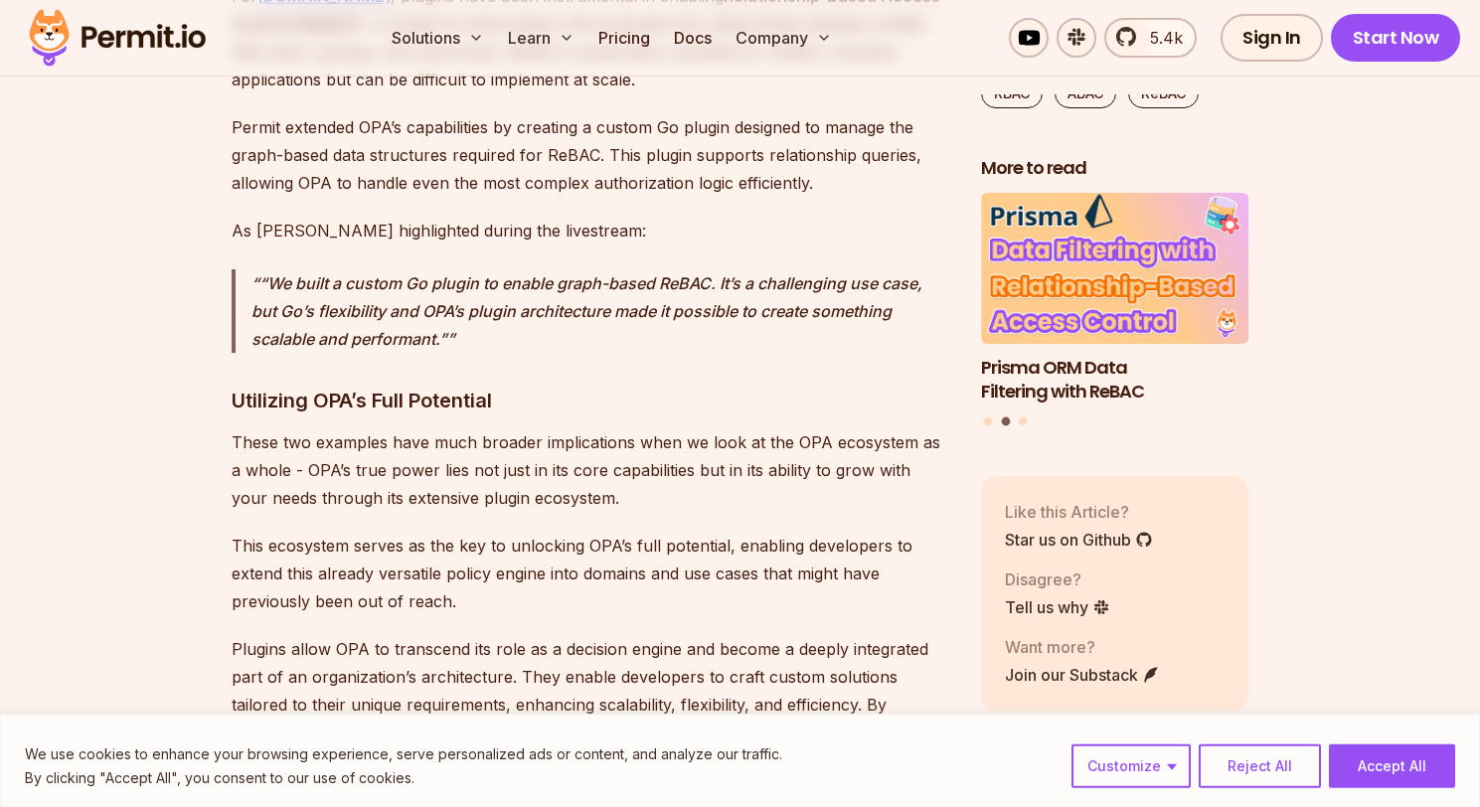
scroll to position [7602, 0]
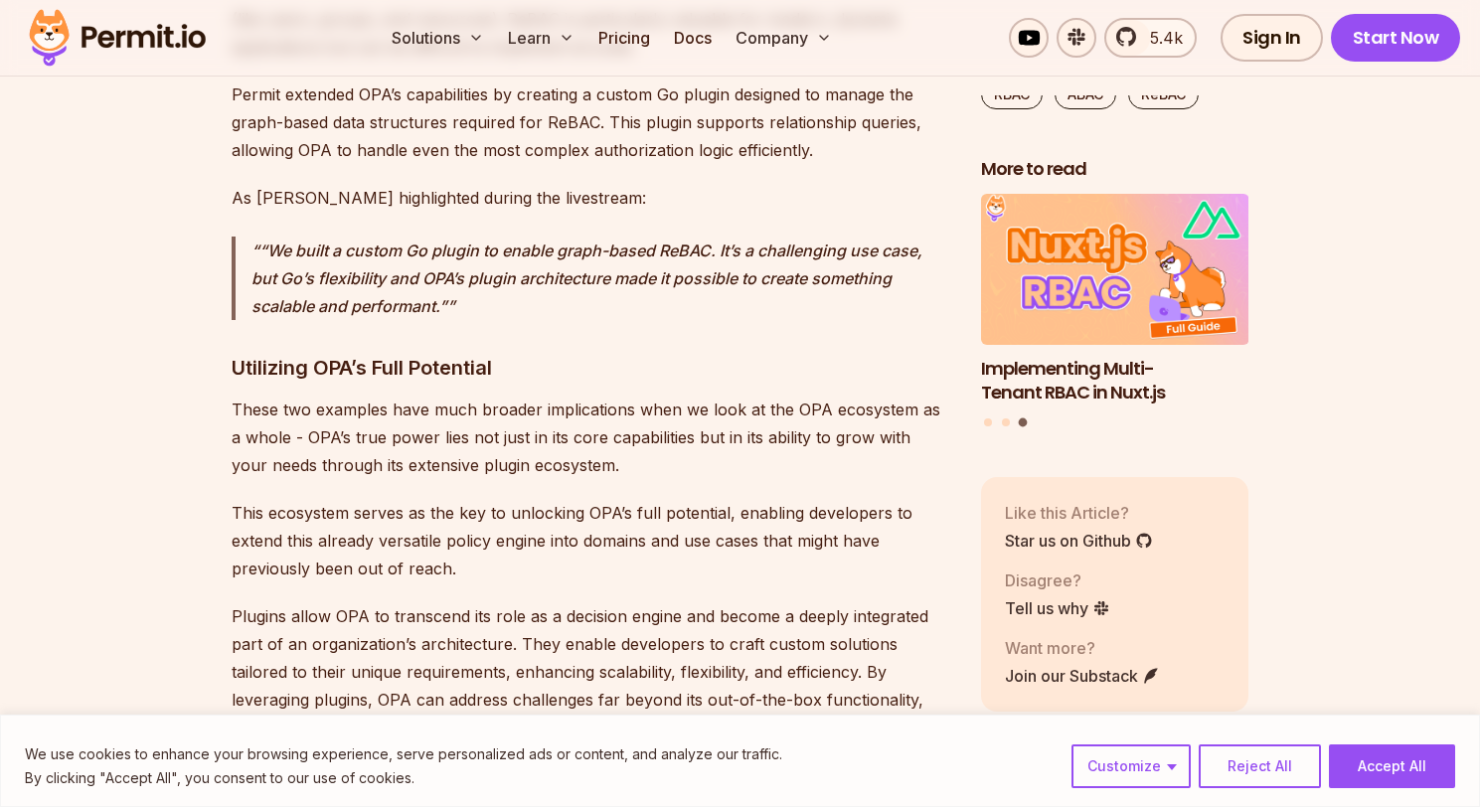
click at [417, 396] on p "These two examples have much broader implications when we look at the OPA ecosy…" at bounding box center [590, 437] width 717 height 83
click at [510, 396] on p "These two examples have much broader implications when we look at the OPA ecosy…" at bounding box center [590, 437] width 717 height 83
click at [641, 396] on p "These two examples have much broader implications when we look at the OPA ecosy…" at bounding box center [590, 437] width 717 height 83
click at [699, 396] on p "These two examples have much broader implications when we look at the OPA ecosy…" at bounding box center [590, 437] width 717 height 83
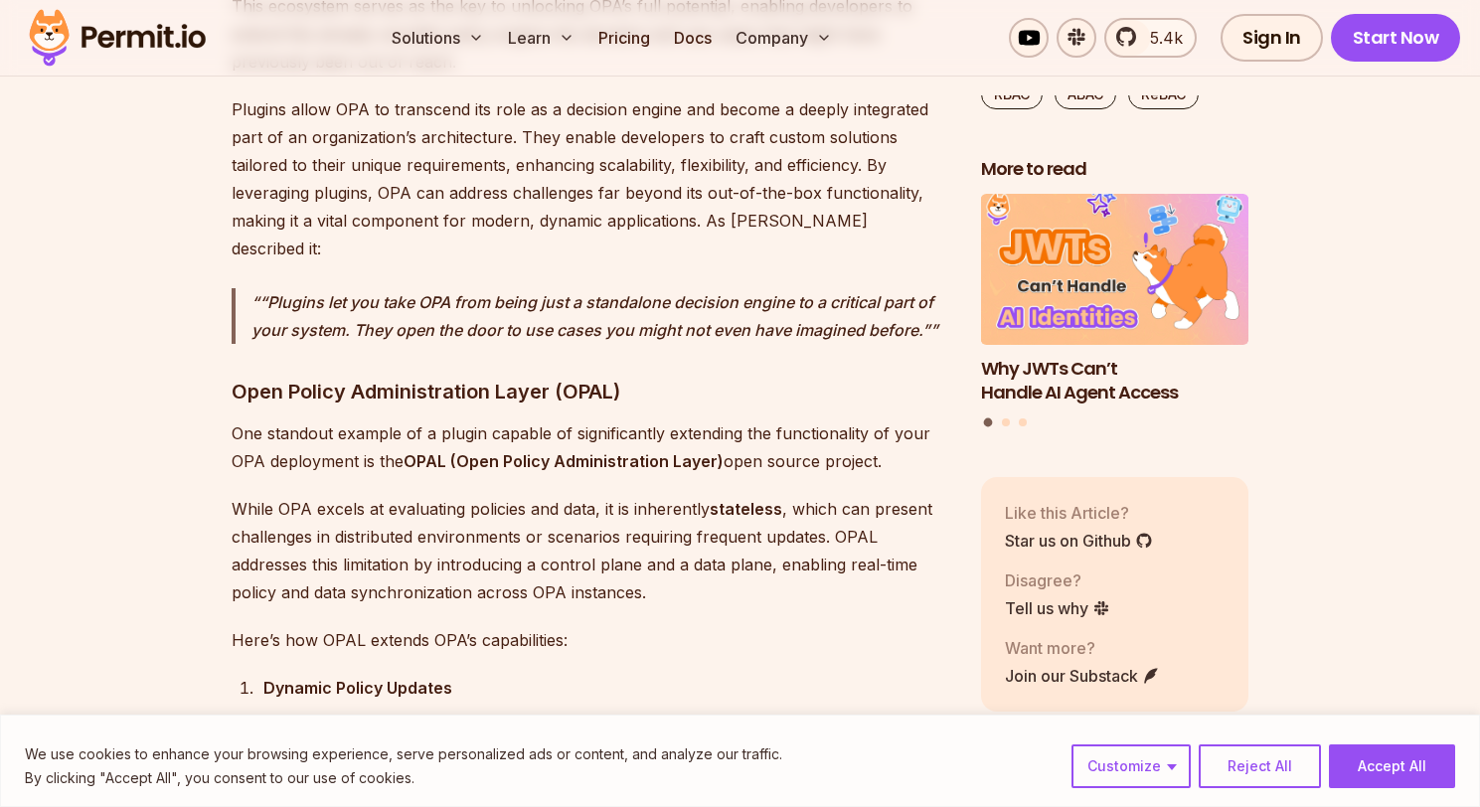
scroll to position [8210, 0]
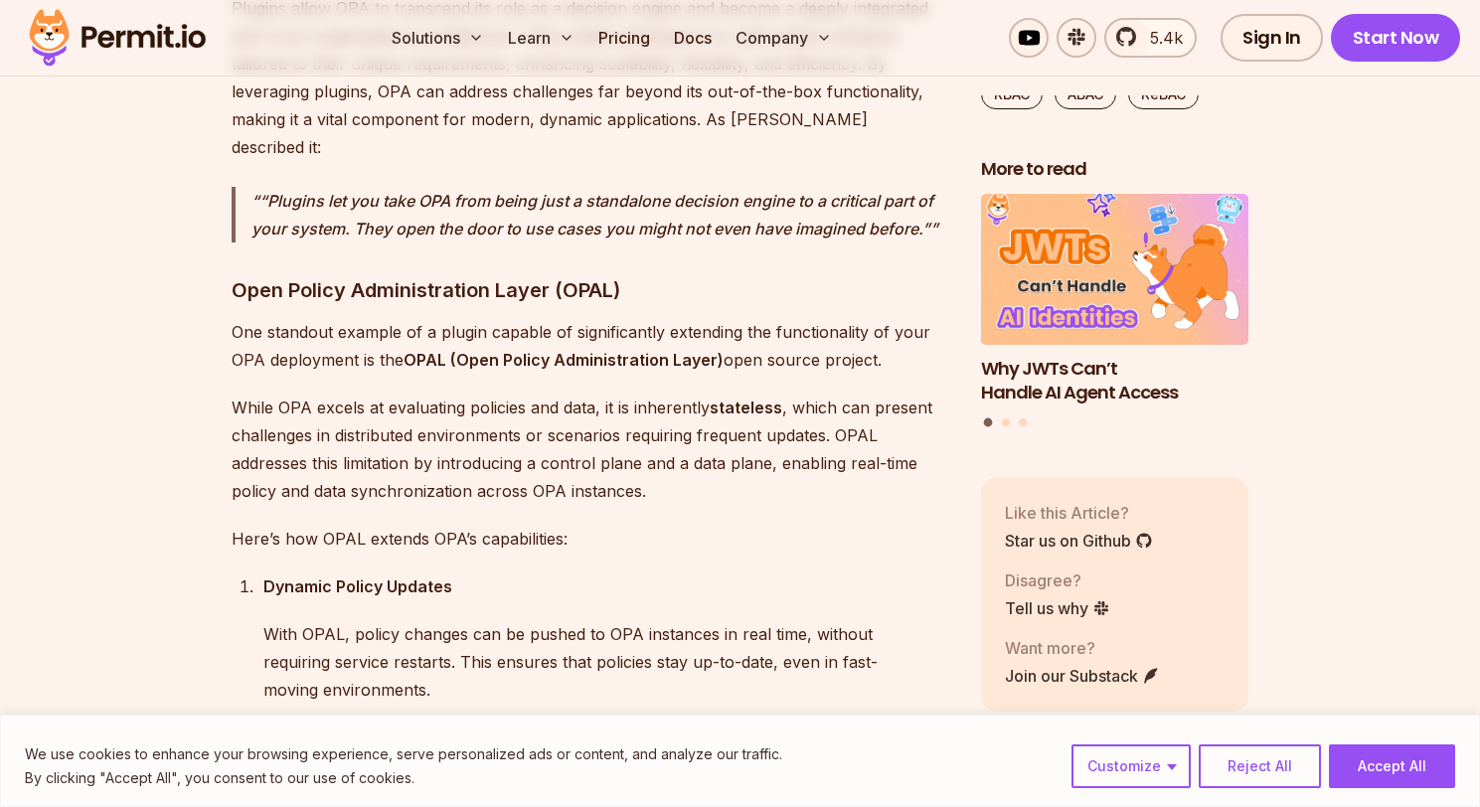
click at [305, 318] on p "One standout example of a plugin capable of significantly extending the functio…" at bounding box center [590, 346] width 717 height 56
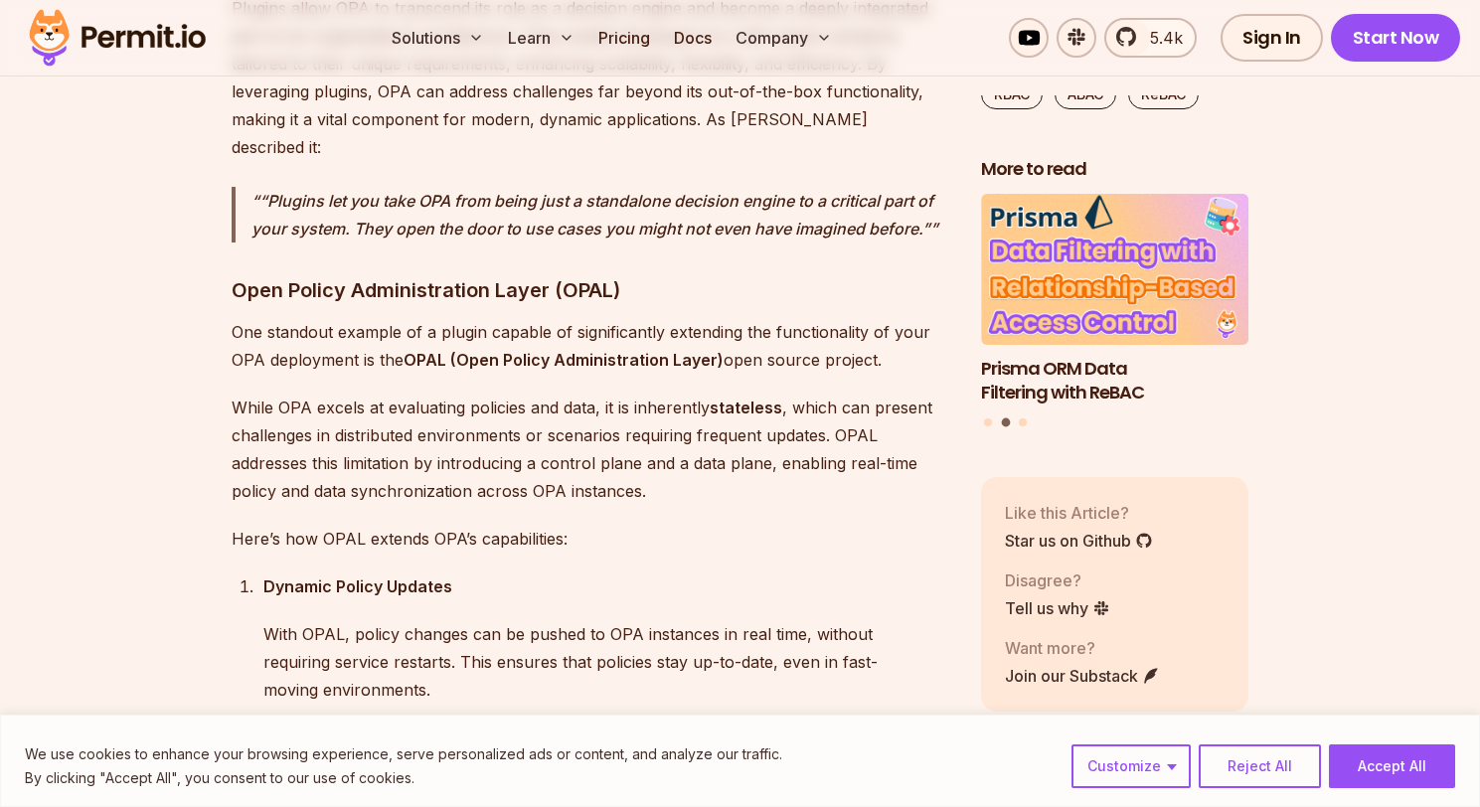
click at [277, 394] on p "While OPA excels at evaluating policies and data, it is inherently stateless , …" at bounding box center [590, 449] width 717 height 111
click at [423, 394] on p "While OPA excels at evaluating policies and data, it is inherently stateless , …" at bounding box center [590, 449] width 717 height 111
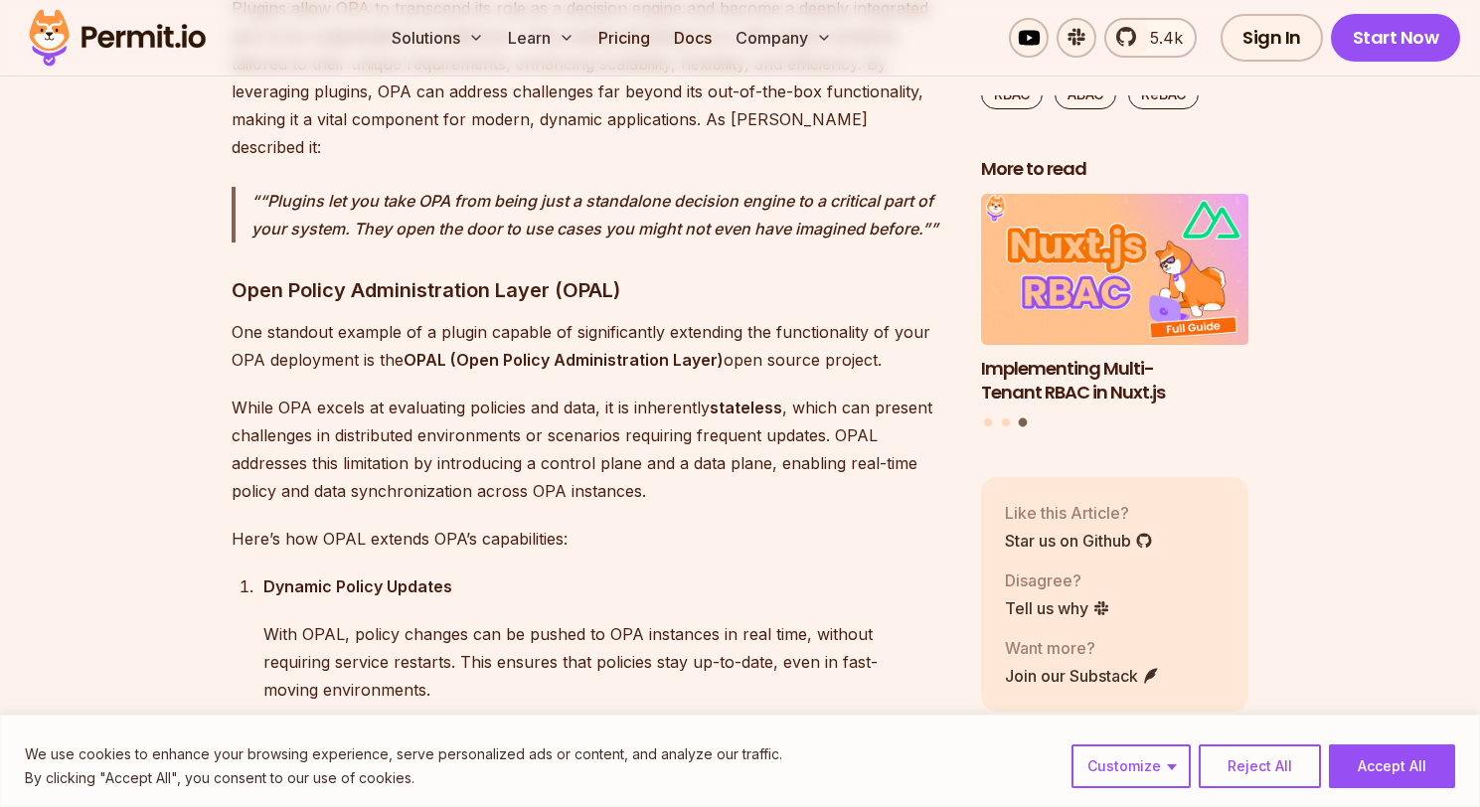
click at [652, 394] on p "While OPA excels at evaluating policies and data, it is inherently stateless , …" at bounding box center [590, 449] width 717 height 111
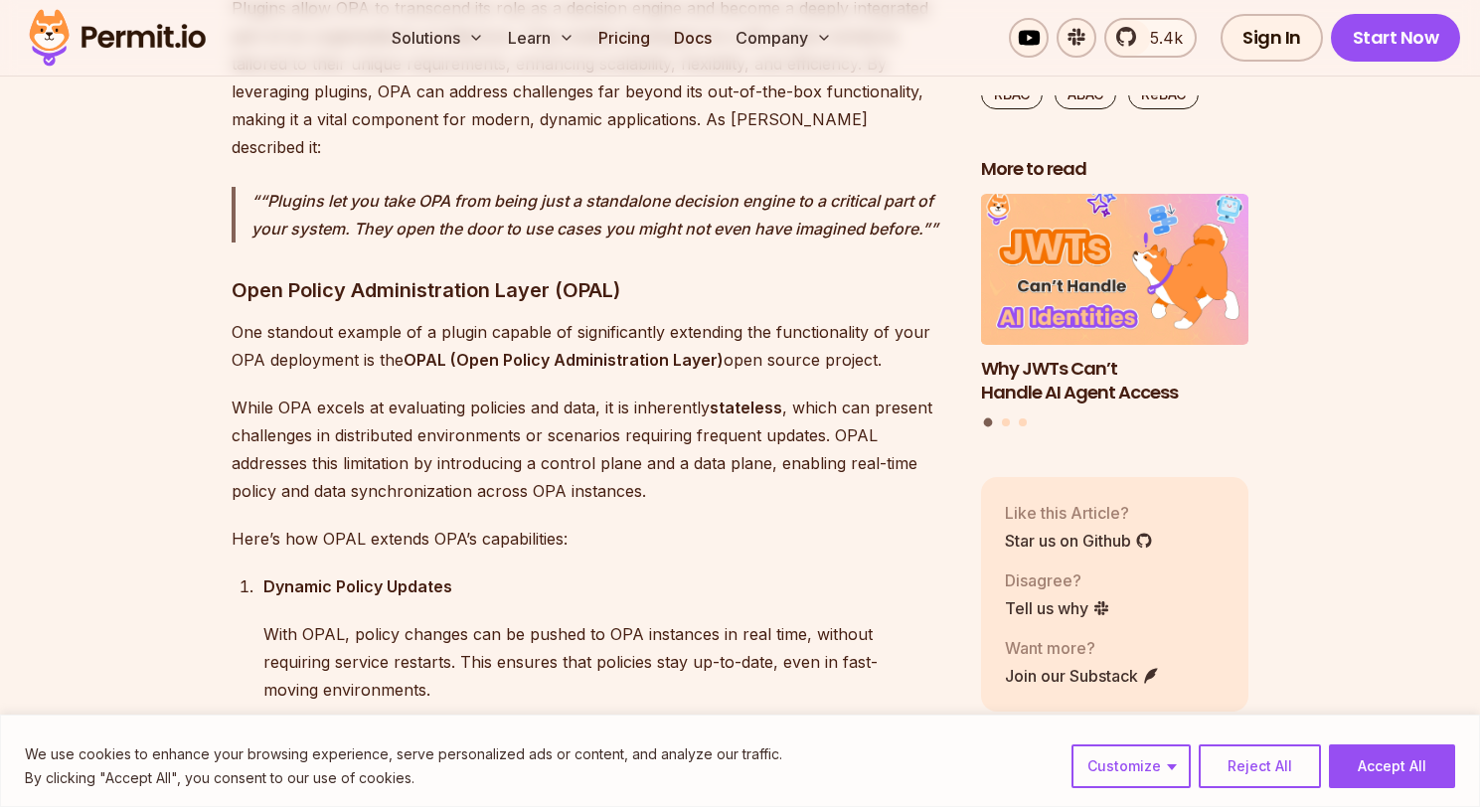
click at [354, 394] on p "While OPA excels at evaluating policies and data, it is inherently stateless , …" at bounding box center [590, 449] width 717 height 111
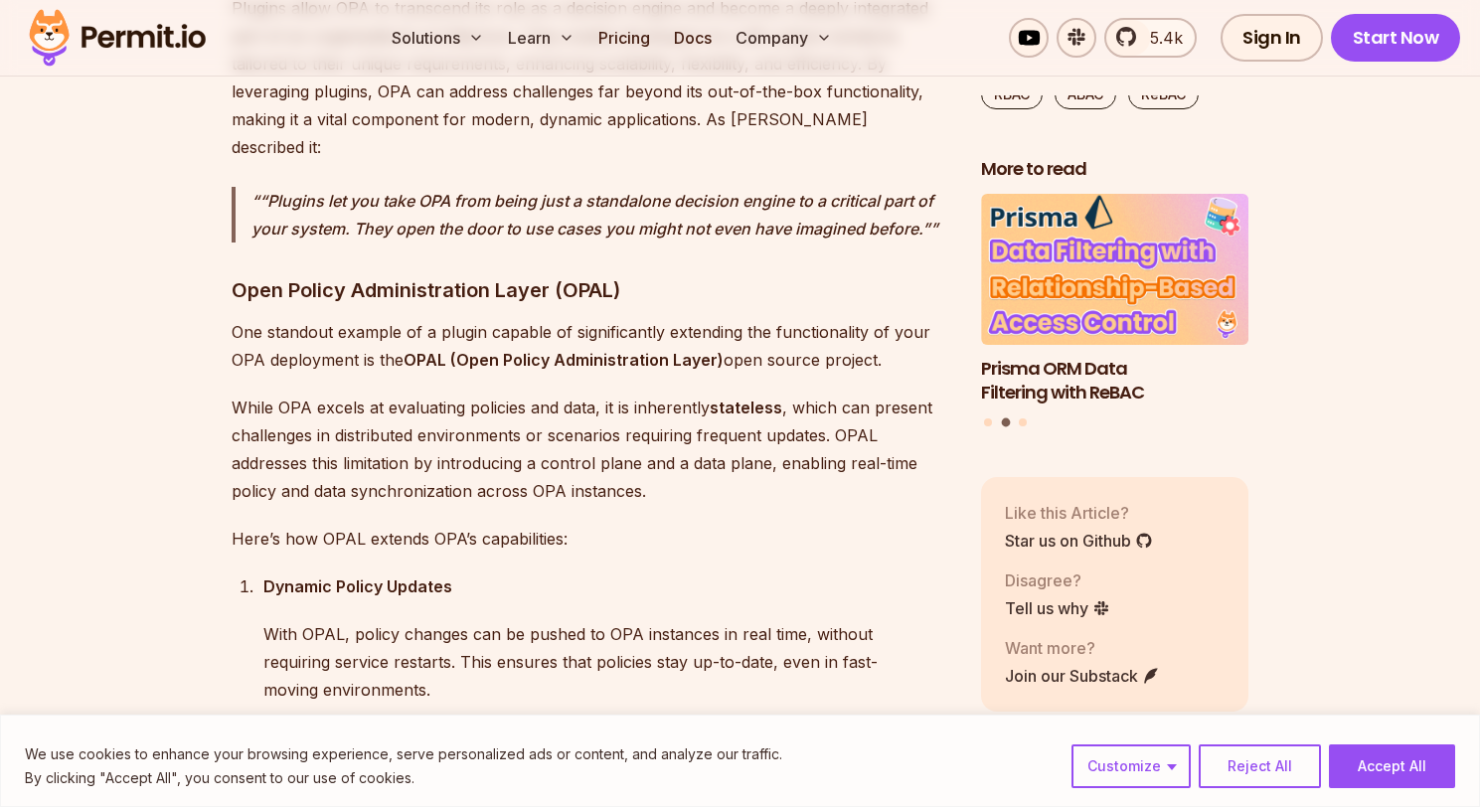
click at [499, 394] on p "While OPA excels at evaluating policies and data, it is inherently stateless , …" at bounding box center [590, 449] width 717 height 111
click at [674, 394] on p "While OPA excels at evaluating policies and data, it is inherently stateless , …" at bounding box center [590, 449] width 717 height 111
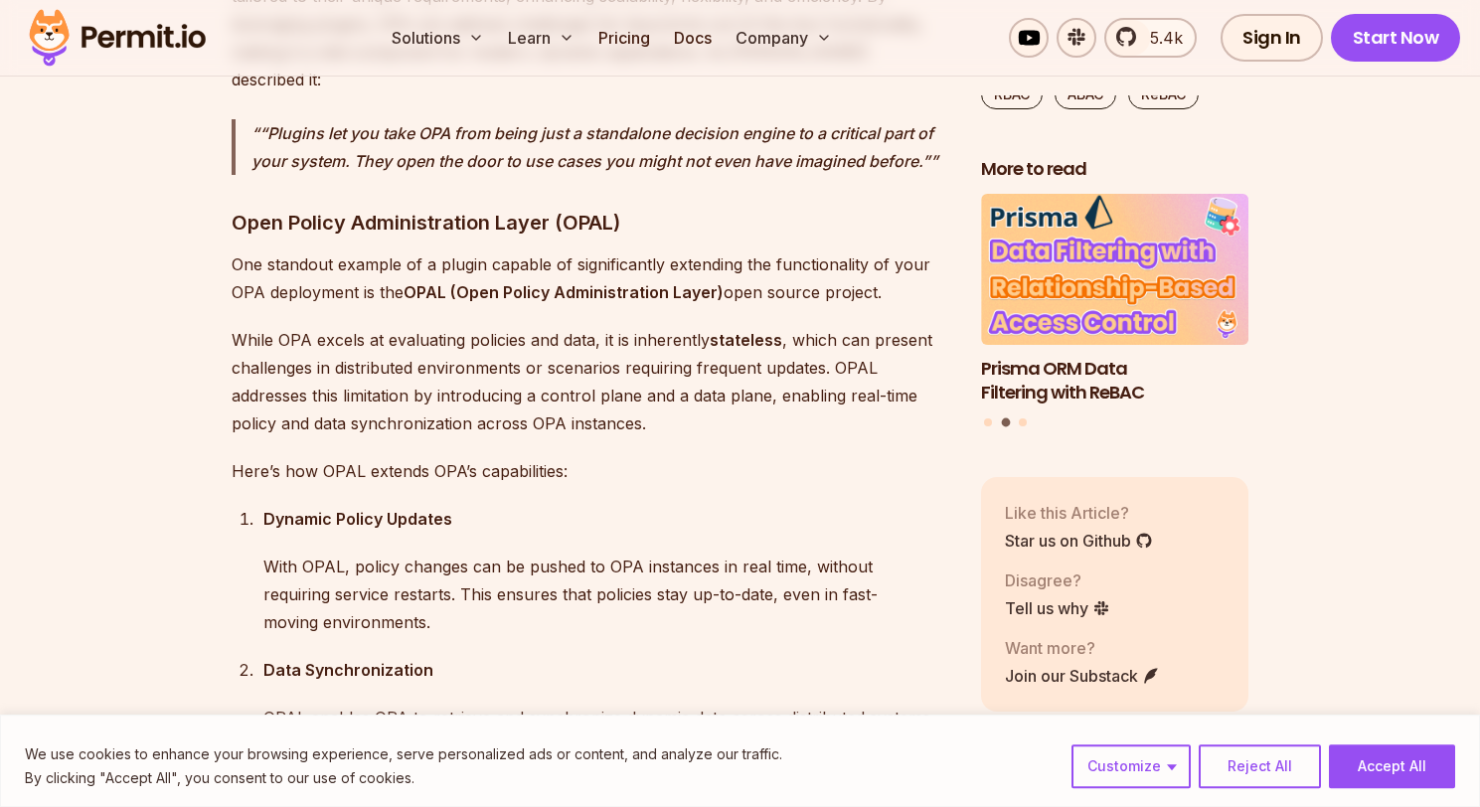
scroll to position [8312, 0]
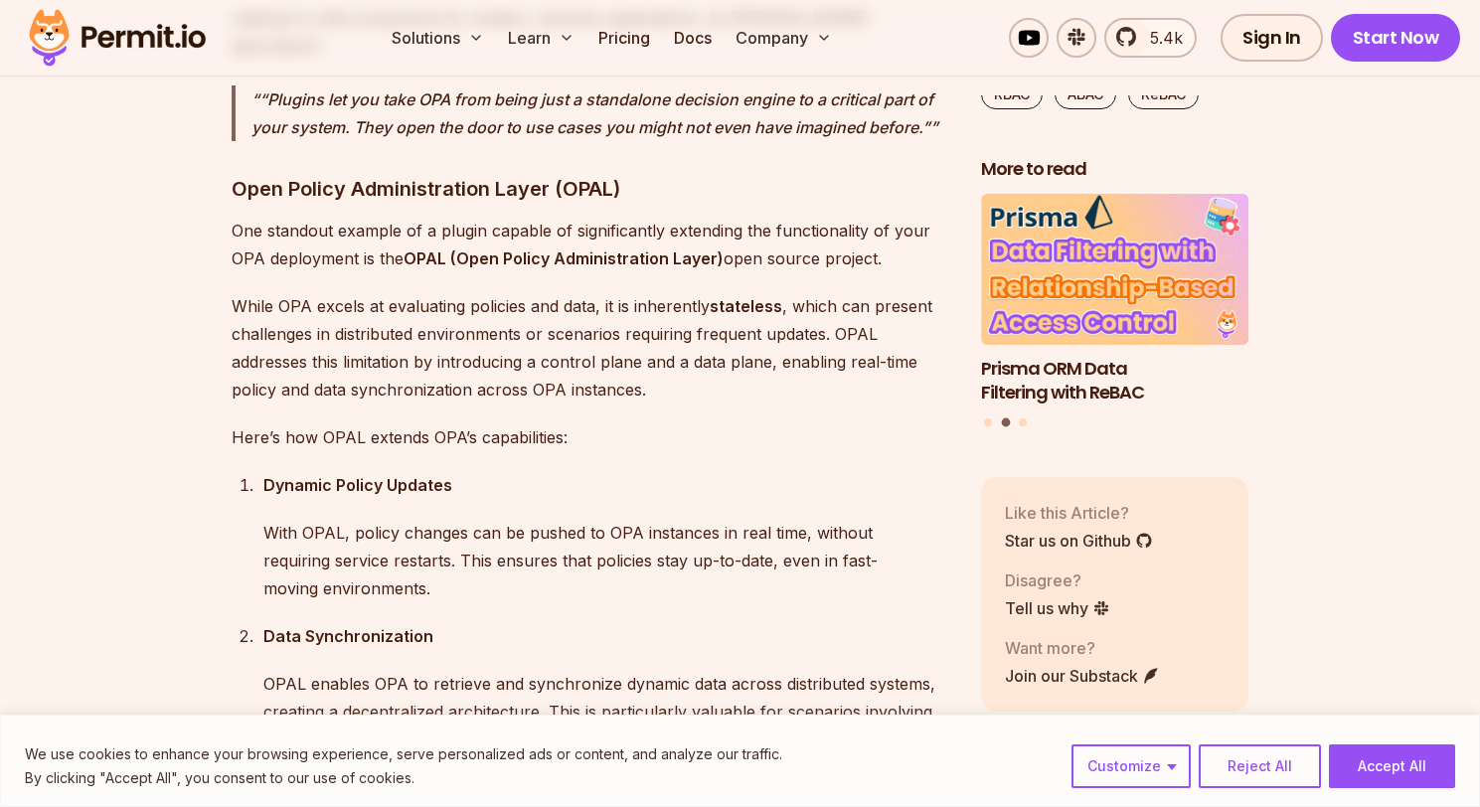
click at [379, 423] on p "Here’s how OPAL extends OPA’s capabilities:" at bounding box center [590, 437] width 717 height 28
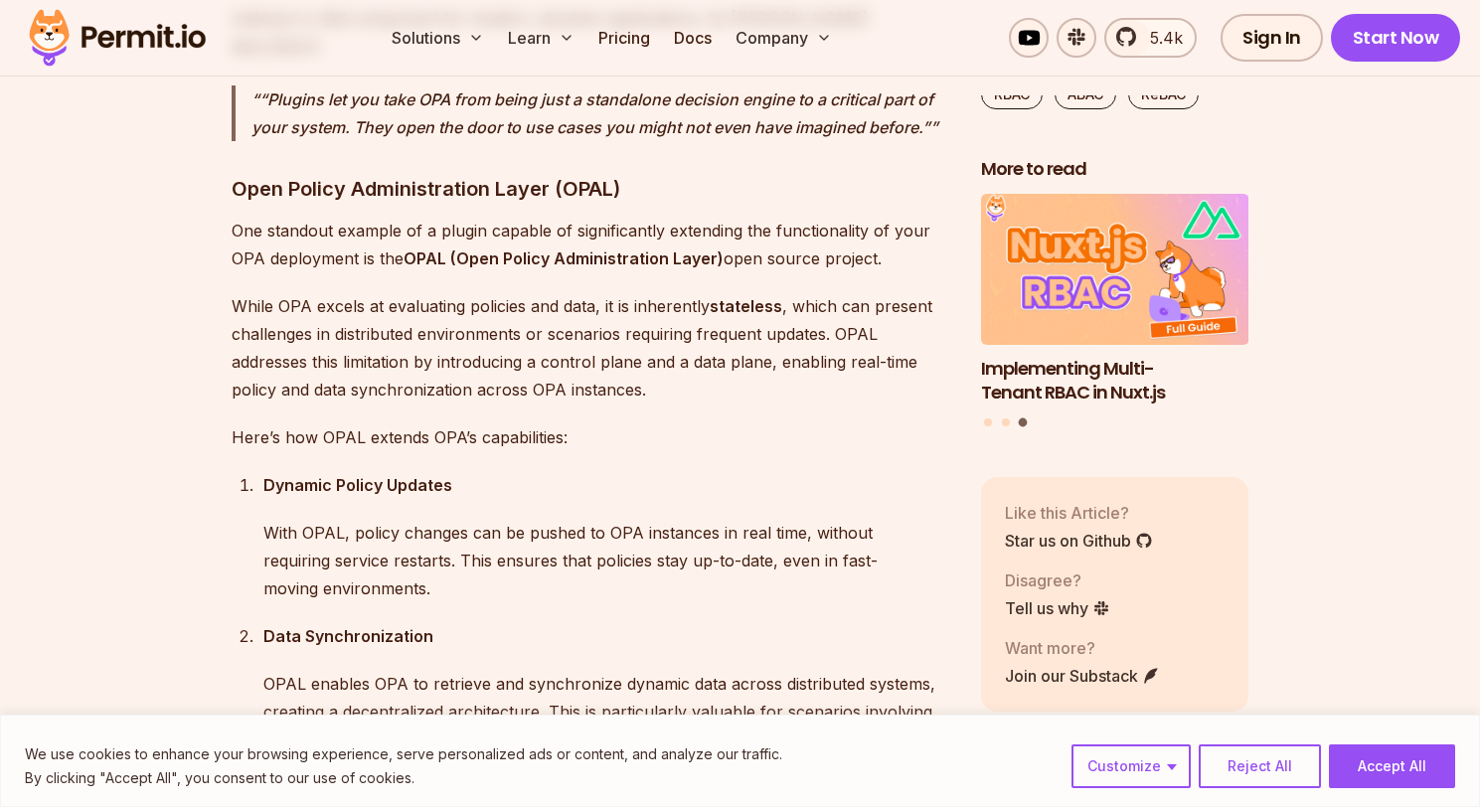
click at [348, 475] on strong "Dynamic Policy Updates" at bounding box center [357, 485] width 189 height 20
click at [296, 519] on p "With OPAL, policy changes can be pushed to OPA instances in real time, without …" at bounding box center [606, 560] width 686 height 83
click at [323, 519] on p "With OPAL, policy changes can be pushed to OPA instances in real time, without …" at bounding box center [606, 560] width 686 height 83
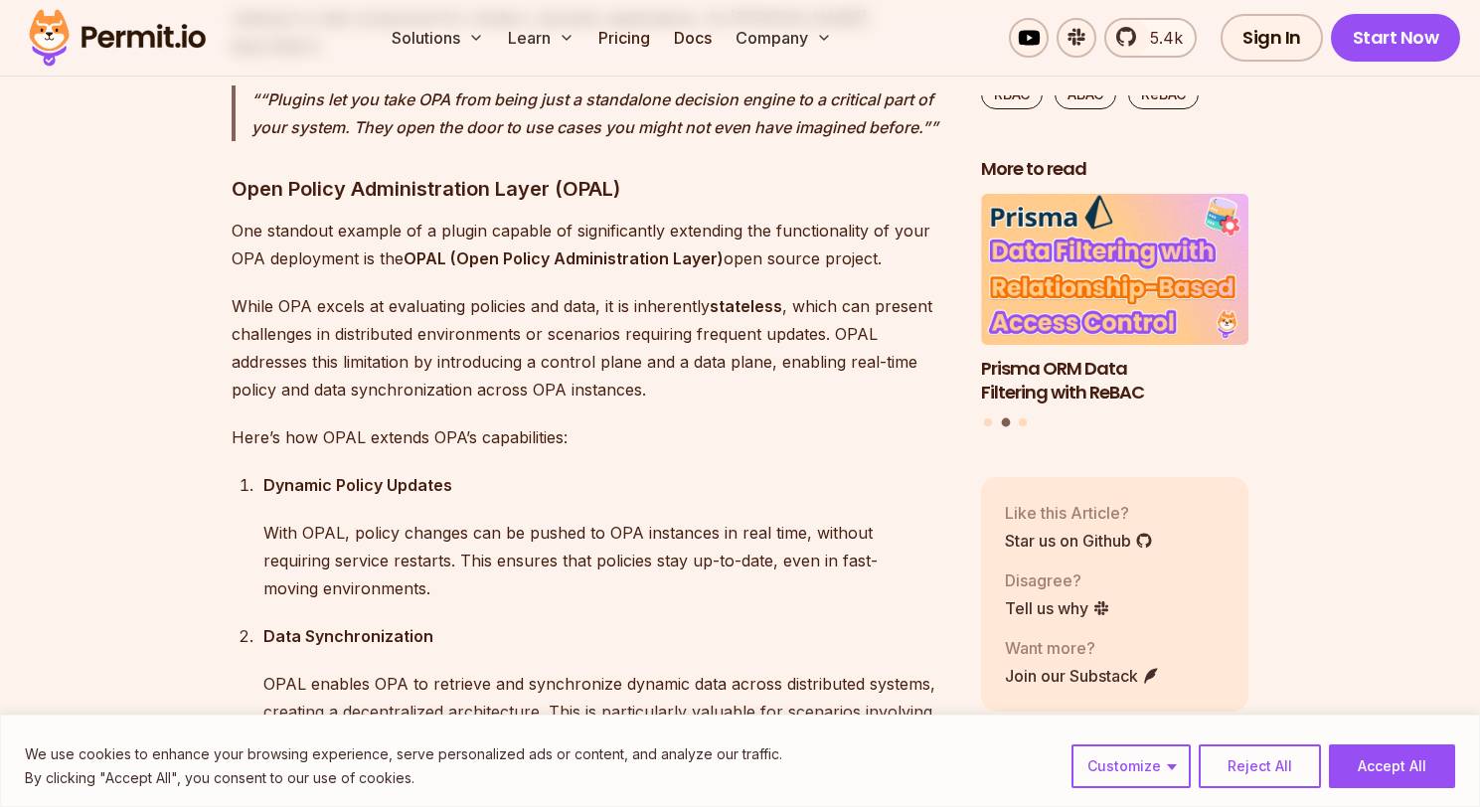
click at [550, 519] on p "With OPAL, policy changes can be pushed to OPA instances in real time, without …" at bounding box center [606, 560] width 686 height 83
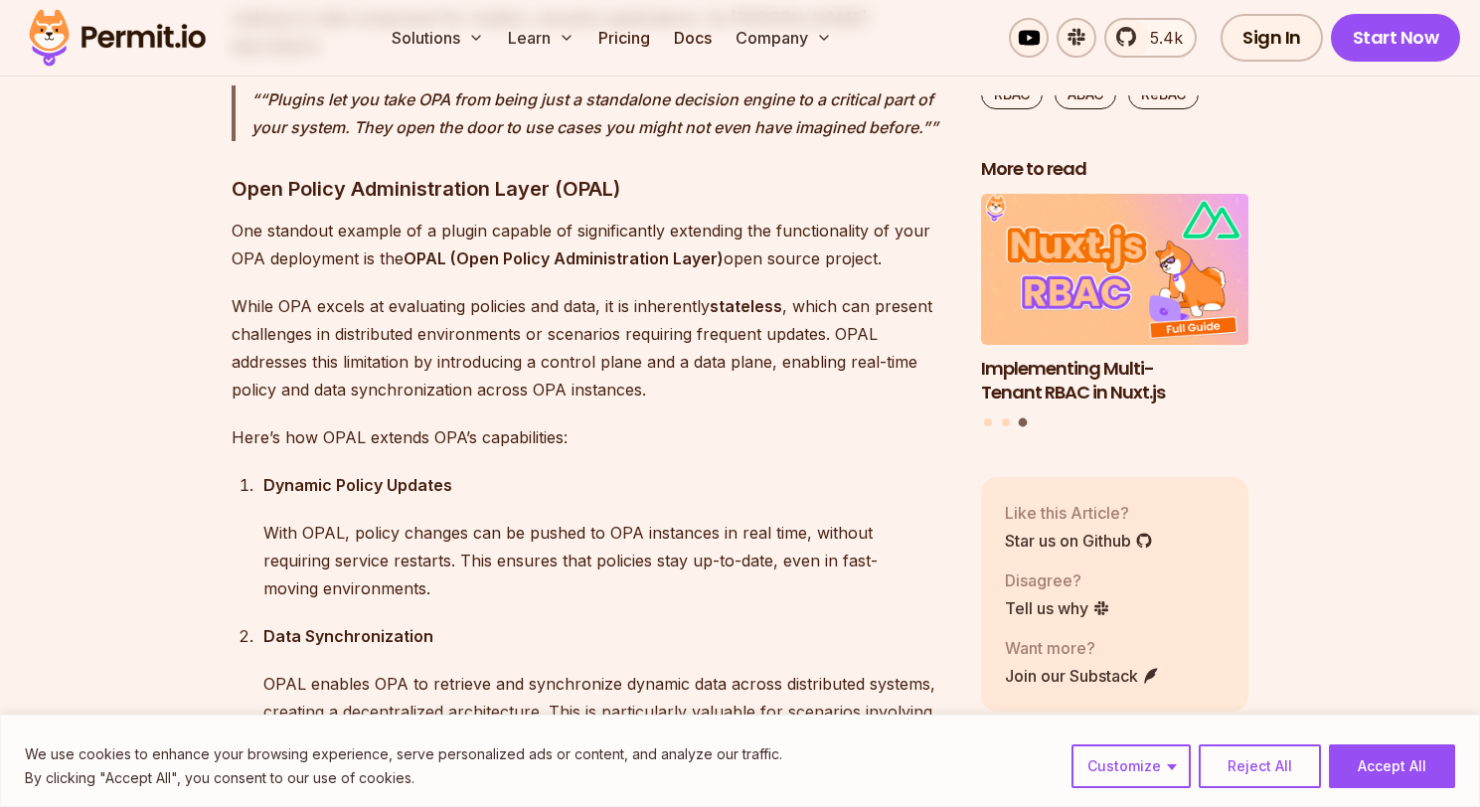
click at [300, 519] on p "With OPAL, policy changes can be pushed to OPA instances in real time, without …" at bounding box center [606, 560] width 686 height 83
click at [432, 519] on p "With OPAL, policy changes can be pushed to OPA instances in real time, without …" at bounding box center [606, 560] width 686 height 83
click at [583, 519] on p "With OPAL, policy changes can be pushed to OPA instances in real time, without …" at bounding box center [606, 560] width 686 height 83
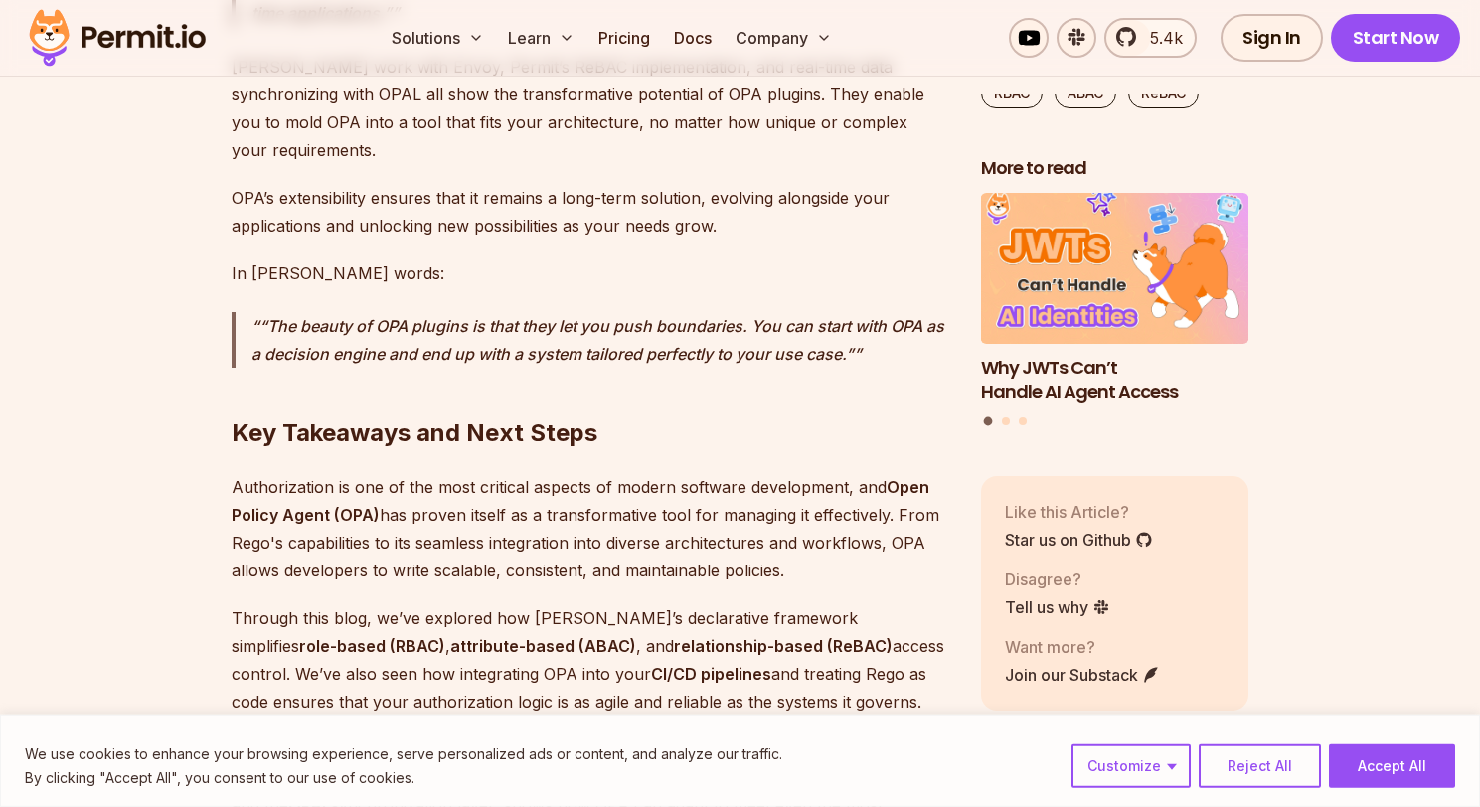
scroll to position [9325, 0]
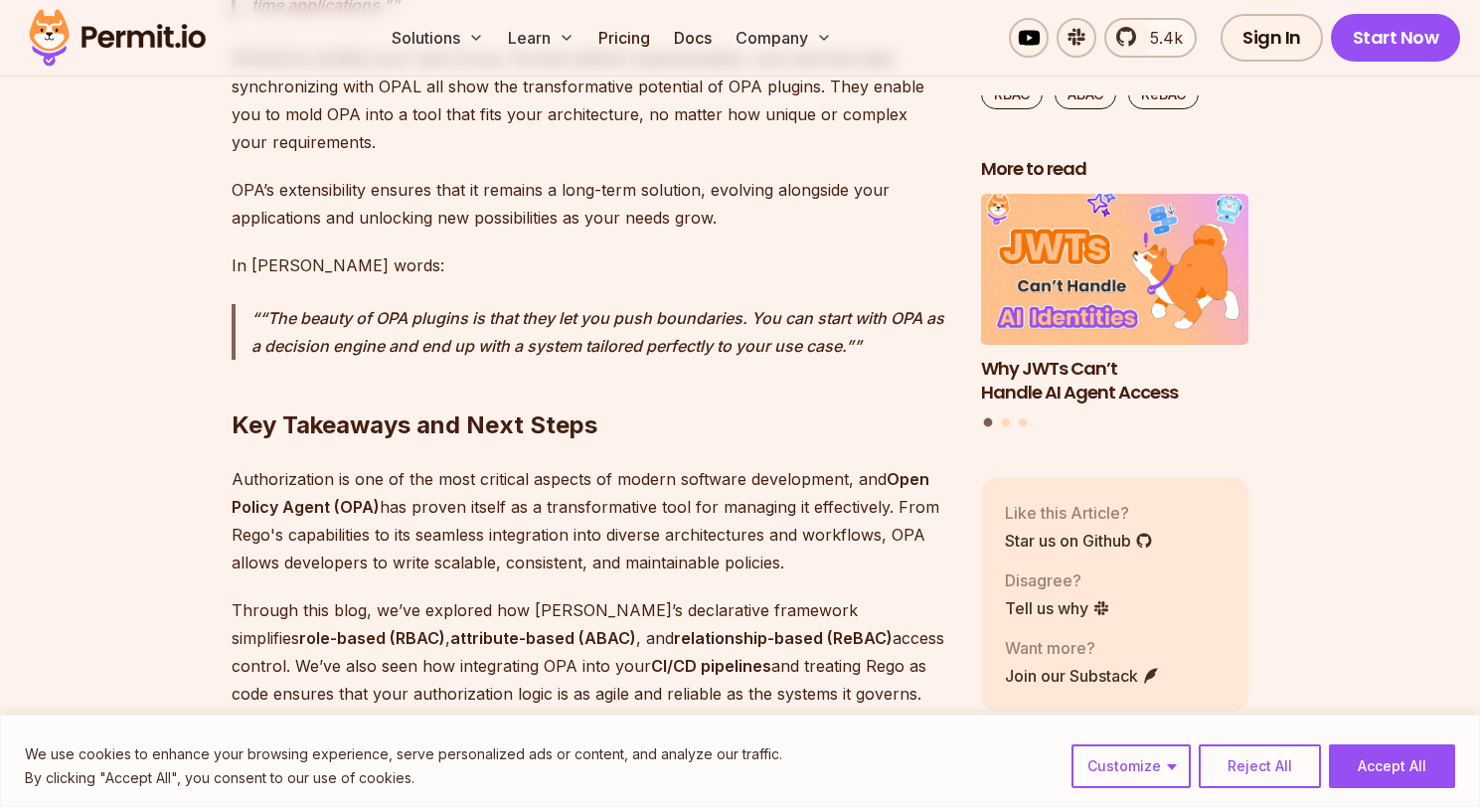
click at [271, 465] on p "Authorization is one of the most critical aspects of modern software developmen…" at bounding box center [590, 520] width 717 height 111
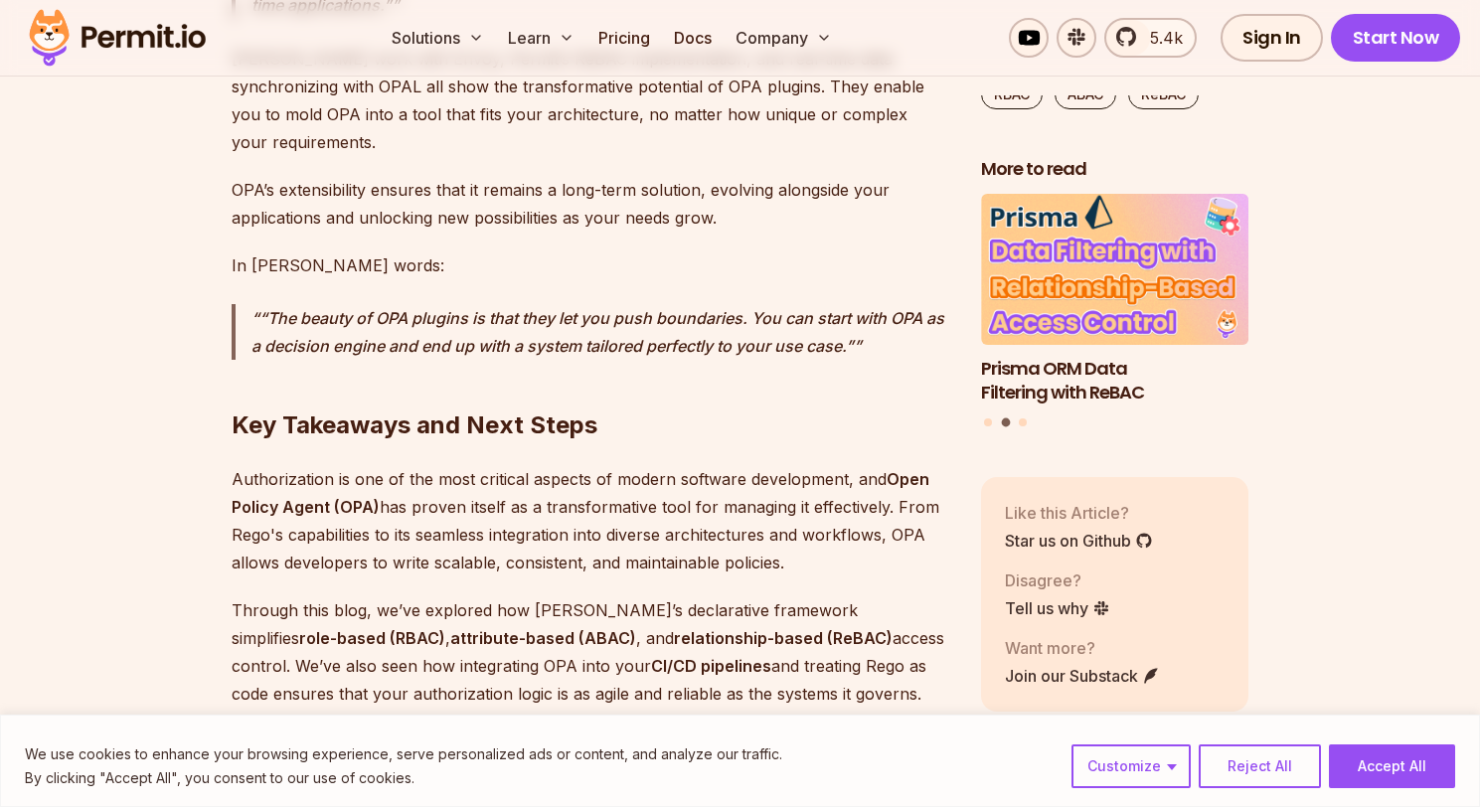
click at [508, 465] on p "Authorization is one of the most critical aspects of modern software developmen…" at bounding box center [590, 520] width 717 height 111
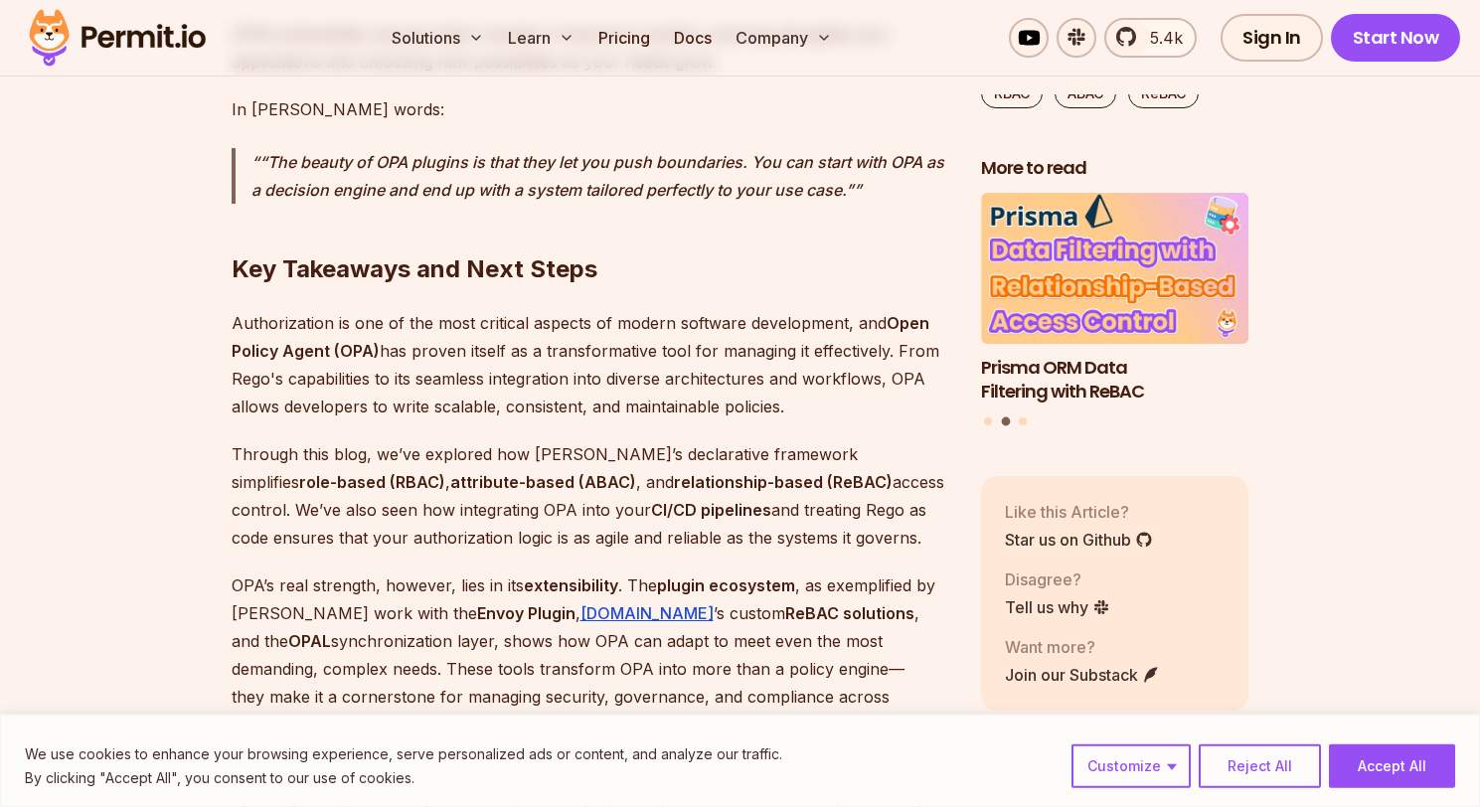
scroll to position [9528, 0]
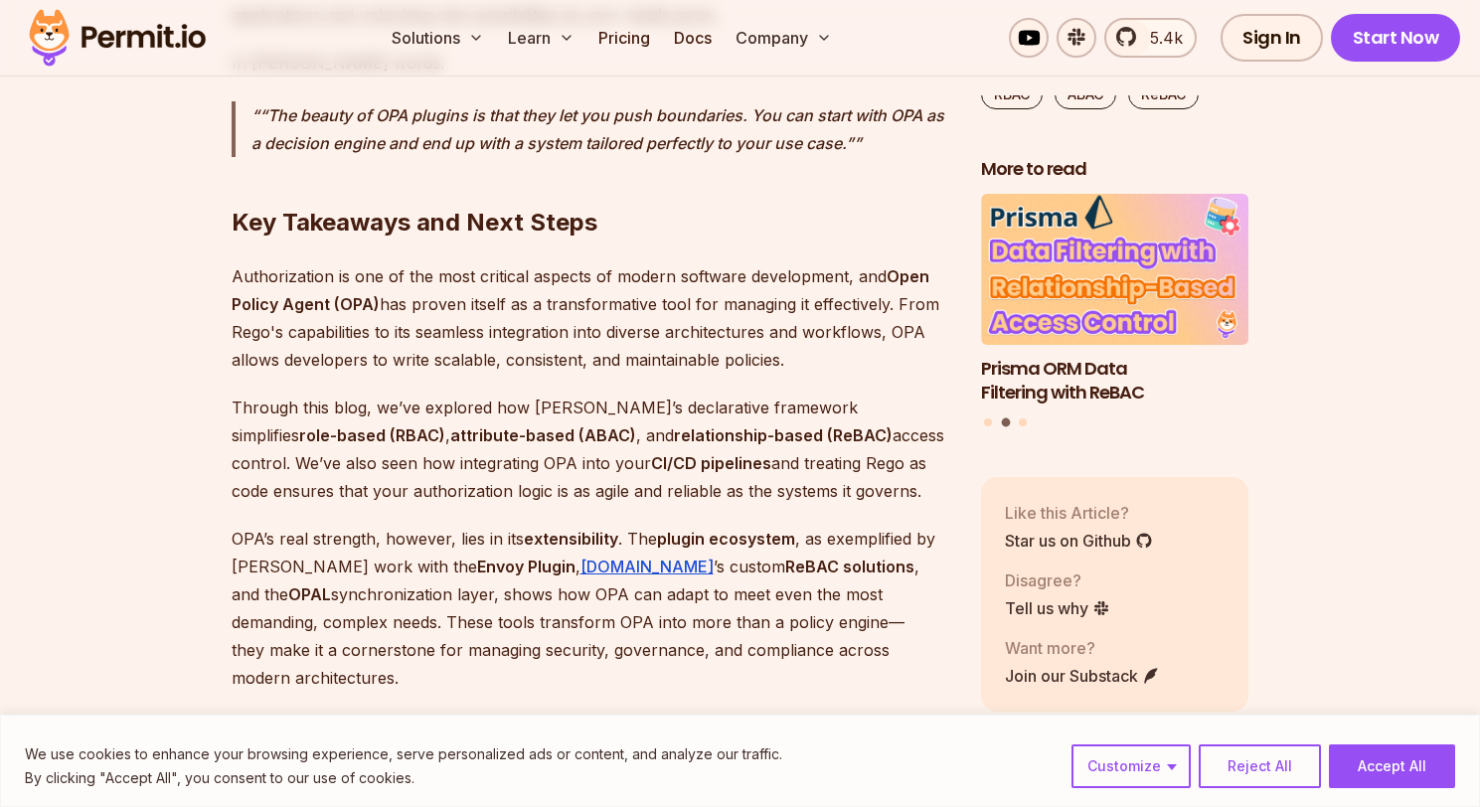
click at [495, 262] on p "Authorization is one of the most critical aspects of modern software developmen…" at bounding box center [590, 317] width 717 height 111
click at [755, 262] on p "Authorization is one of the most critical aspects of modern software developmen…" at bounding box center [590, 317] width 717 height 111
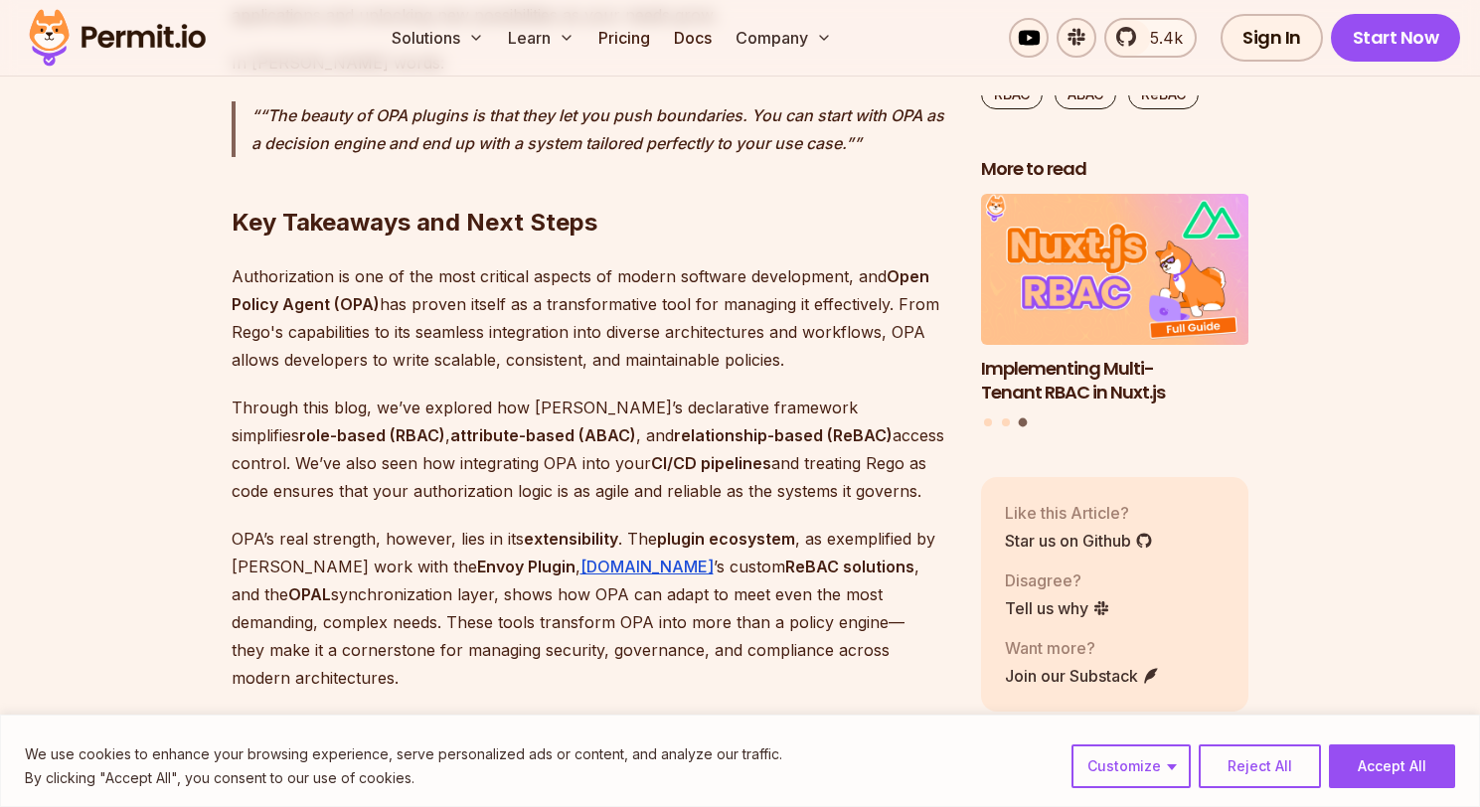
click at [350, 262] on p "Authorization is one of the most critical aspects of modern software developmen…" at bounding box center [590, 317] width 717 height 111
click at [511, 262] on p "Authorization is one of the most critical aspects of modern software developmen…" at bounding box center [590, 317] width 717 height 111
click at [632, 262] on p "Authorization is one of the most critical aspects of modern software developmen…" at bounding box center [590, 317] width 717 height 111
click at [756, 262] on p "Authorization is one of the most critical aspects of modern software developmen…" at bounding box center [590, 317] width 717 height 111
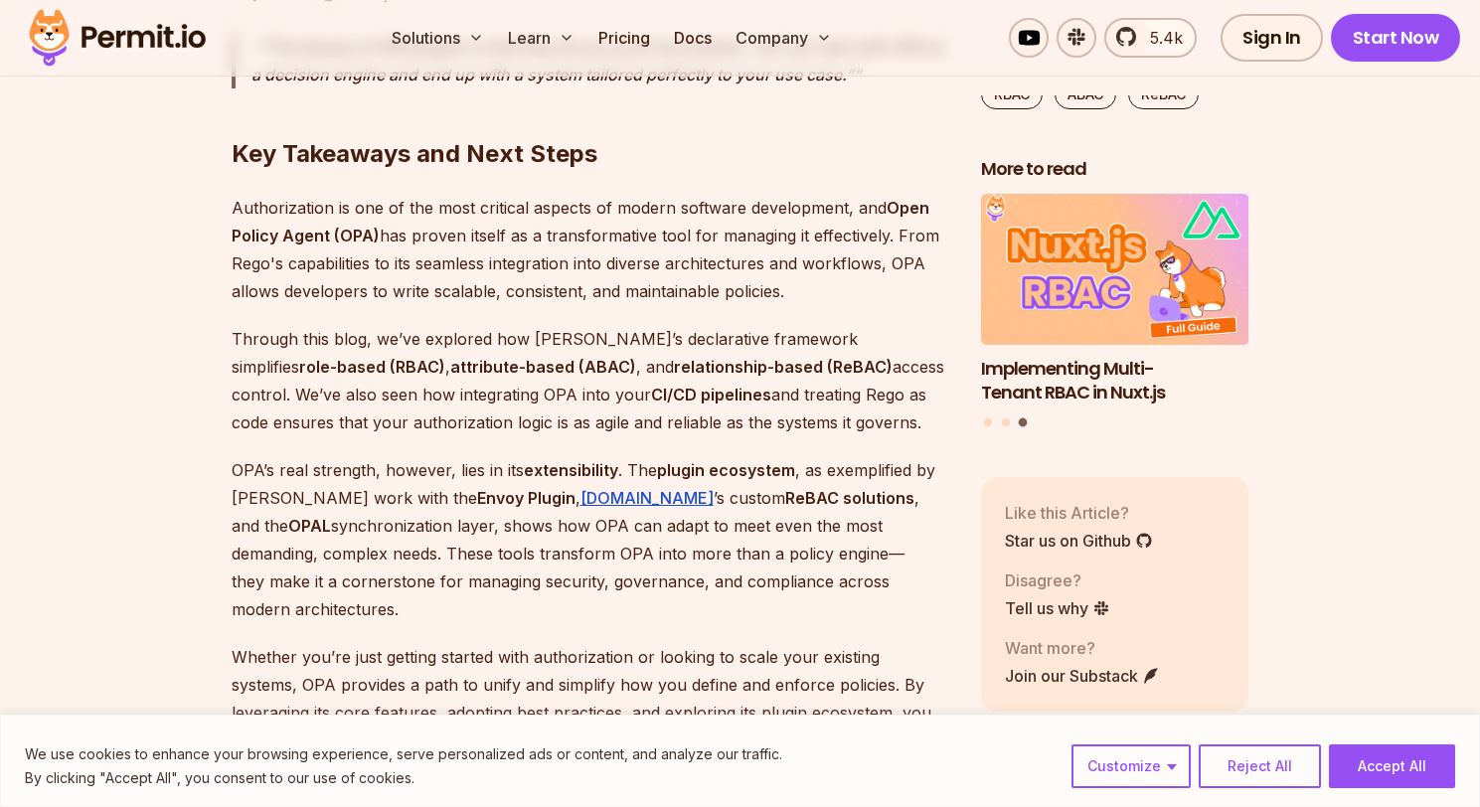
scroll to position [9629, 0]
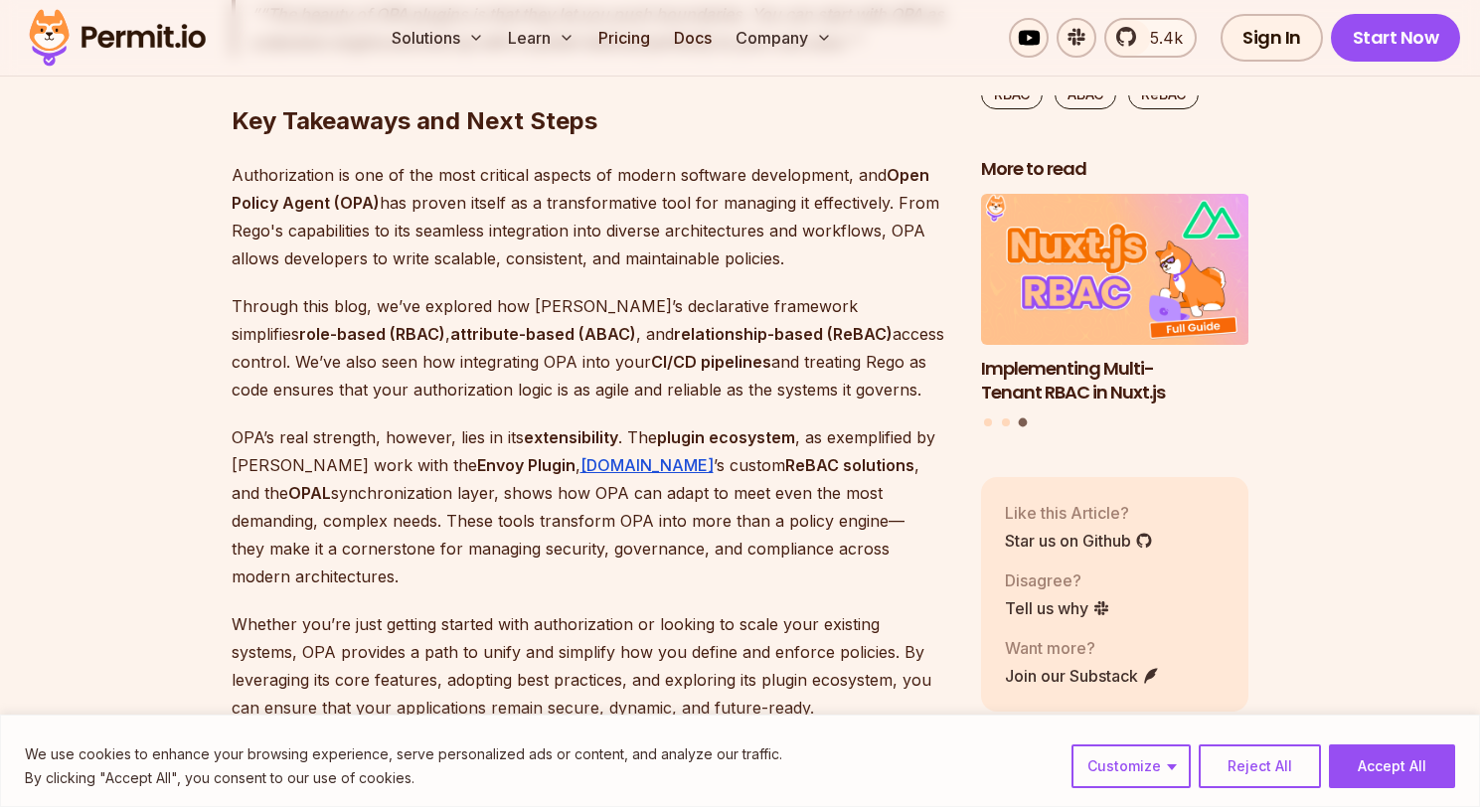
click at [265, 292] on p "Through this blog, we’ve explored how OPA’s declarative framework simplifies ro…" at bounding box center [590, 347] width 717 height 111
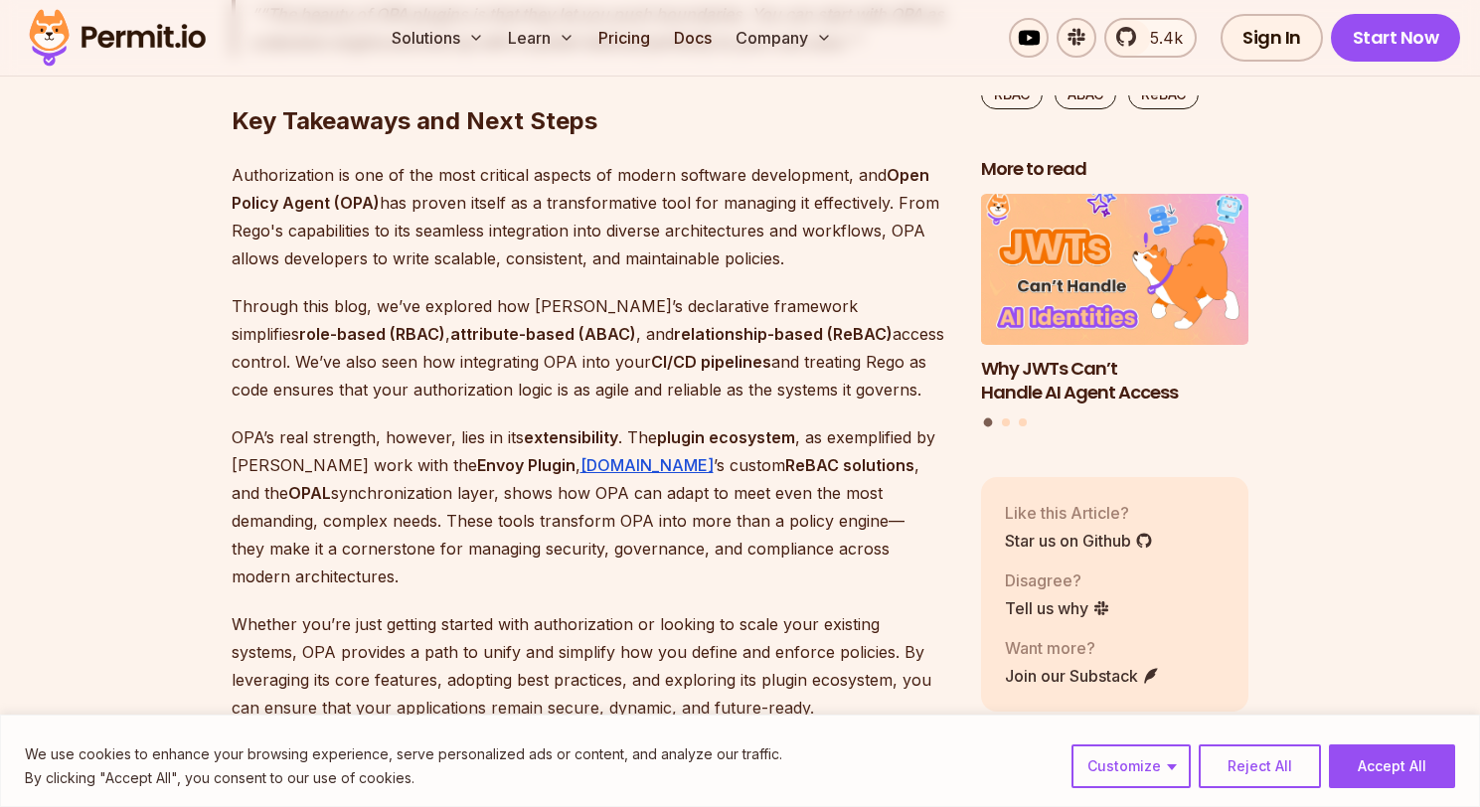
click at [639, 292] on p "Through this blog, we’ve explored how OPA’s declarative framework simplifies ro…" at bounding box center [590, 347] width 717 height 111
click at [651, 292] on p "Through this blog, we’ve explored how OPA’s declarative framework simplifies ro…" at bounding box center [590, 347] width 717 height 111
click at [450, 324] on strong "attribute-based (ABAC)" at bounding box center [543, 334] width 186 height 20
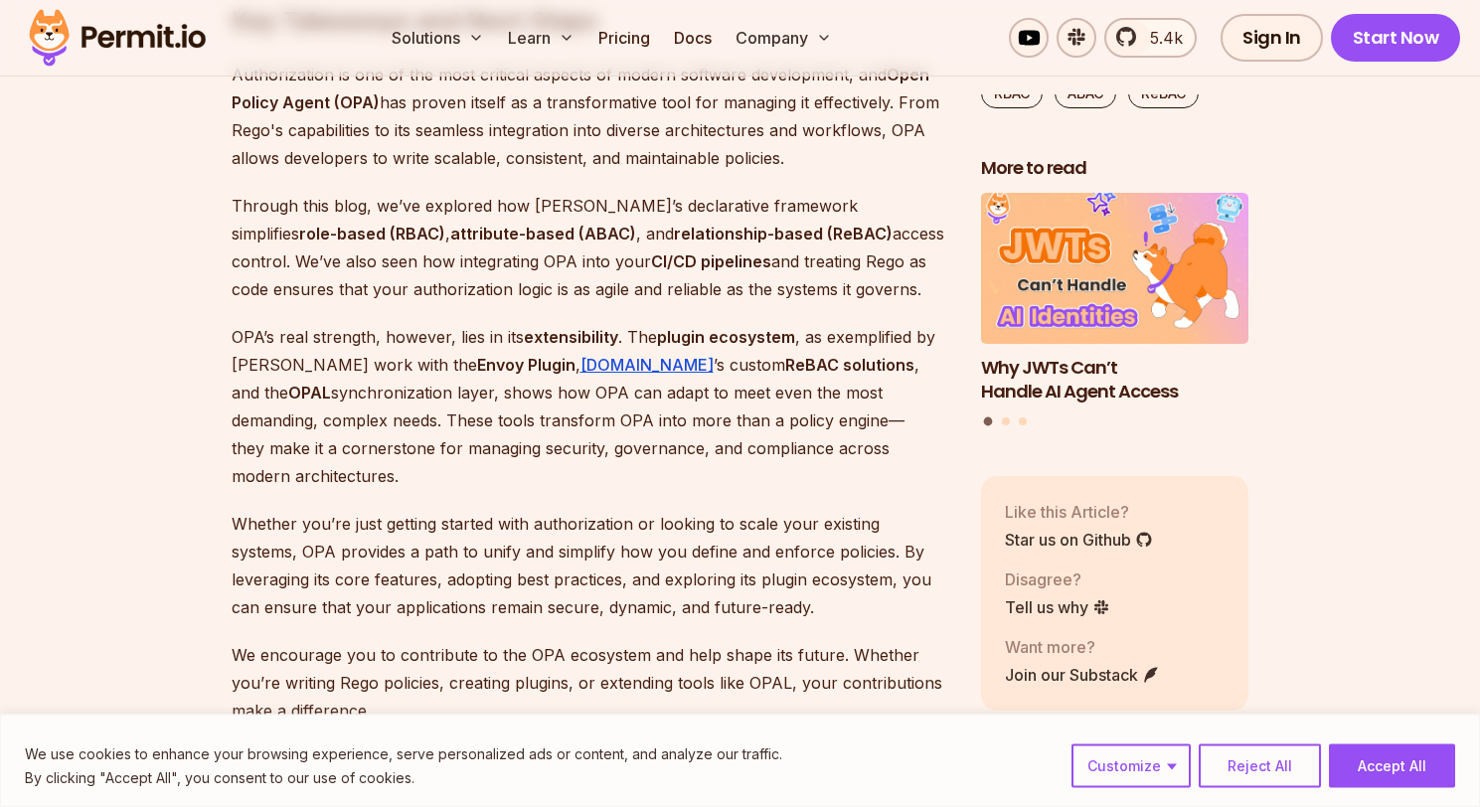
scroll to position [9731, 0]
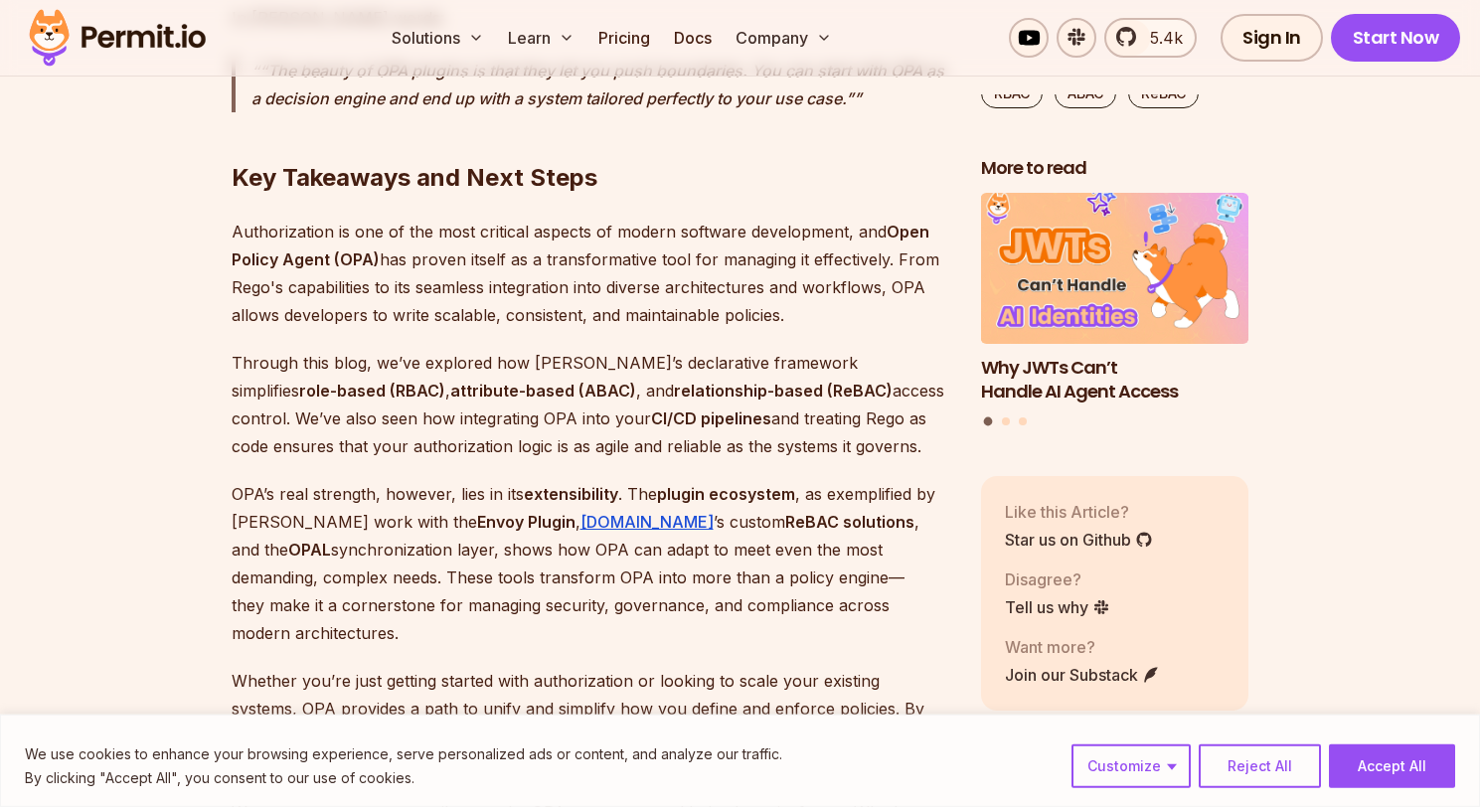
scroll to position [9528, 0]
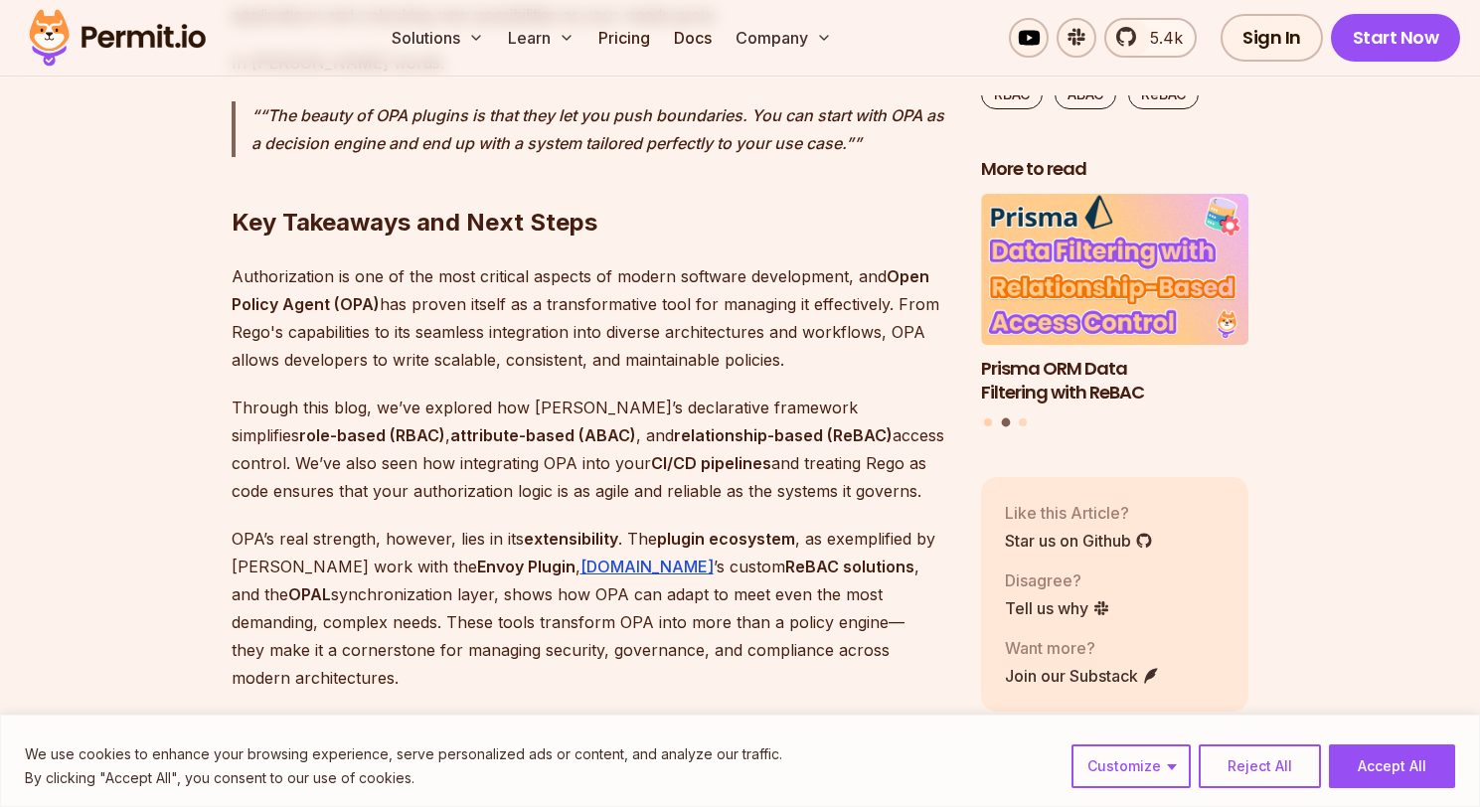
click at [989, 418] on button "Go to slide 1" at bounding box center [988, 422] width 8 height 8
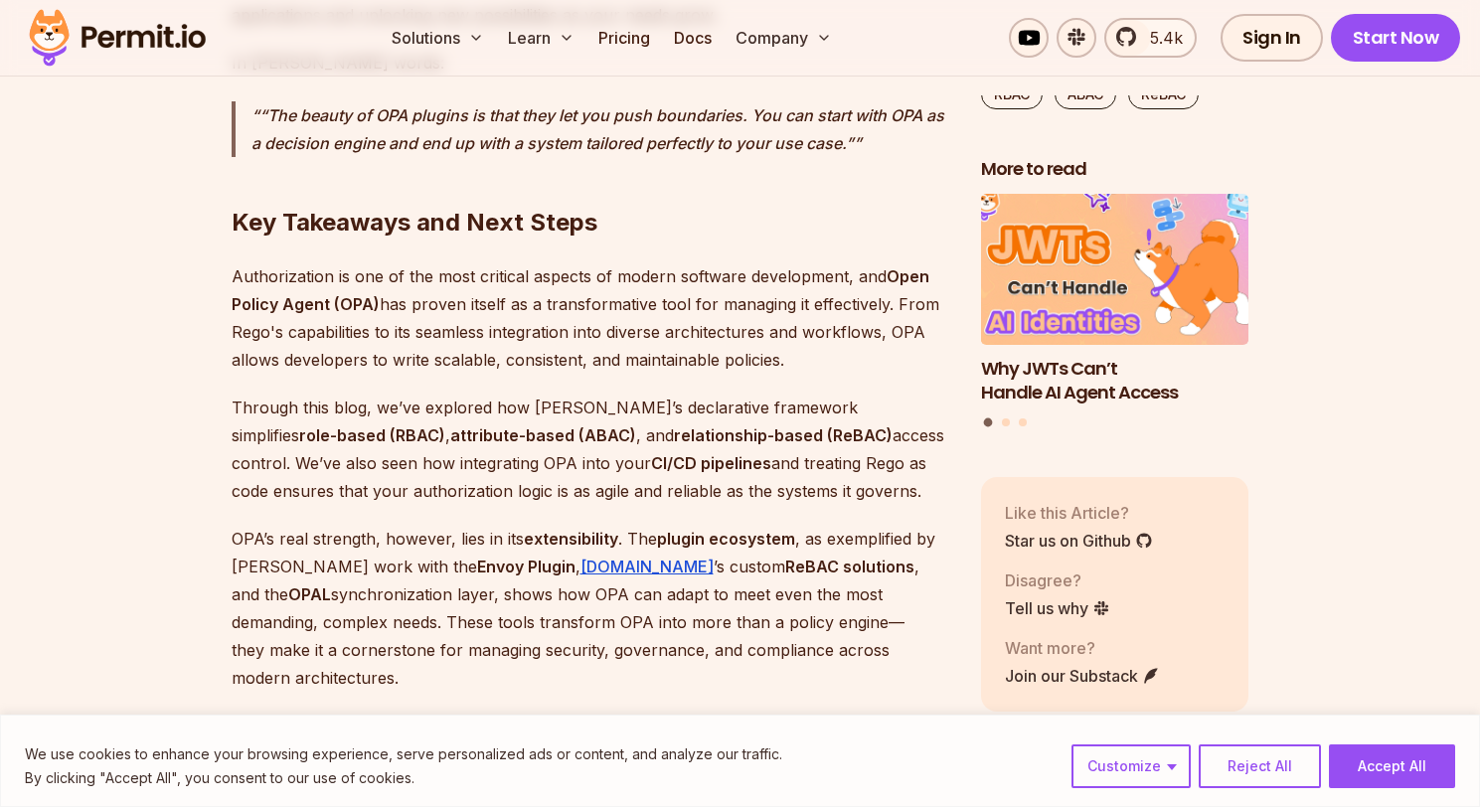
click at [1057, 368] on h3 "Why JWTs Can’t Handle AI Agent Access" at bounding box center [1115, 381] width 268 height 50
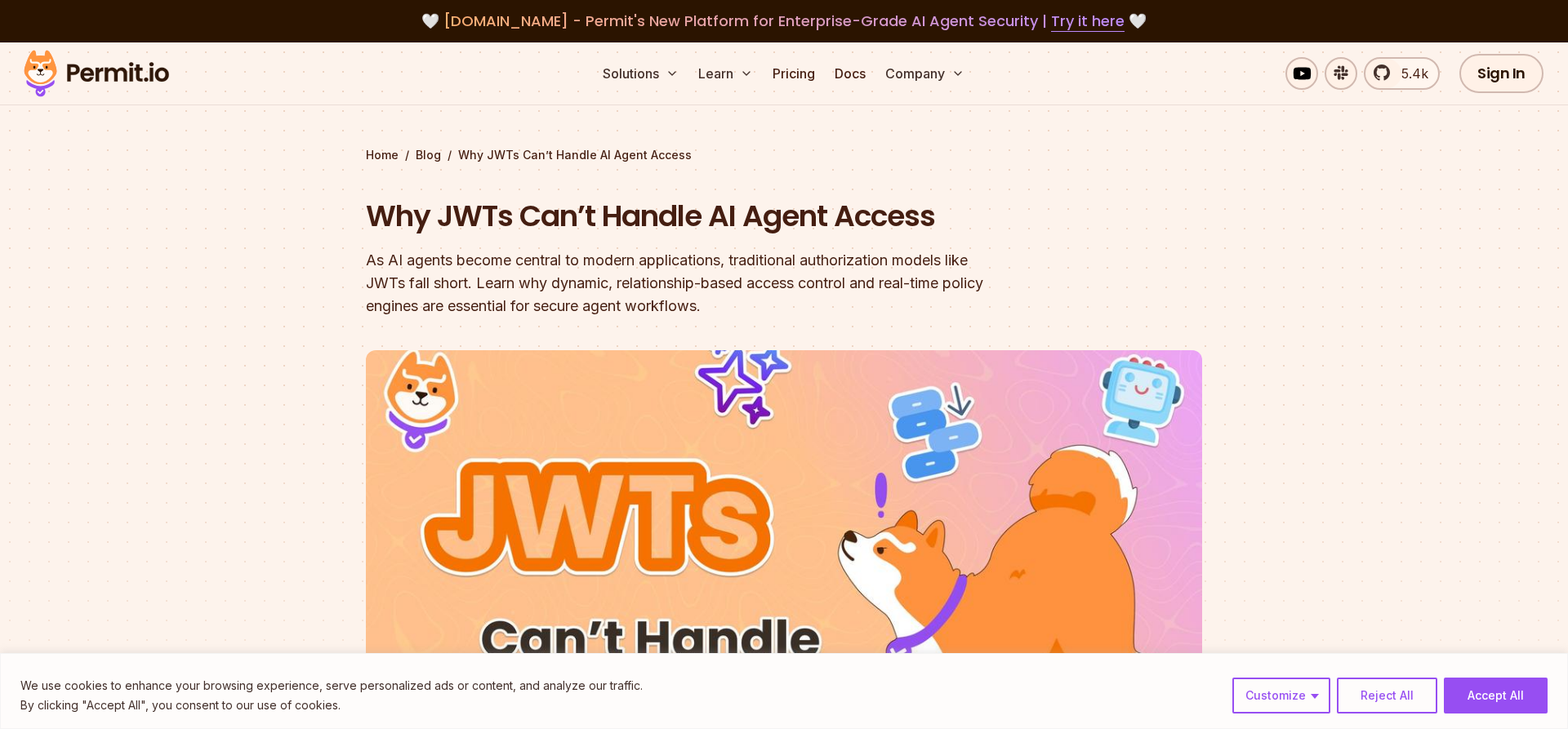
click at [429, 256] on div "As AI agents become central to modern applications, traditional authorization m…" at bounding box center [679, 283] width 627 height 68
click at [654, 265] on div "As AI agents become central to modern applications, traditional authorization m…" at bounding box center [679, 283] width 627 height 68
click at [399, 261] on div "As AI agents become central to modern applications, traditional authorization m…" at bounding box center [679, 283] width 627 height 68
click at [461, 262] on div "As AI agents become central to modern applications, traditional authorization m…" at bounding box center [679, 283] width 627 height 68
click at [586, 289] on div "As AI agents become central to modern applications, traditional authorization m…" at bounding box center [679, 283] width 627 height 68
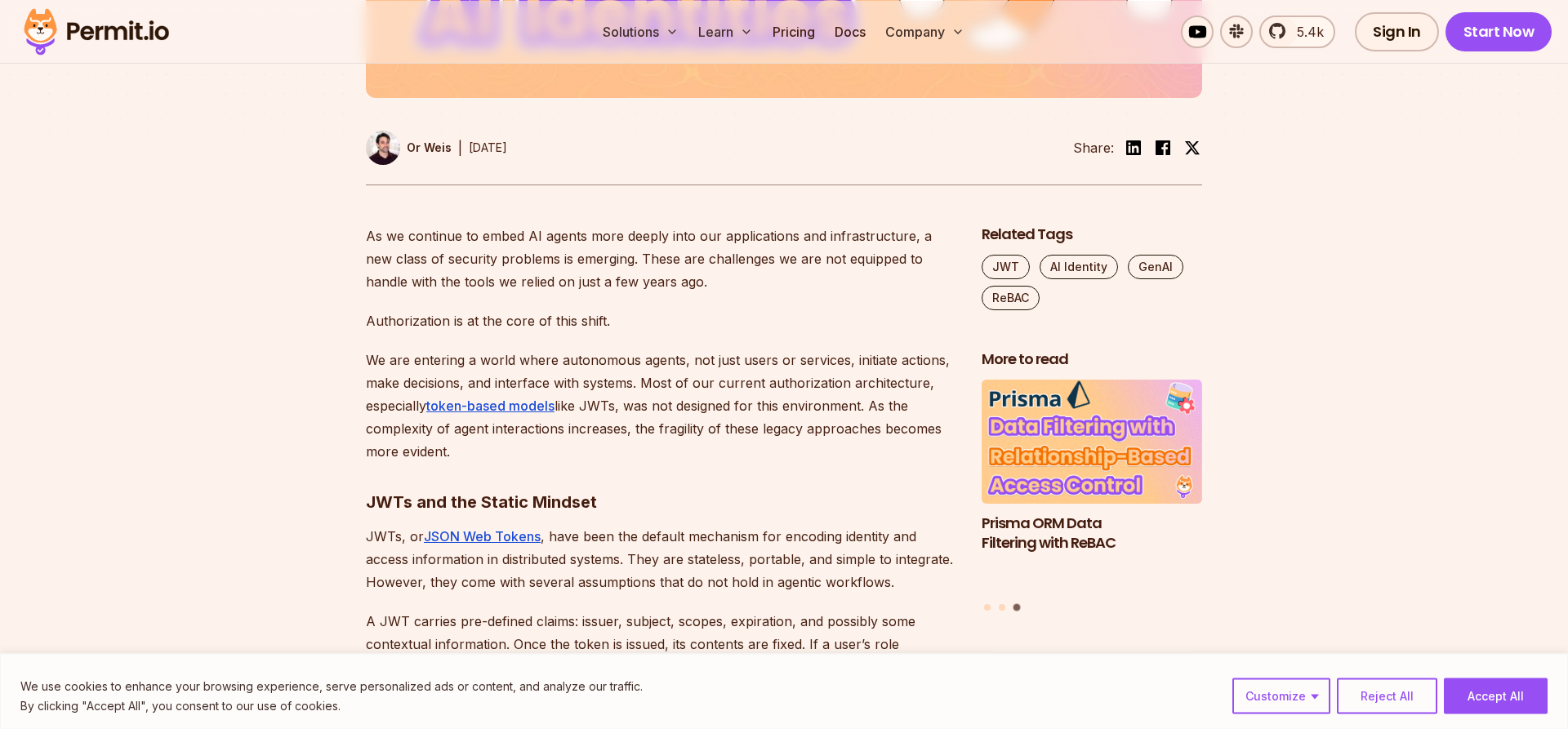
scroll to position [750, 0]
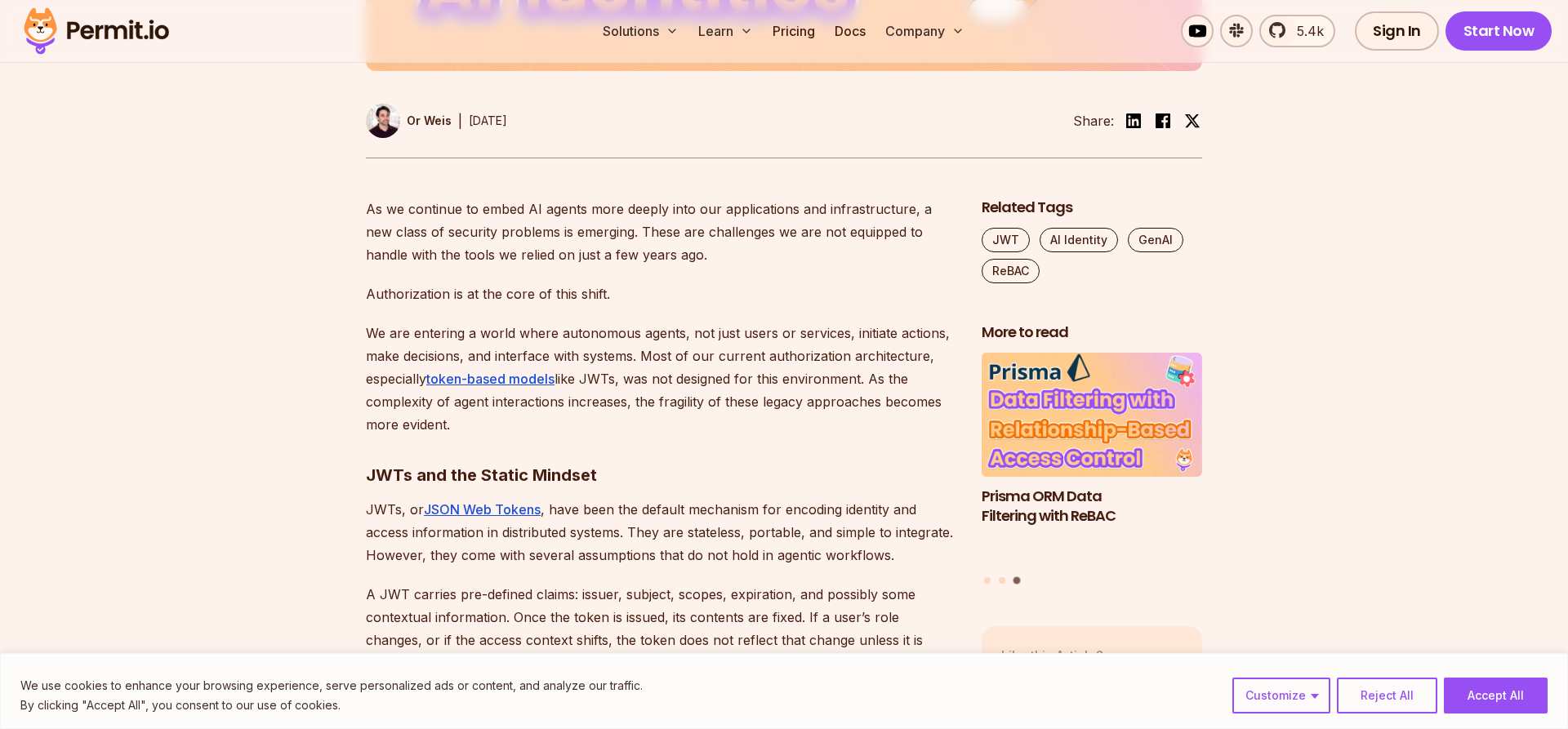
click at [431, 206] on p "As we continue to embed AI agents more deeply into our applications and infrast…" at bounding box center [660, 231] width 589 height 68
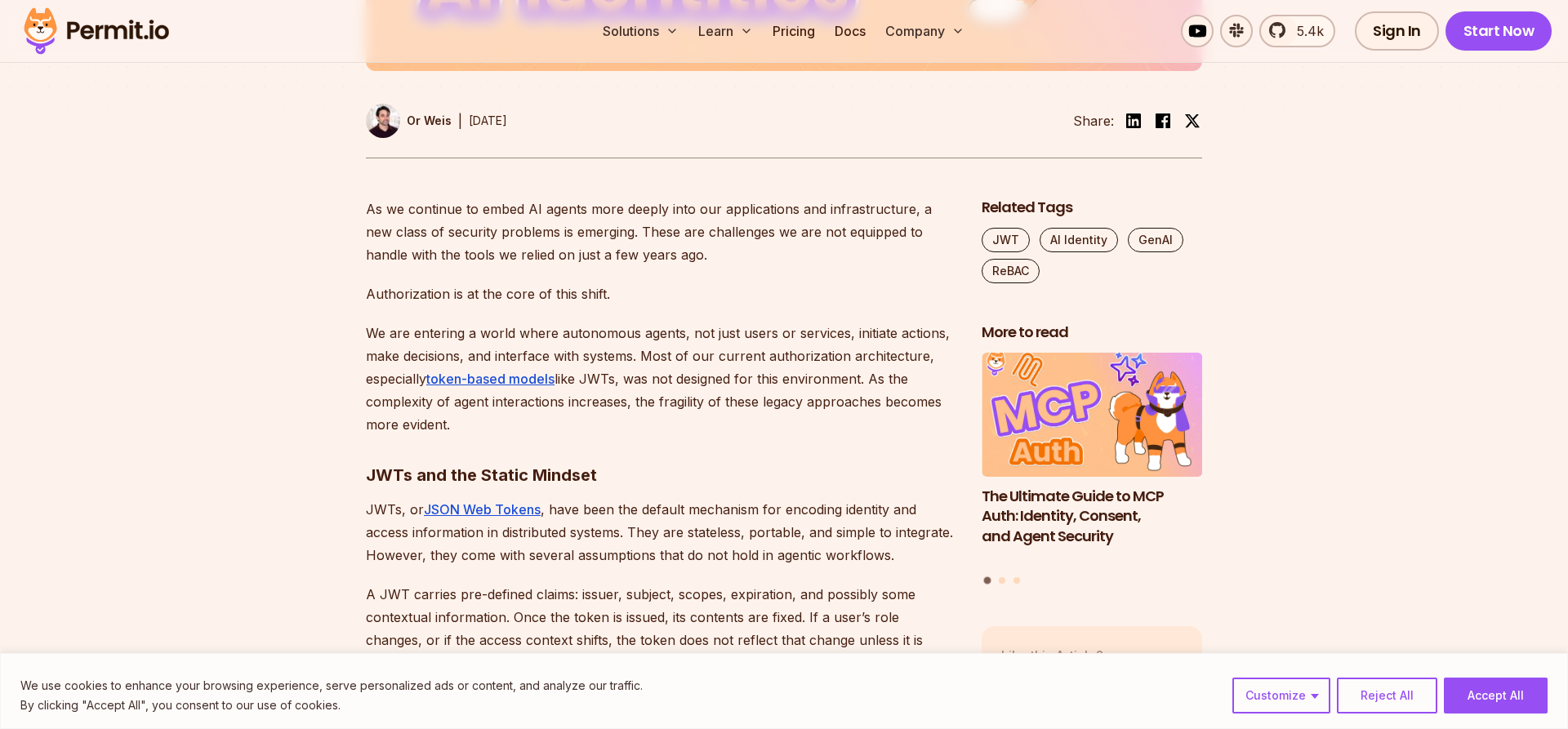
click at [520, 202] on p "As we continue to embed AI agents more deeply into our applications and infrast…" at bounding box center [660, 231] width 589 height 68
click at [452, 236] on p "As we continue to embed AI agents more deeply into our applications and infrast…" at bounding box center [660, 231] width 589 height 68
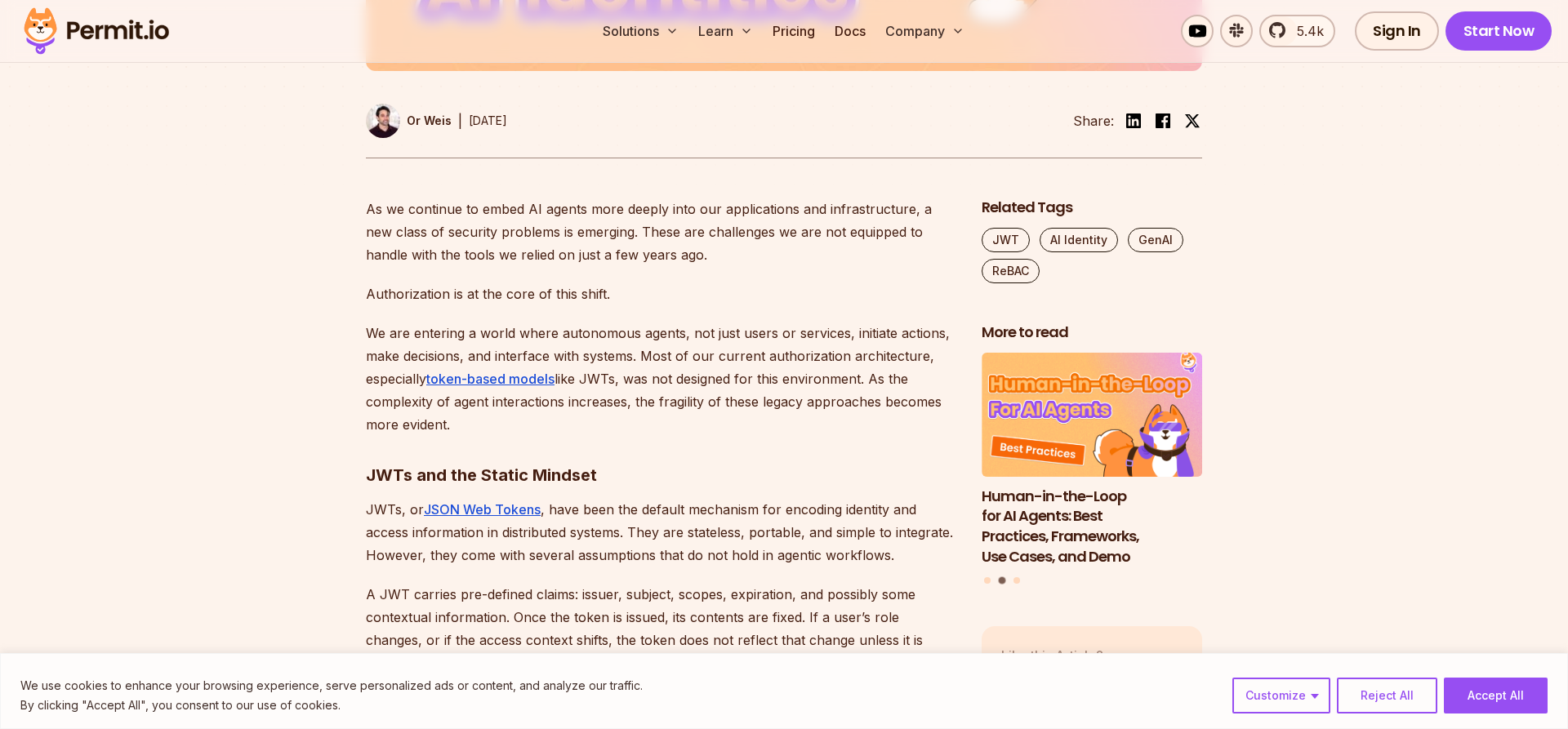
click at [413, 335] on p "We are entering a world where autonomous agents, not just users or services, in…" at bounding box center [660, 379] width 589 height 114
click at [590, 338] on p "We are entering a world where autonomous agents, not just users or services, in…" at bounding box center [660, 379] width 589 height 114
click at [734, 329] on p "We are entering a world where autonomous agents, not just users or services, in…" at bounding box center [660, 379] width 589 height 114
click at [841, 323] on p "We are entering a world where autonomous agents, not just users or services, in…" at bounding box center [660, 379] width 589 height 114
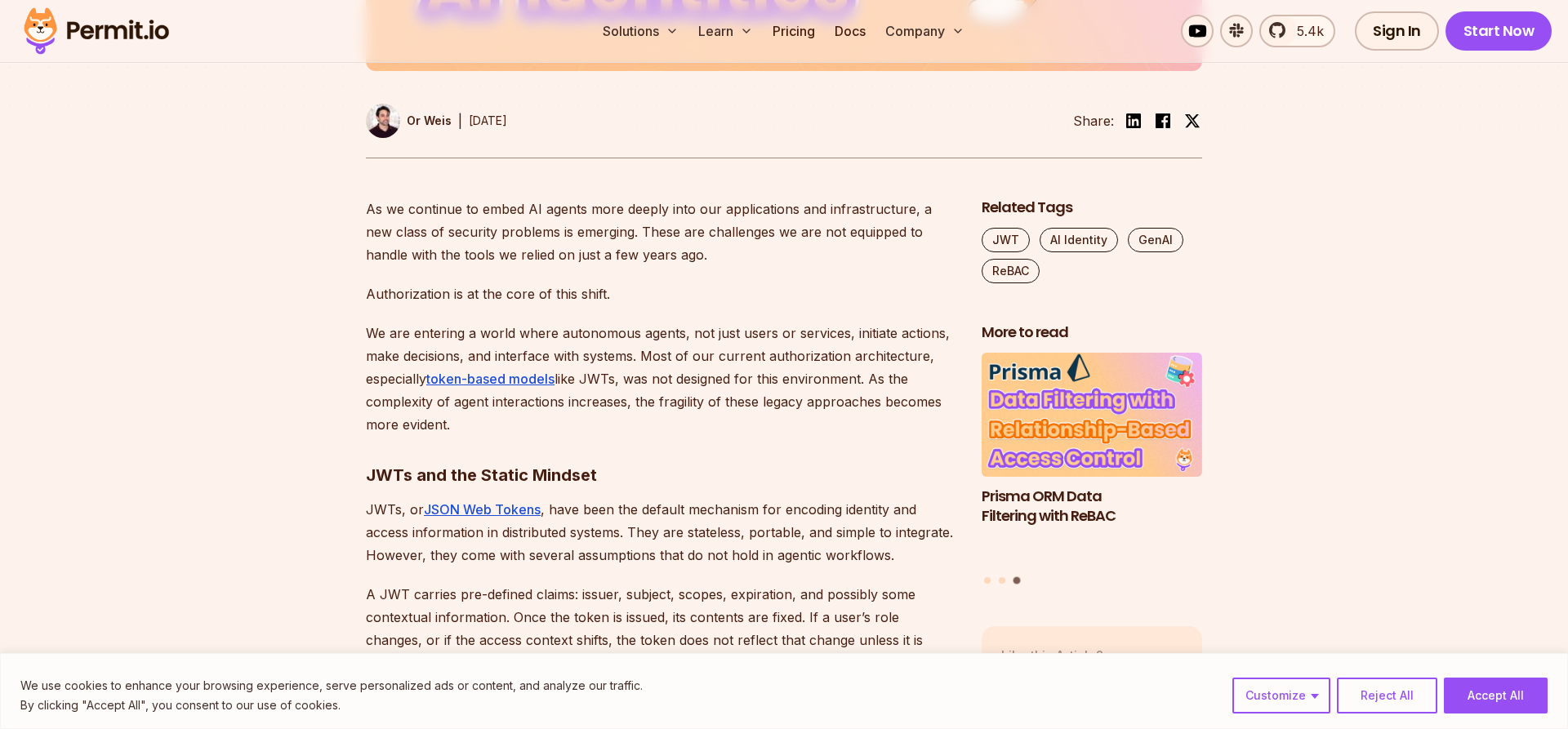
click at [383, 356] on p "We are entering a world where autonomous agents, not just users or services, in…" at bounding box center [660, 379] width 589 height 114
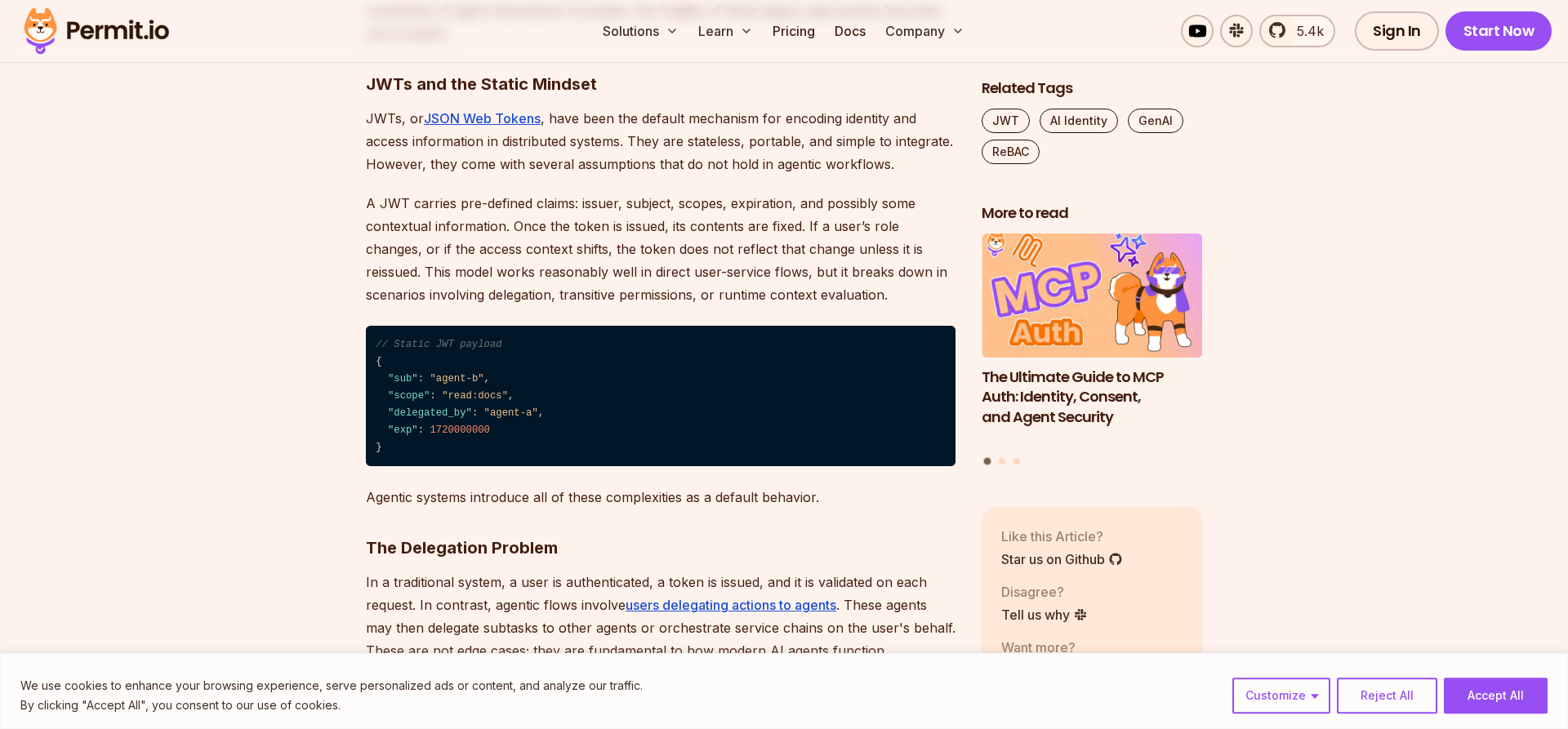
scroll to position [1166, 0]
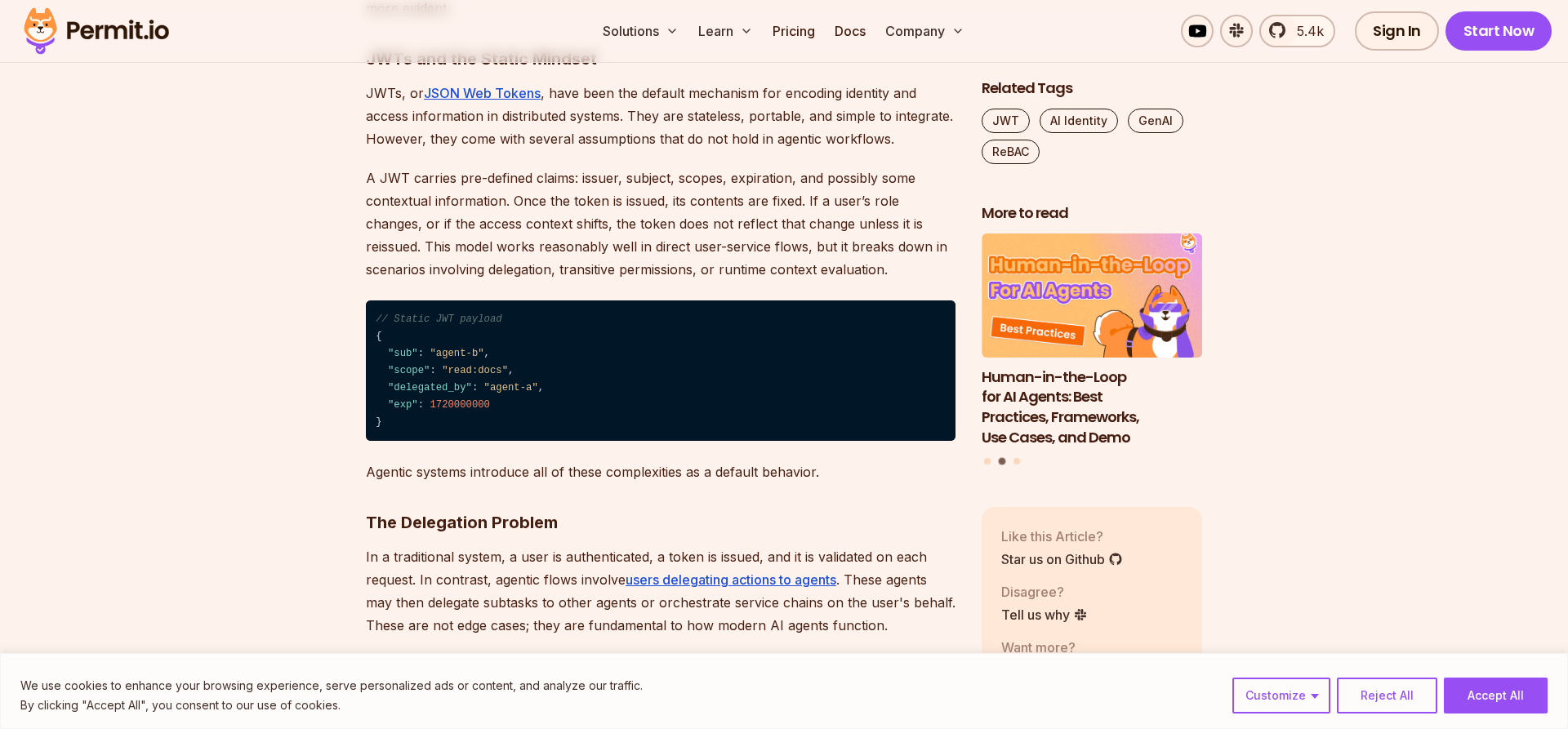
click at [566, 196] on p "A JWT carries pre-defined claims: issuer, subject, scopes, expiration, and poss…" at bounding box center [660, 224] width 589 height 114
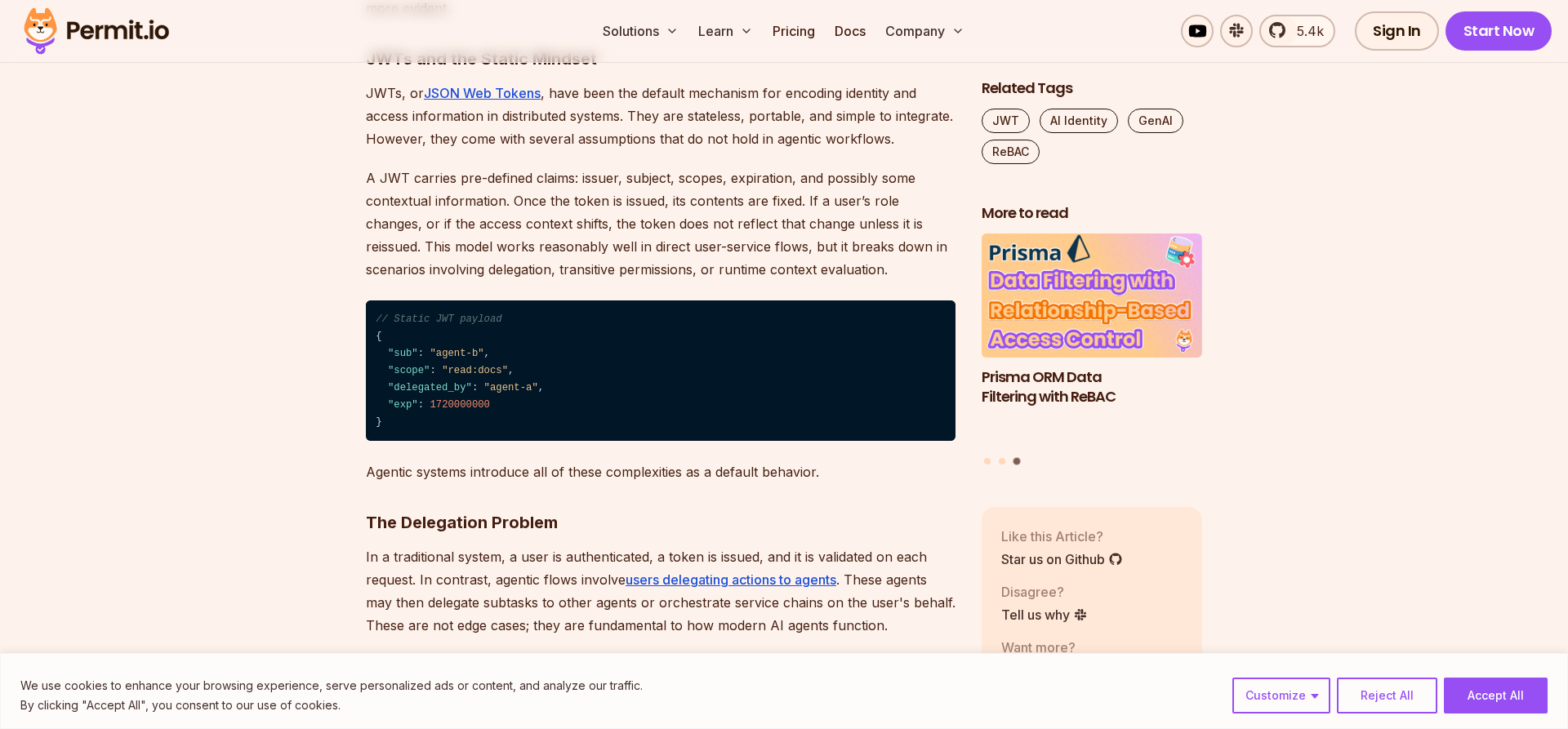
click at [726, 200] on p "A JWT carries pre-defined claims: issuer, subject, scopes, expiration, and poss…" at bounding box center [660, 224] width 589 height 114
click at [823, 202] on p "A JWT carries pre-defined claims: issuer, subject, scopes, expiration, and poss…" at bounding box center [660, 224] width 589 height 114
click at [911, 198] on p "A JWT carries pre-defined claims: issuer, subject, scopes, expiration, and poss…" at bounding box center [660, 224] width 589 height 114
click at [449, 219] on p "A JWT carries pre-defined claims: issuer, subject, scopes, expiration, and poss…" at bounding box center [660, 224] width 589 height 114
click at [630, 217] on p "A JWT carries pre-defined claims: issuer, subject, scopes, expiration, and poss…" at bounding box center [660, 224] width 589 height 114
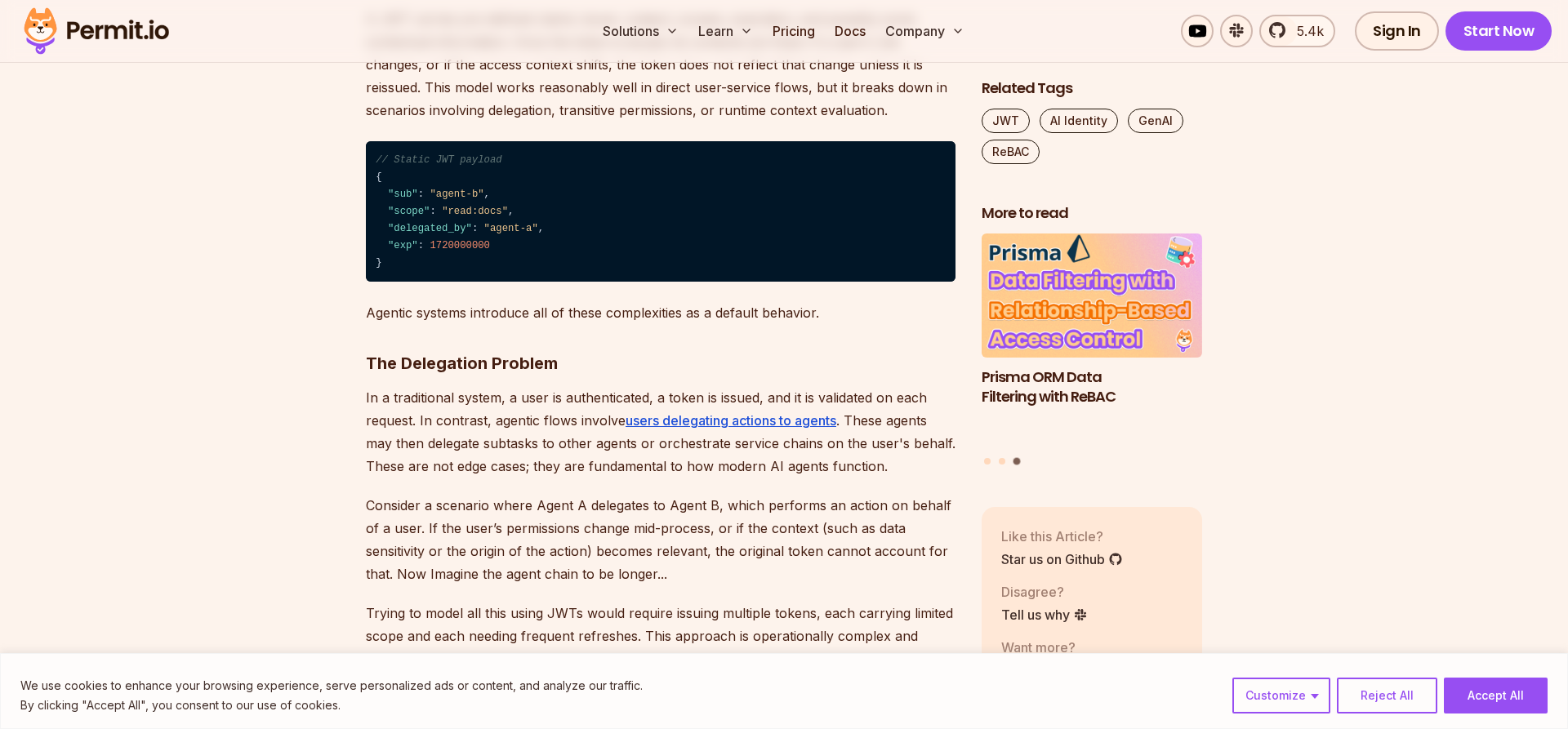
scroll to position [1333, 0]
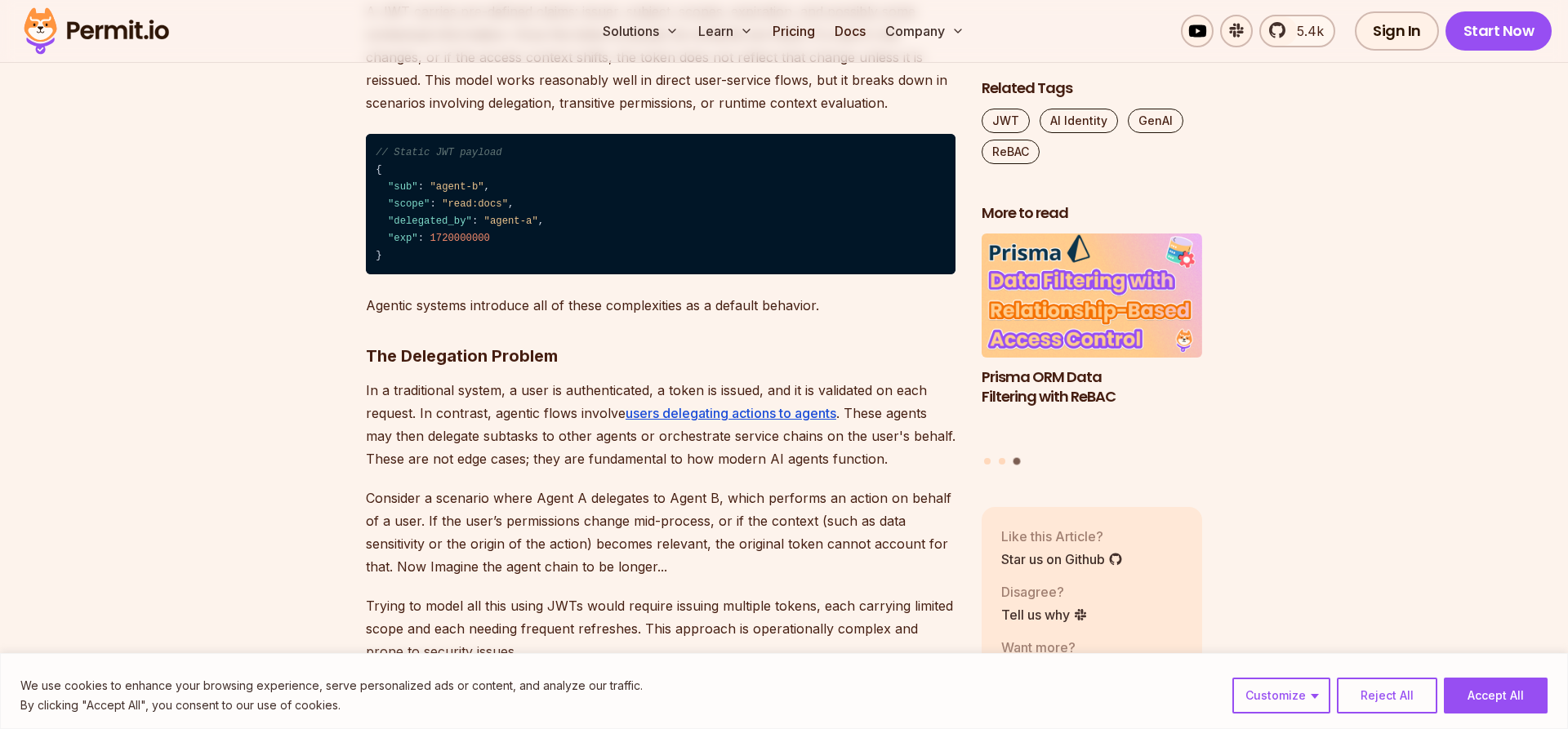
drag, startPoint x: 487, startPoint y: 307, endPoint x: 536, endPoint y: 309, distance: 49.0
click at [487, 307] on p "Agentic systems introduce all of these complexities as a default behavior." at bounding box center [660, 306] width 589 height 23
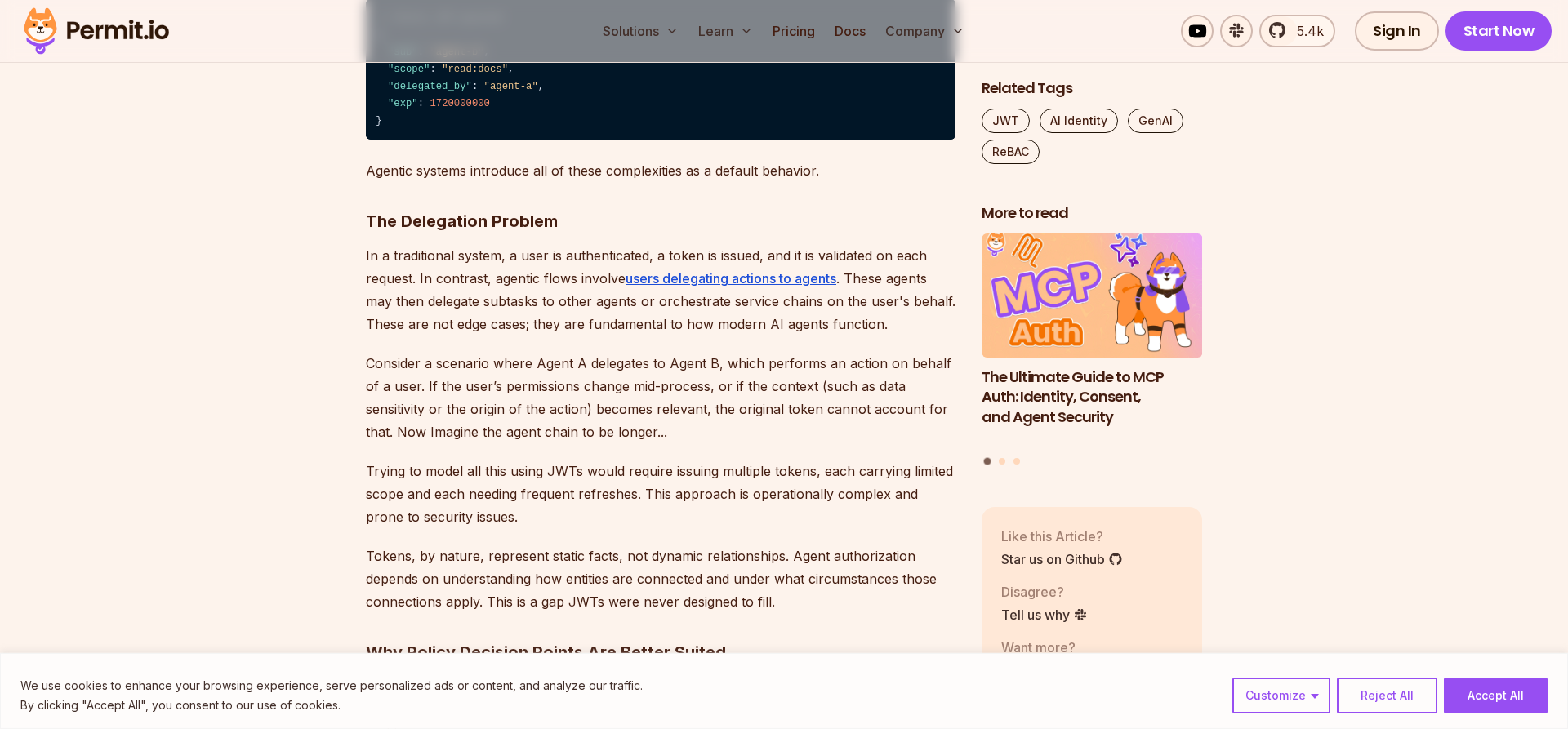
scroll to position [1499, 0]
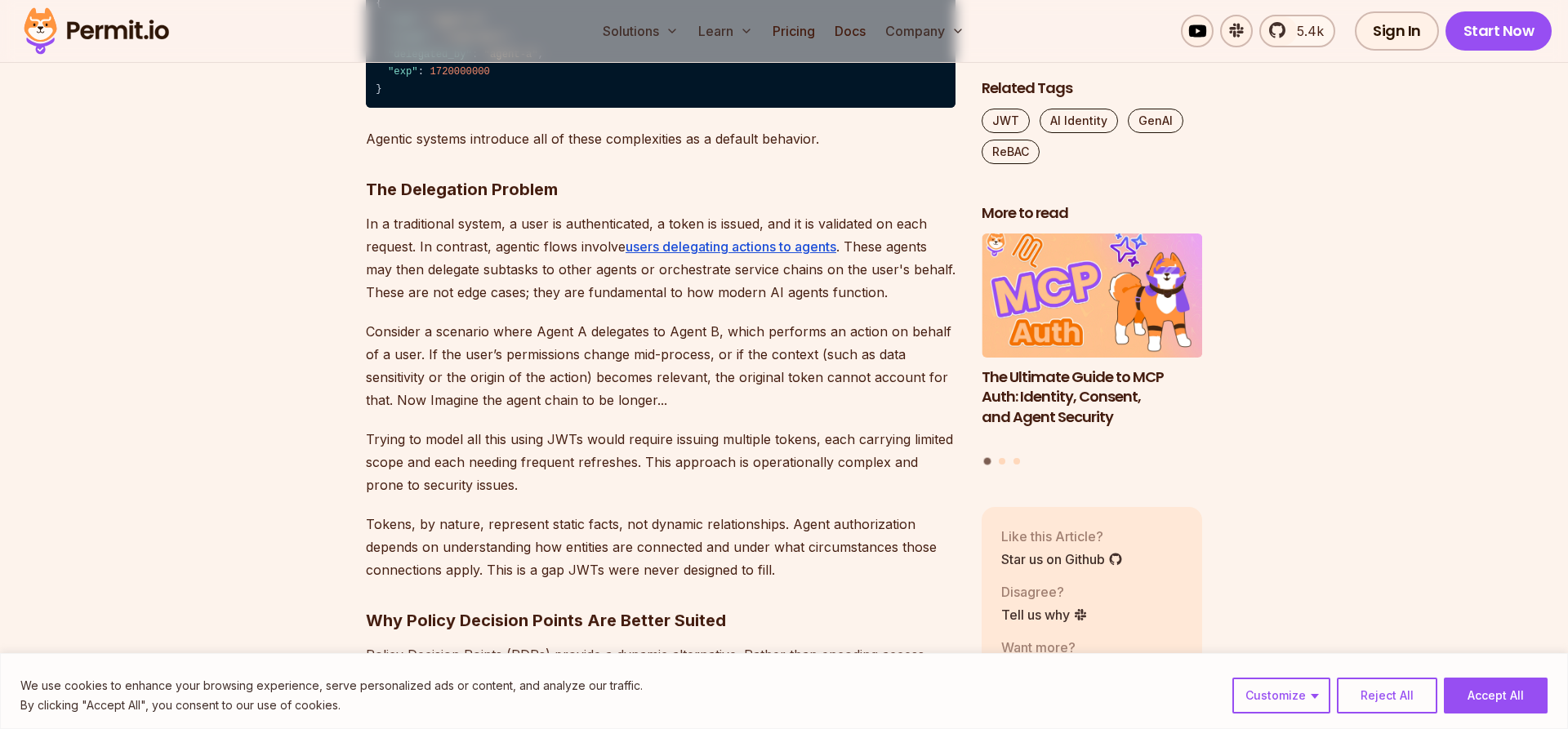
click at [517, 325] on p "Consider a scenario where Agent A delegates to Agent B, which performs an actio…" at bounding box center [660, 366] width 589 height 91
click at [606, 334] on p "Consider a scenario where Agent A delegates to Agent B, which performs an actio…" at bounding box center [660, 366] width 589 height 91
click at [758, 331] on p "Consider a scenario where Agent A delegates to Agent B, which performs an actio…" at bounding box center [660, 366] width 589 height 91
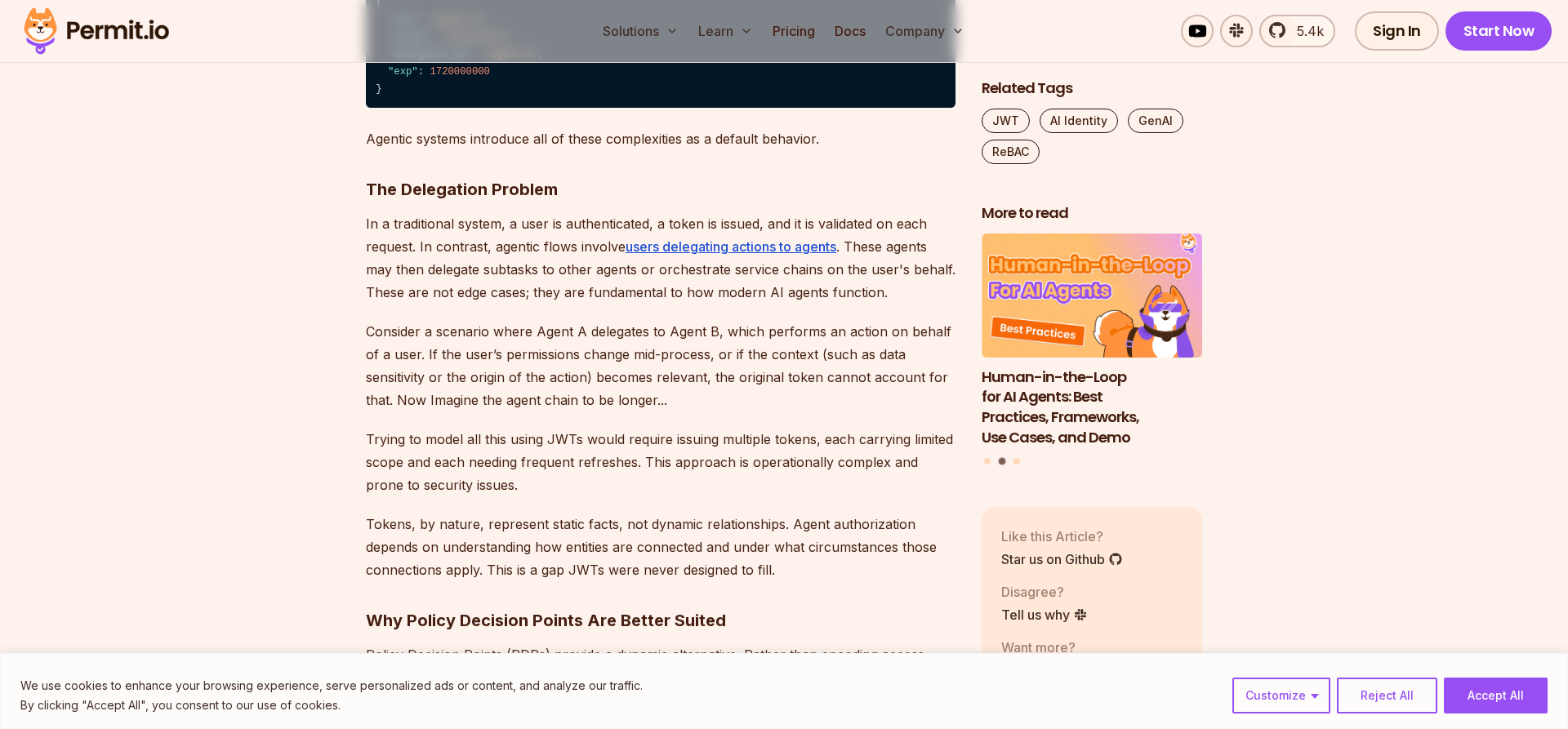
click at [823, 330] on p "Consider a scenario where Agent A delegates to Agent B, which performs an actio…" at bounding box center [660, 366] width 589 height 91
click at [420, 358] on p "Consider a scenario where Agent A delegates to Agent B, which performs an actio…" at bounding box center [660, 366] width 589 height 91
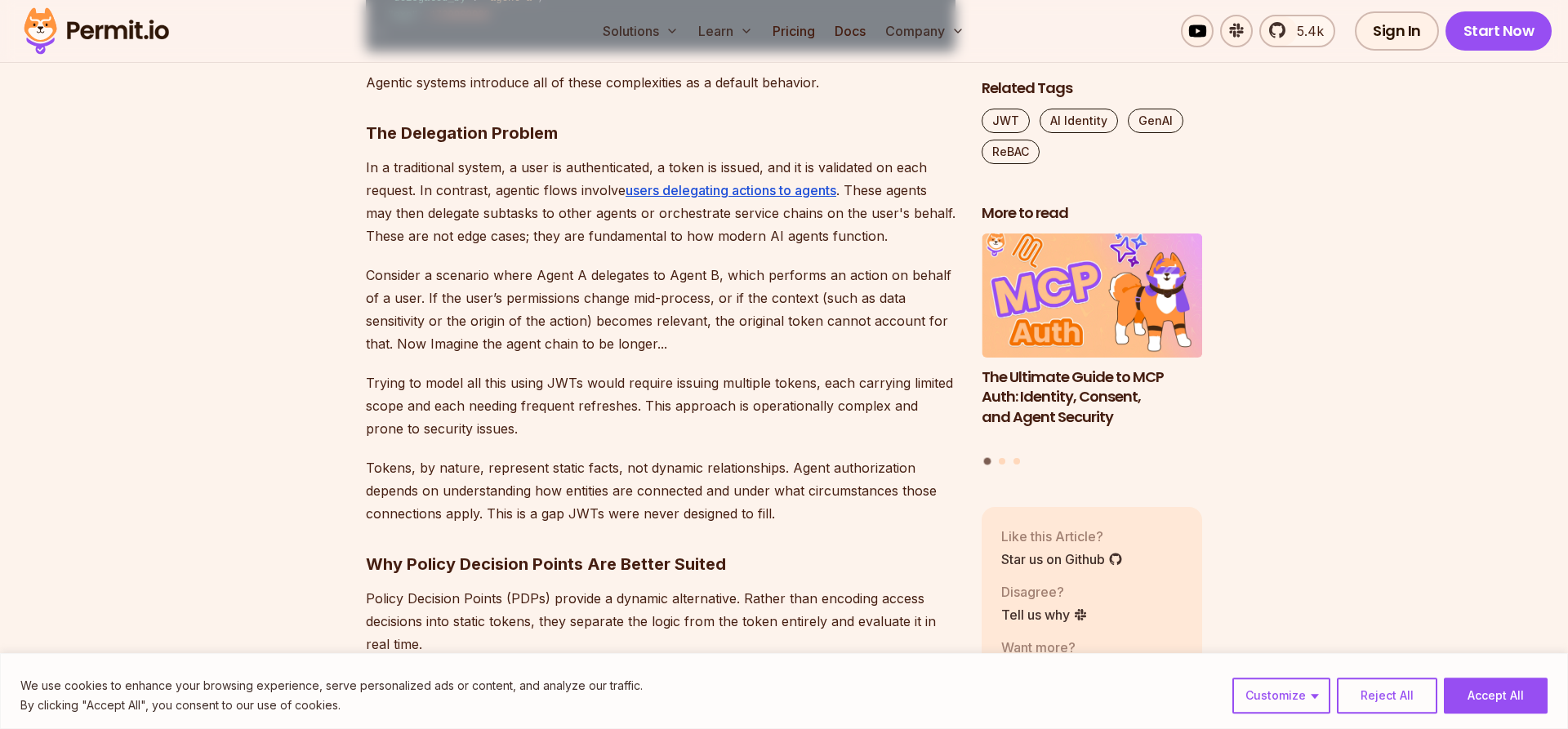
scroll to position [1583, 0]
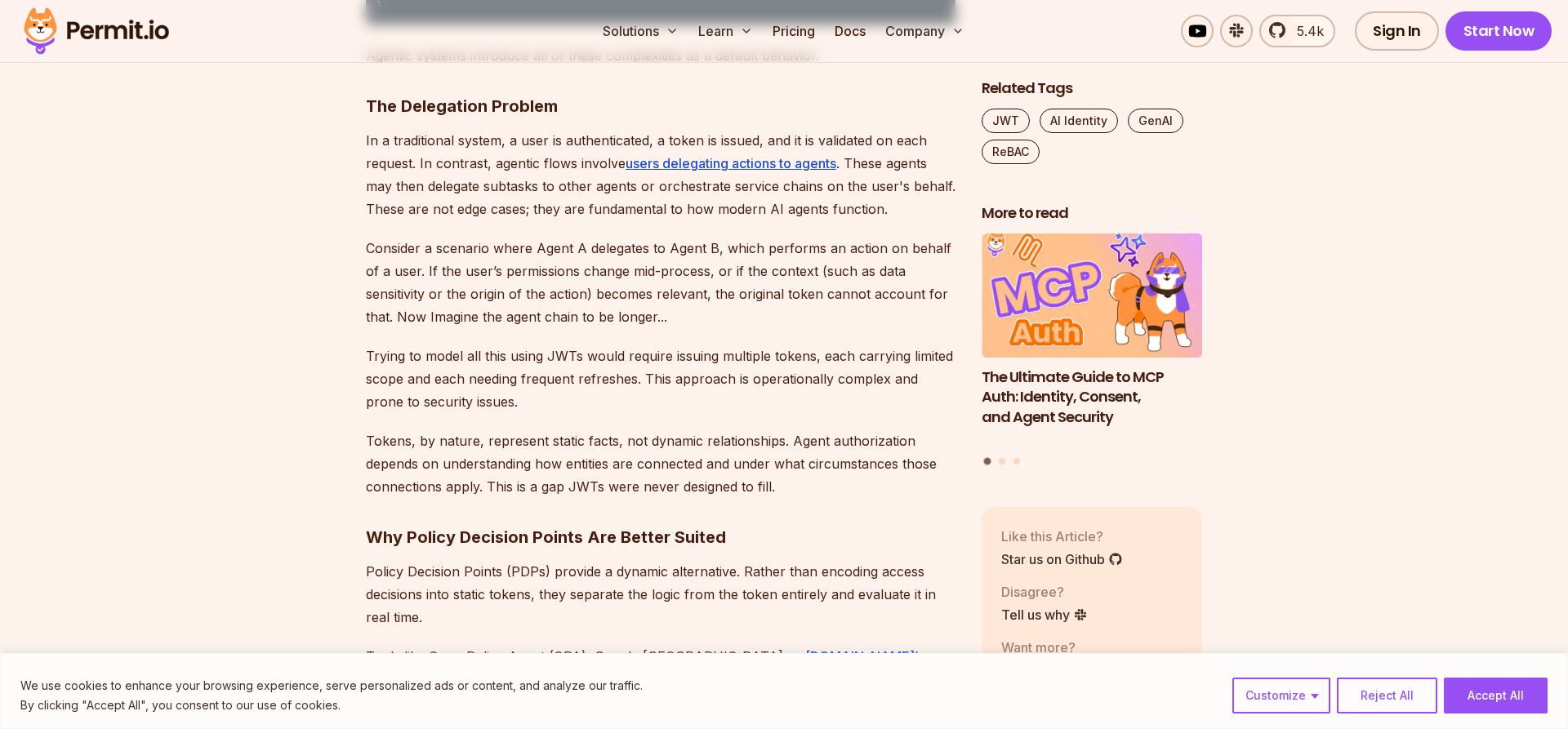
click at [512, 355] on p "Trying to model all this using JWTs would require issuing multiple tokens, each…" at bounding box center [660, 378] width 589 height 68
click at [623, 356] on p "Trying to model all this using JWTs would require issuing multiple tokens, each…" at bounding box center [660, 378] width 589 height 68
click at [763, 356] on p "Trying to model all this using JWTs would require issuing multiple tokens, each…" at bounding box center [660, 378] width 589 height 68
click at [840, 353] on p "Trying to model all this using JWTs would require issuing multiple tokens, each…" at bounding box center [660, 378] width 589 height 68
click at [456, 376] on p "Trying to model all this using JWTs would require issuing multiple tokens, each…" at bounding box center [660, 378] width 589 height 68
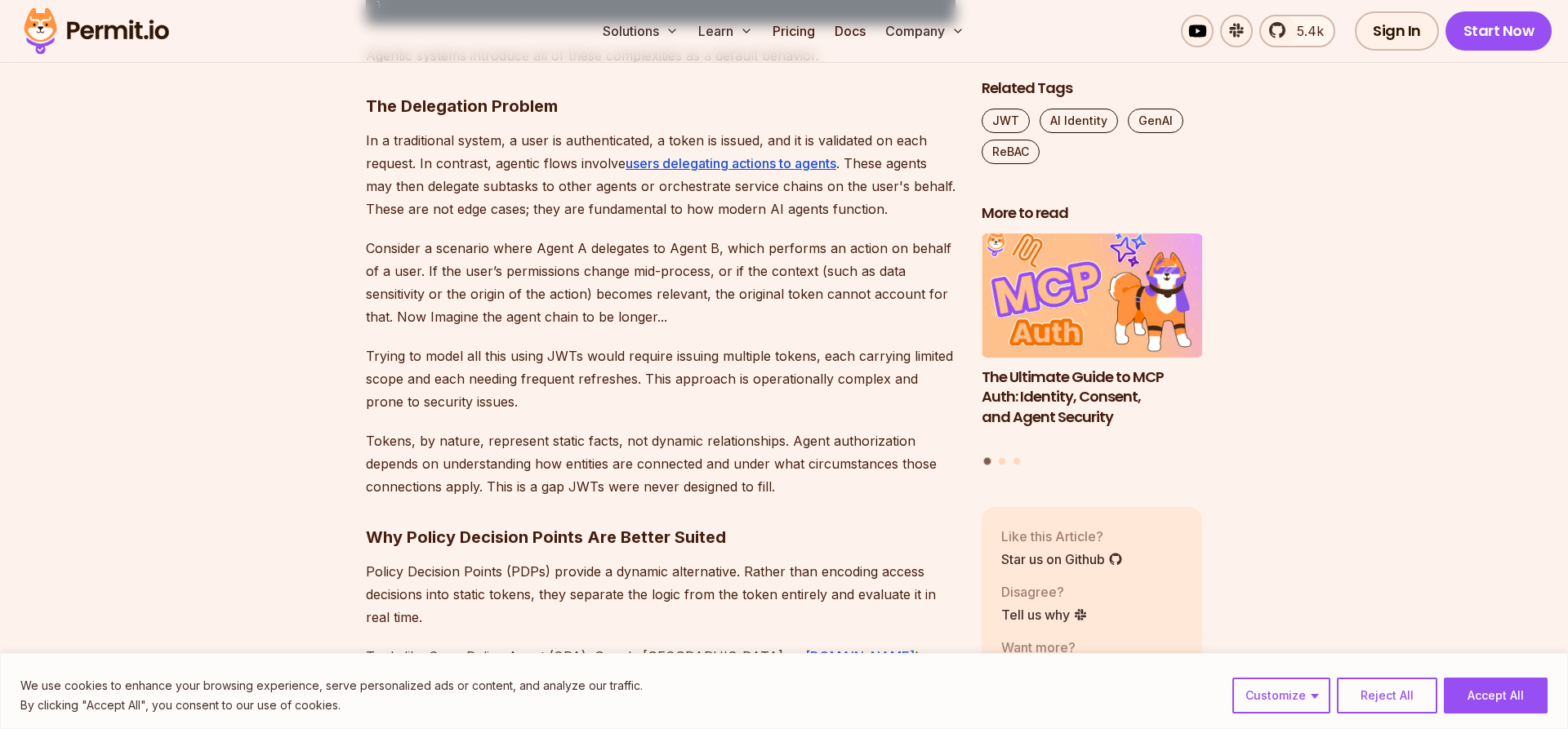
click at [503, 375] on p "Trying to model all this using JWTs would require issuing multiple tokens, each…" at bounding box center [660, 378] width 589 height 68
click at [585, 372] on p "Trying to model all this using JWTs would require issuing multiple tokens, each…" at bounding box center [660, 378] width 589 height 68
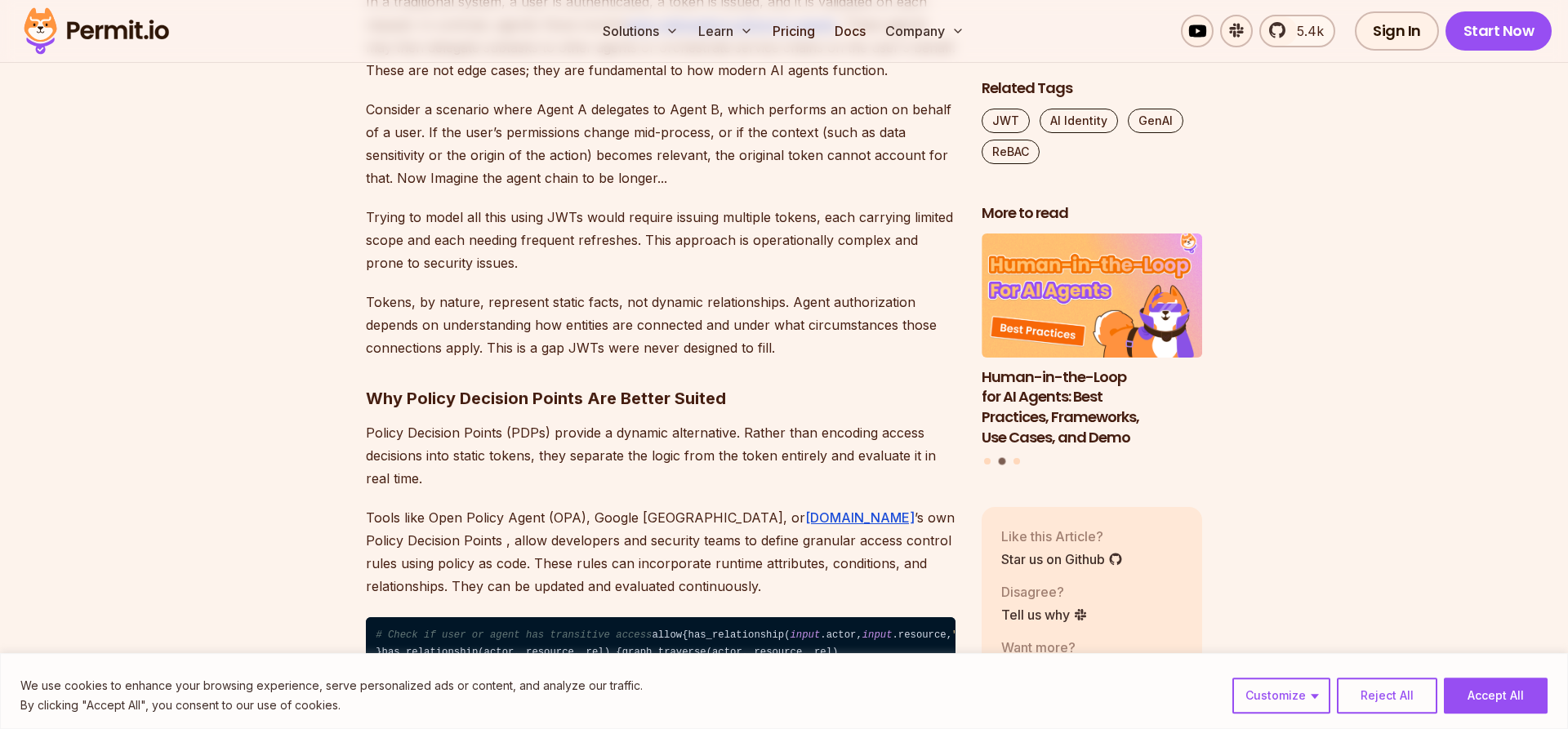
scroll to position [1750, 0]
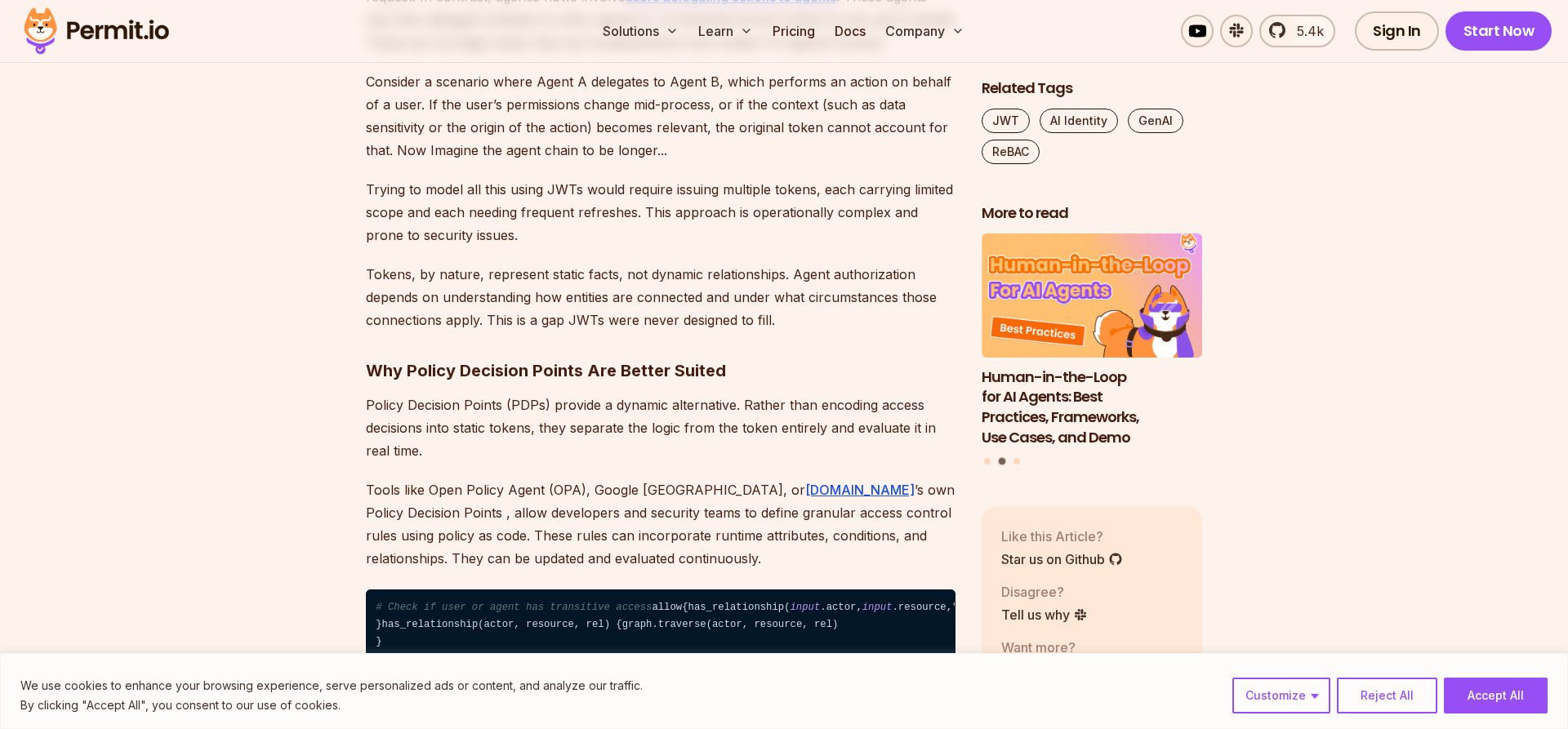
click at [432, 305] on p "Tokens, by nature, represent static facts, not dynamic relationships. Agent aut…" at bounding box center [660, 297] width 589 height 68
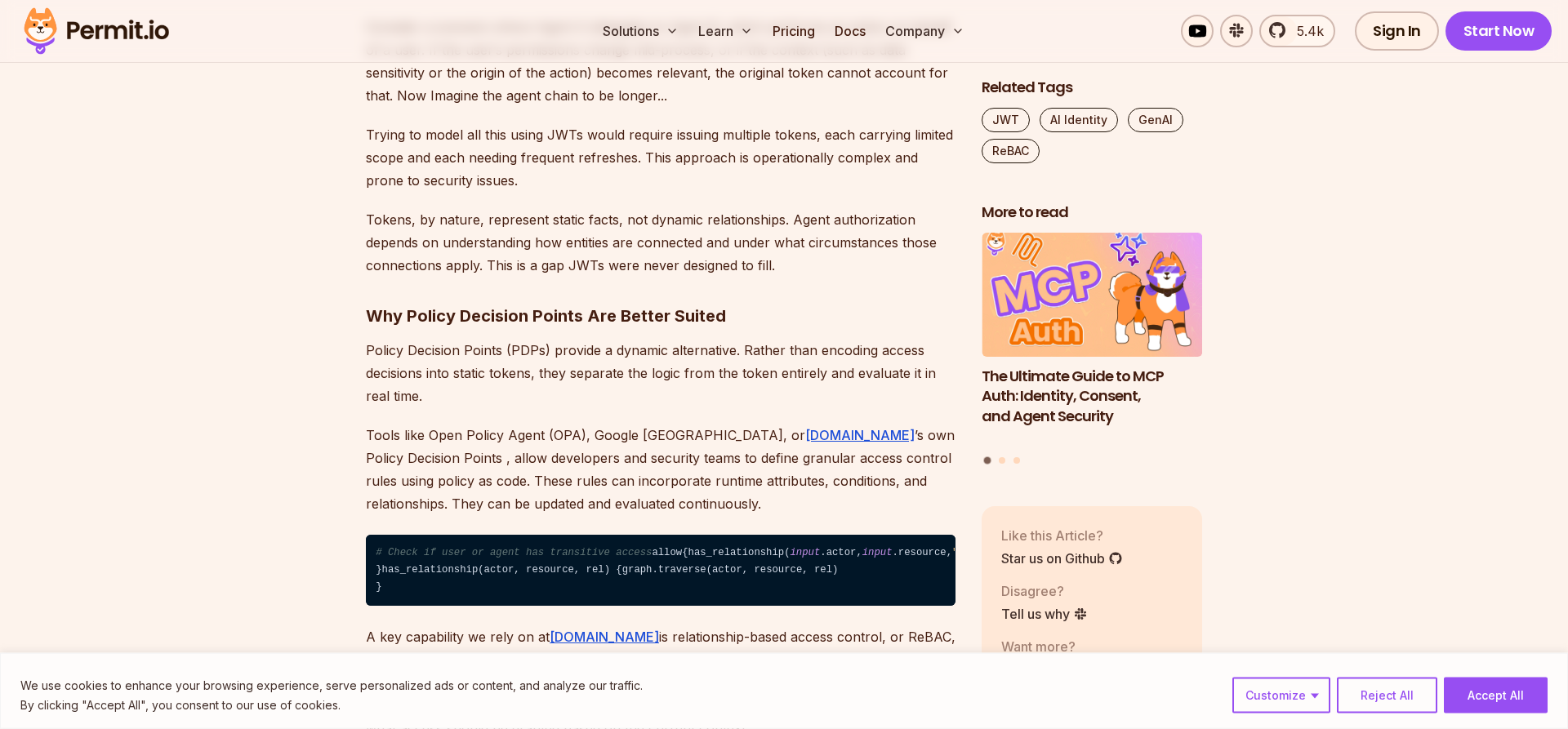
scroll to position [1833, 0]
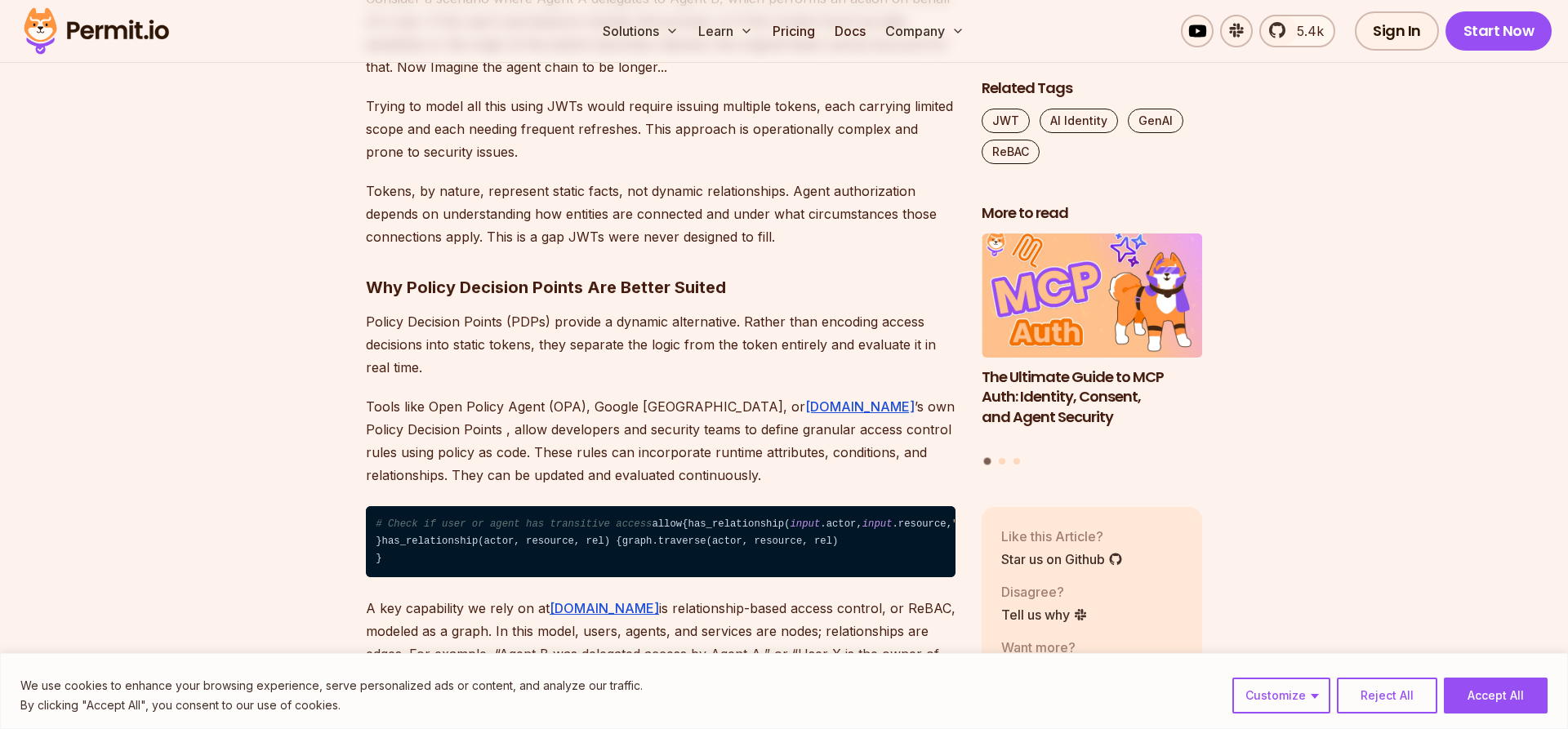
click at [439, 411] on p "Tools like Open Policy Agent (OPA), Google [GEOGRAPHIC_DATA], or [DOMAIN_NAME] …" at bounding box center [660, 441] width 589 height 91
click at [800, 404] on p "Tools like Open Policy Agent (OPA), Google [GEOGRAPHIC_DATA], or [DOMAIN_NAME] …" at bounding box center [660, 441] width 589 height 91
click at [837, 406] on p "Tools like Open Policy Agent (OPA), Google [GEOGRAPHIC_DATA], or [DOMAIN_NAME] …" at bounding box center [660, 441] width 589 height 91
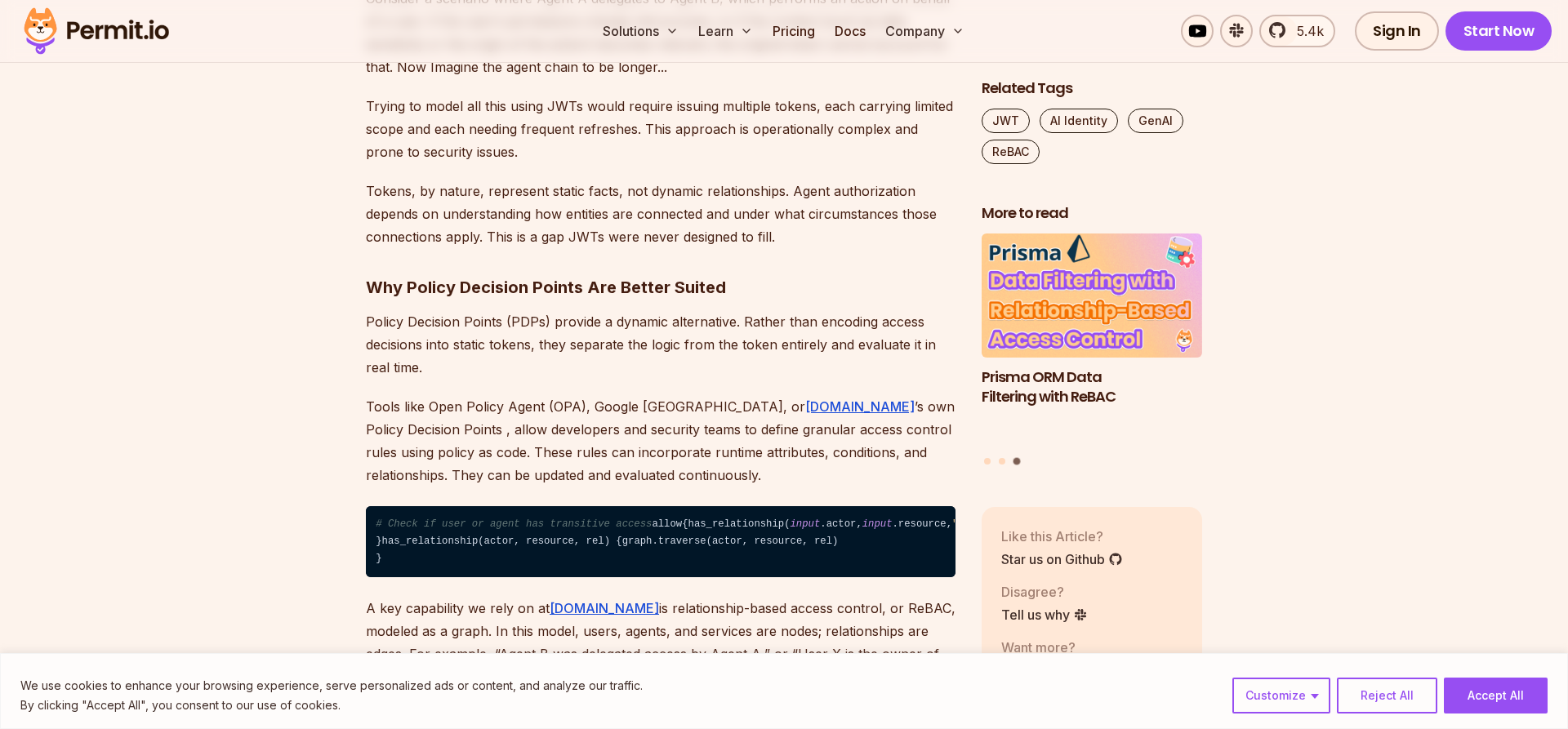
click at [771, 429] on p "Tools like Open Policy Agent (OPA), Google [GEOGRAPHIC_DATA], or [DOMAIN_NAME] …" at bounding box center [660, 441] width 589 height 91
click at [780, 433] on p "Tools like Open Policy Agent (OPA), Google [GEOGRAPHIC_DATA], or [DOMAIN_NAME] …" at bounding box center [660, 441] width 589 height 91
click at [870, 432] on p "Tools like Open Policy Agent (OPA), Google [GEOGRAPHIC_DATA], or [DOMAIN_NAME] …" at bounding box center [660, 441] width 589 height 91
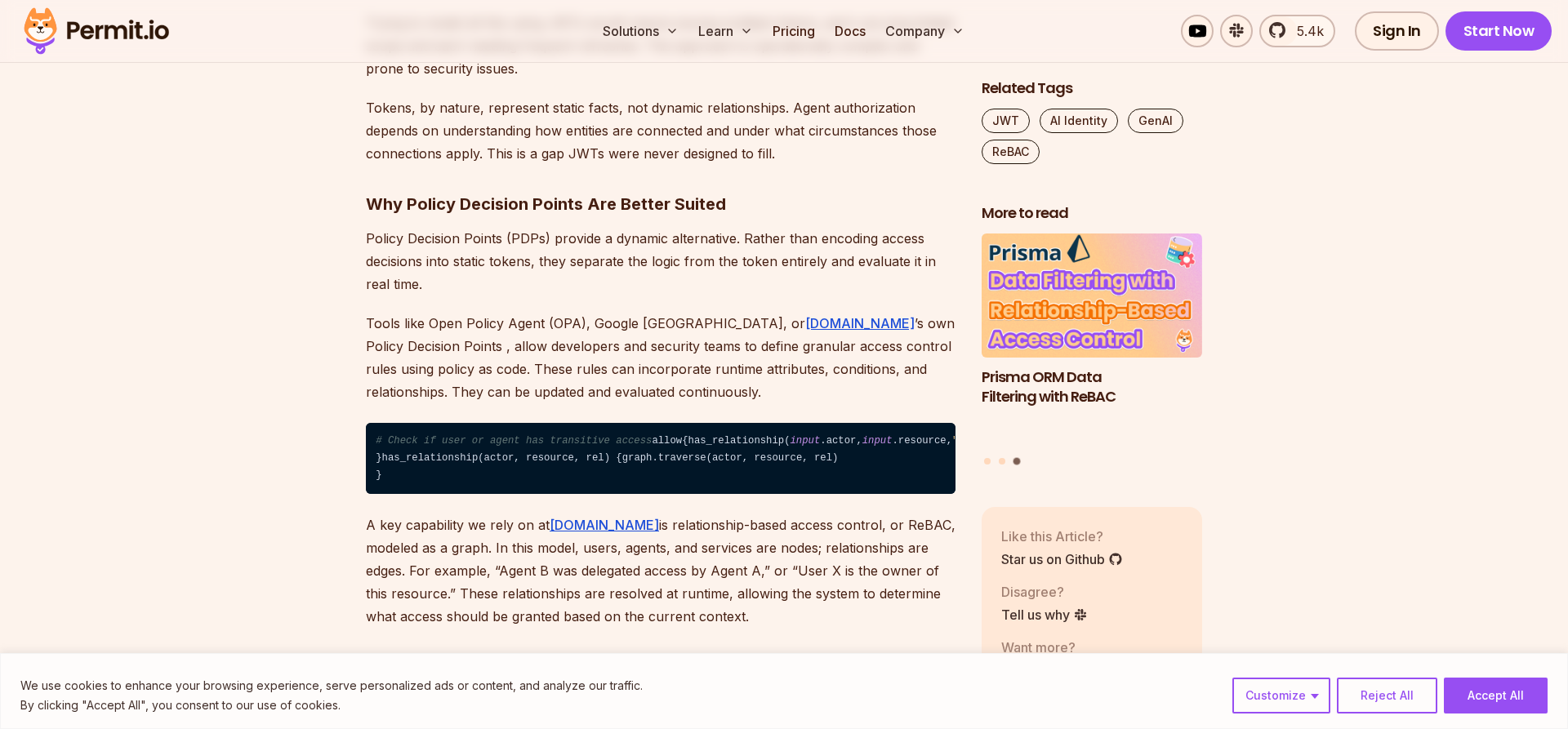
click at [557, 371] on p "Tools like Open Policy Agent (OPA), Google [GEOGRAPHIC_DATA], or [DOMAIN_NAME] …" at bounding box center [660, 358] width 589 height 91
drag, startPoint x: 728, startPoint y: 375, endPoint x: 781, endPoint y: 372, distance: 53.1
click at [739, 376] on p "Tools like Open Policy Agent (OPA), Google [GEOGRAPHIC_DATA], or [DOMAIN_NAME] …" at bounding box center [660, 358] width 589 height 91
click at [781, 372] on p "Tools like Open Policy Agent (OPA), Google [GEOGRAPHIC_DATA], or [DOMAIN_NAME] …" at bounding box center [660, 358] width 589 height 91
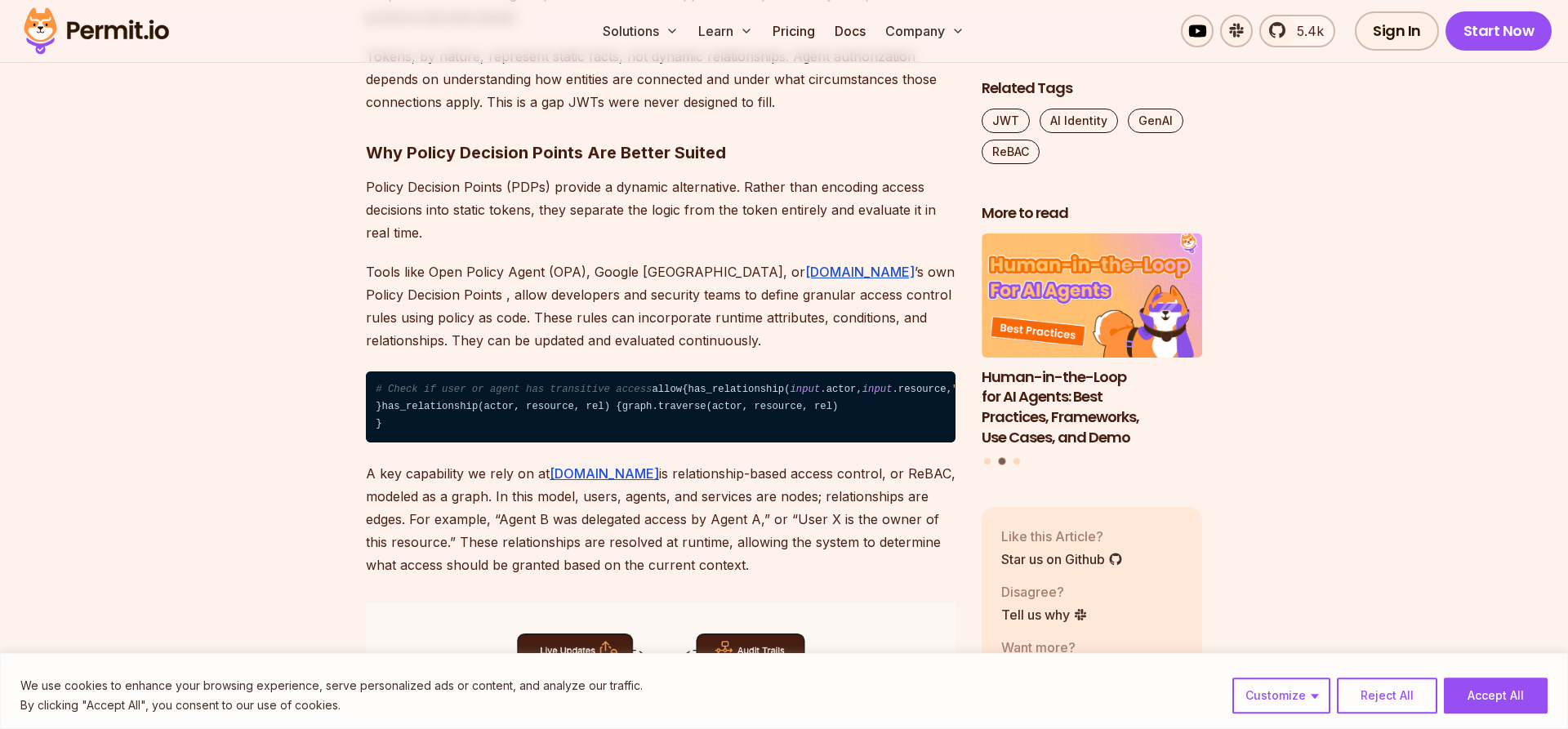
scroll to position [2000, 0]
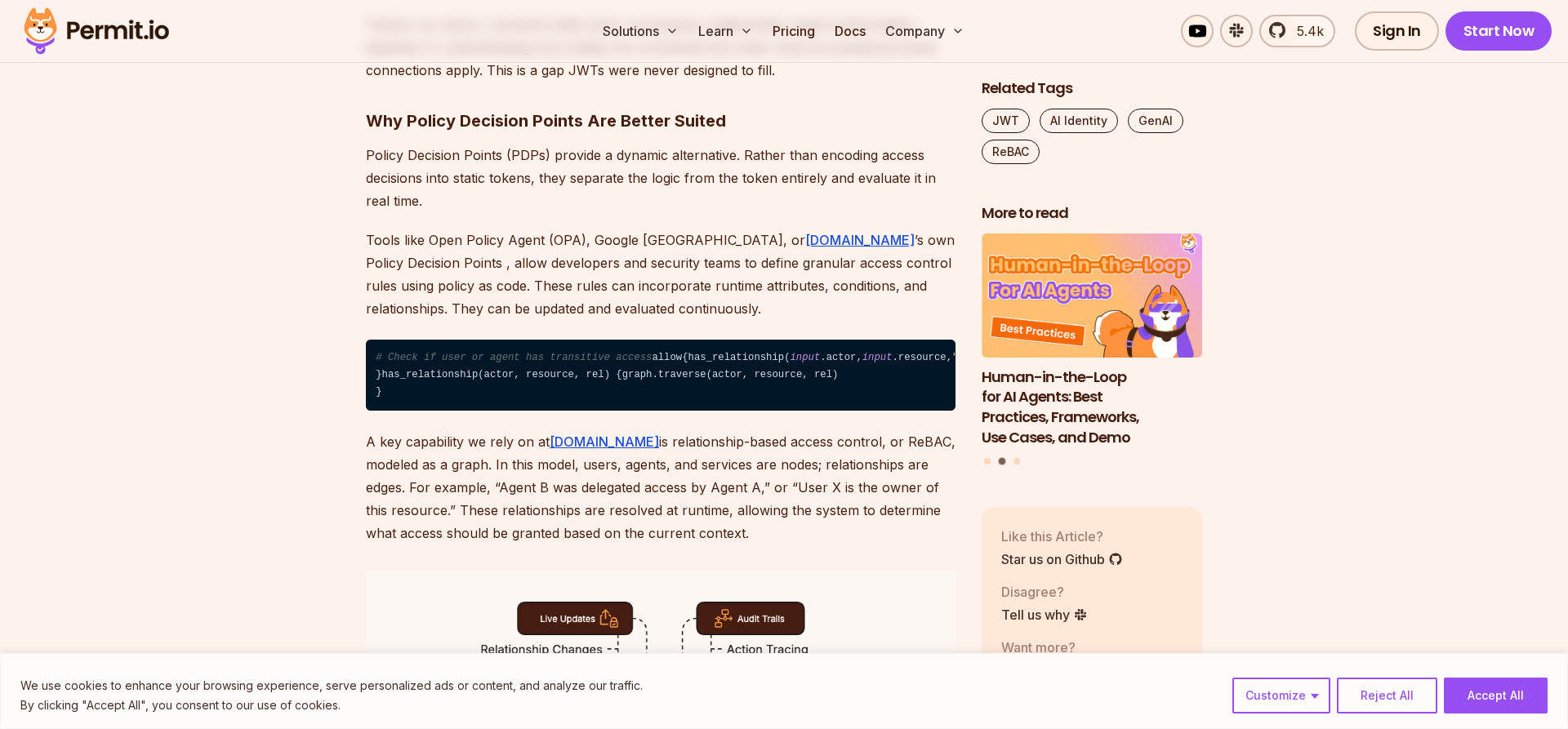
click at [450, 532] on p "A key capability we rely on at [DOMAIN_NAME] is relationship-based access contr…" at bounding box center [660, 487] width 589 height 114
click at [657, 528] on p "A key capability we rely on at [DOMAIN_NAME] is relationship-based access contr…" at bounding box center [660, 487] width 589 height 114
click at [710, 529] on p "A key capability we rely on at [DOMAIN_NAME] is relationship-based access contr…" at bounding box center [660, 487] width 589 height 114
click at [735, 535] on p "A key capability we rely on at [DOMAIN_NAME] is relationship-based access contr…" at bounding box center [660, 487] width 589 height 114
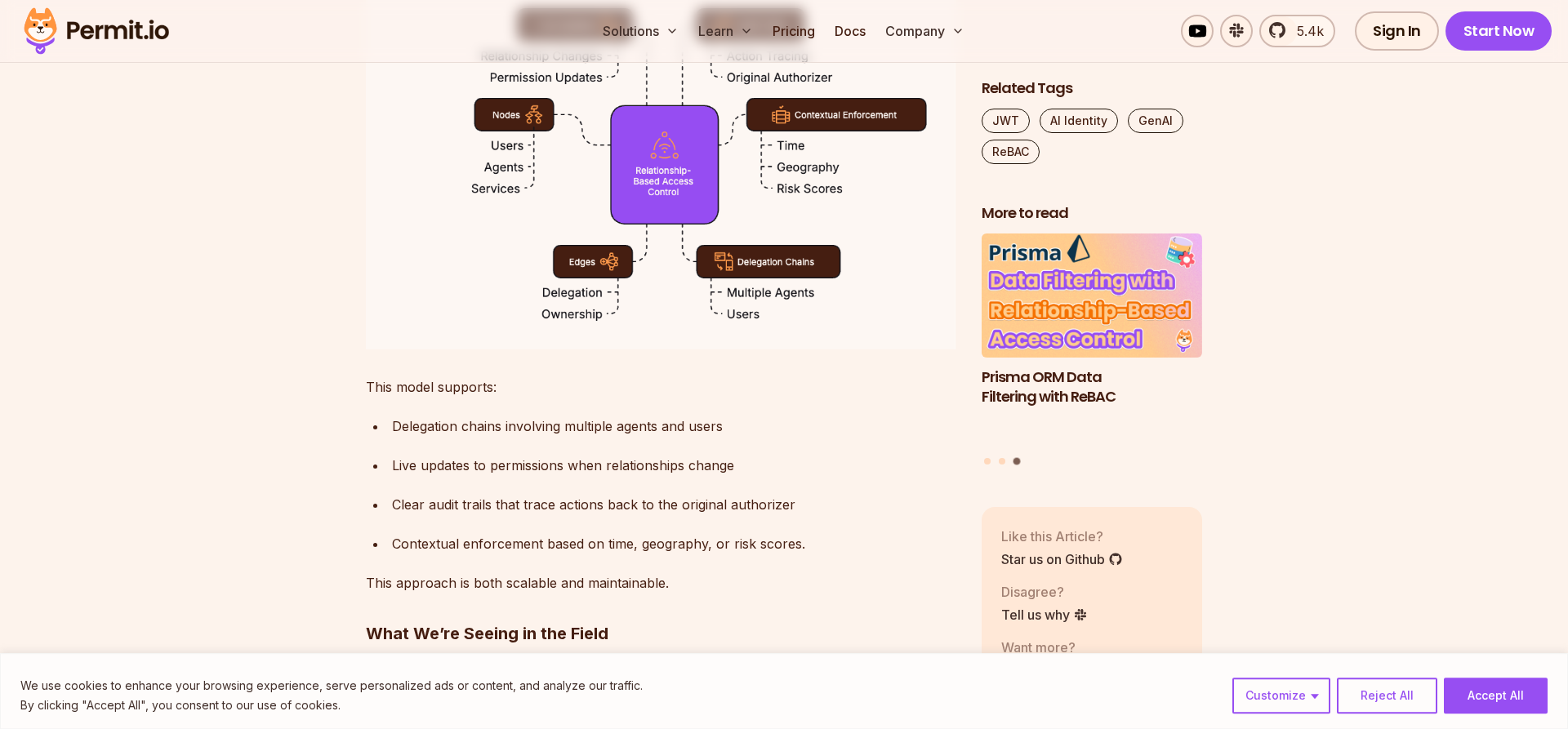
scroll to position [2582, 0]
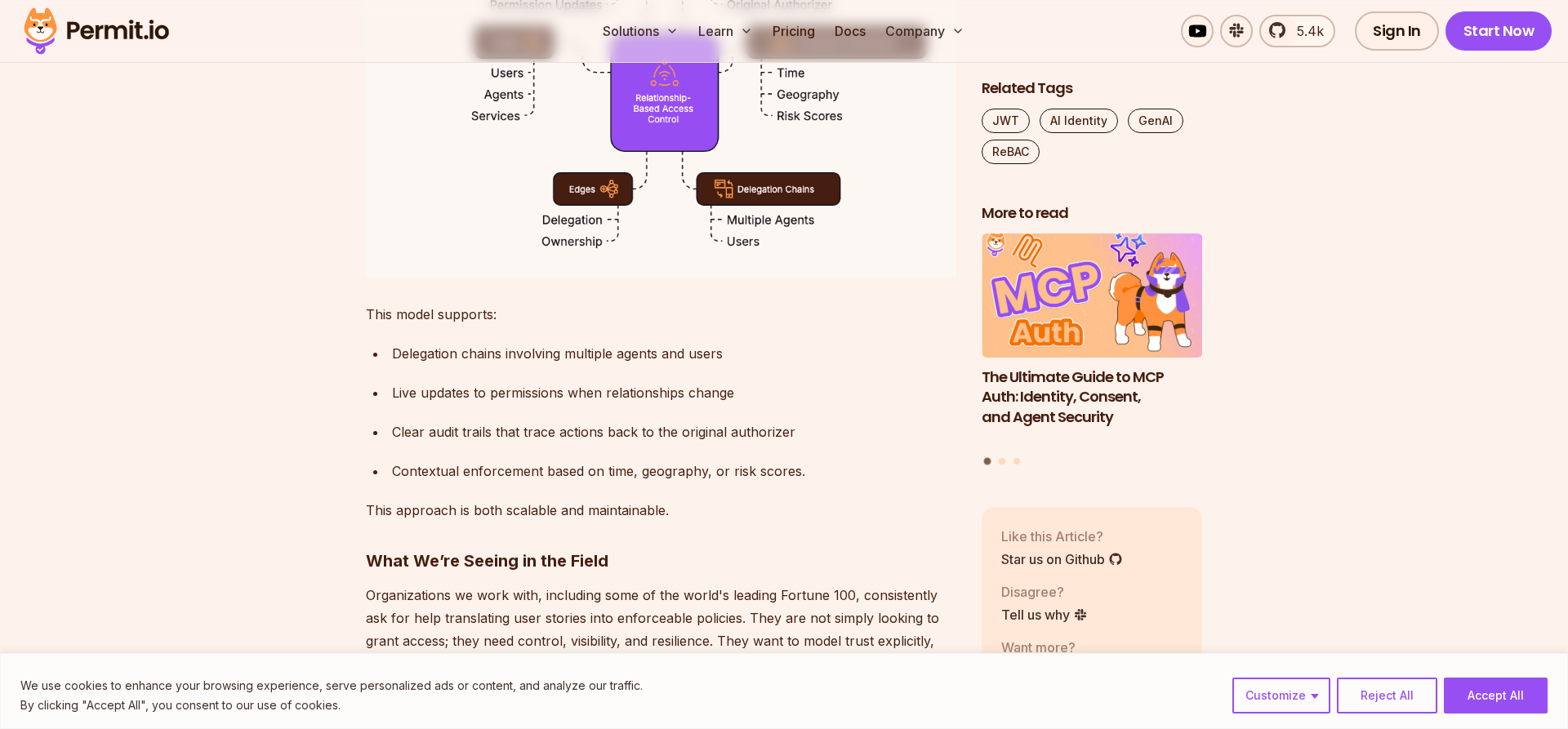
click at [496, 365] on div "Delegation chains involving multiple agents and users" at bounding box center [674, 353] width 564 height 23
click at [618, 365] on div "Delegation chains involving multiple agents and users" at bounding box center [674, 353] width 564 height 23
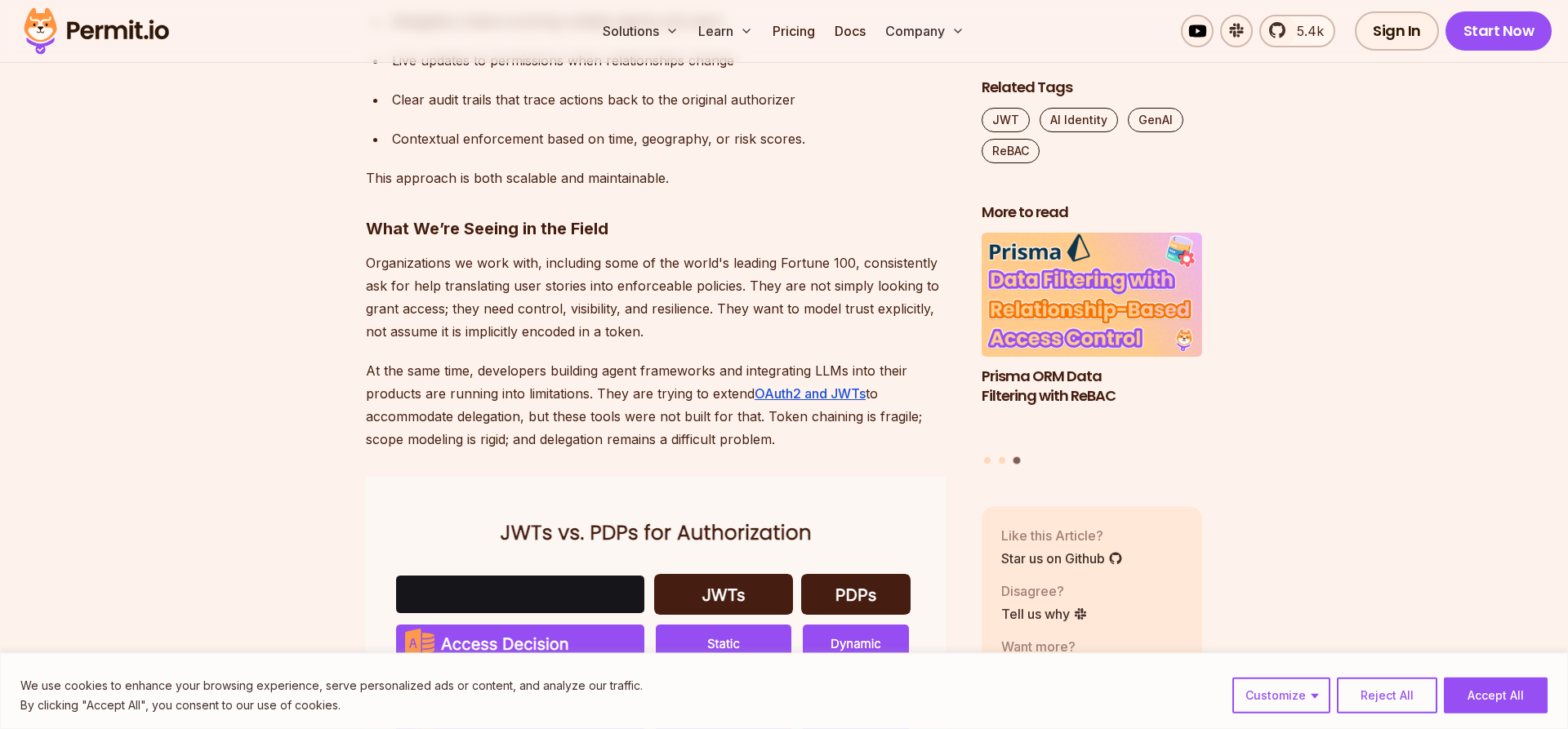
scroll to position [2999, 0]
click at [438, 342] on p "Organizations we work with, including some of the world's leading Fortune 100, …" at bounding box center [660, 296] width 589 height 91
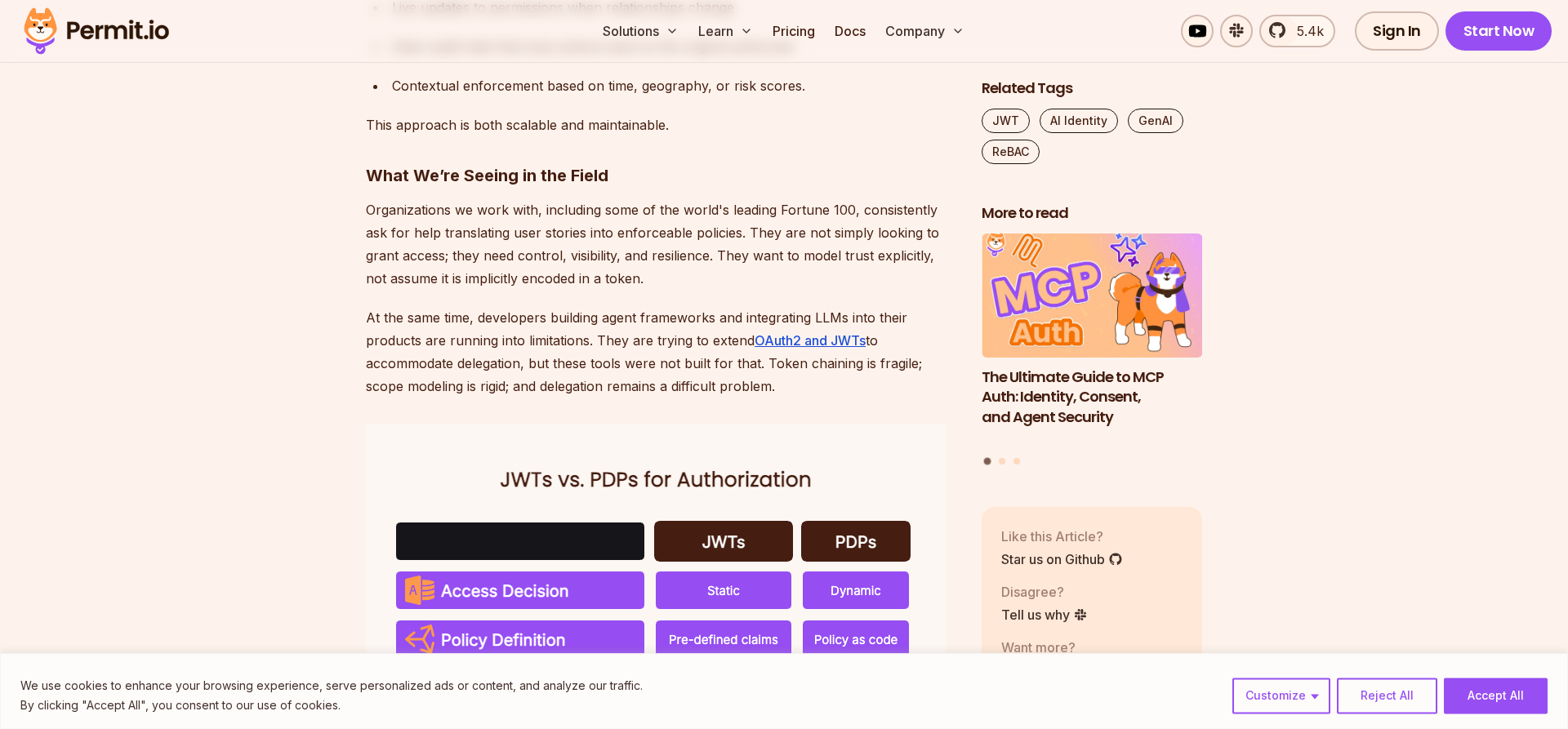
scroll to position [3082, 0]
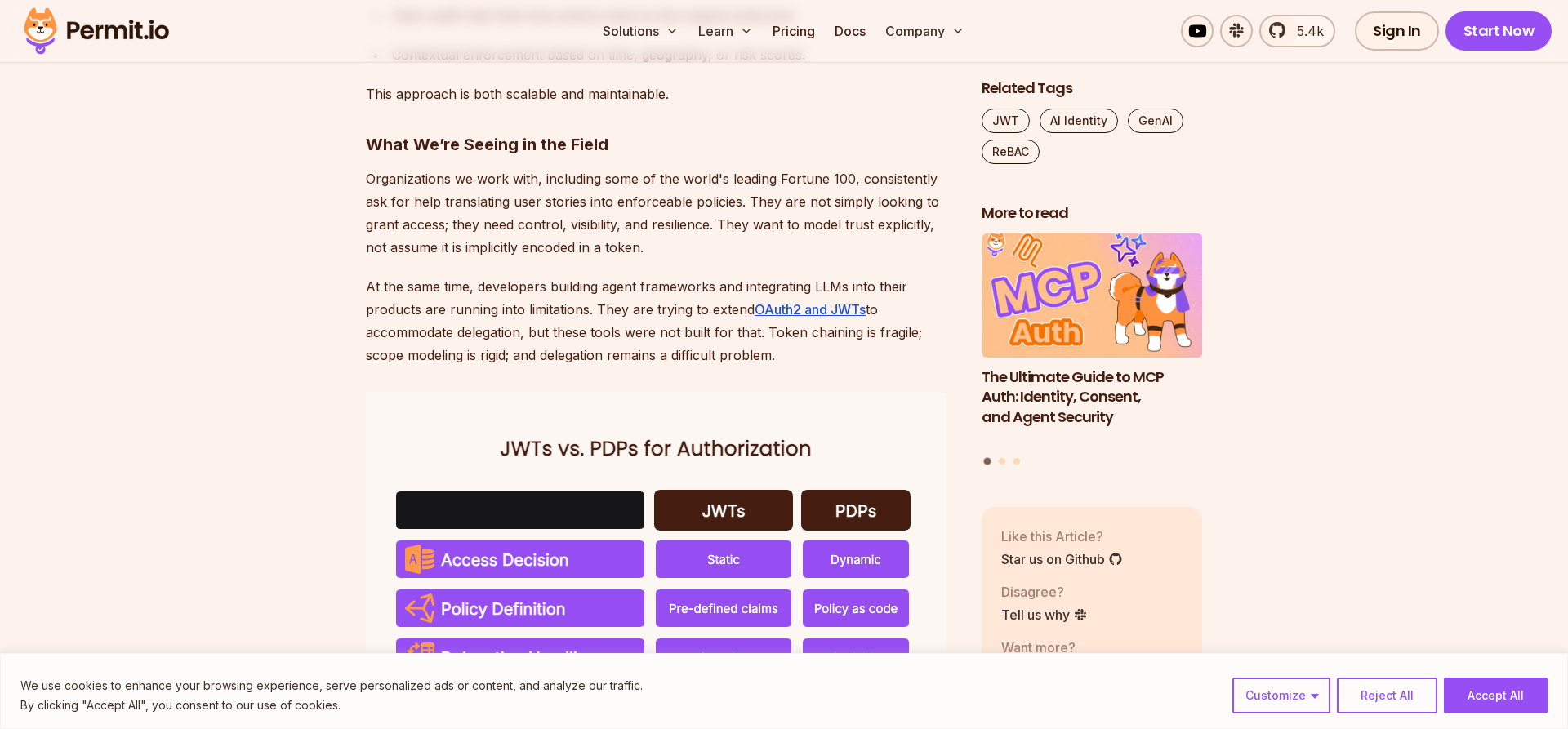
click at [435, 259] on p "Organizations we work with, including some of the world's leading Fortune 100, …" at bounding box center [660, 213] width 589 height 91
click at [524, 259] on p "Organizations we work with, including some of the world's leading Fortune 100, …" at bounding box center [660, 213] width 589 height 91
click at [613, 259] on p "Organizations we work with, including some of the world's leading Fortune 100, …" at bounding box center [660, 213] width 589 height 91
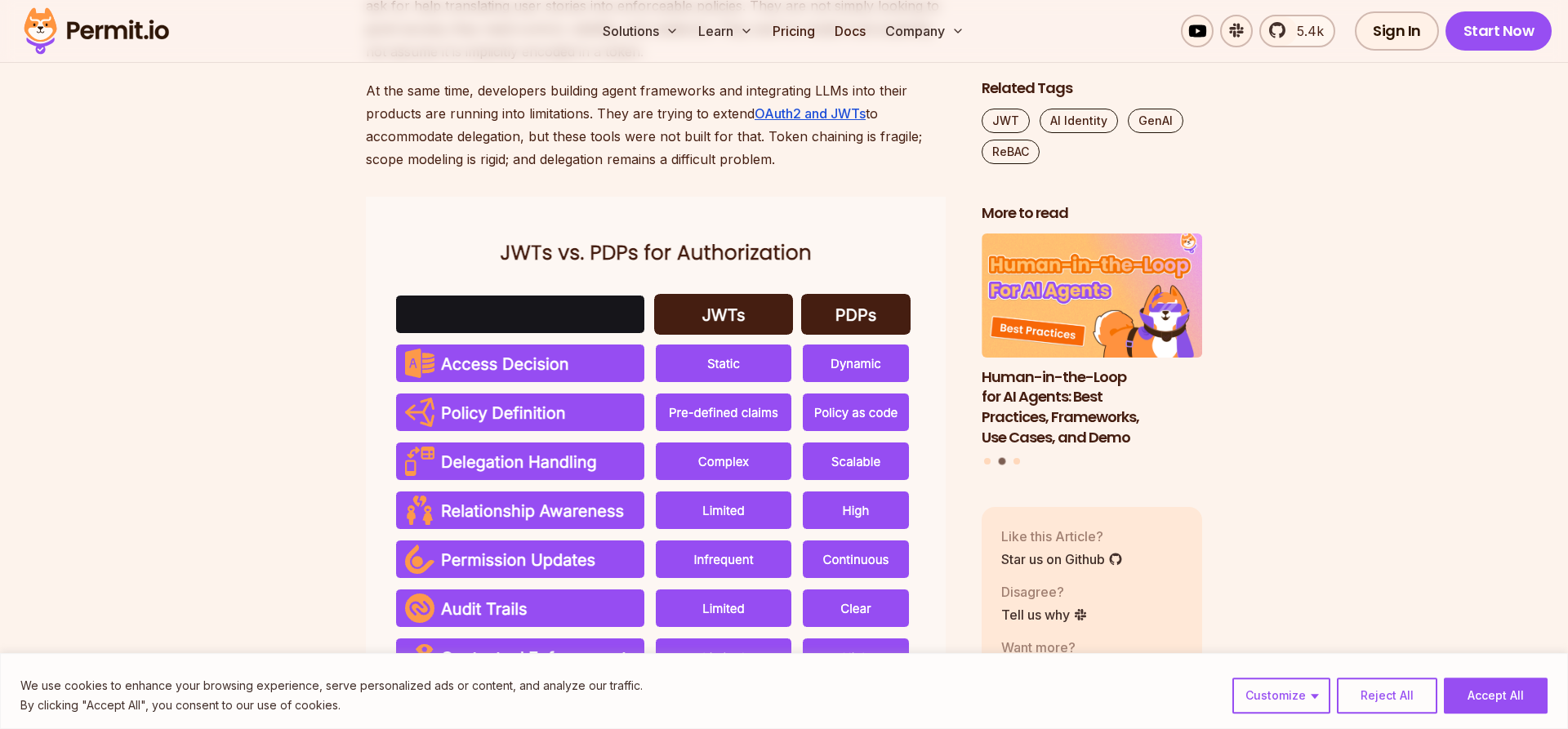
scroll to position [3249, 0]
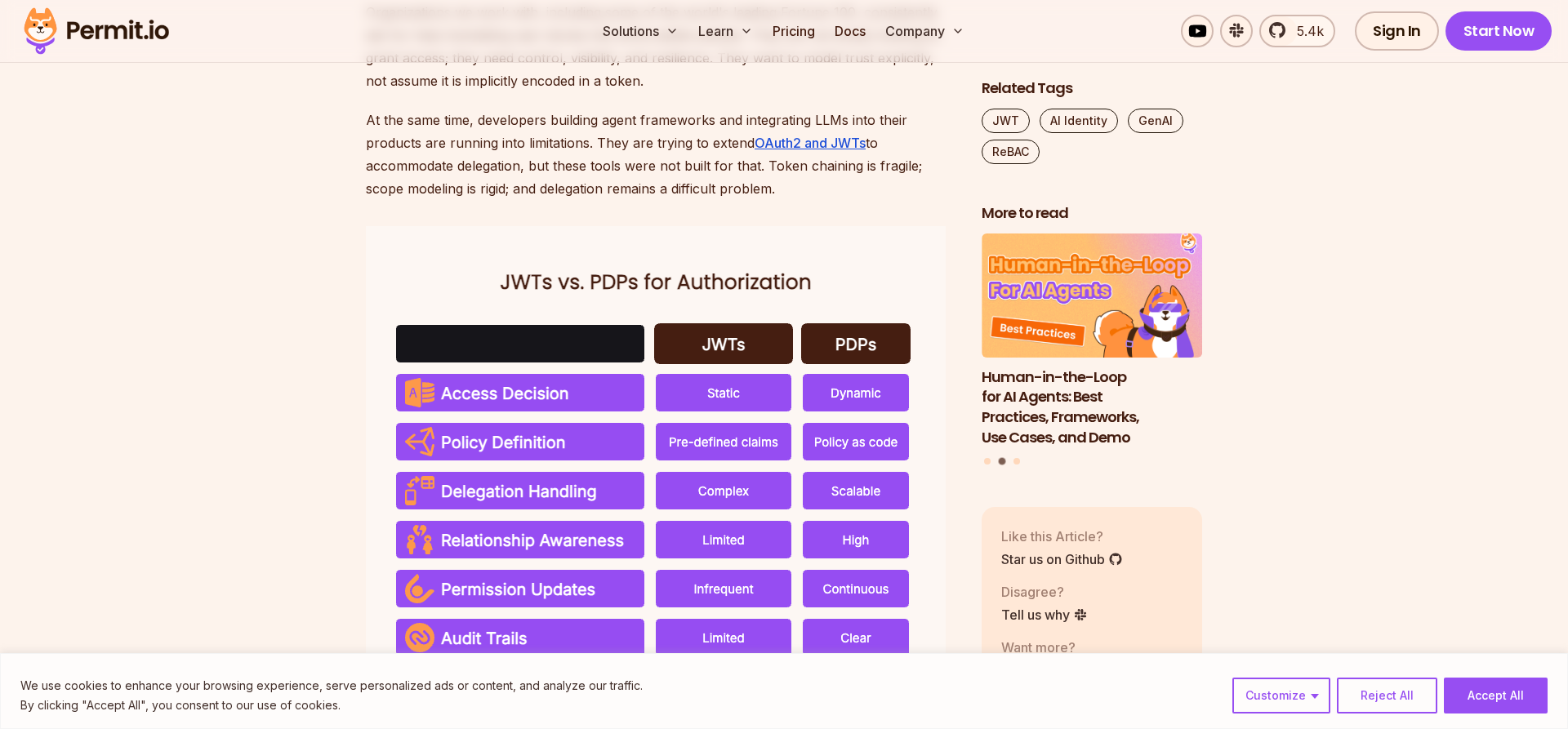
click at [569, 200] on p "At the same time, developers building agent frameworks and integrating LLMs int…" at bounding box center [660, 154] width 589 height 91
click at [621, 200] on p "At the same time, developers building agent frameworks and integrating LLMs int…" at bounding box center [660, 154] width 589 height 91
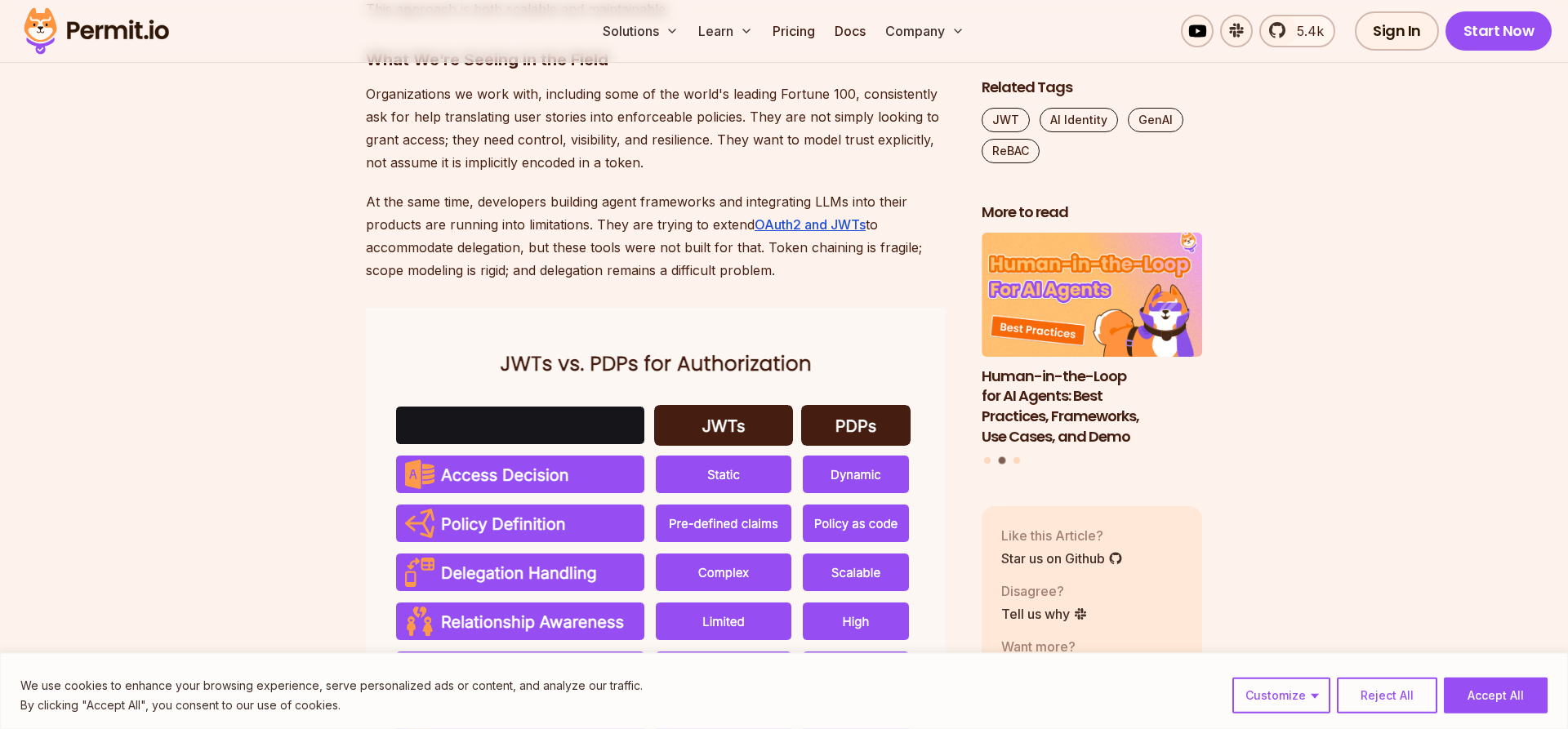
scroll to position [3082, 0]
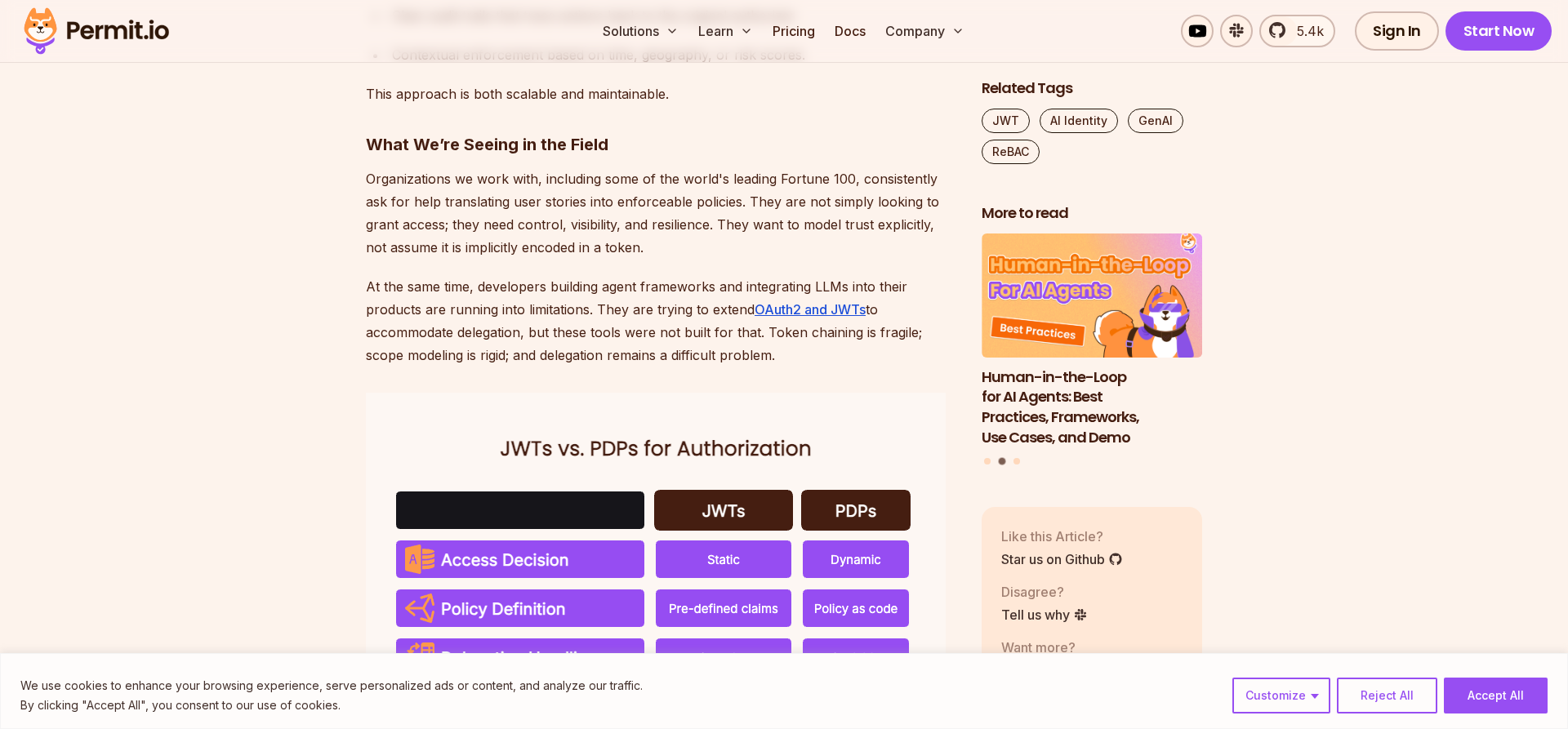
click at [500, 367] on p "At the same time, developers building agent frameworks and integrating LLMs int…" at bounding box center [660, 321] width 589 height 91
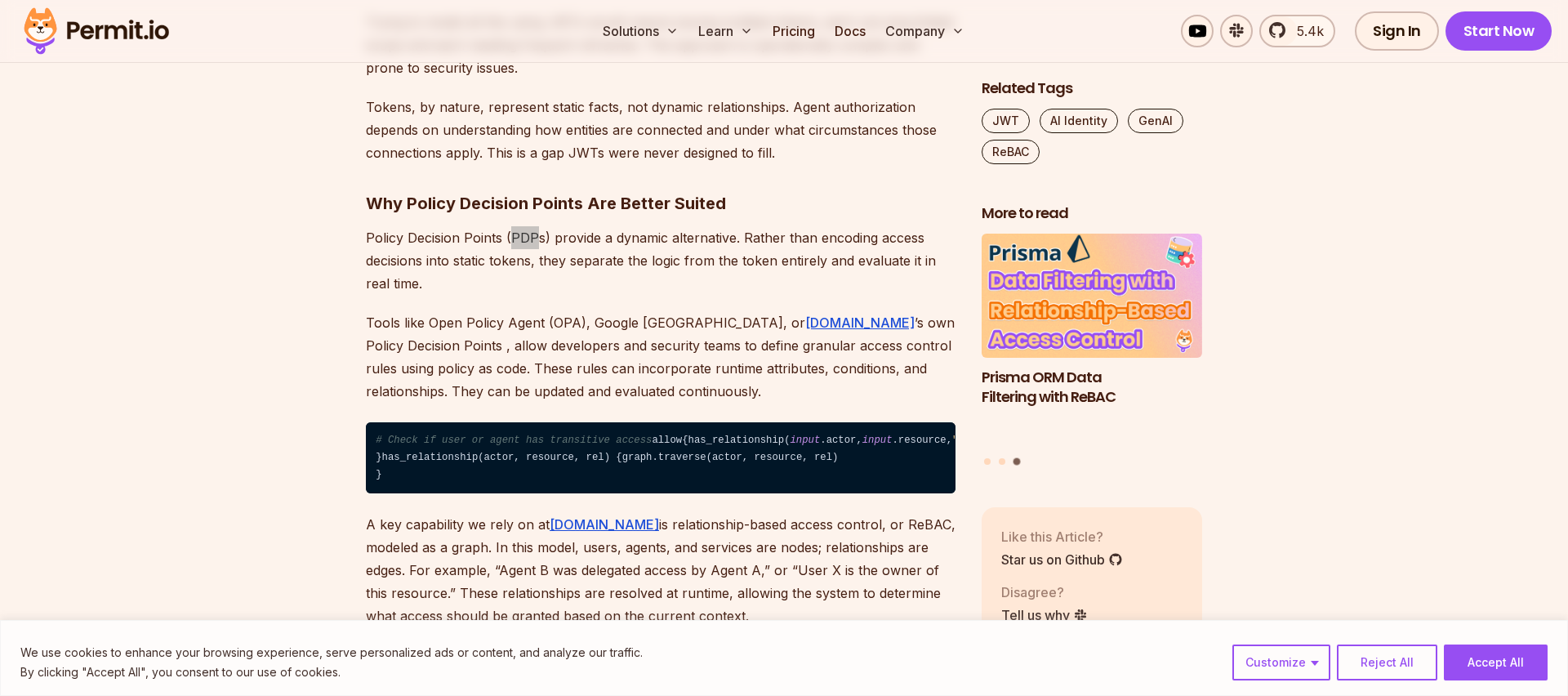
scroll to position [1890, 0]
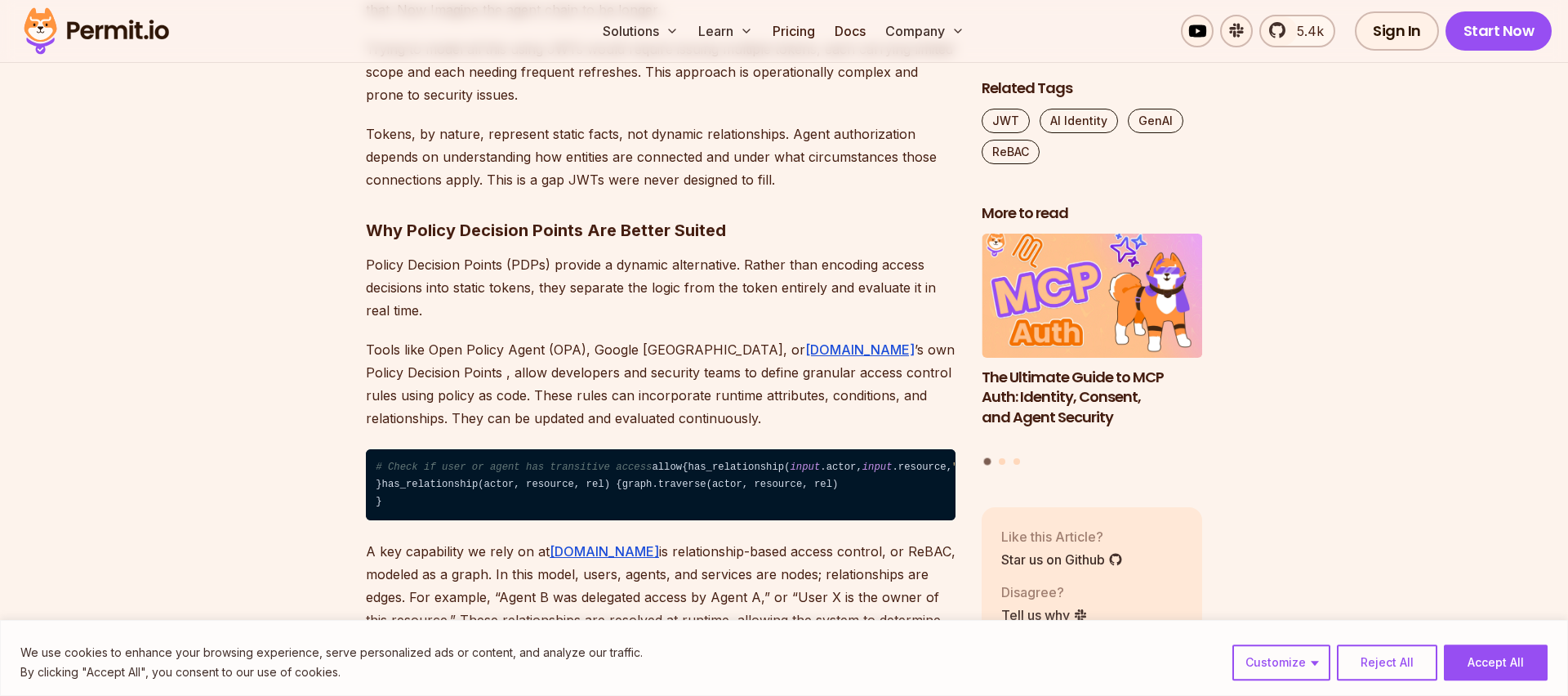
click at [404, 351] on p "Tools like Open Policy Agent (OPA), Google [GEOGRAPHIC_DATA], or [DOMAIN_NAME] …" at bounding box center [660, 383] width 589 height 91
click at [417, 348] on p "Tools like Open Policy Agent (OPA), Google [GEOGRAPHIC_DATA], or [DOMAIN_NAME] …" at bounding box center [660, 383] width 589 height 91
click at [806, 350] on p "Tools like Open Policy Agent (OPA), Google [GEOGRAPHIC_DATA], or [DOMAIN_NAME] …" at bounding box center [660, 383] width 589 height 91
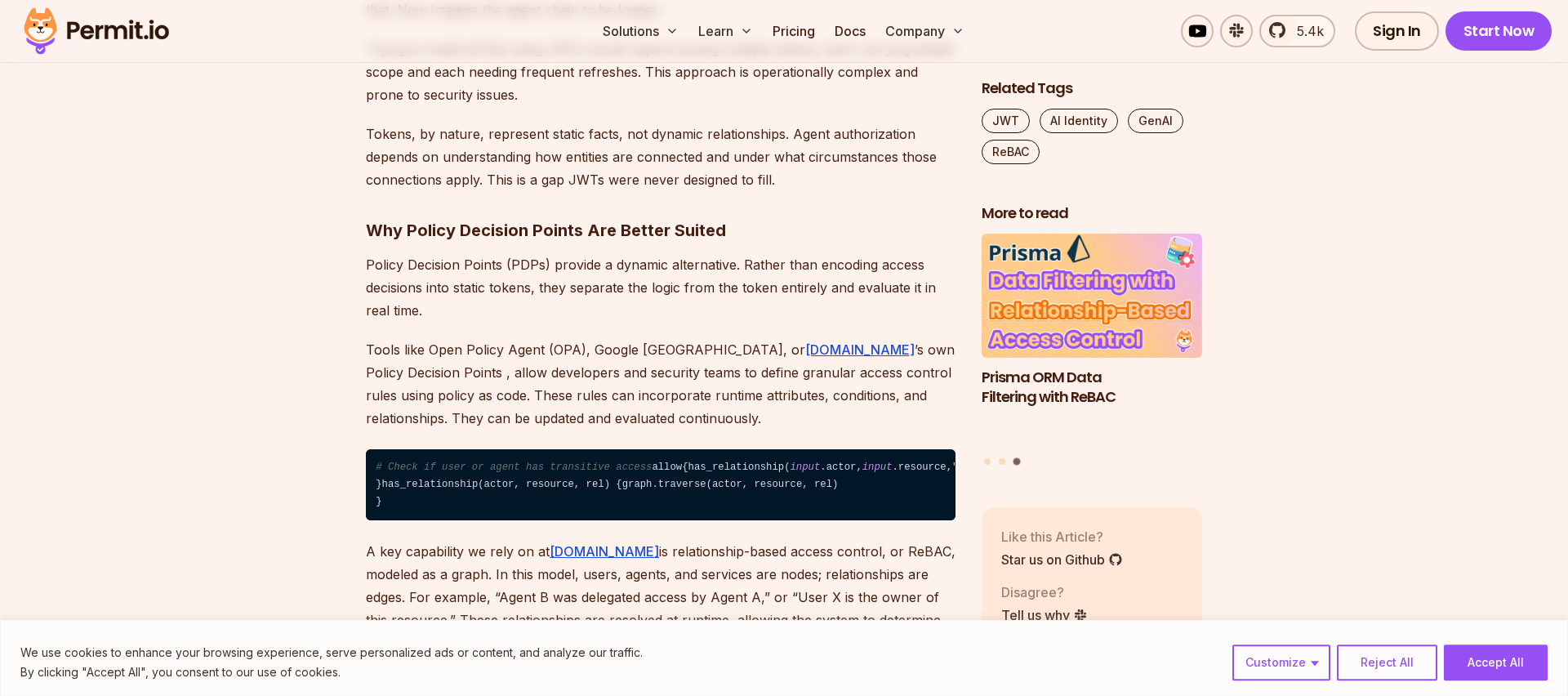
click at [844, 374] on p "Tools like Open Policy Agent (OPA), Google [GEOGRAPHIC_DATA], or [DOMAIN_NAME] …" at bounding box center [660, 383] width 589 height 91
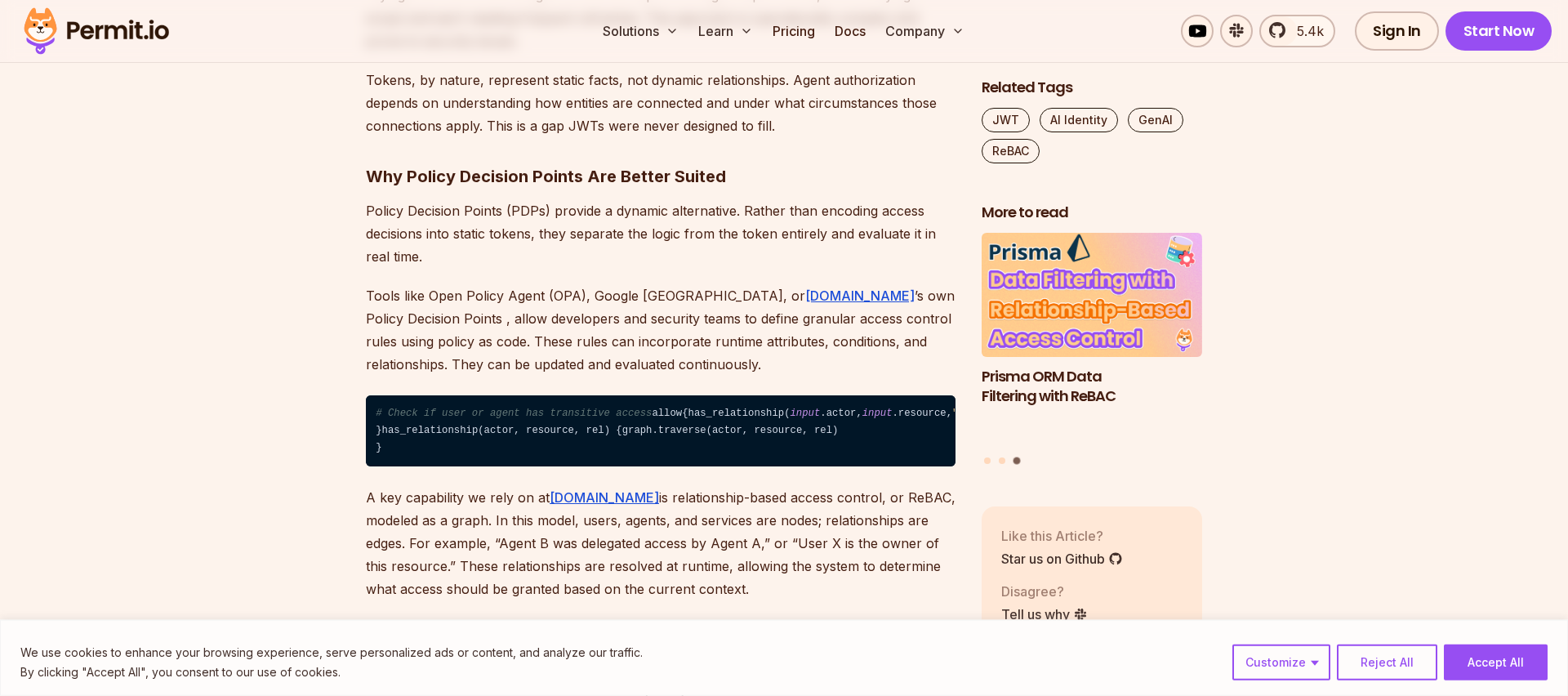
scroll to position [1973, 0]
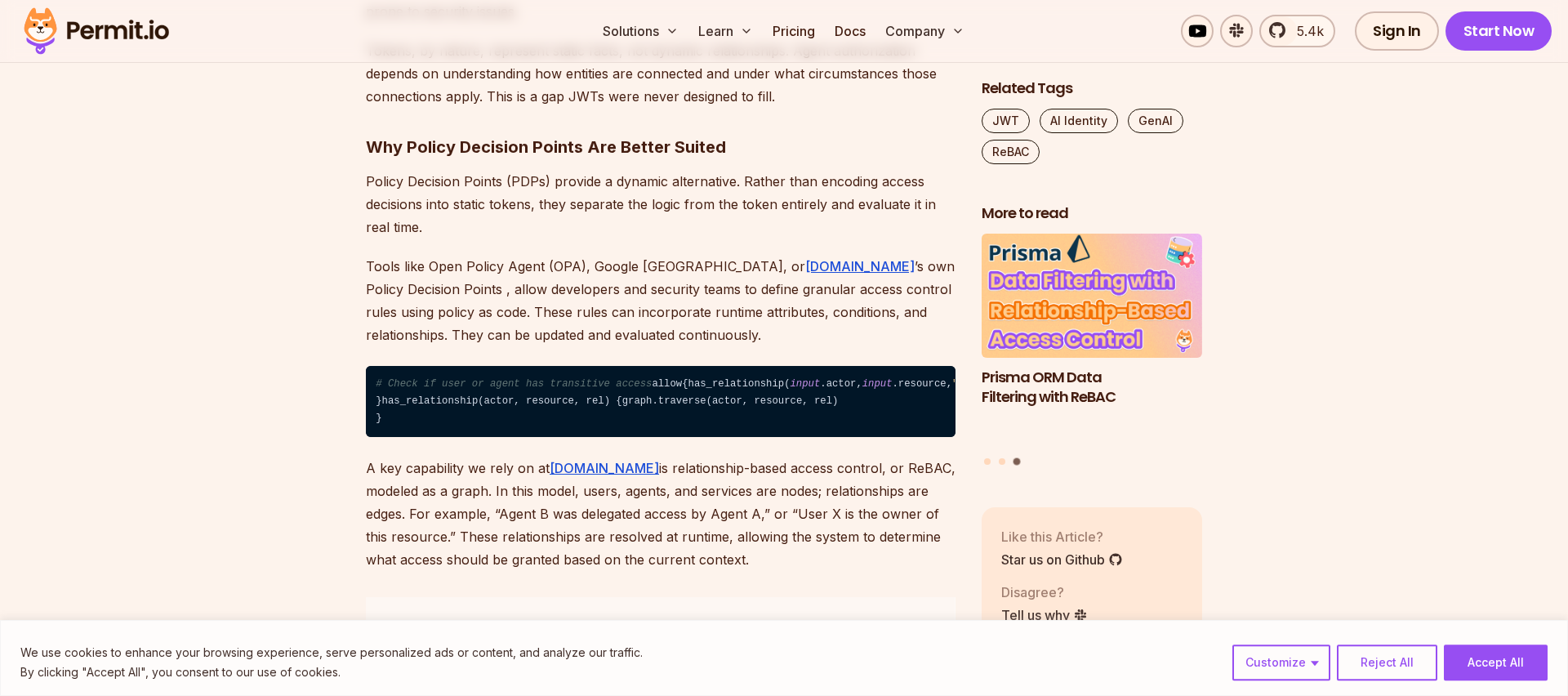
click at [463, 301] on p "Tools like Open Policy Agent (OPA), Google [GEOGRAPHIC_DATA], or [DOMAIN_NAME] …" at bounding box center [660, 300] width 589 height 91
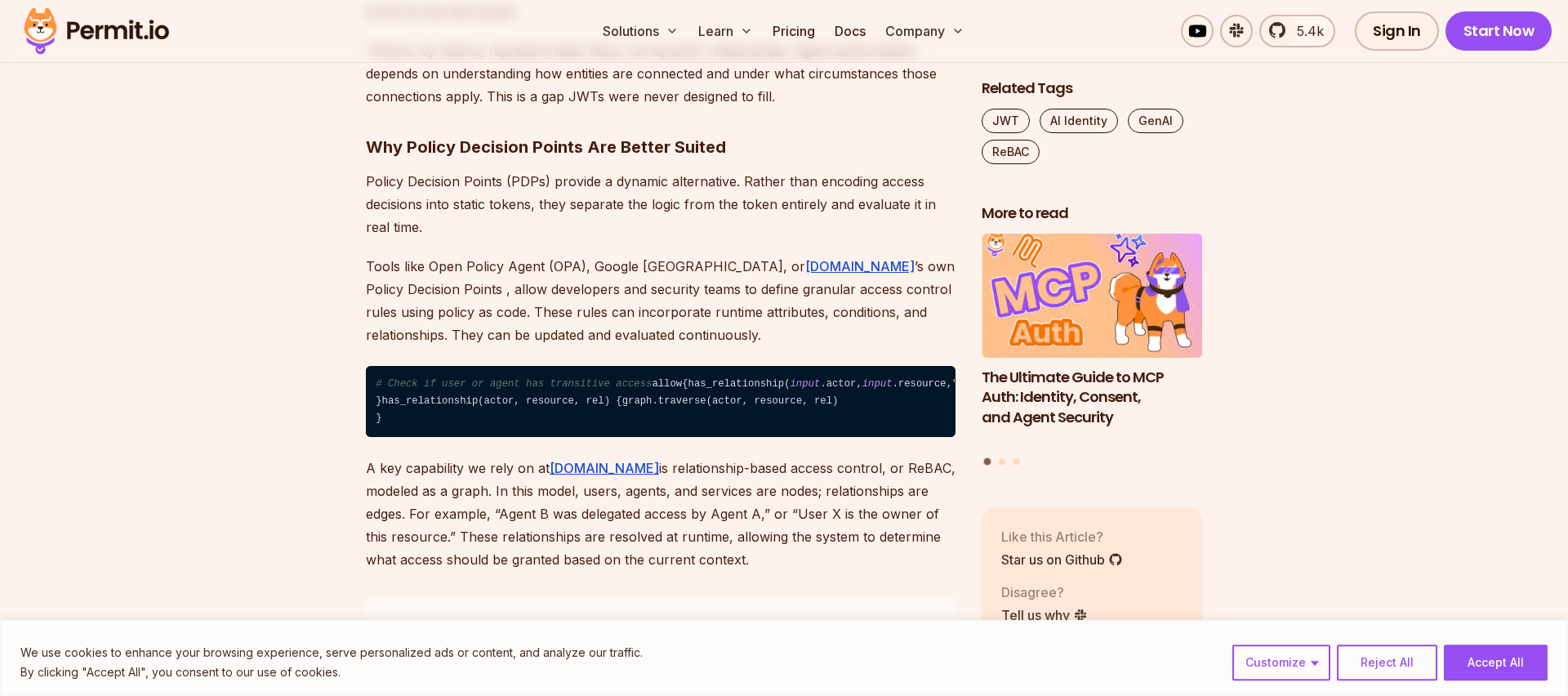
click at [588, 315] on p "Tools like Open Policy Agent (OPA), Google [GEOGRAPHIC_DATA], or [DOMAIN_NAME] …" at bounding box center [660, 300] width 589 height 91
click at [424, 314] on p "Tools like Open Policy Agent (OPA), Google [GEOGRAPHIC_DATA], or [DOMAIN_NAME] …" at bounding box center [660, 300] width 589 height 91
click at [514, 312] on p "Tools like Open Policy Agent (OPA), Google [GEOGRAPHIC_DATA], or [DOMAIN_NAME] …" at bounding box center [660, 300] width 589 height 91
click at [722, 312] on p "Tools like Open Policy Agent (OPA), Google [GEOGRAPHIC_DATA], or [DOMAIN_NAME] …" at bounding box center [660, 300] width 589 height 91
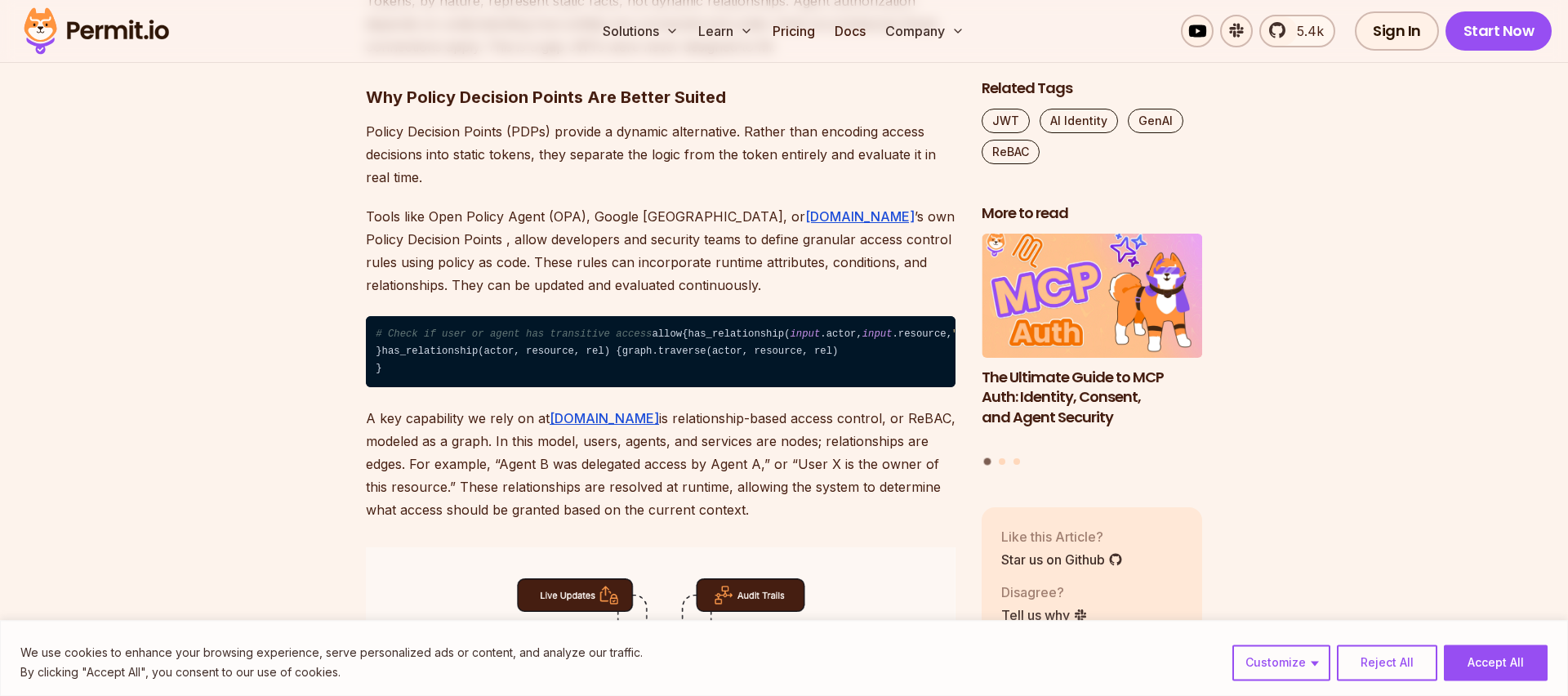
scroll to position [2056, 0]
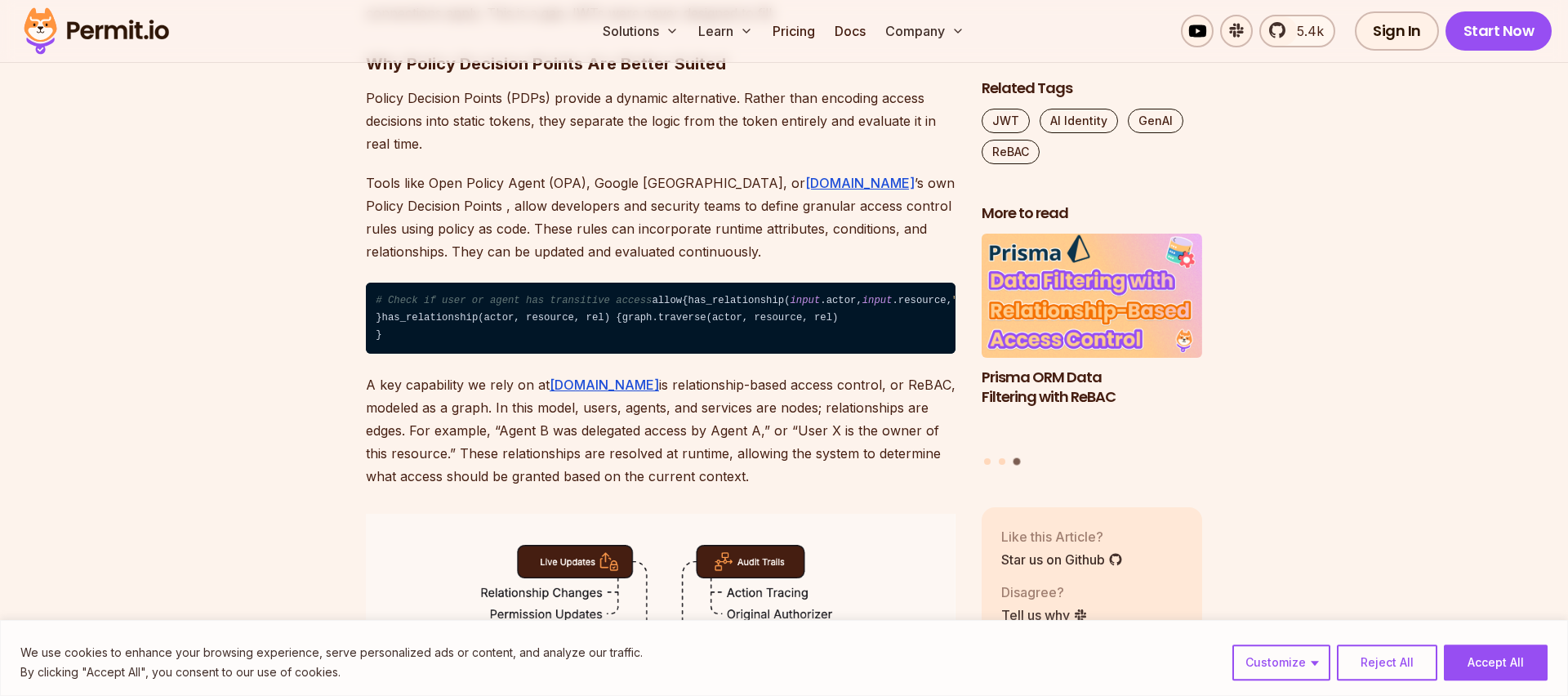
click at [411, 473] on p "A key capability we rely on at [DOMAIN_NAME] is relationship-based access contr…" at bounding box center [660, 430] width 589 height 114
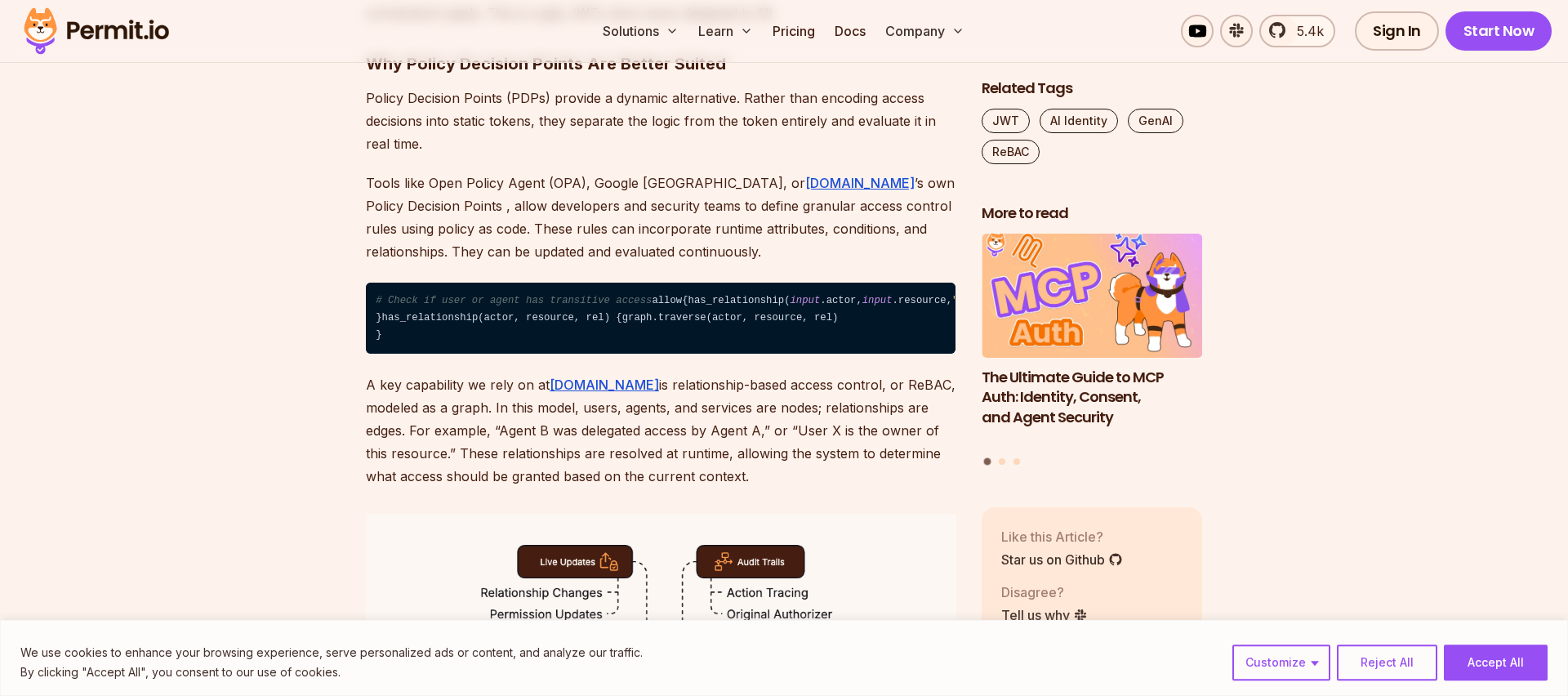
click at [422, 468] on p "A key capability we rely on at [DOMAIN_NAME] is relationship-based access contr…" at bounding box center [660, 430] width 589 height 114
click at [708, 464] on p "A key capability we rely on at [DOMAIN_NAME] is relationship-based access contr…" at bounding box center [660, 430] width 589 height 114
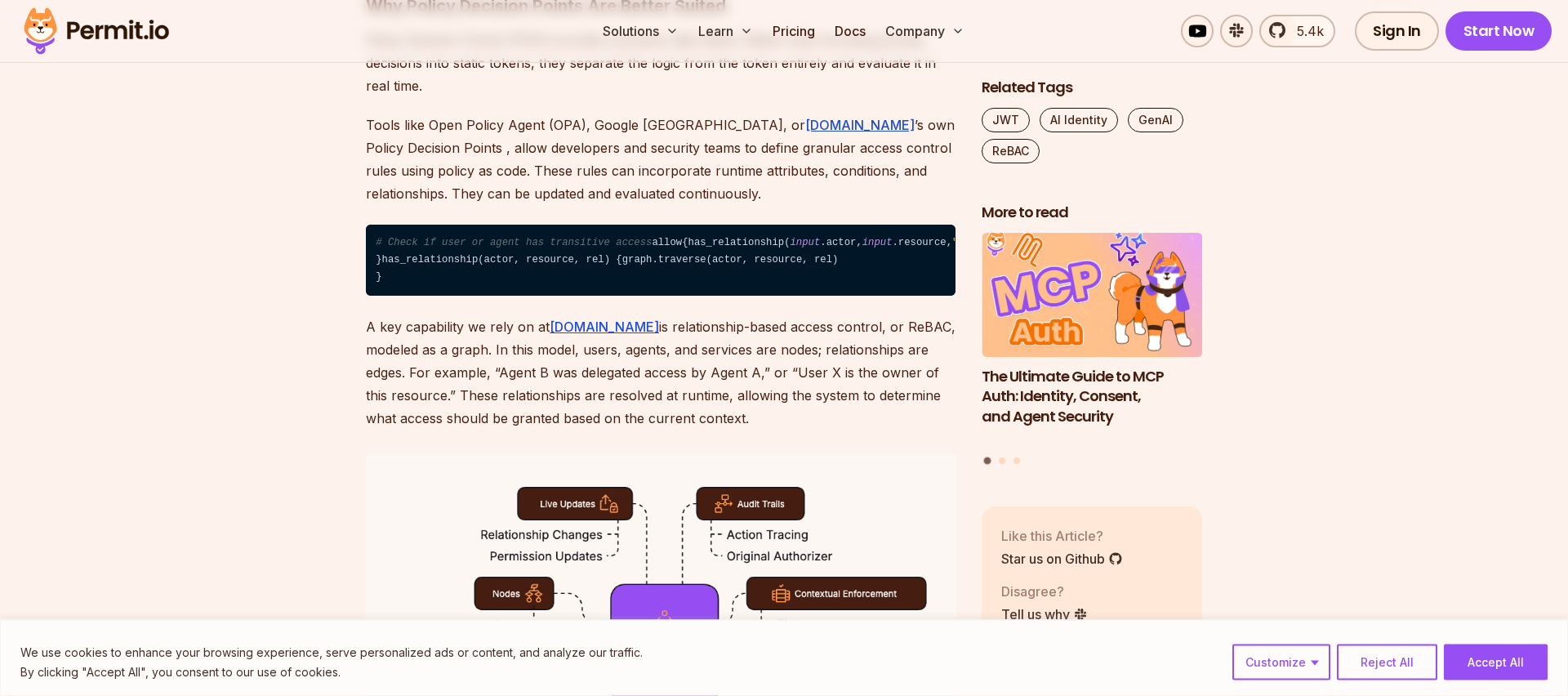
scroll to position [2140, 0]
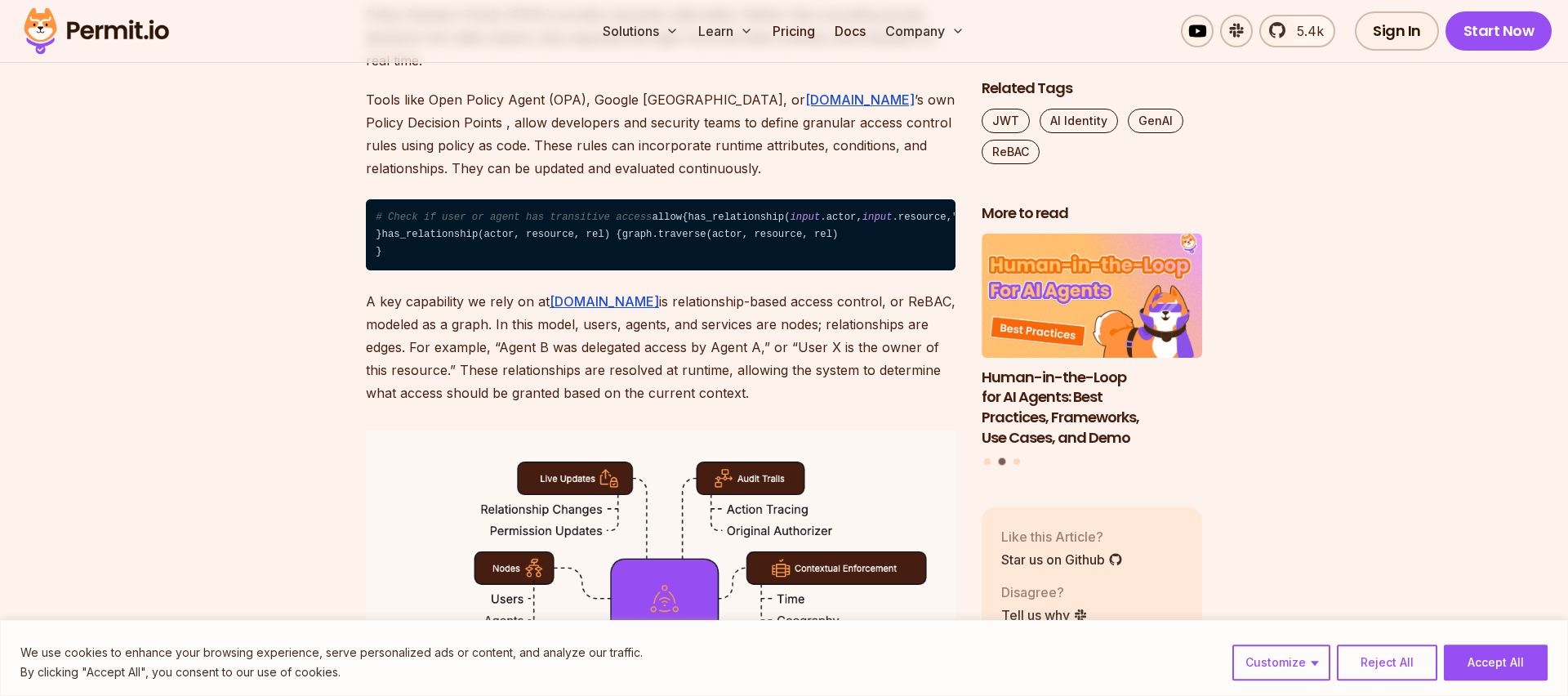
click at [456, 404] on p "A key capability we rely on at [DOMAIN_NAME] is relationship-based access contr…" at bounding box center [660, 347] width 589 height 114
click at [549, 404] on p "A key capability we rely on at [DOMAIN_NAME] is relationship-based access contr…" at bounding box center [660, 347] width 589 height 114
click at [639, 404] on p "A key capability we rely on at [DOMAIN_NAME] is relationship-based access contr…" at bounding box center [660, 347] width 589 height 114
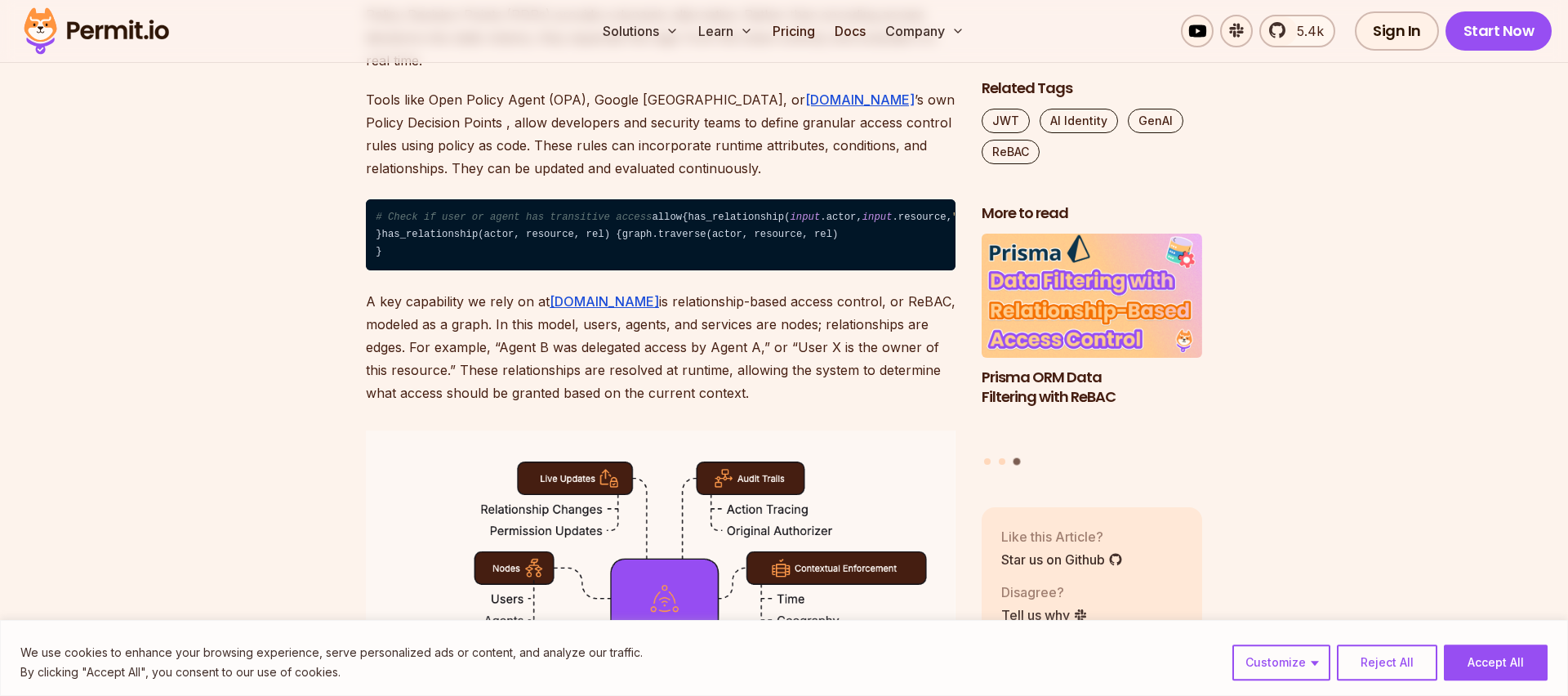
click at [580, 404] on p "A key capability we rely on at [DOMAIN_NAME] is relationship-based access contr…" at bounding box center [660, 347] width 589 height 114
click at [523, 404] on p "A key capability we rely on at [DOMAIN_NAME] is relationship-based access contr…" at bounding box center [660, 347] width 589 height 114
click at [541, 404] on p "A key capability we rely on at [DOMAIN_NAME] is relationship-based access contr…" at bounding box center [660, 347] width 589 height 114
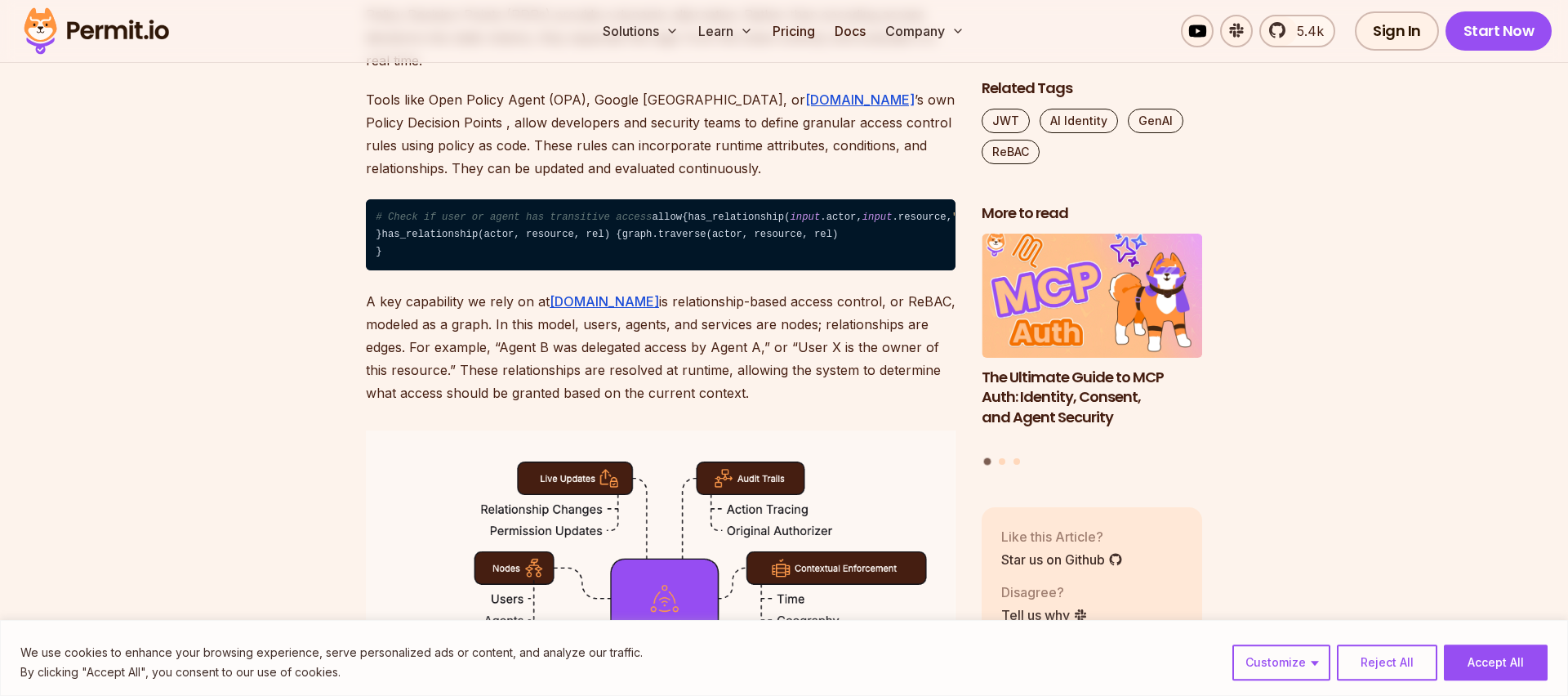
click at [580, 404] on p "A key capability we rely on at [DOMAIN_NAME] is relationship-based access contr…" at bounding box center [660, 347] width 589 height 114
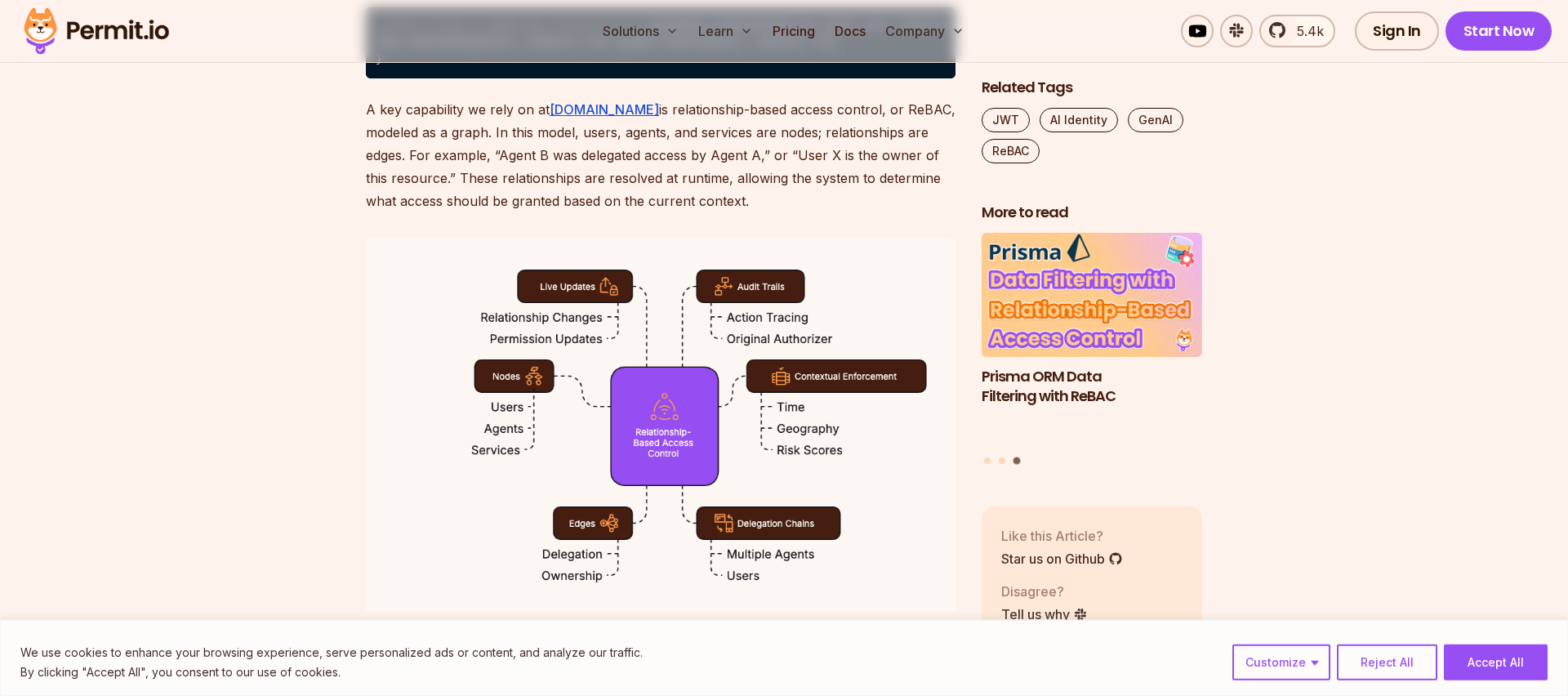
scroll to position [2306, 0]
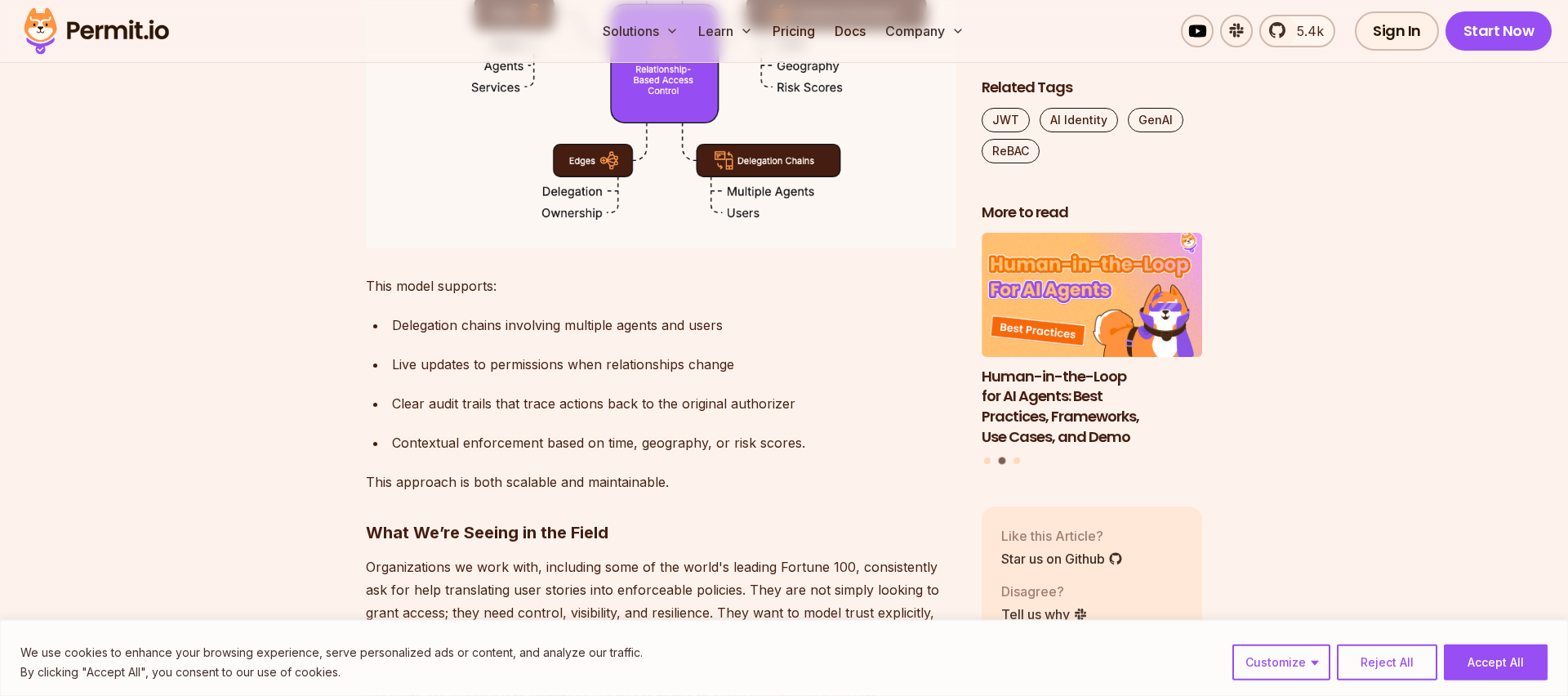
scroll to position [2722, 0]
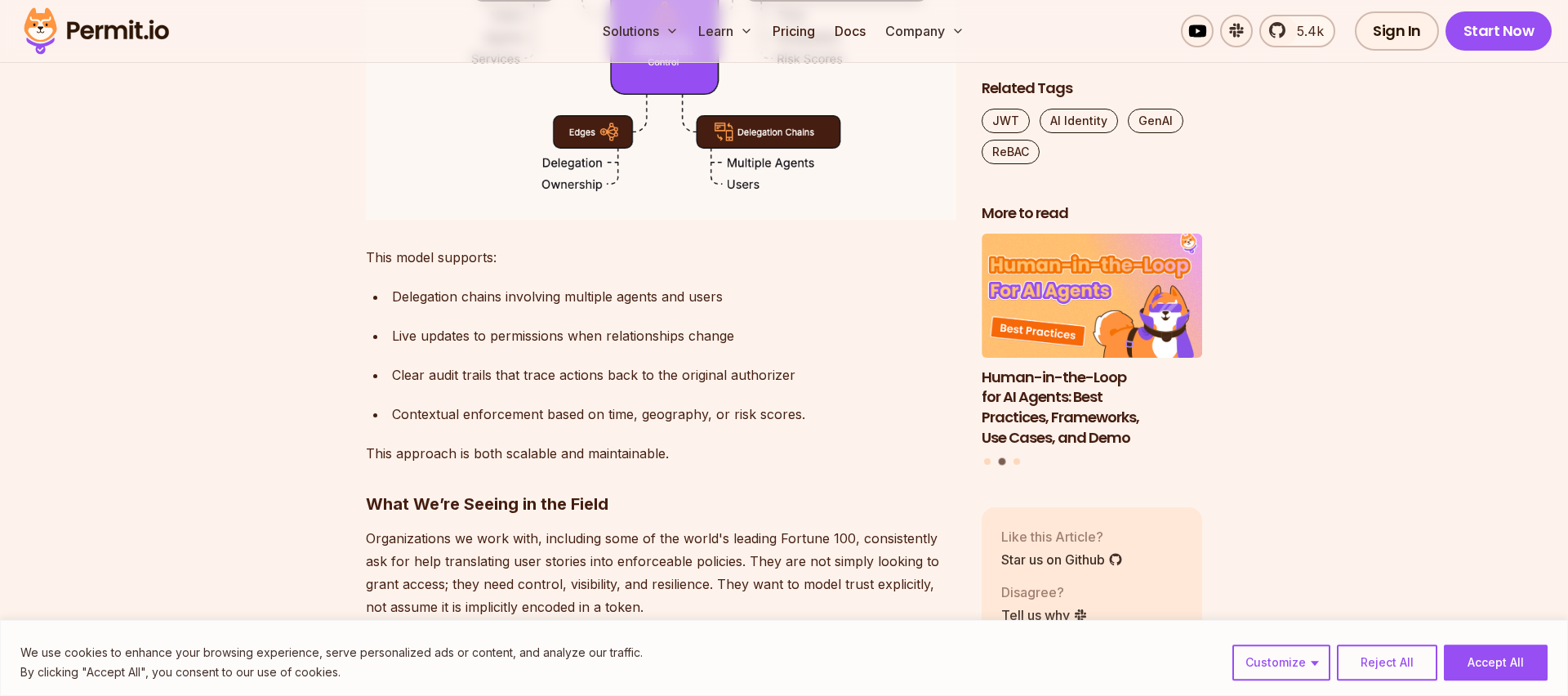
click at [407, 269] on p "This model supports:" at bounding box center [660, 257] width 589 height 23
click at [484, 308] on div "Delegation chains involving multiple agents and users" at bounding box center [674, 297] width 564 height 23
click at [592, 308] on div "Delegation chains involving multiple agents and users" at bounding box center [674, 297] width 564 height 23
click at [632, 308] on div "Delegation chains involving multiple agents and users" at bounding box center [674, 297] width 564 height 23
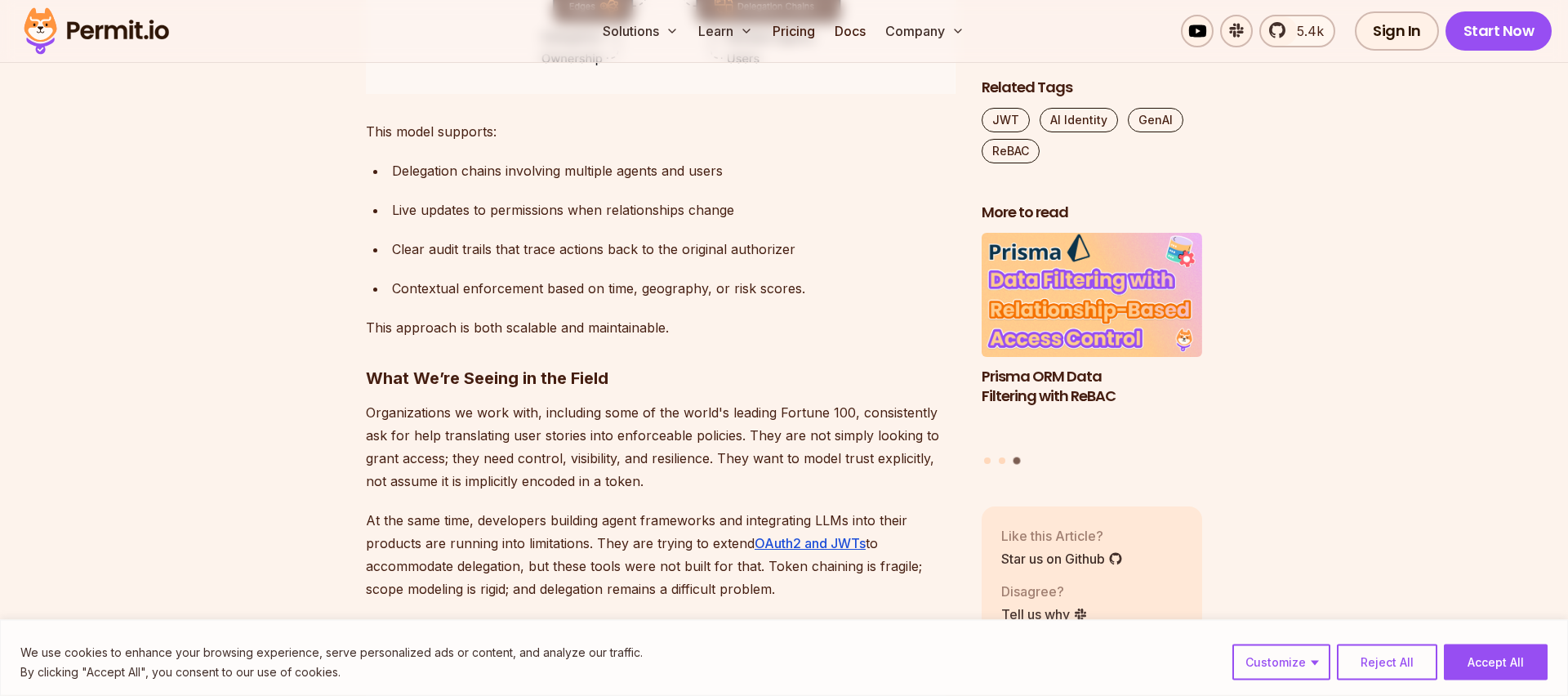
scroll to position [2889, 0]
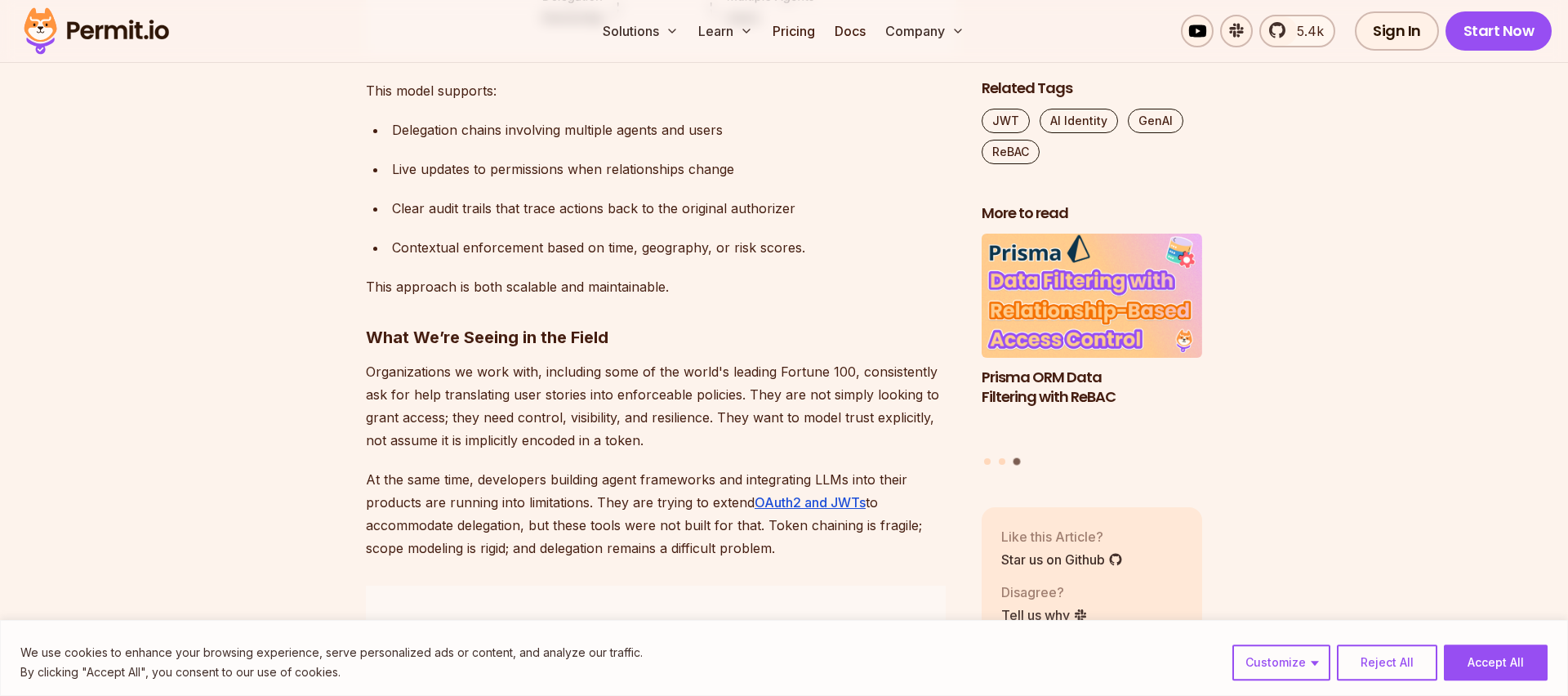
click at [431, 241] on ul "Delegation chains involving multiple agents and users Live updates to permissio…" at bounding box center [660, 188] width 589 height 141
click at [525, 181] on div "Live updates to permissions when relationships change" at bounding box center [674, 169] width 564 height 23
click at [511, 181] on div "Live updates to permissions when relationships change" at bounding box center [674, 169] width 564 height 23
click at [663, 181] on div "Live updates to permissions when relationships change" at bounding box center [674, 169] width 564 height 23
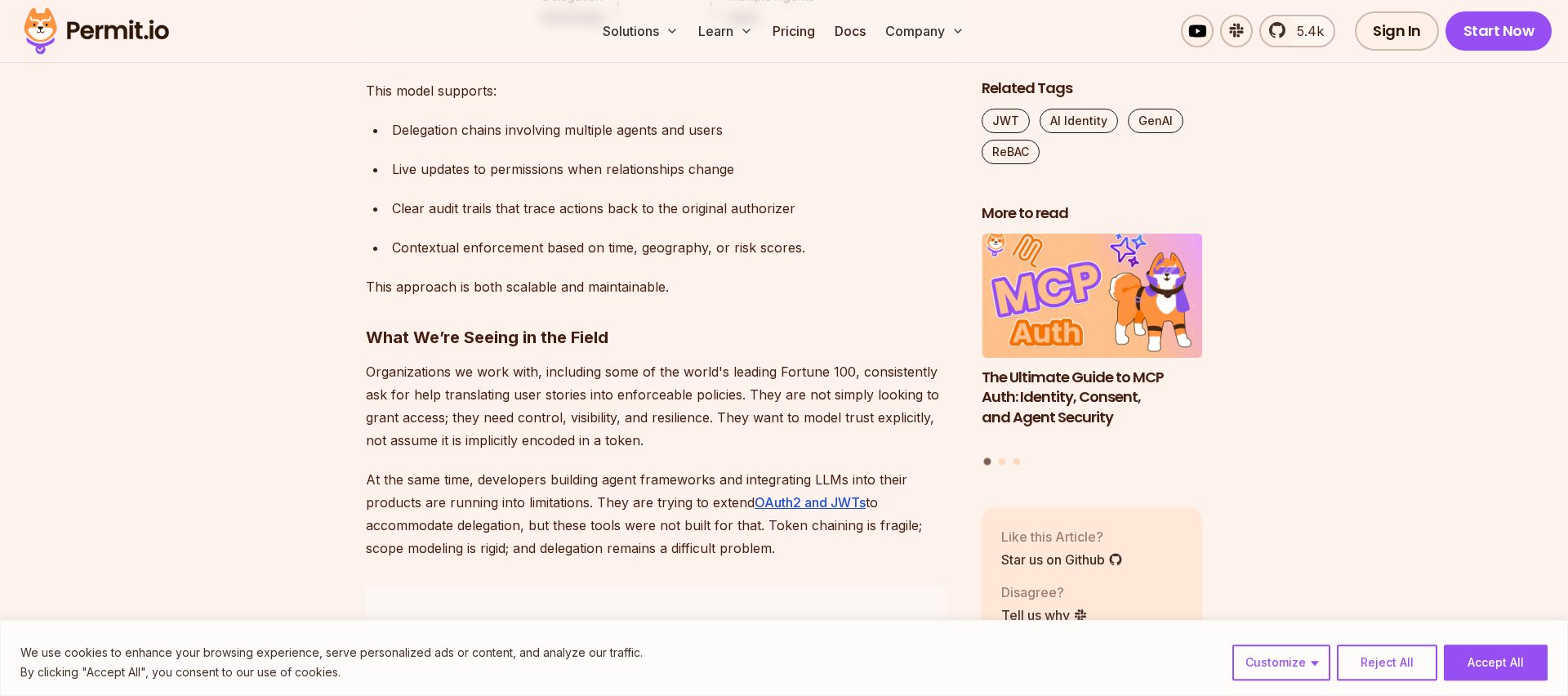
click at [466, 181] on div "Live updates to permissions when relationships change" at bounding box center [674, 169] width 564 height 23
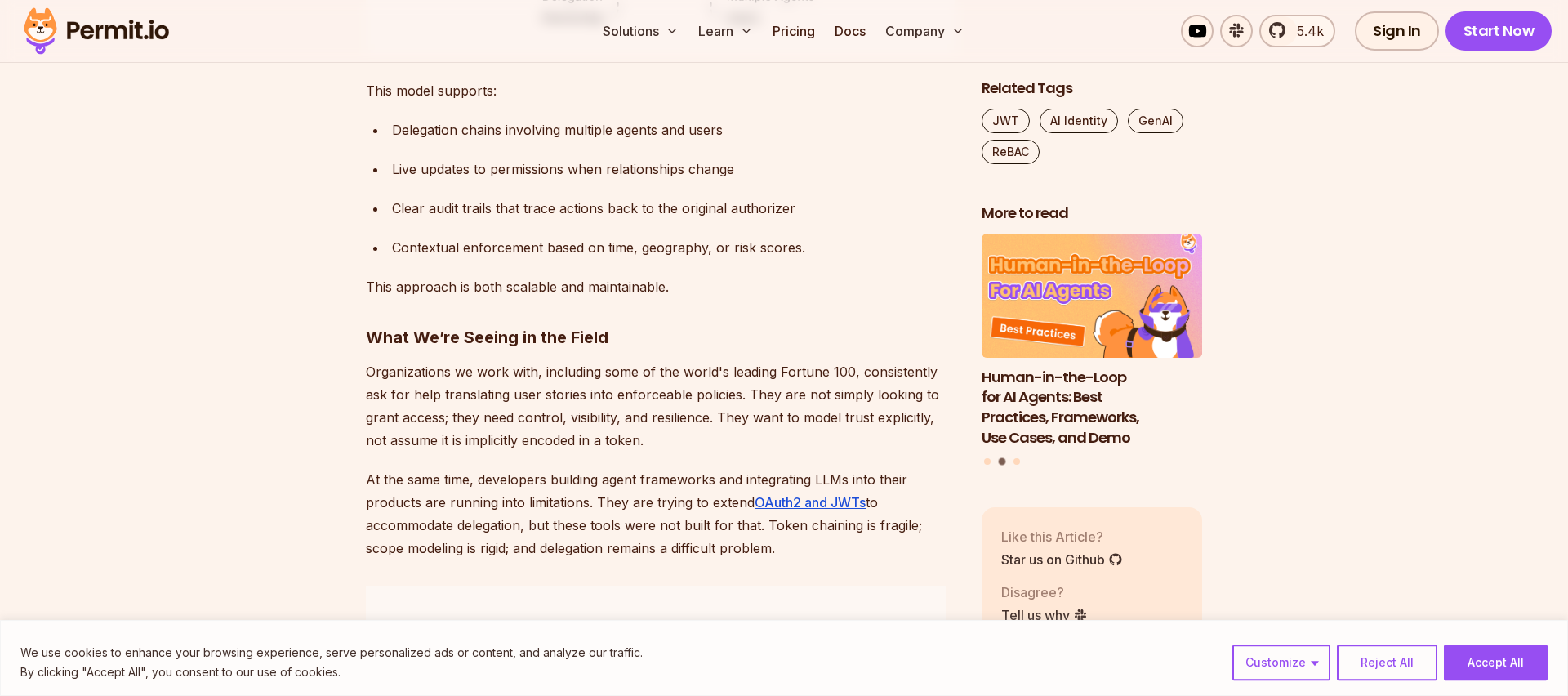
click at [586, 181] on div "Live updates to permissions when relationships change" at bounding box center [674, 169] width 564 height 23
click at [436, 219] on div "Clear audit trails that trace actions back to the original authorizer" at bounding box center [674, 208] width 564 height 23
click at [489, 219] on div "Clear audit trails that trace actions back to the original authorizer" at bounding box center [674, 208] width 564 height 23
click at [565, 219] on div "Clear audit trails that trace actions back to the original authorizer" at bounding box center [674, 208] width 564 height 23
click at [657, 219] on div "Clear audit trails that trace actions back to the original authorizer" at bounding box center [674, 208] width 564 height 23
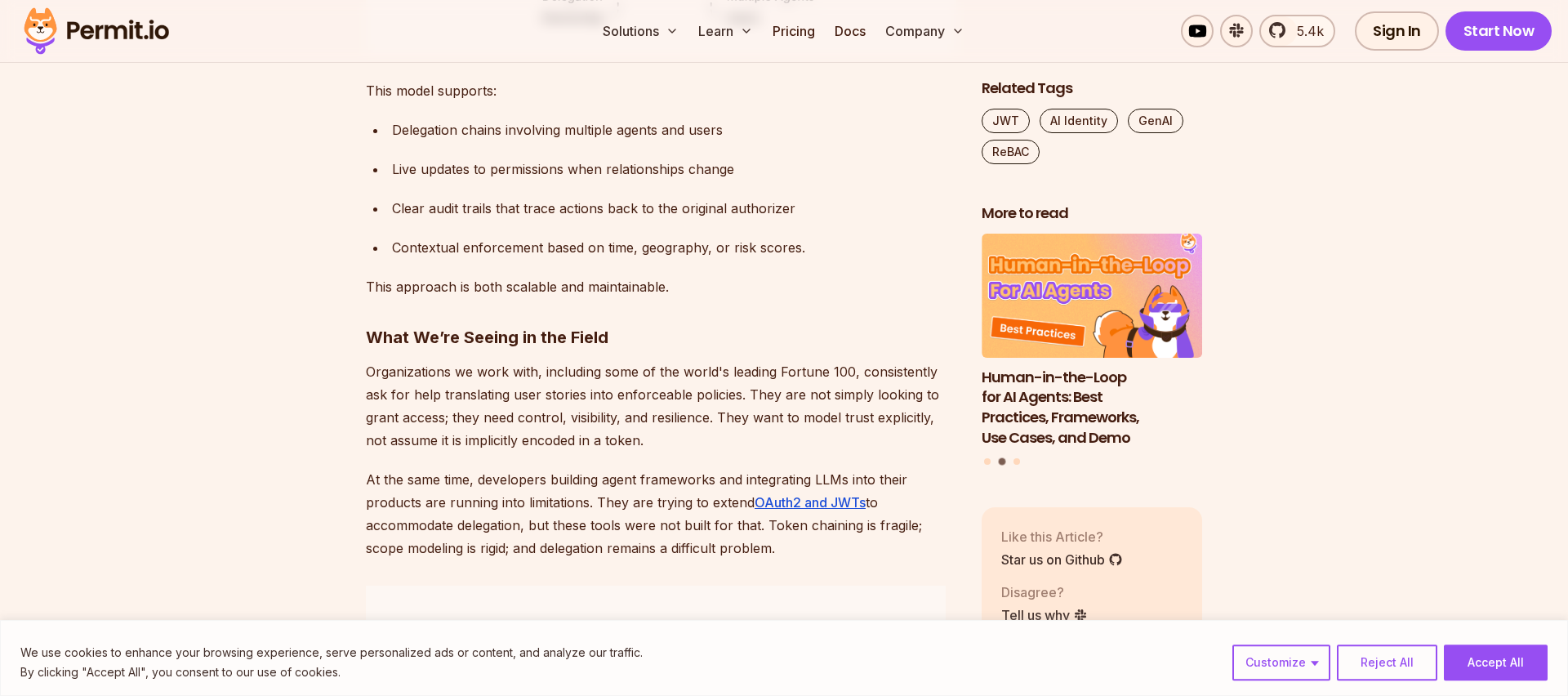
click at [717, 219] on div "Clear audit trails that trace actions back to the original authorizer" at bounding box center [674, 208] width 564 height 23
click at [469, 219] on div "Clear audit trails that trace actions back to the original authorizer" at bounding box center [674, 208] width 564 height 23
click at [552, 219] on div "Clear audit trails that trace actions back to the original authorizer" at bounding box center [674, 208] width 564 height 23
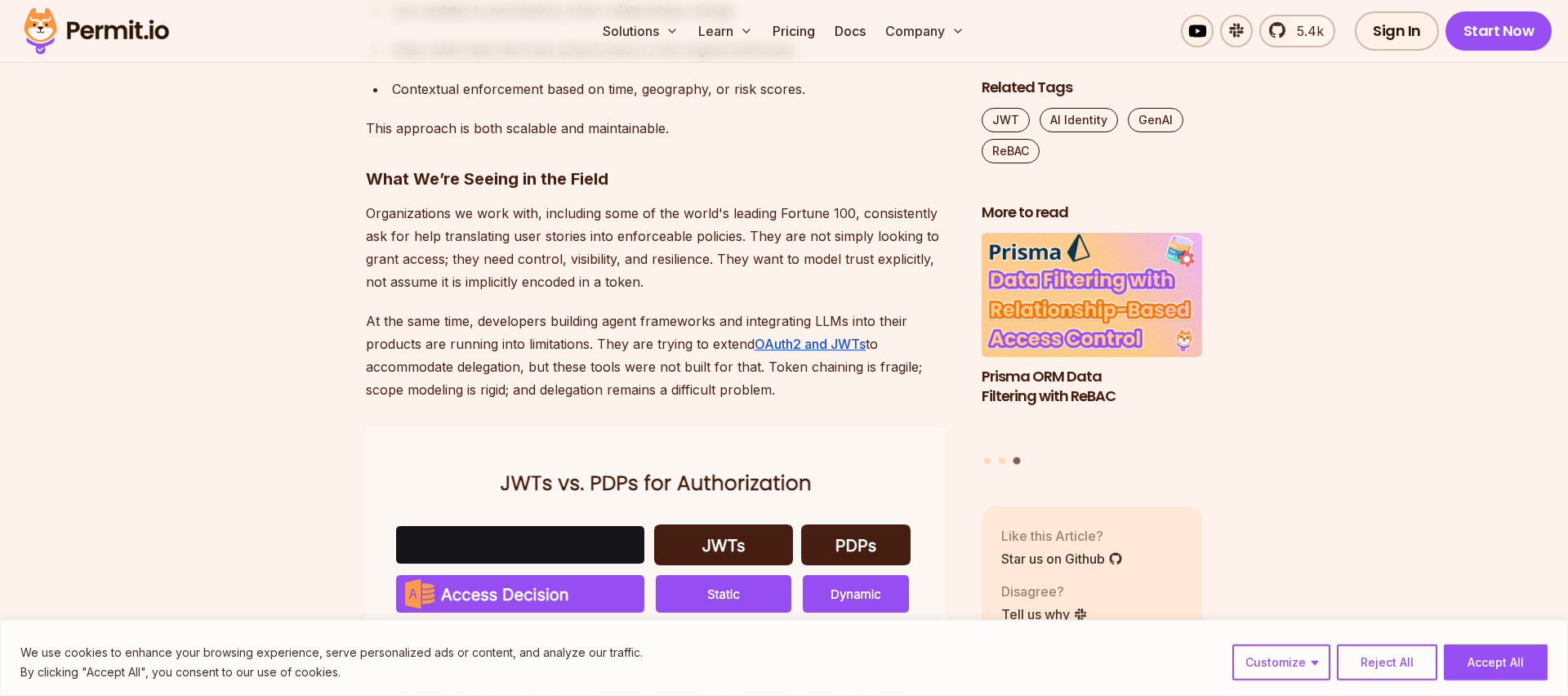
scroll to position [3056, 0]
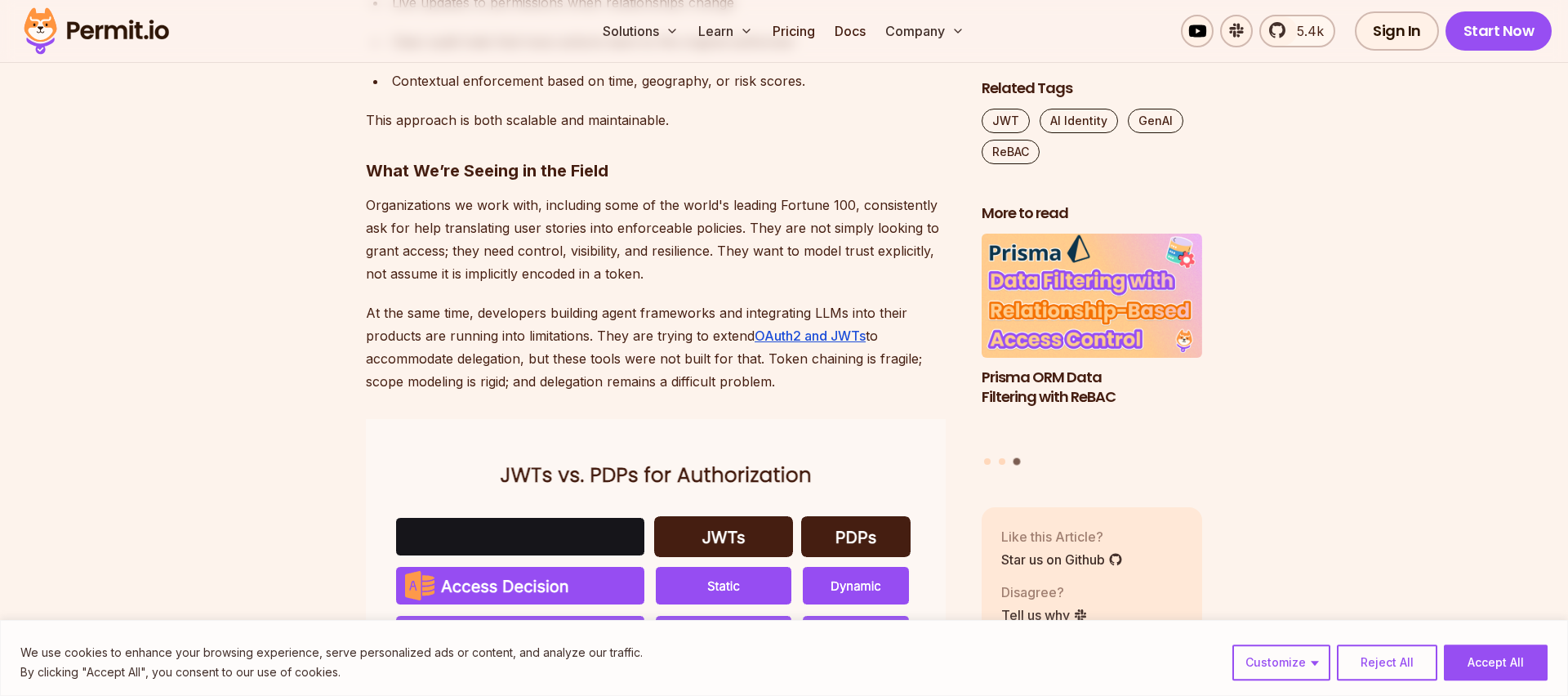
click at [422, 285] on p "Organizations we work with, including some of the world's leading Fortune 100, …" at bounding box center [660, 239] width 589 height 91
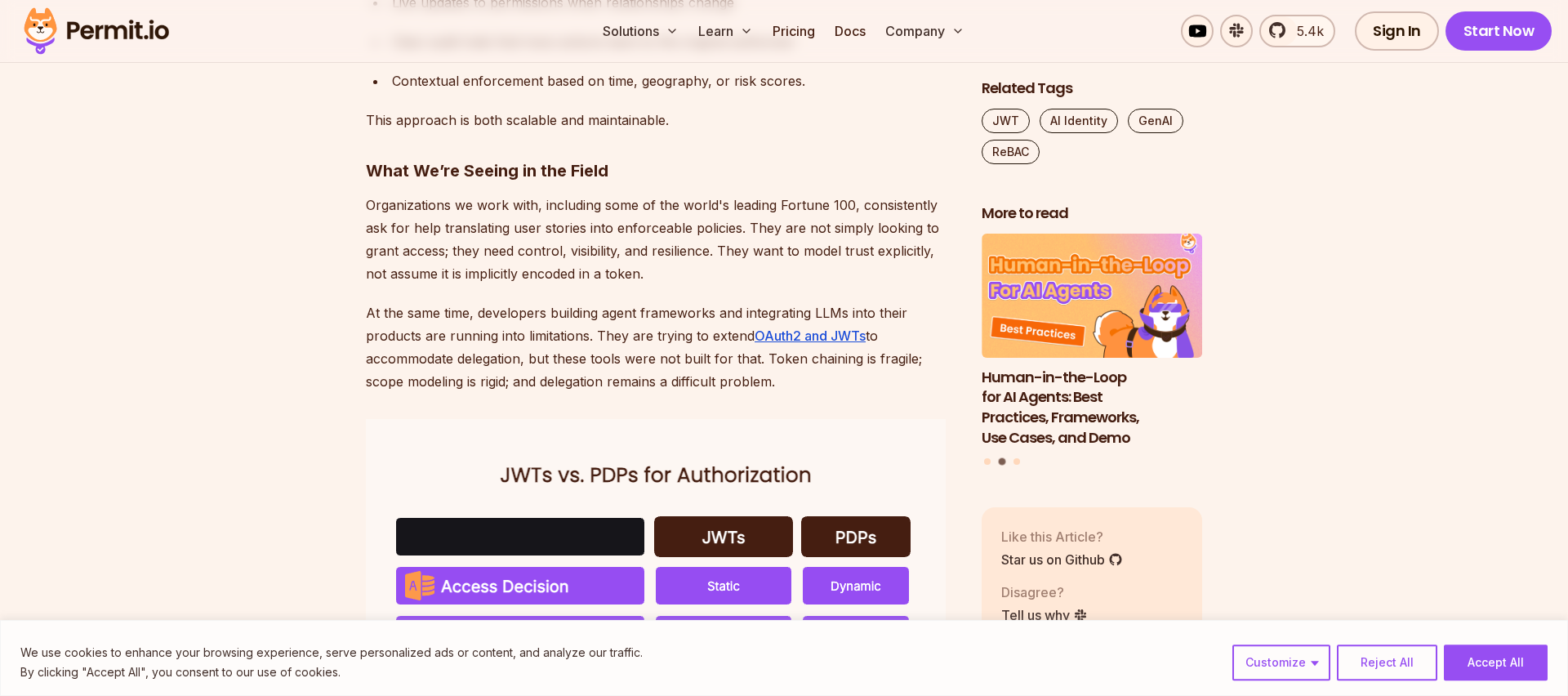
click at [754, 285] on p "Organizations we work with, including some of the world's leading Fortune 100, …" at bounding box center [660, 239] width 589 height 91
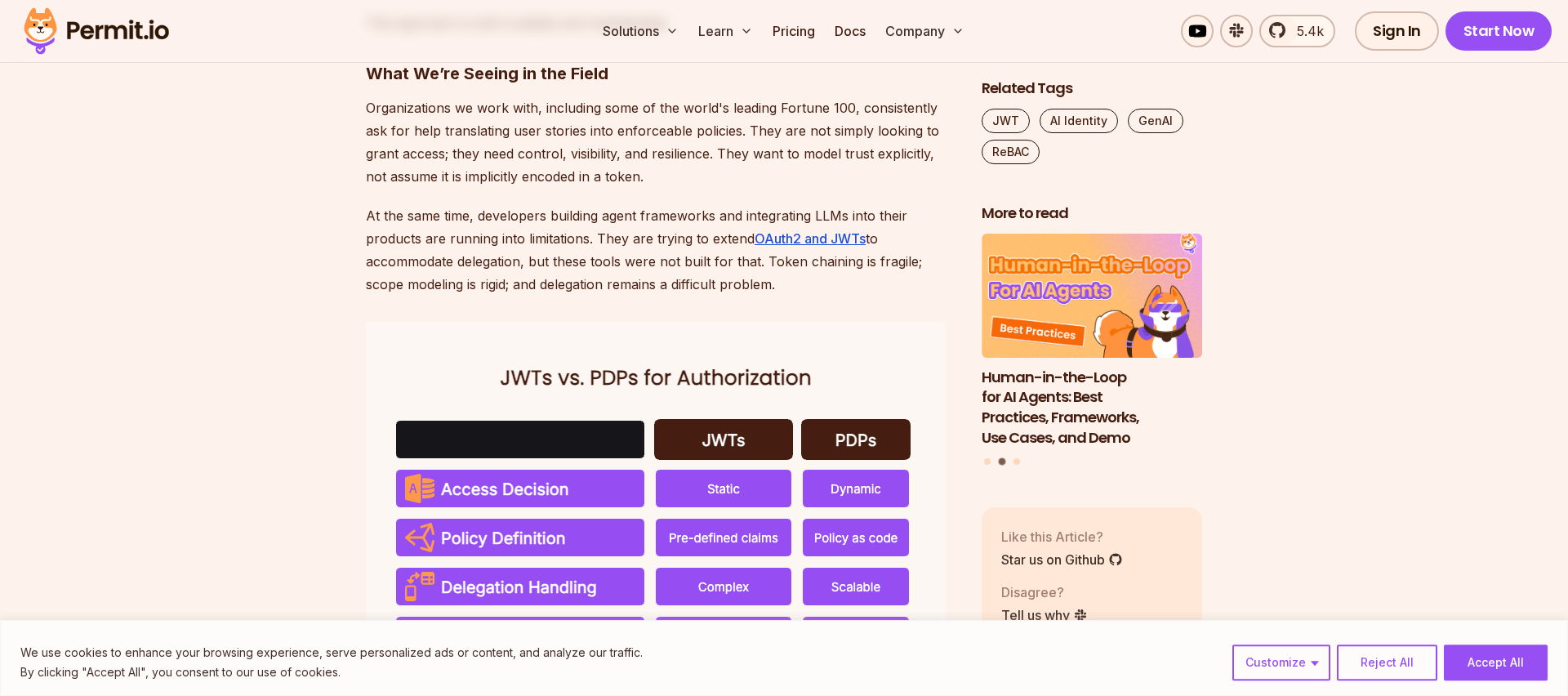
scroll to position [3222, 0]
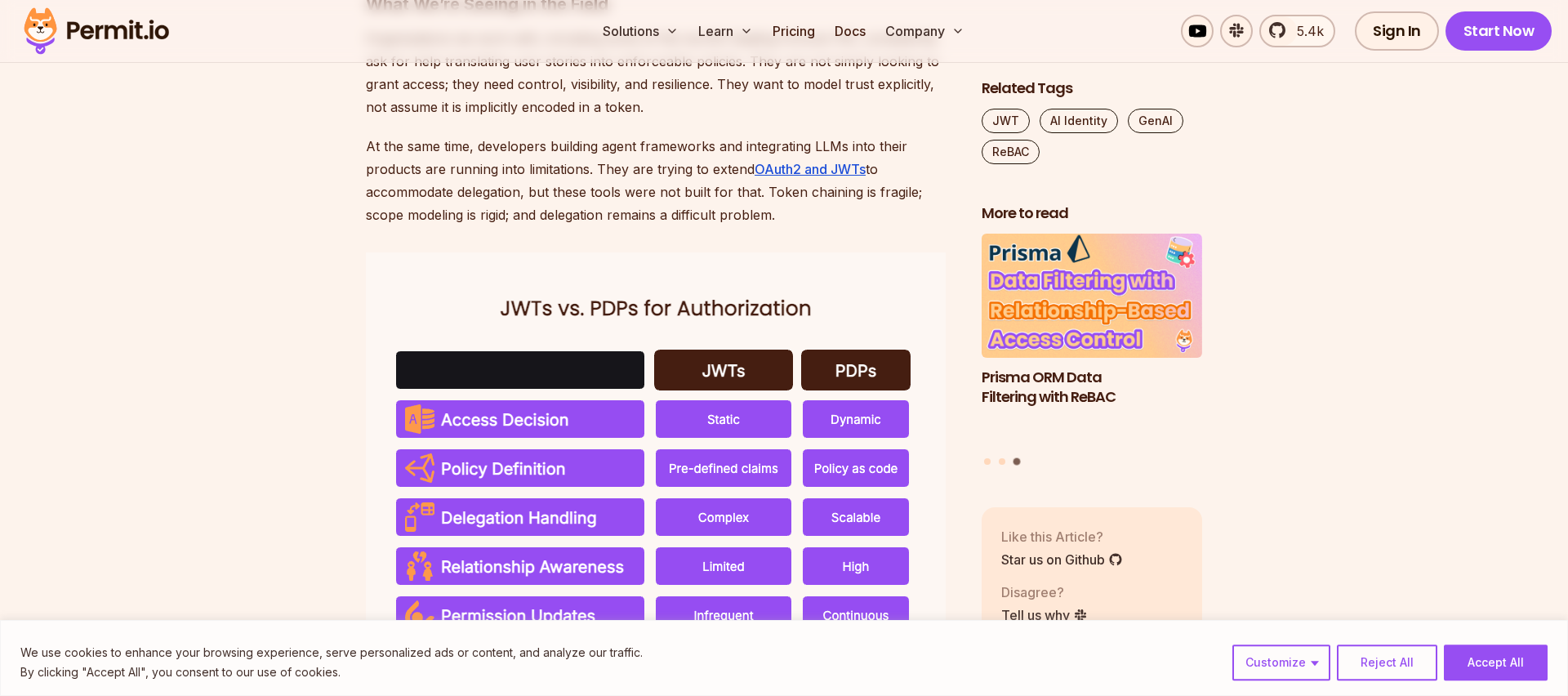
click at [502, 226] on p "At the same time, developers building agent frameworks and integrating LLMs int…" at bounding box center [660, 180] width 589 height 91
click at [571, 226] on p "At the same time, developers building agent frameworks and integrating LLMs int…" at bounding box center [660, 180] width 589 height 91
click at [725, 226] on p "At the same time, developers building agent frameworks and integrating LLMs int…" at bounding box center [660, 180] width 589 height 91
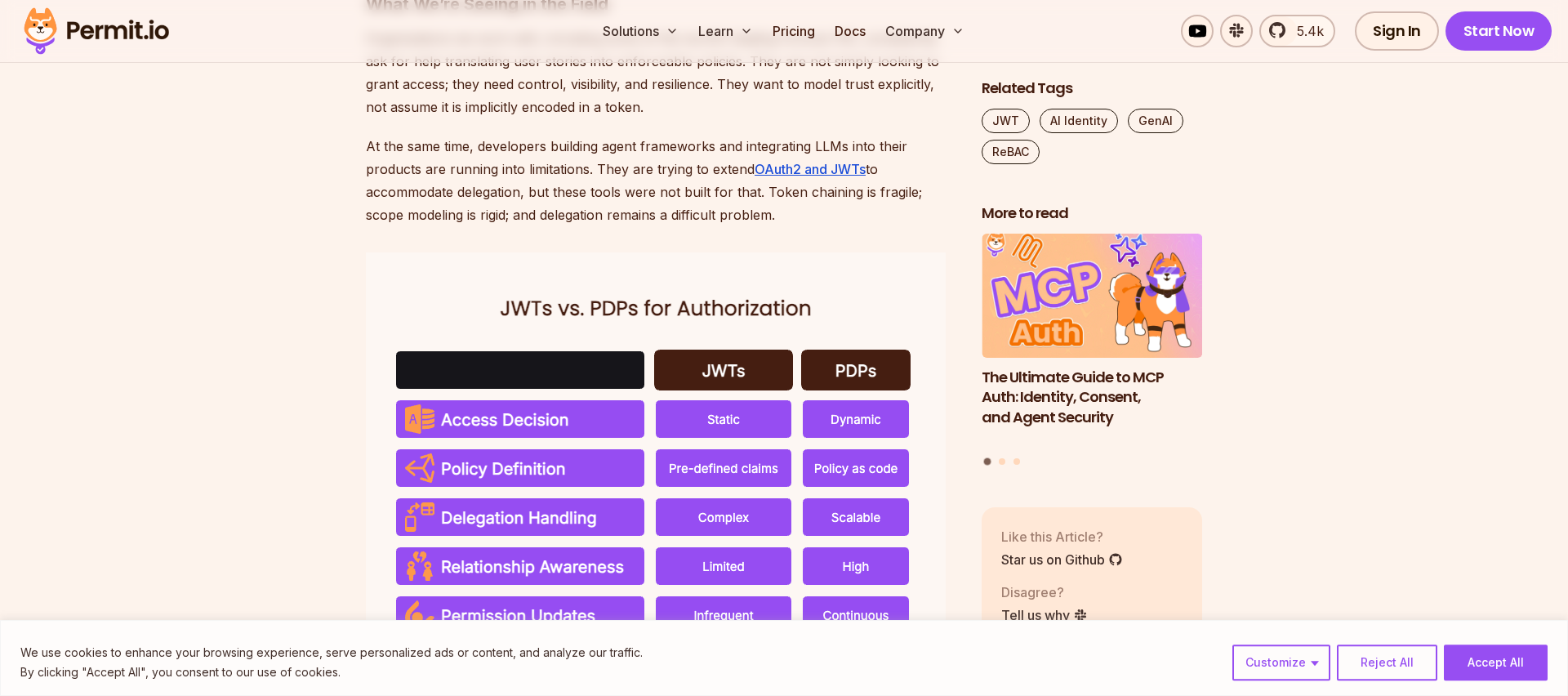
click at [708, 226] on p "At the same time, developers building agent frameworks and integrating LLMs int…" at bounding box center [660, 180] width 589 height 91
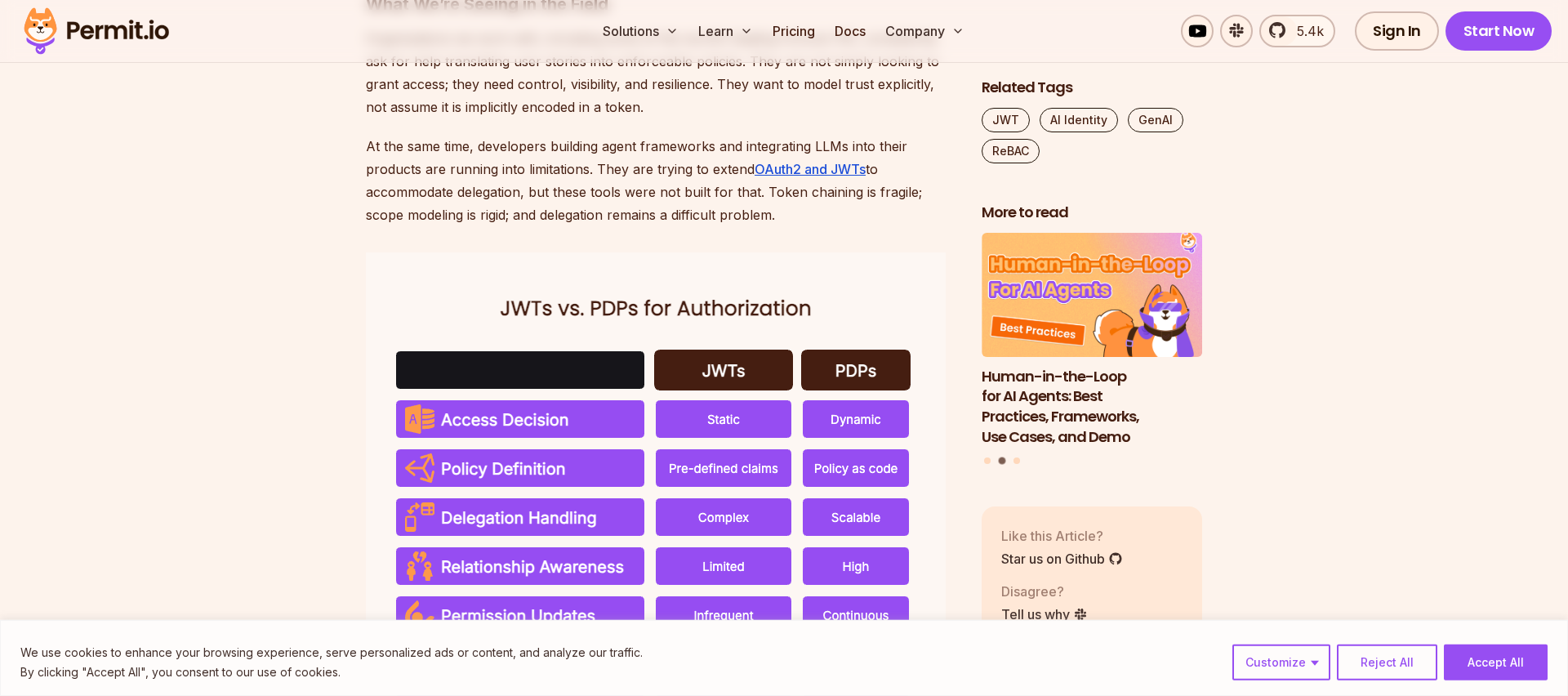
scroll to position [3306, 0]
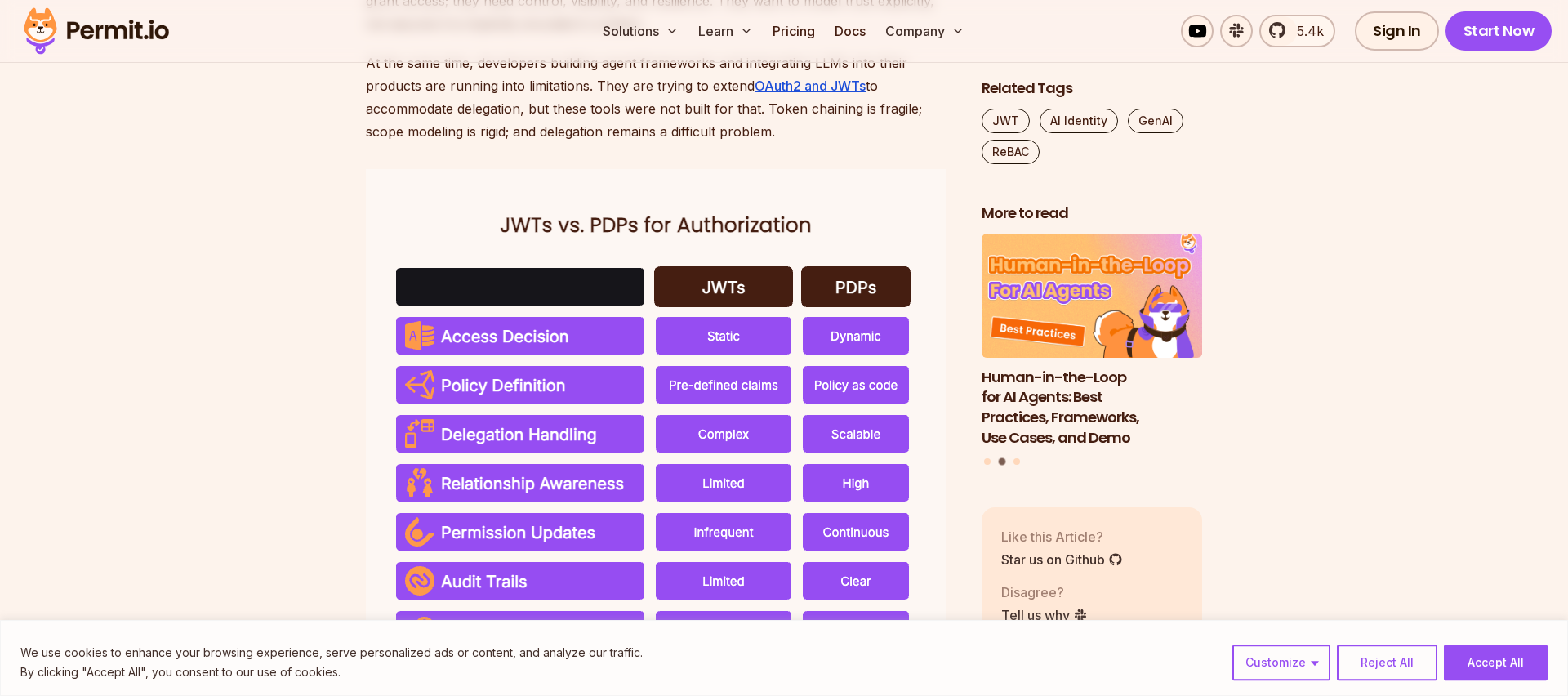
click at [436, 143] on p "At the same time, developers building agent frameworks and integrating LLMs int…" at bounding box center [660, 97] width 589 height 91
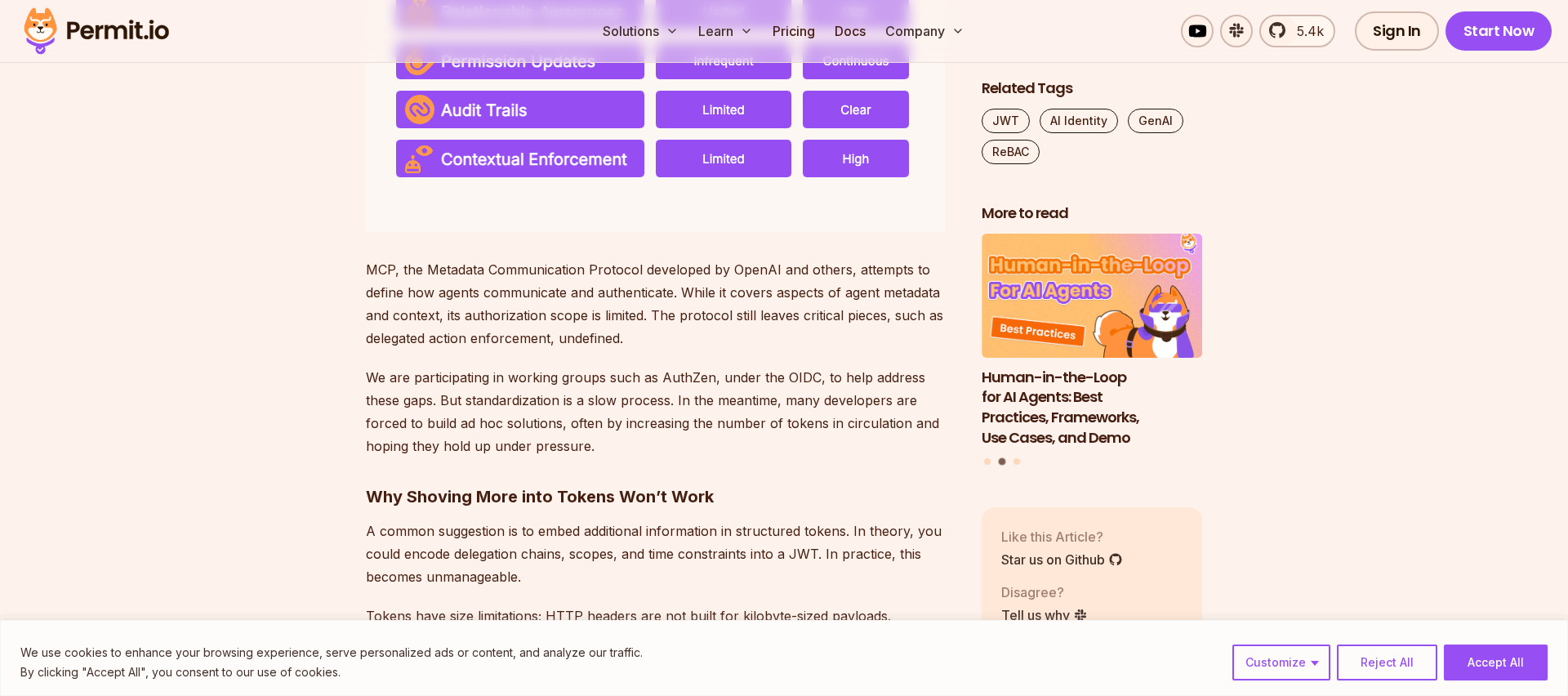
scroll to position [3805, 0]
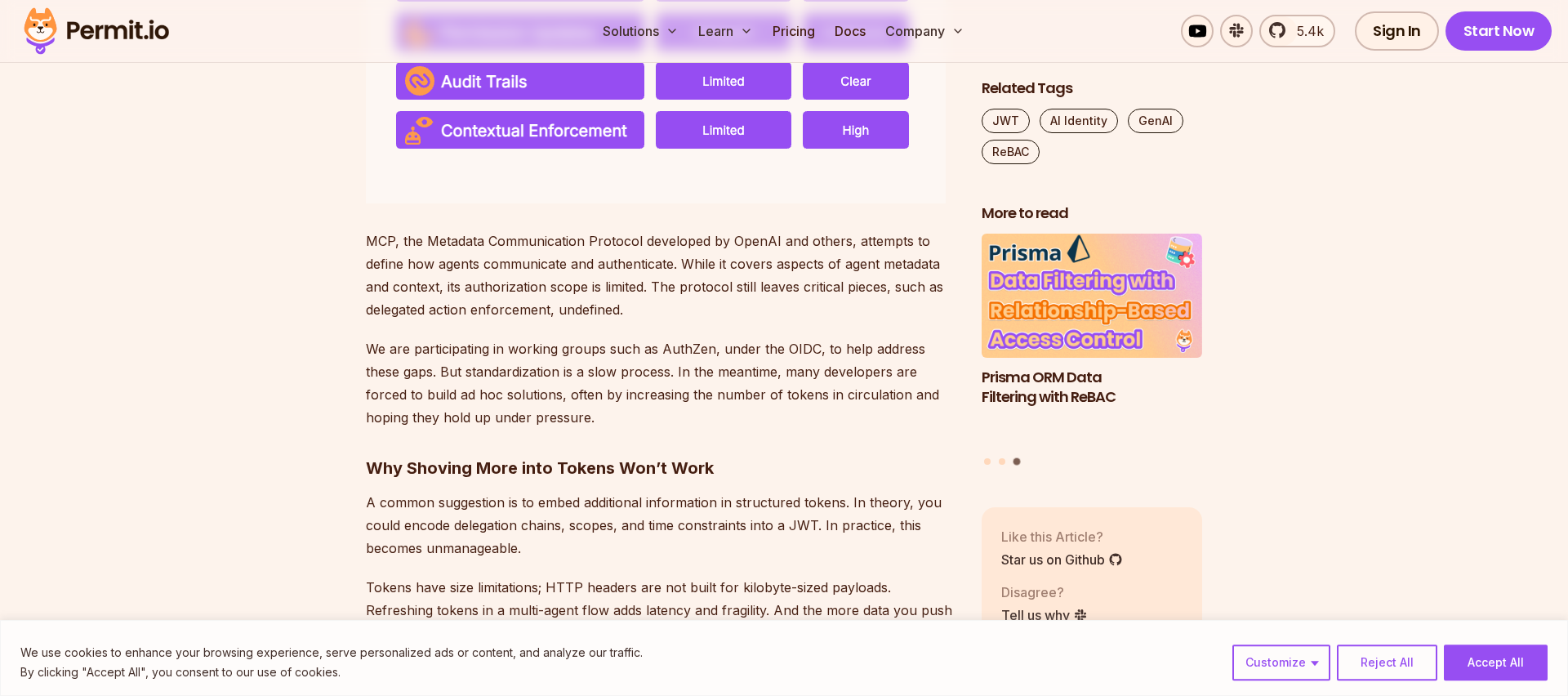
click at [449, 321] on p "MCP, the Metadata Communication Protocol developed by OpenAI and others, attemp…" at bounding box center [660, 274] width 589 height 91
click at [456, 321] on p "MCP, the Metadata Communication Protocol developed by OpenAI and others, attemp…" at bounding box center [660, 274] width 589 height 91
click at [689, 321] on p "MCP, the Metadata Communication Protocol developed by OpenAI and others, attemp…" at bounding box center [660, 274] width 589 height 91
click at [804, 321] on p "MCP, the Metadata Communication Protocol developed by OpenAI and others, attemp…" at bounding box center [660, 274] width 589 height 91
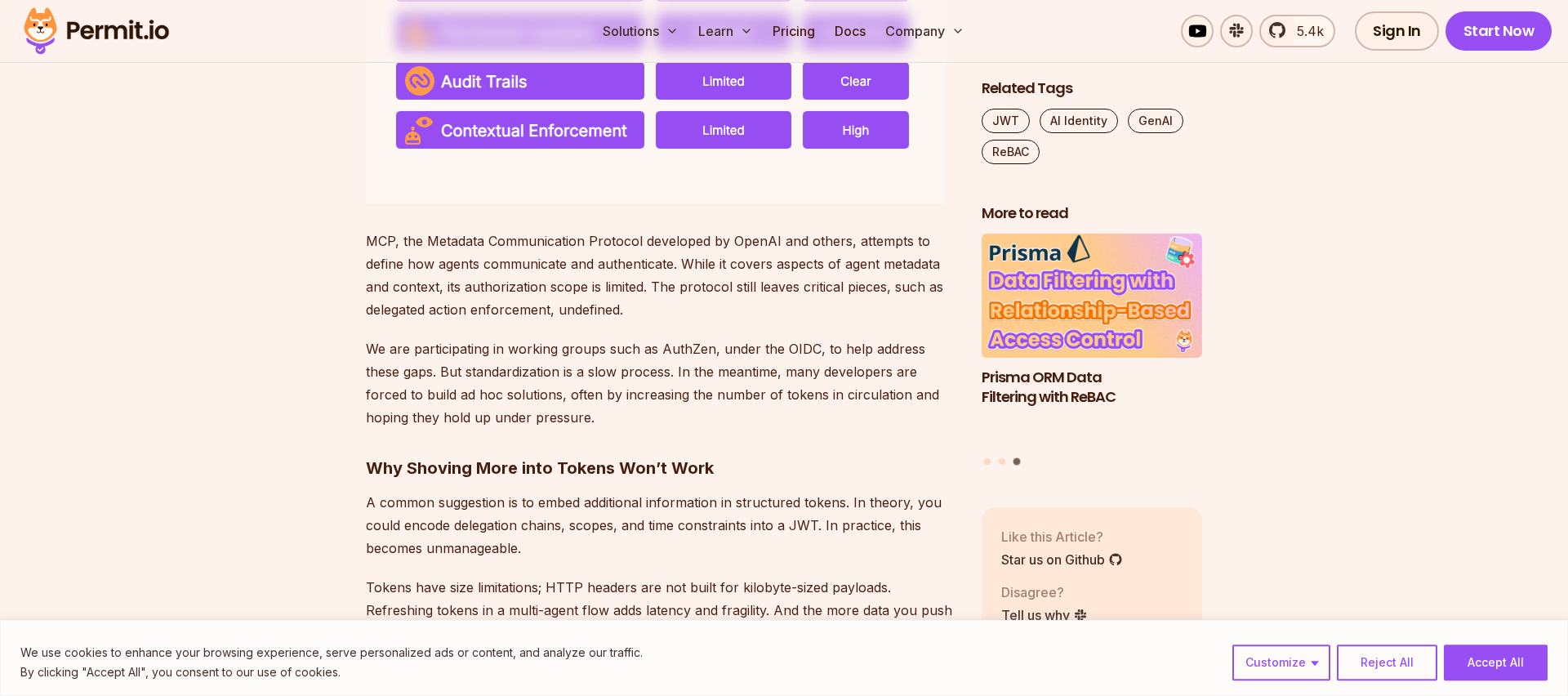
click at [432, 321] on p "MCP, the Metadata Communication Protocol developed by OpenAI and others, attemp…" at bounding box center [660, 274] width 589 height 91
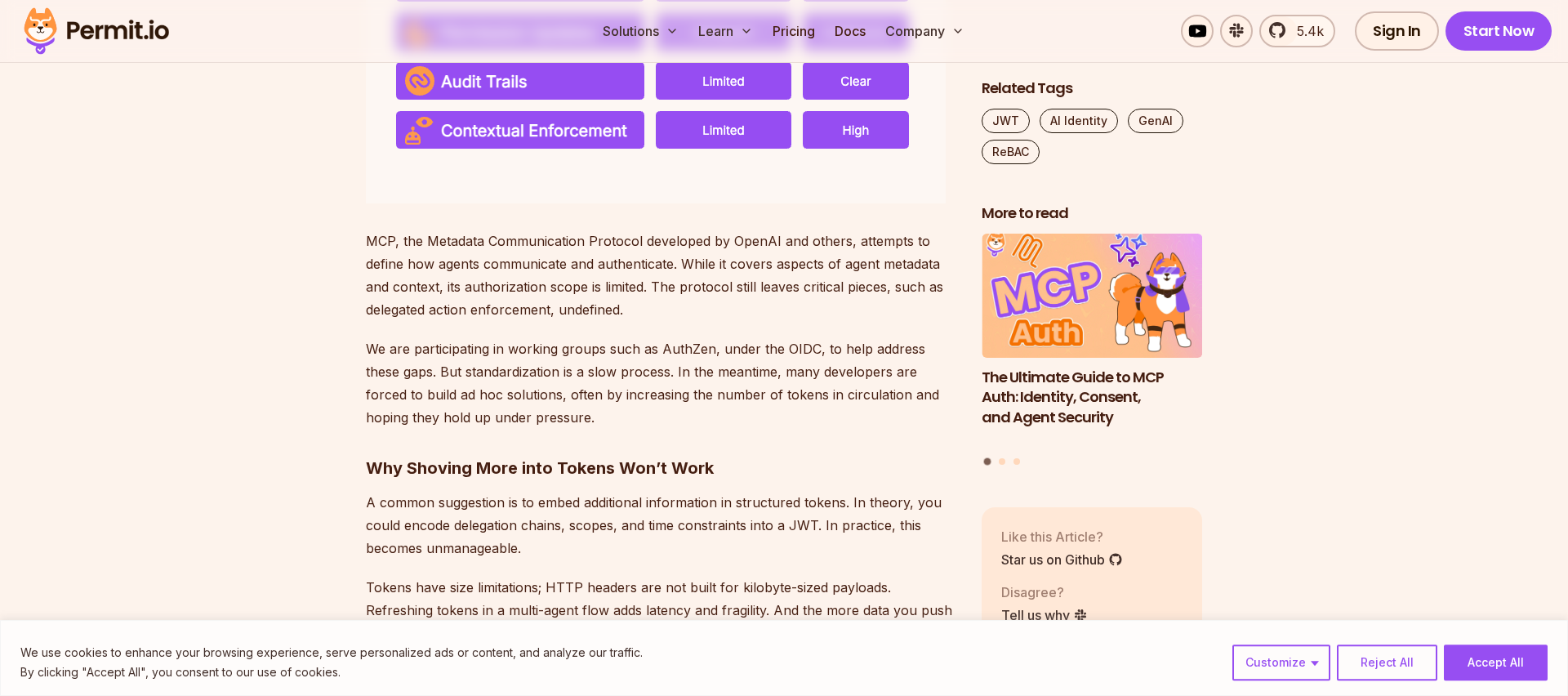
click at [552, 321] on p "MCP, the Metadata Communication Protocol developed by OpenAI and others, attemp…" at bounding box center [660, 274] width 589 height 91
click at [726, 321] on p "MCP, the Metadata Communication Protocol developed by OpenAI and others, attemp…" at bounding box center [660, 274] width 589 height 91
click at [853, 321] on p "MCP, the Metadata Communication Protocol developed by OpenAI and others, attemp…" at bounding box center [660, 274] width 589 height 91
click at [839, 321] on p "MCP, the Metadata Communication Protocol developed by OpenAI and others, attemp…" at bounding box center [660, 274] width 589 height 91
click at [411, 321] on p "MCP, the Metadata Communication Protocol developed by OpenAI and others, attemp…" at bounding box center [660, 274] width 589 height 91
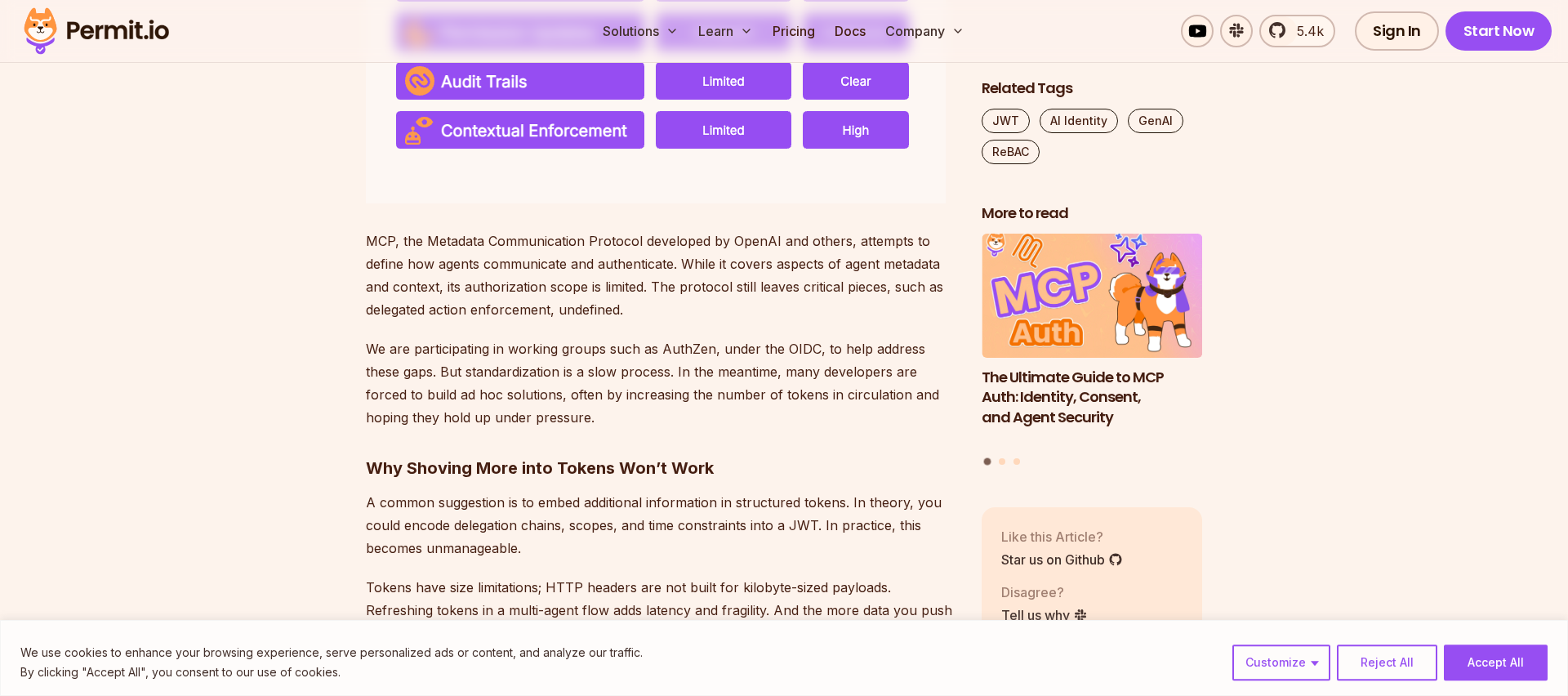
click at [530, 321] on p "MCP, the Metadata Communication Protocol developed by OpenAI and others, attemp…" at bounding box center [660, 274] width 589 height 91
click at [614, 321] on p "MCP, the Metadata Communication Protocol developed by OpenAI and others, attemp…" at bounding box center [660, 274] width 589 height 91
click at [812, 321] on p "MCP, the Metadata Communication Protocol developed by OpenAI and others, attemp…" at bounding box center [660, 274] width 589 height 91
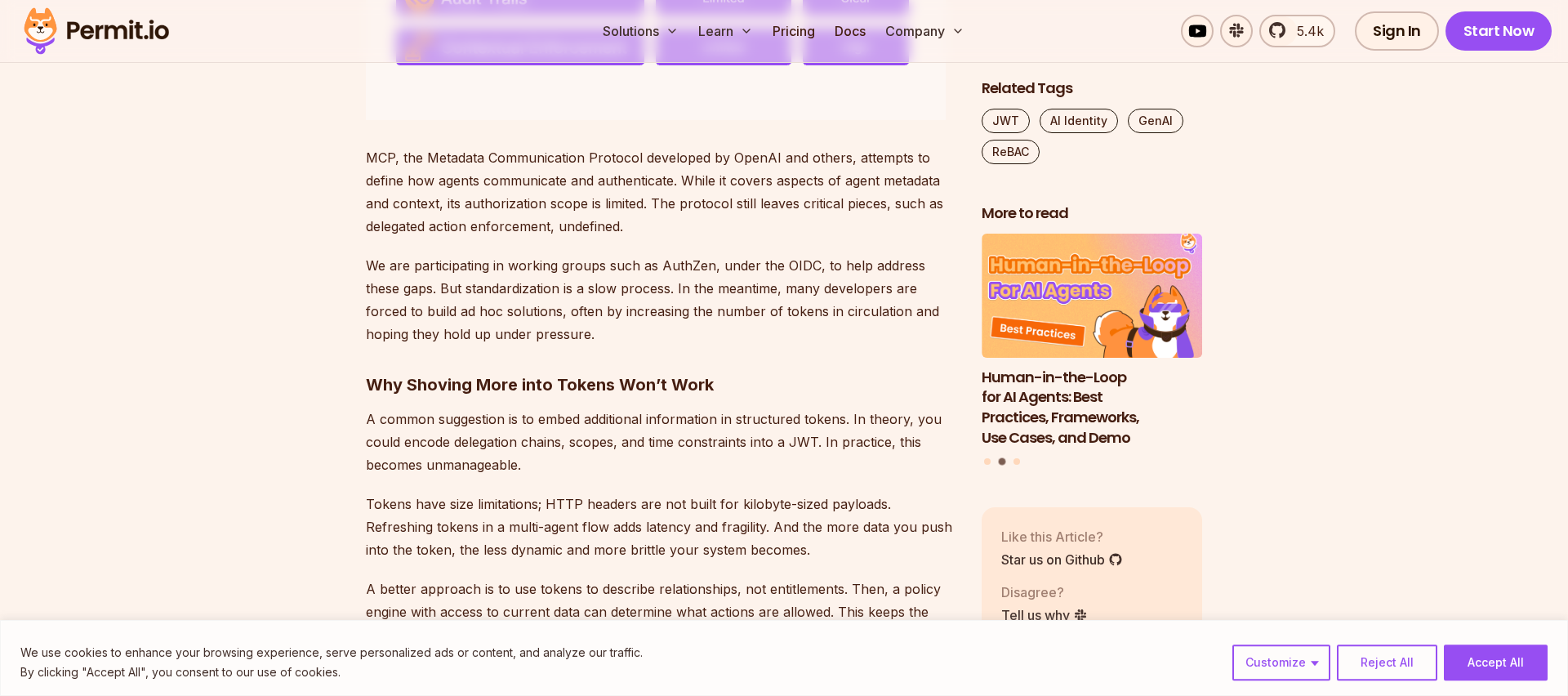
scroll to position [3972, 0]
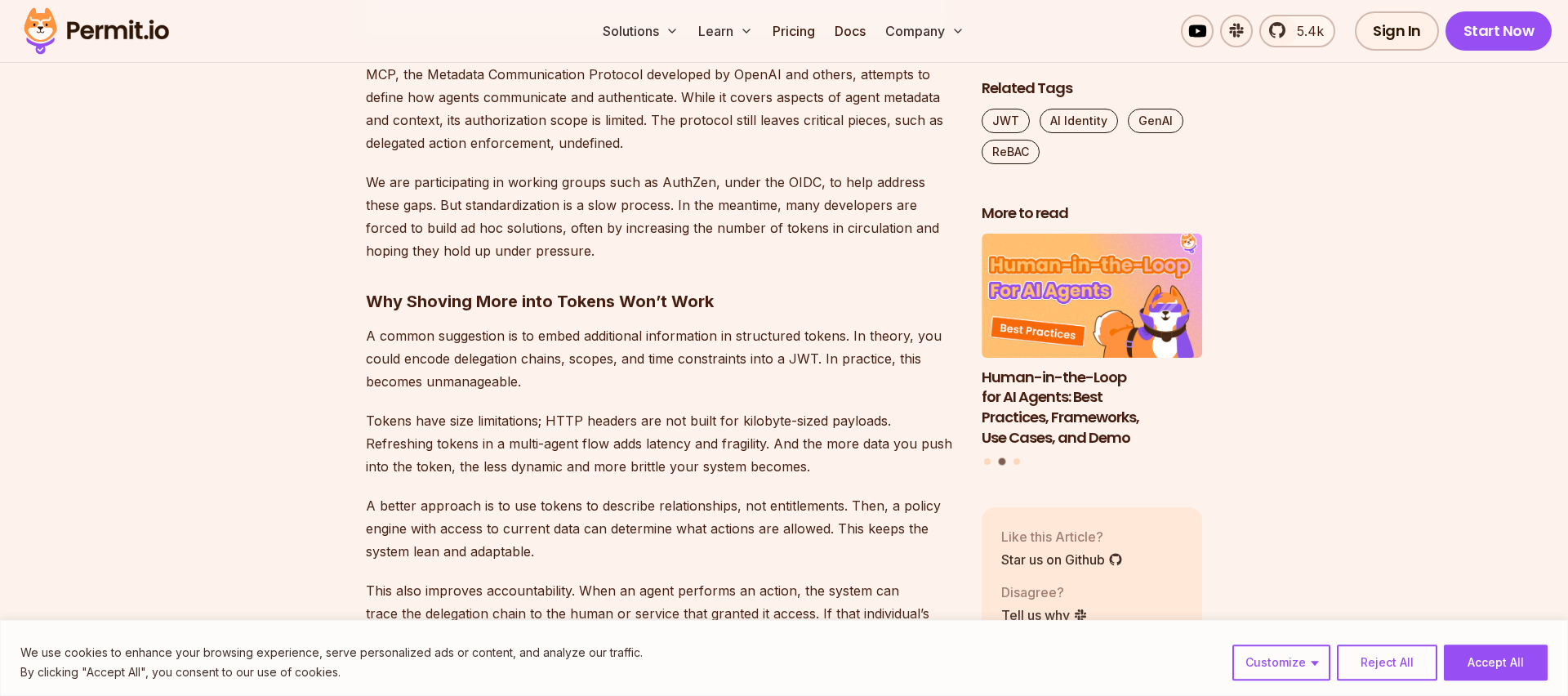
click at [439, 261] on p "We are participating in working groups such as AuthZen, under the OIDC, to help…" at bounding box center [660, 216] width 589 height 91
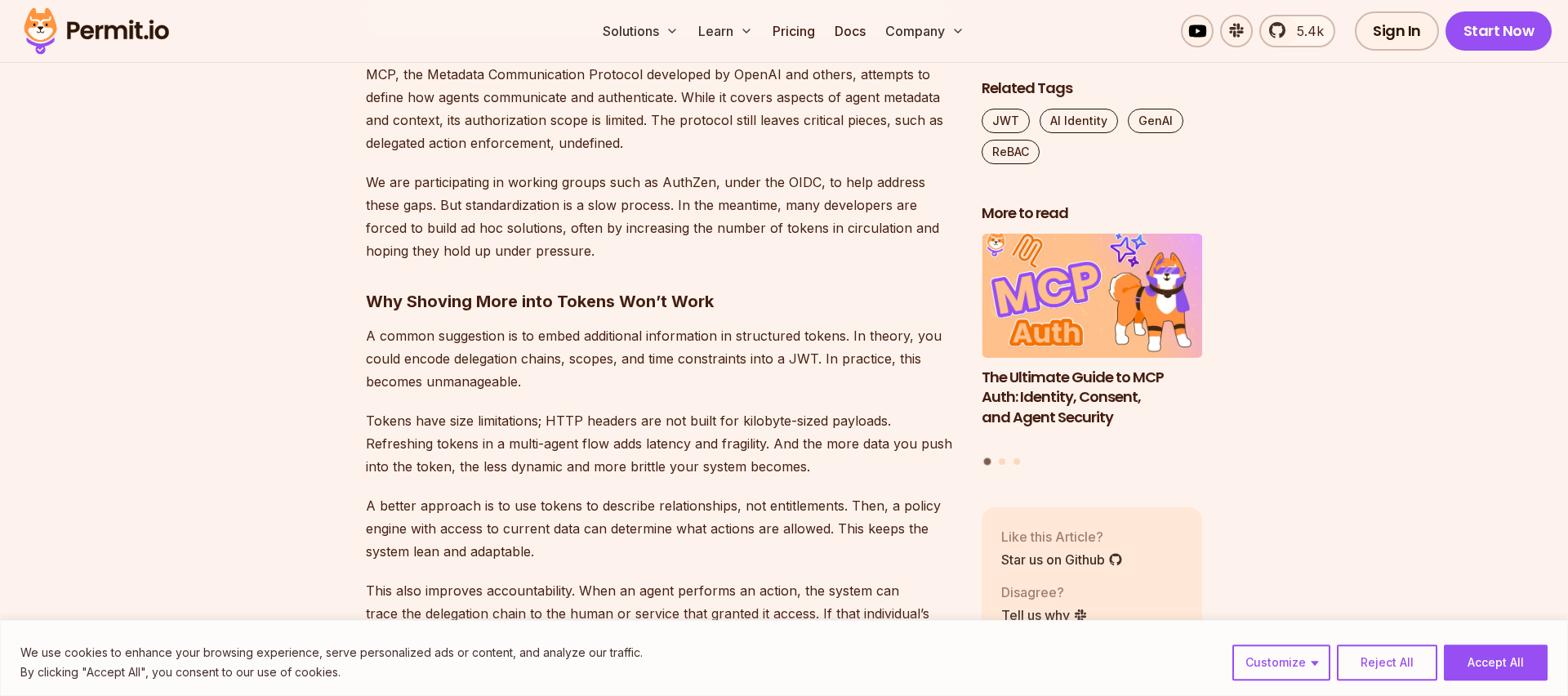
click at [790, 262] on p "We are participating in working groups such as AuthZen, under the OIDC, to help…" at bounding box center [660, 216] width 589 height 91
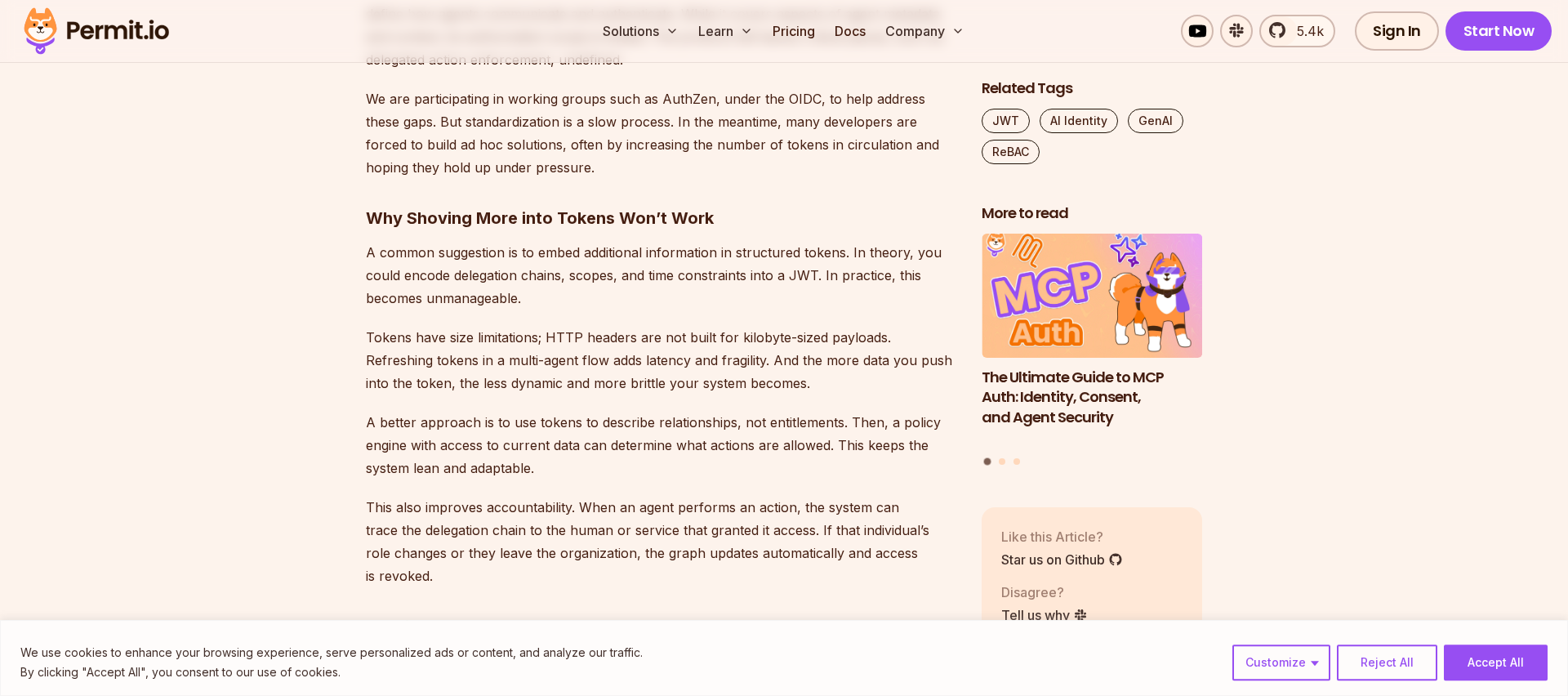
scroll to position [4138, 0]
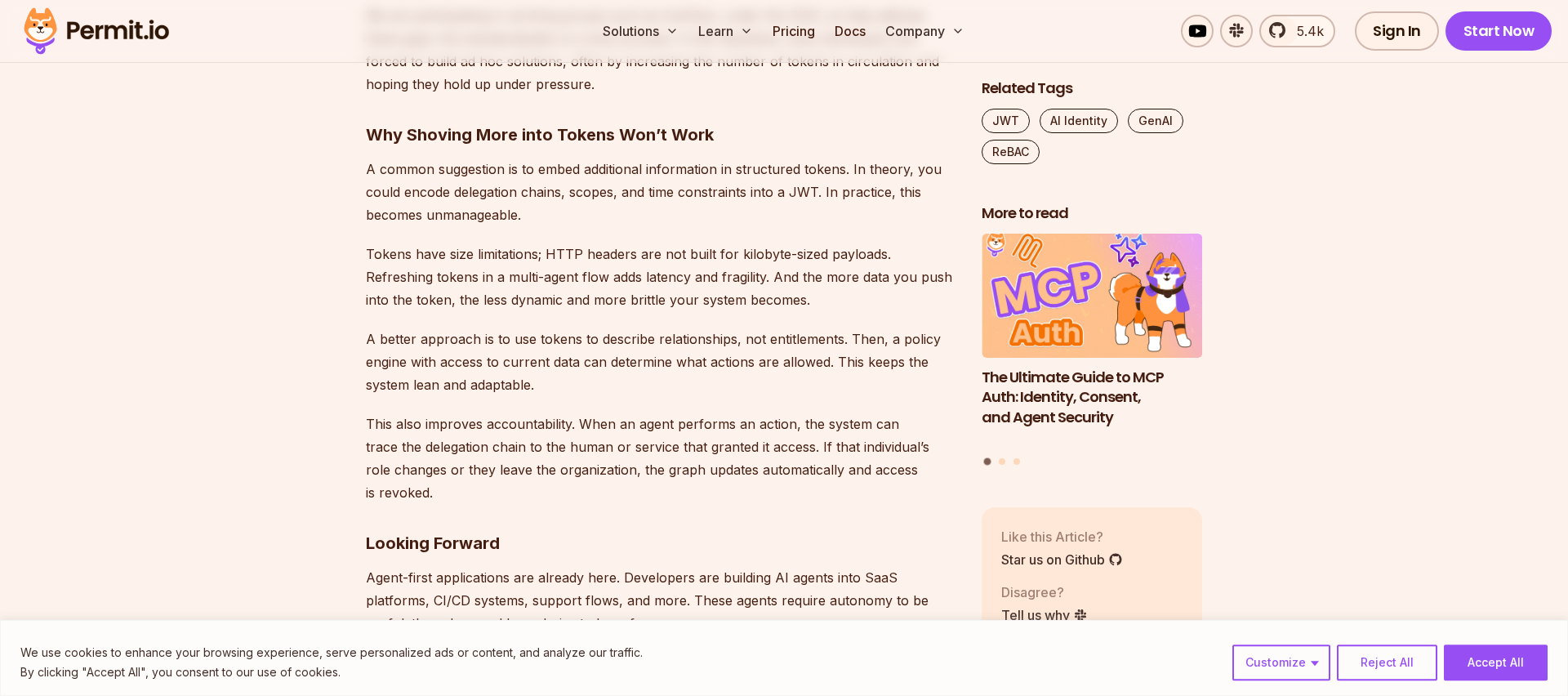
click at [408, 226] on p "A common suggestion is to embed additional information in structured tokens. In…" at bounding box center [660, 191] width 589 height 68
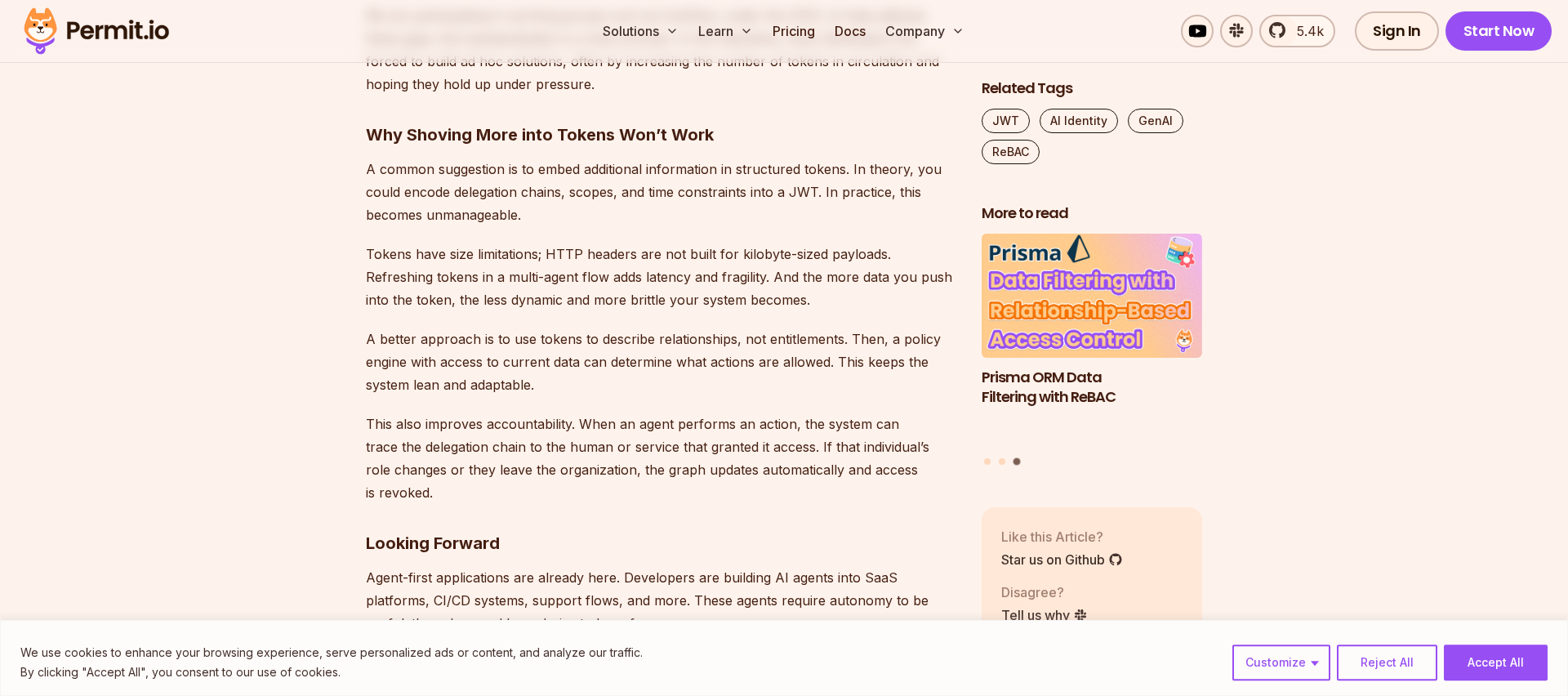
click at [606, 396] on p "A better approach is to use tokens to describe relationships, not entitlements.…" at bounding box center [660, 361] width 589 height 68
drag, startPoint x: 738, startPoint y: 425, endPoint x: 783, endPoint y: 418, distance: 45.5
click at [739, 396] on p "A better approach is to use tokens to describe relationships, not entitlements.…" at bounding box center [660, 361] width 589 height 68
click at [796, 396] on p "A better approach is to use tokens to describe relationships, not entitlements.…" at bounding box center [660, 361] width 589 height 68
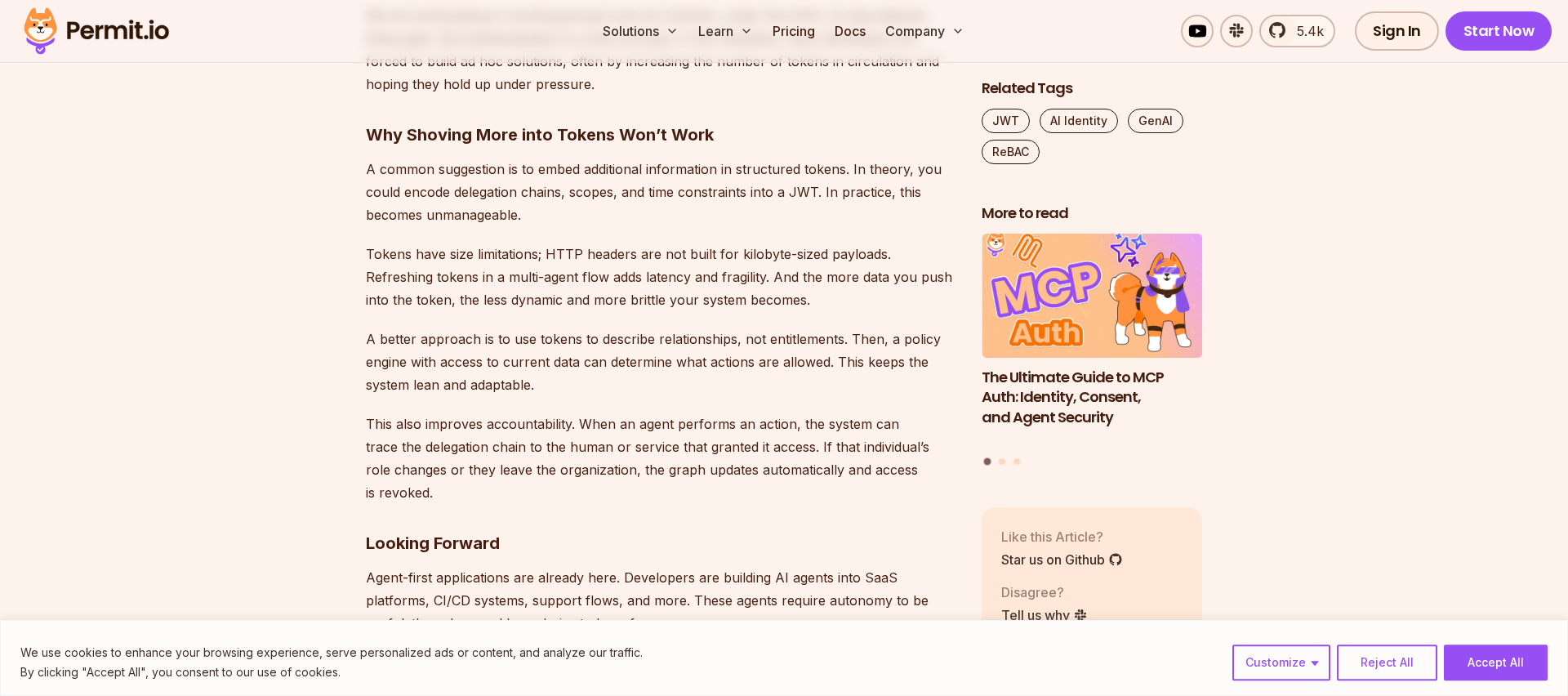
click at [807, 396] on p "A better approach is to use tokens to describe relationships, not entitlements.…" at bounding box center [660, 361] width 589 height 68
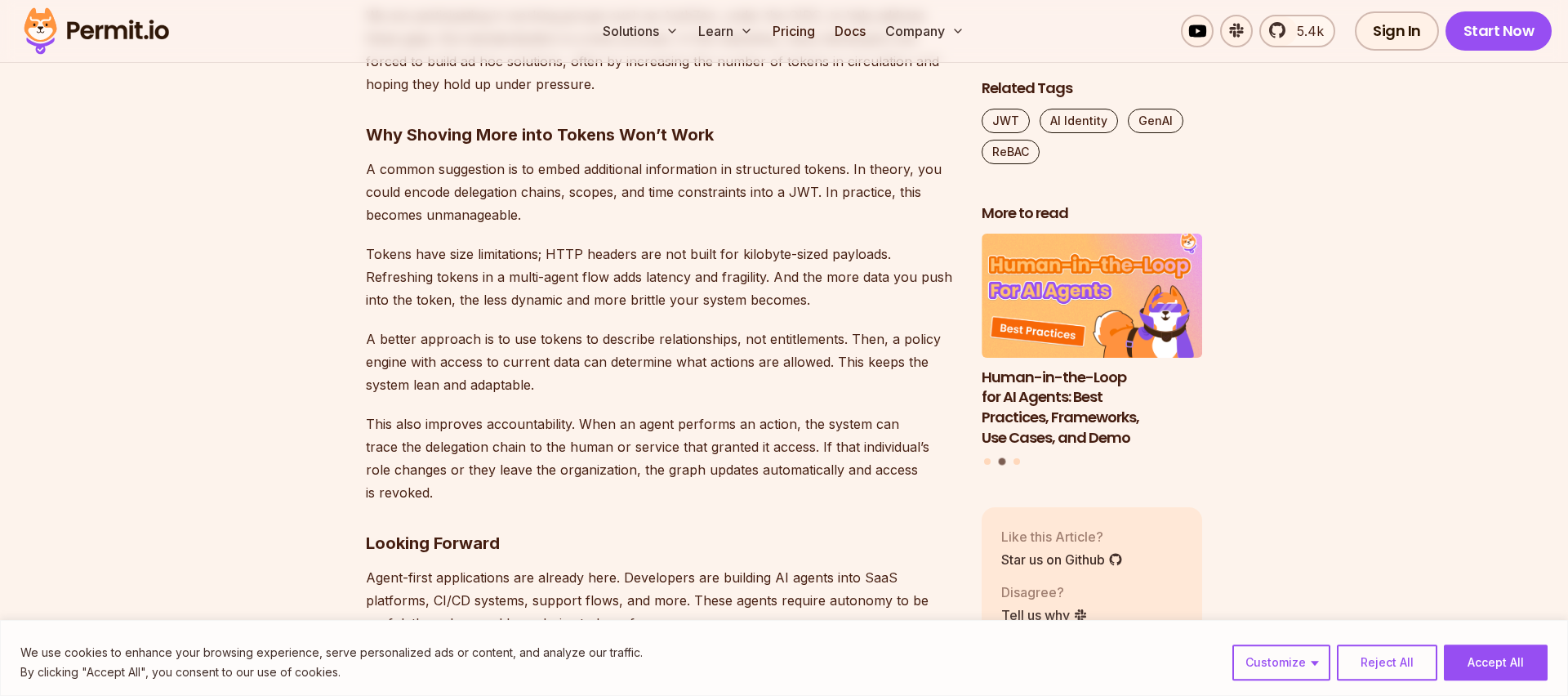
scroll to position [4222, 0]
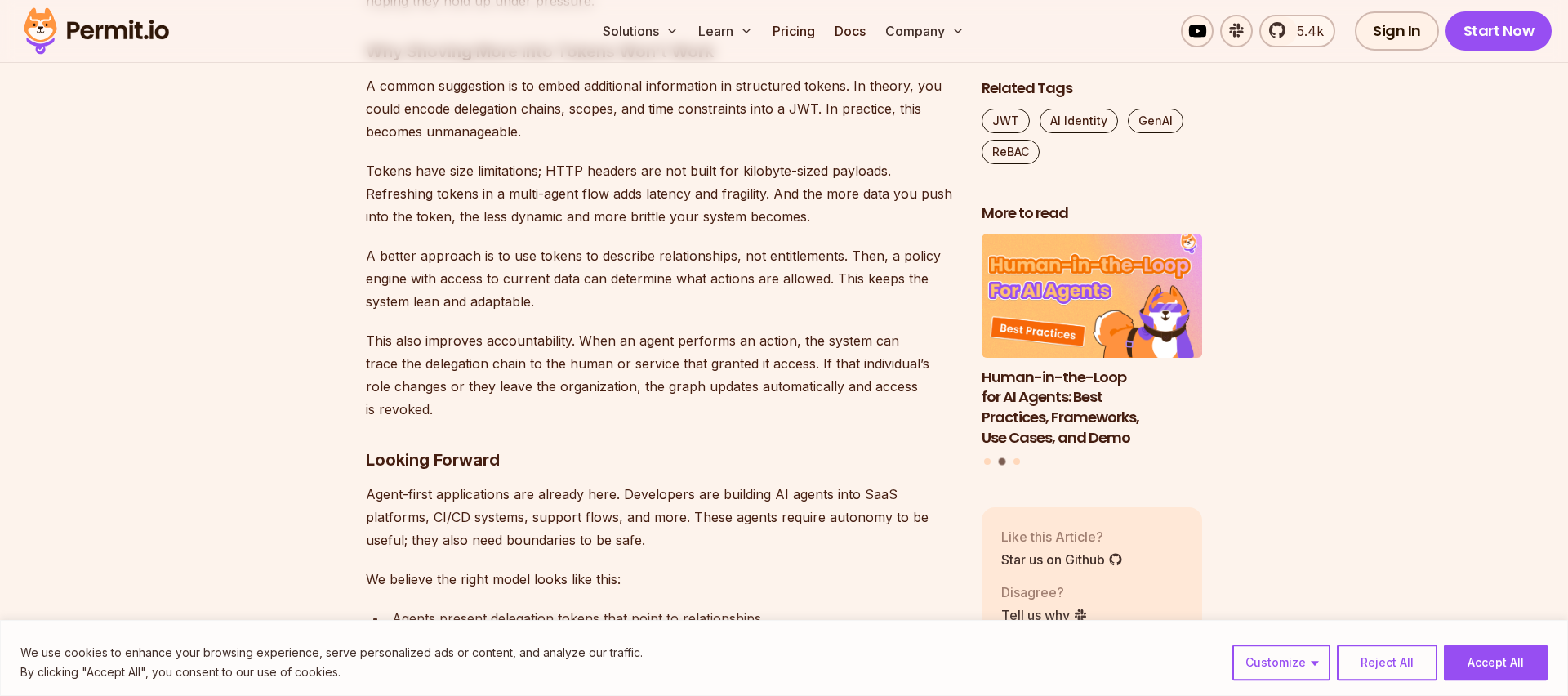
click at [451, 313] on p "A better approach is to use tokens to describe relationships, not entitlements.…" at bounding box center [660, 278] width 589 height 68
click at [435, 421] on p "This also improves accountability. When an agent performs an action, the system…" at bounding box center [660, 374] width 589 height 91
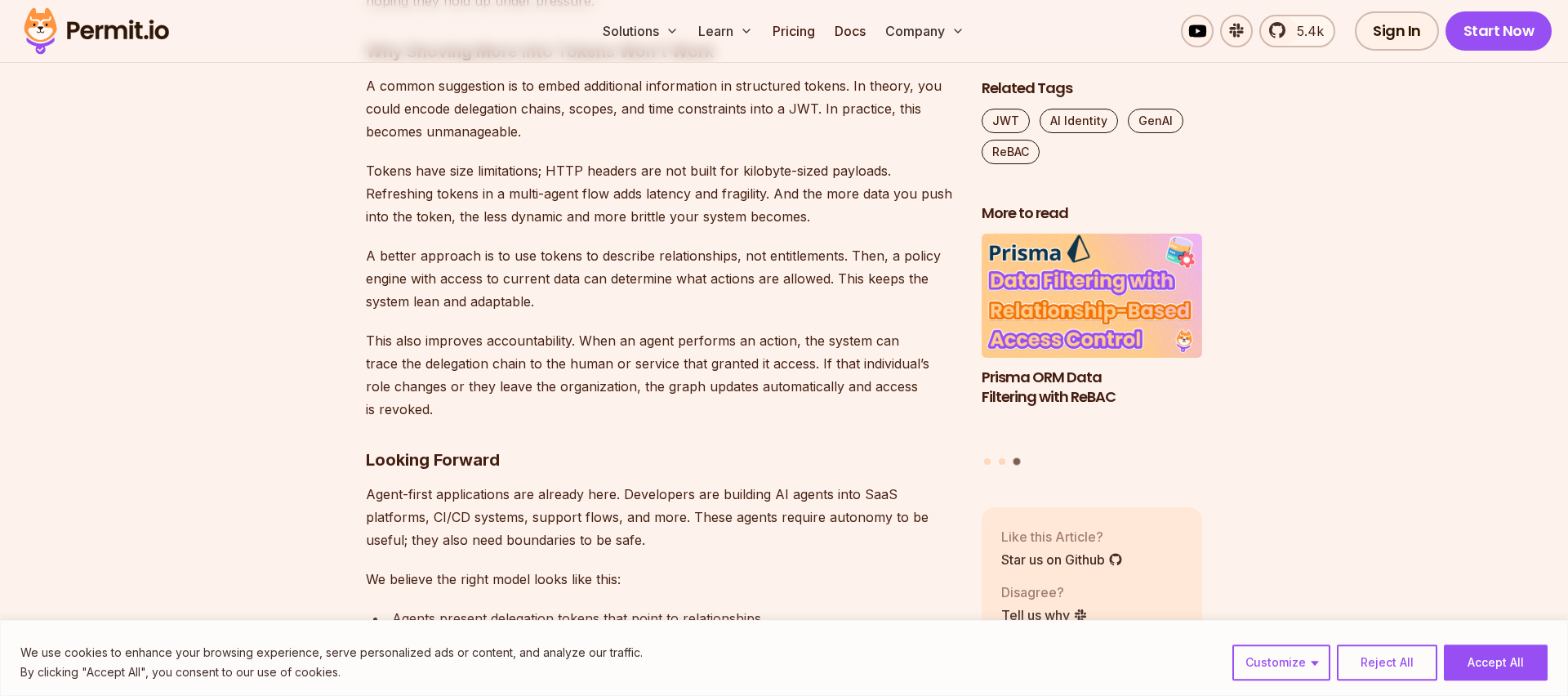
click at [711, 421] on p "This also improves accountability. When an agent performs an action, the system…" at bounding box center [660, 374] width 589 height 91
click at [779, 421] on p "This also improves accountability. When an agent performs an action, the system…" at bounding box center [660, 374] width 589 height 91
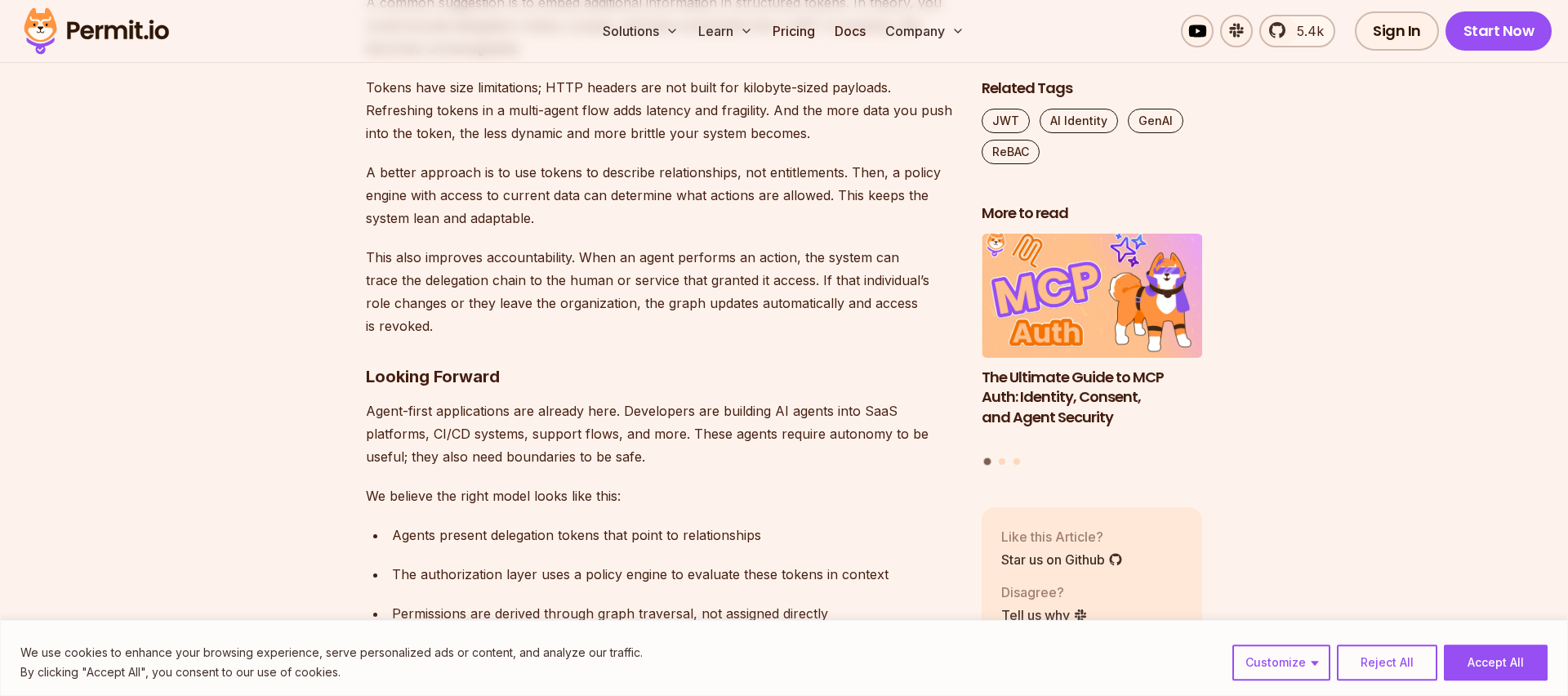
scroll to position [4388, 0]
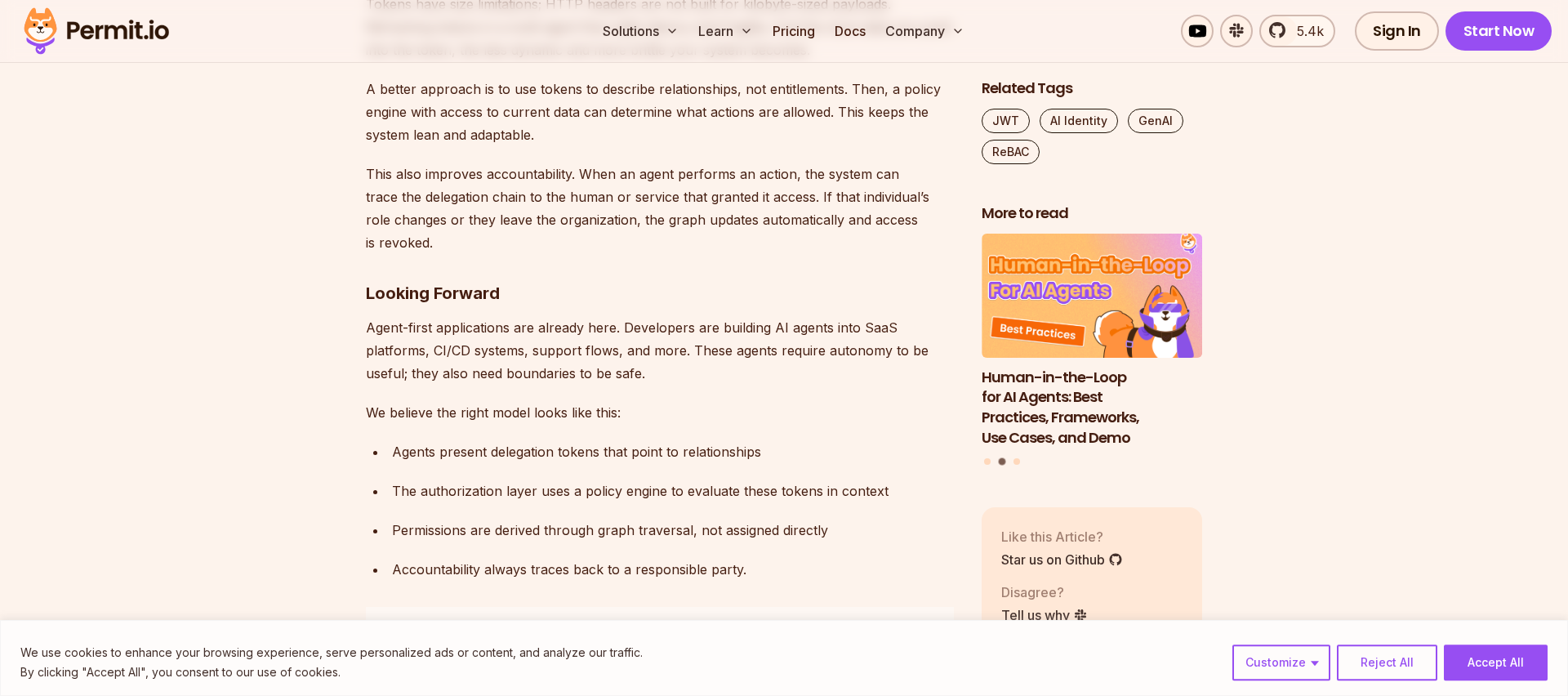
click at [652, 254] on p "This also improves accountability. When an agent performs an action, the system…" at bounding box center [660, 208] width 589 height 91
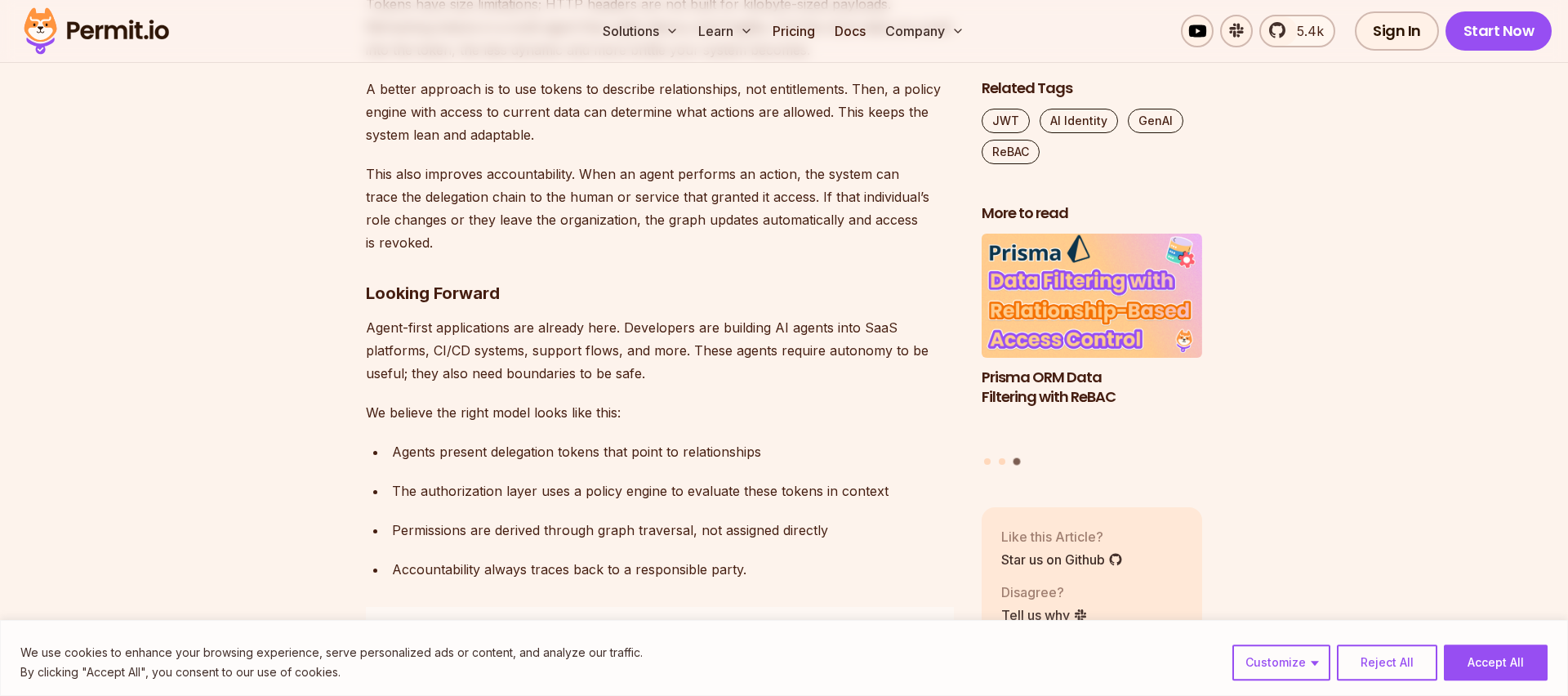
click at [450, 254] on p "This also improves accountability. When an agent performs an action, the system…" at bounding box center [660, 208] width 589 height 91
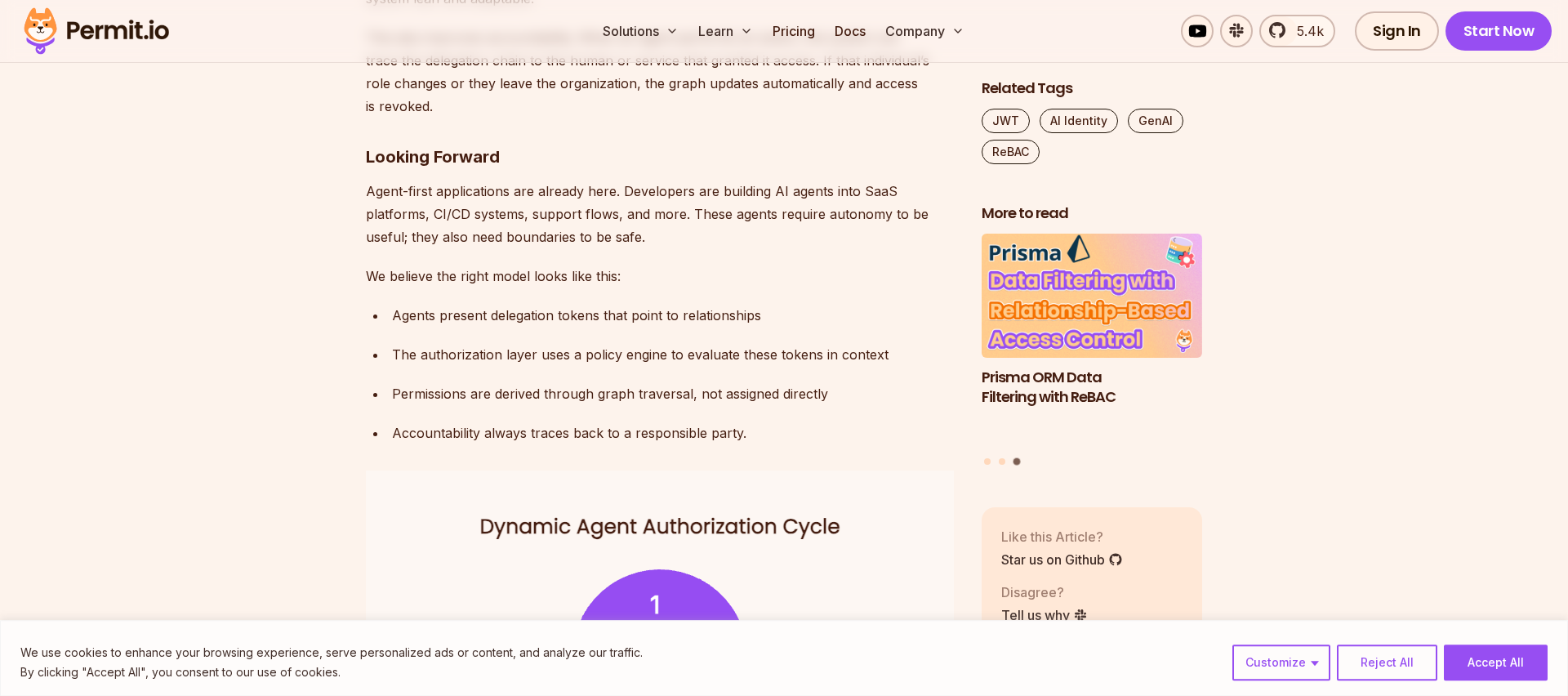
scroll to position [4555, 0]
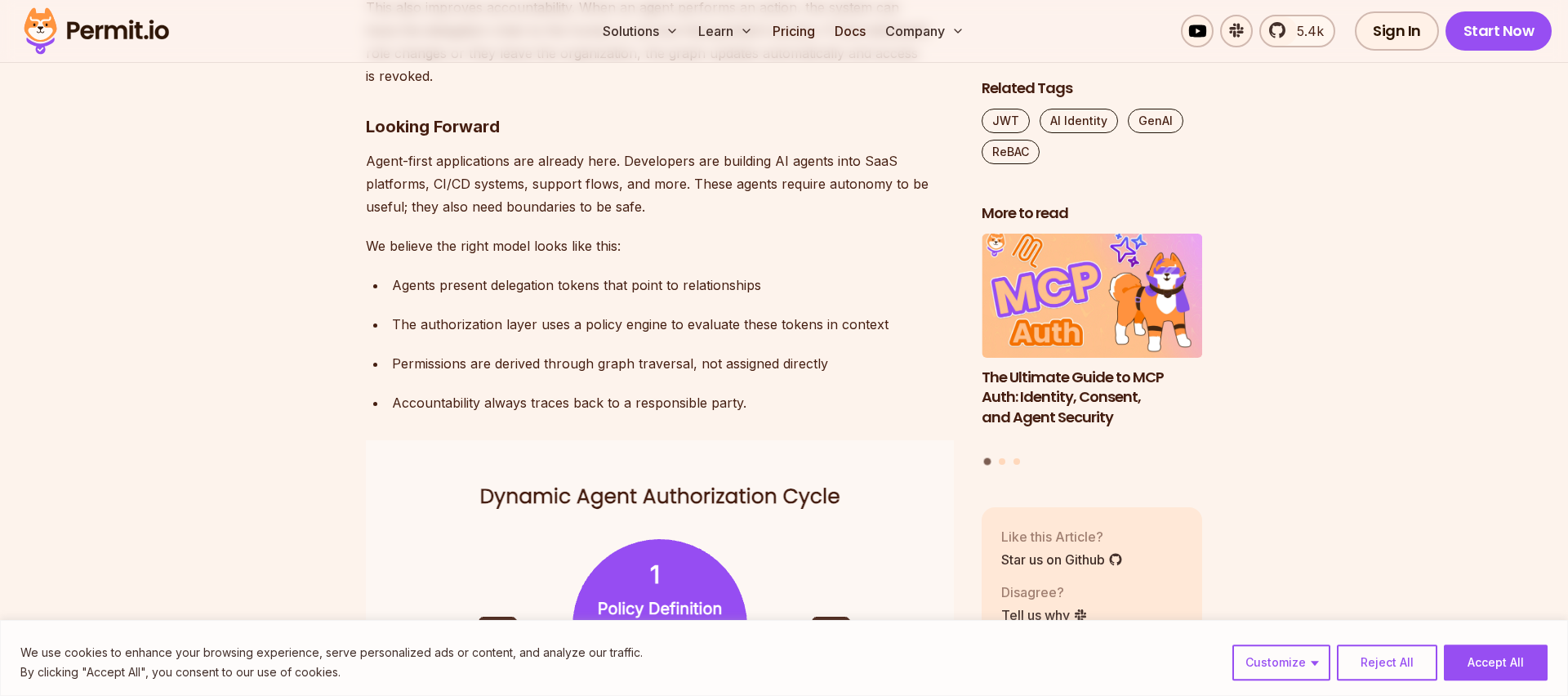
click at [461, 414] on div "Accountability always traces back to a responsible party." at bounding box center [674, 403] width 564 height 23
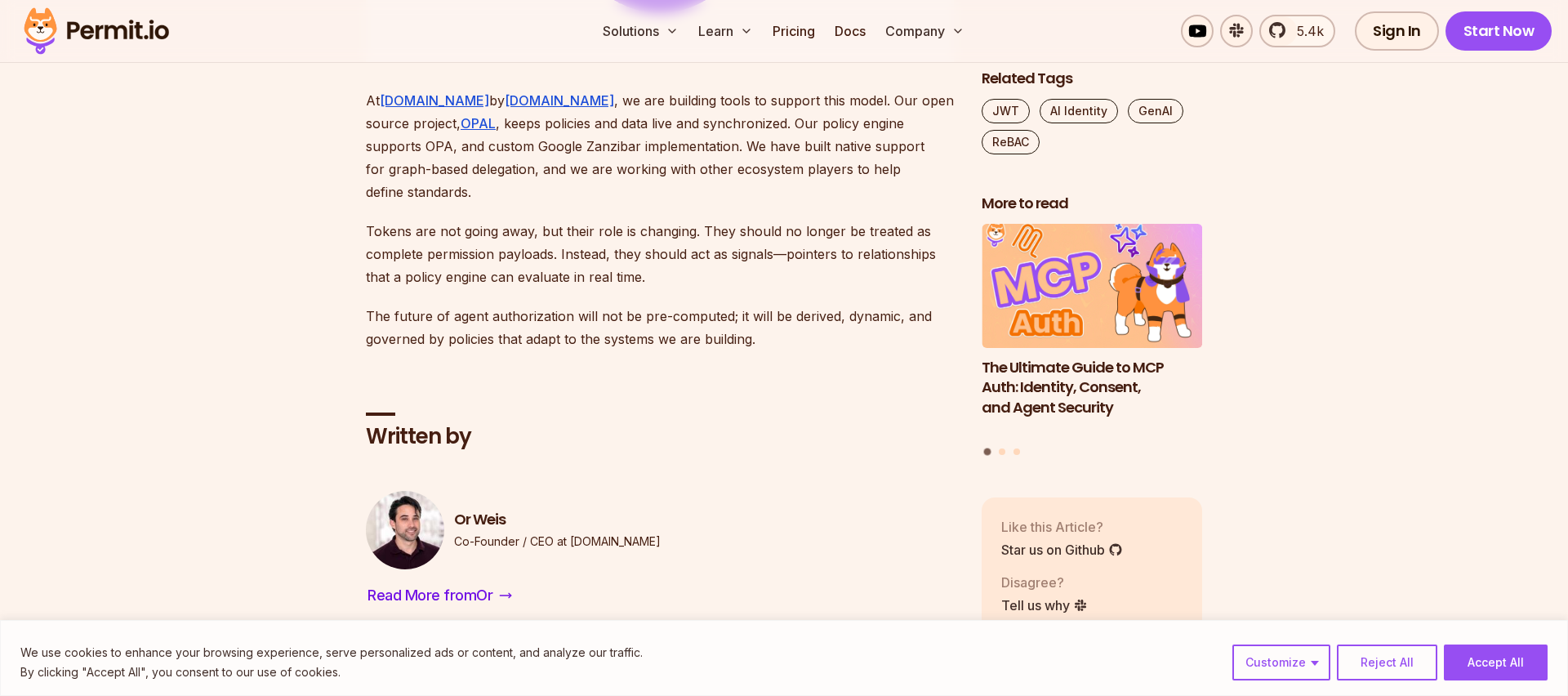
scroll to position [5638, 0]
